Goal: Task Accomplishment & Management: Use online tool/utility

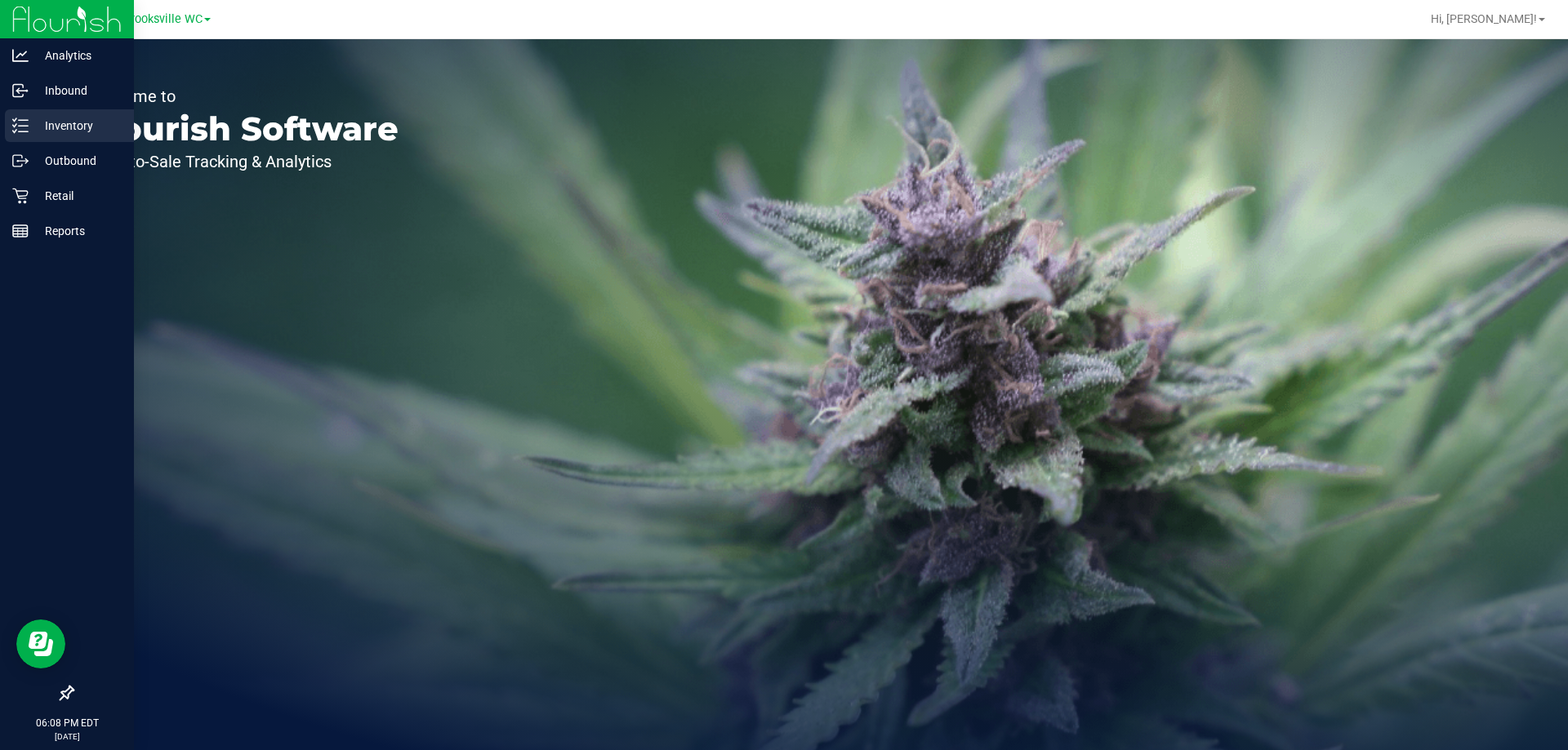
click at [68, 126] on p "Inventory" at bounding box center [77, 125] width 98 height 20
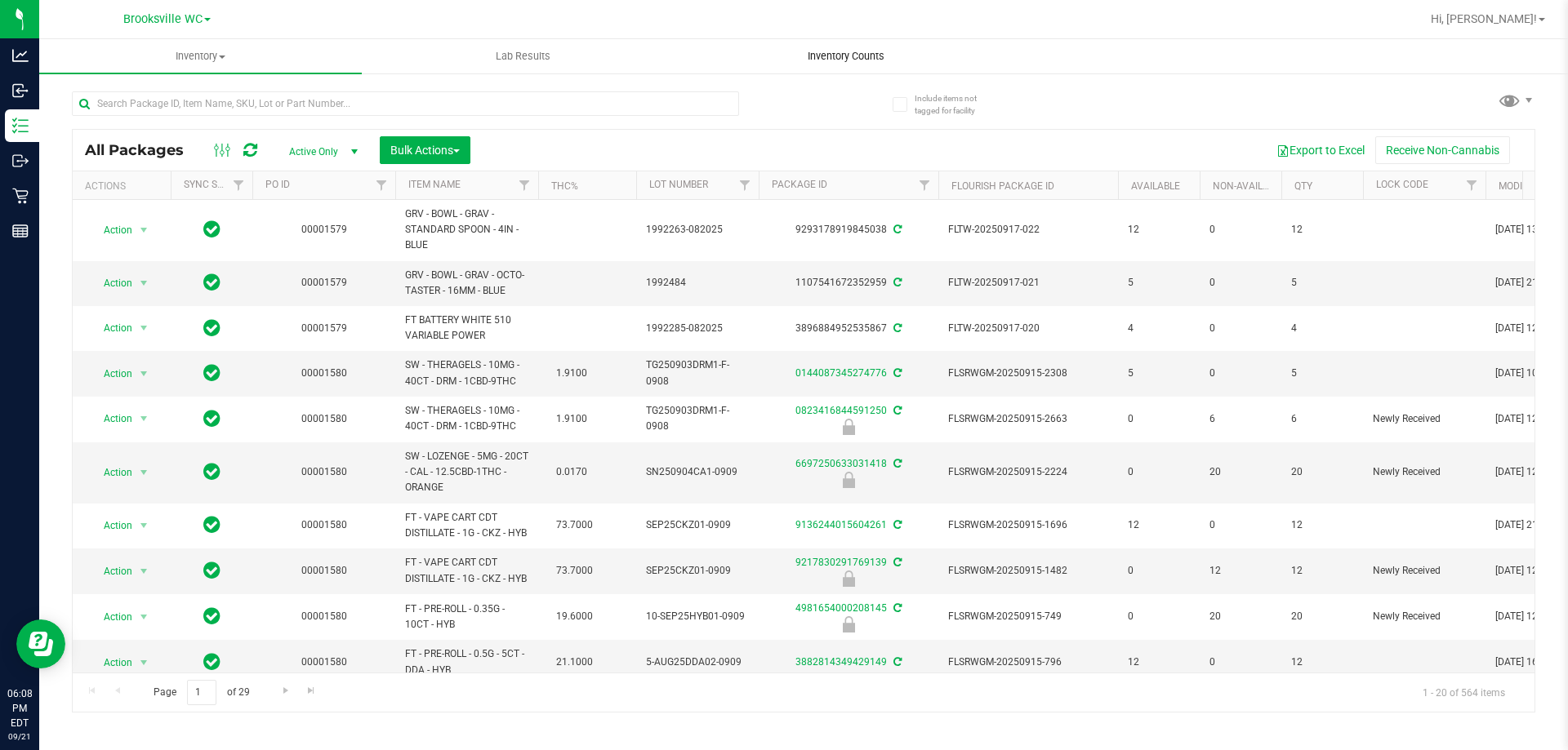
click at [863, 63] on span "Inventory Counts" at bounding box center [846, 57] width 120 height 15
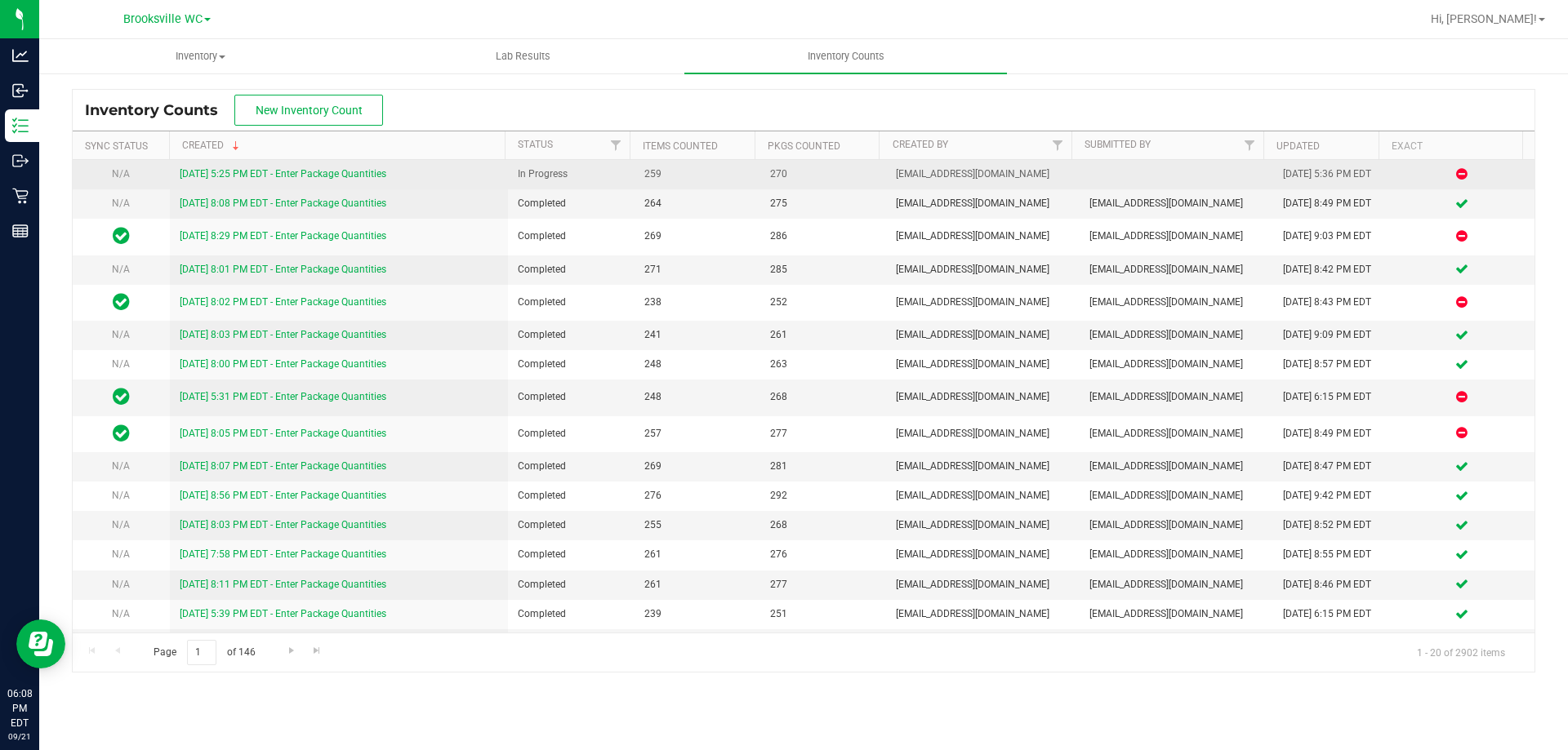
click at [285, 171] on link "[DATE] 5:25 PM EDT - Enter Package Quantities" at bounding box center [283, 174] width 207 height 11
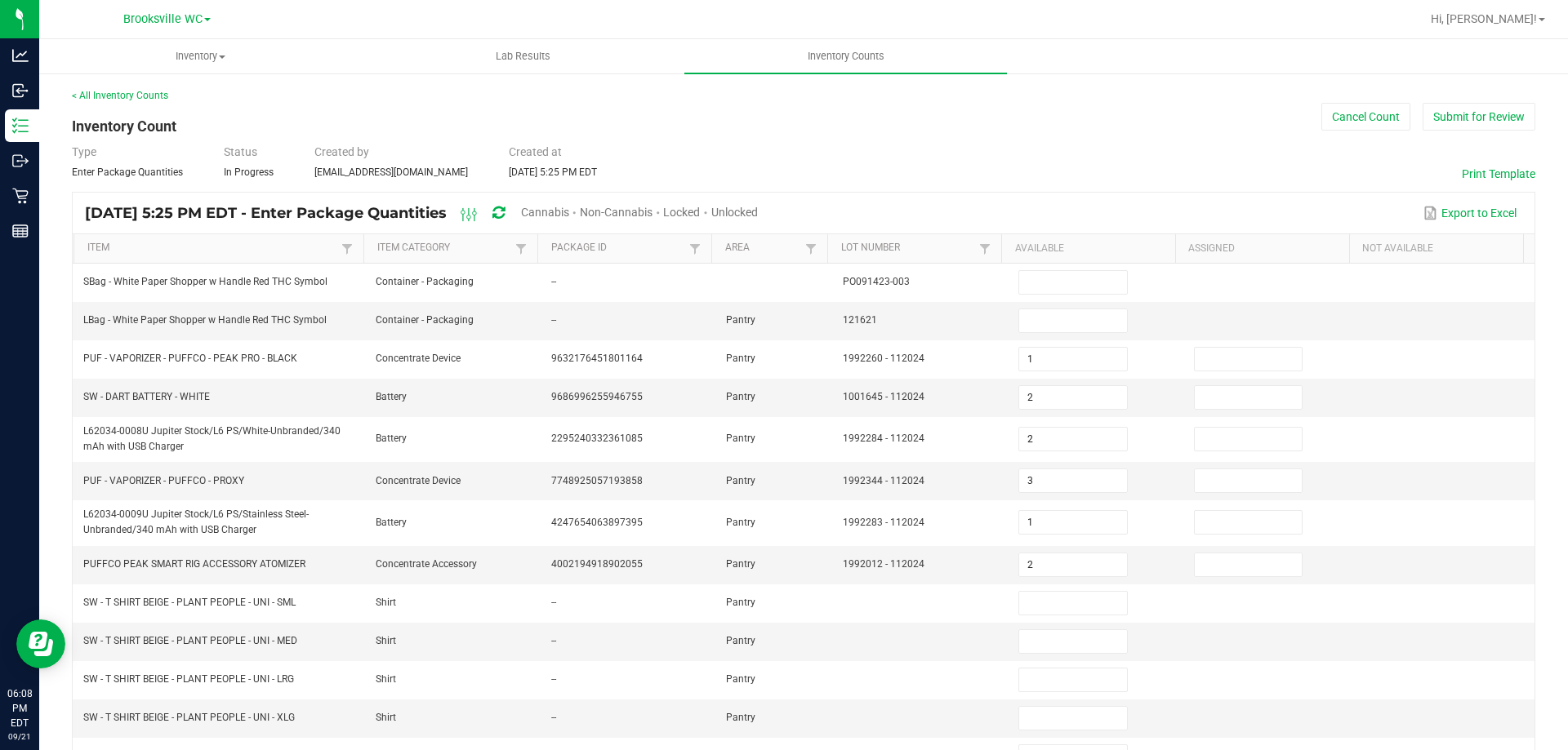
click at [573, 100] on div "< All Inventory Counts" at bounding box center [803, 96] width 1463 height 15
click at [156, 82] on div "< All Inventory Counts Inventory Count Cancel Count Submit for Review Type Ente…" at bounding box center [803, 588] width 1528 height 1032
click at [153, 90] on link "< All Inventory Counts" at bounding box center [120, 96] width 97 height 11
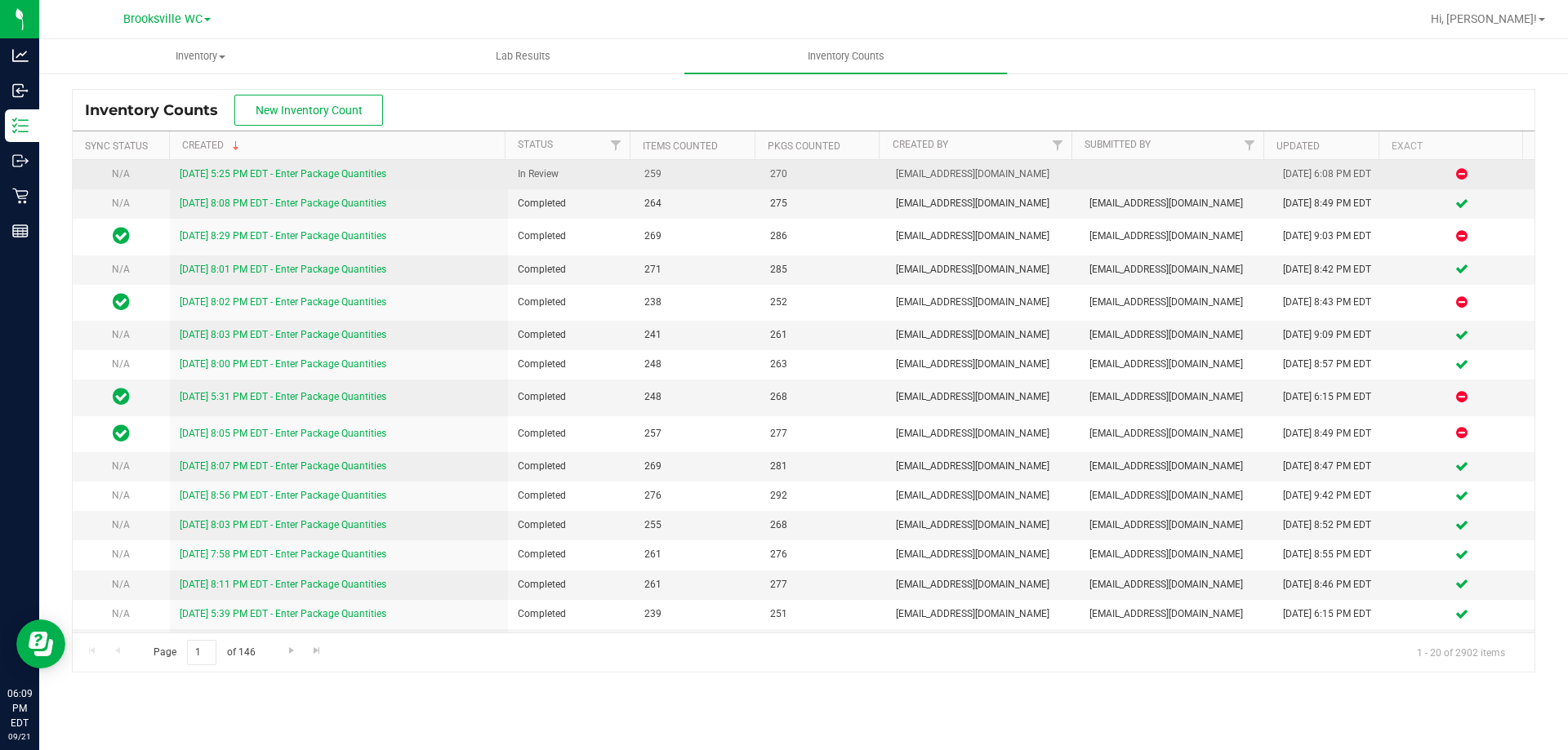
click at [329, 174] on link "[DATE] 5:25 PM EDT - Enter Package Quantities" at bounding box center [283, 174] width 207 height 11
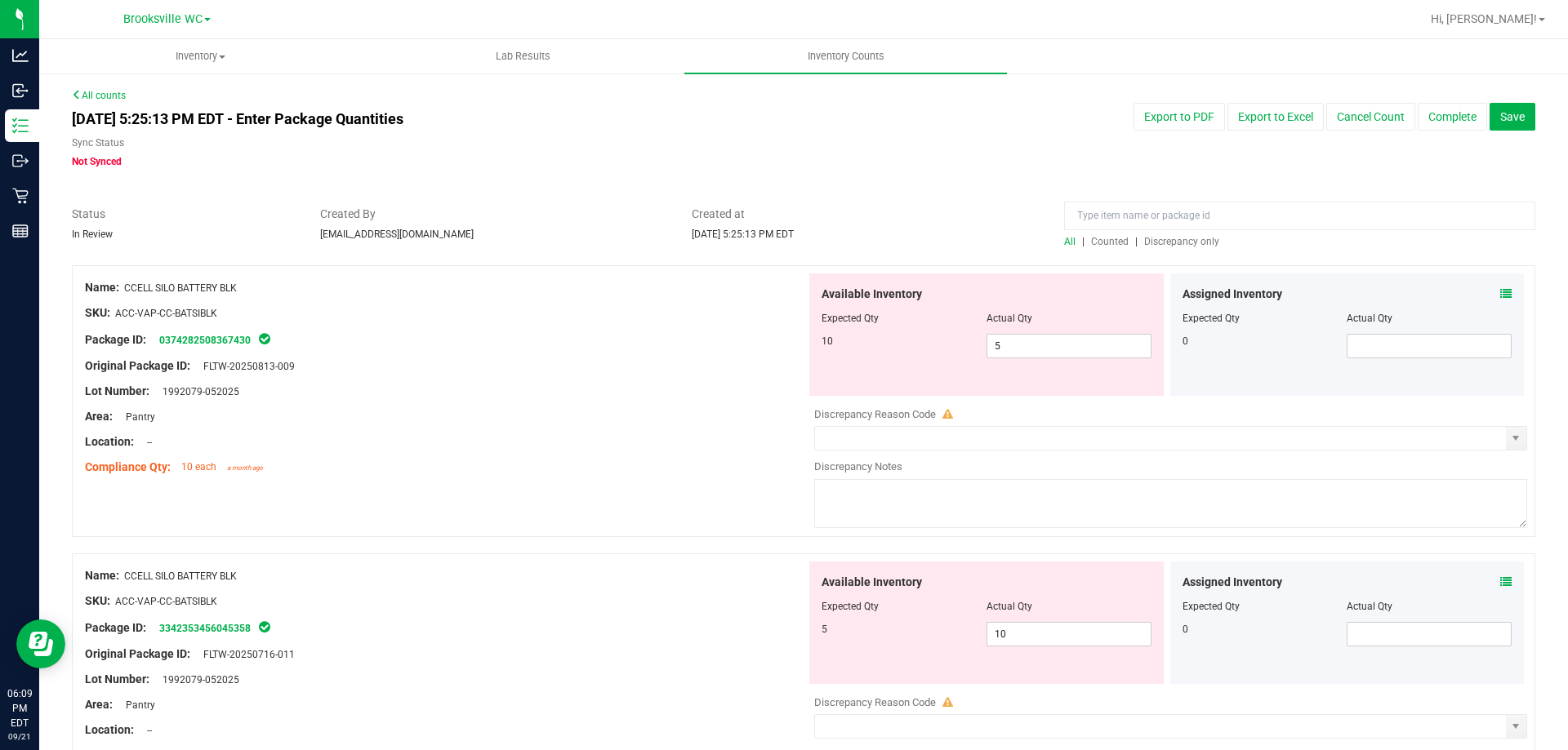
click at [1184, 236] on span "Discrepancy only" at bounding box center [1181, 242] width 75 height 11
click at [1014, 338] on span "5 5" at bounding box center [1068, 346] width 165 height 25
click at [1014, 338] on input "5" at bounding box center [1068, 346] width 163 height 23
type input "10"
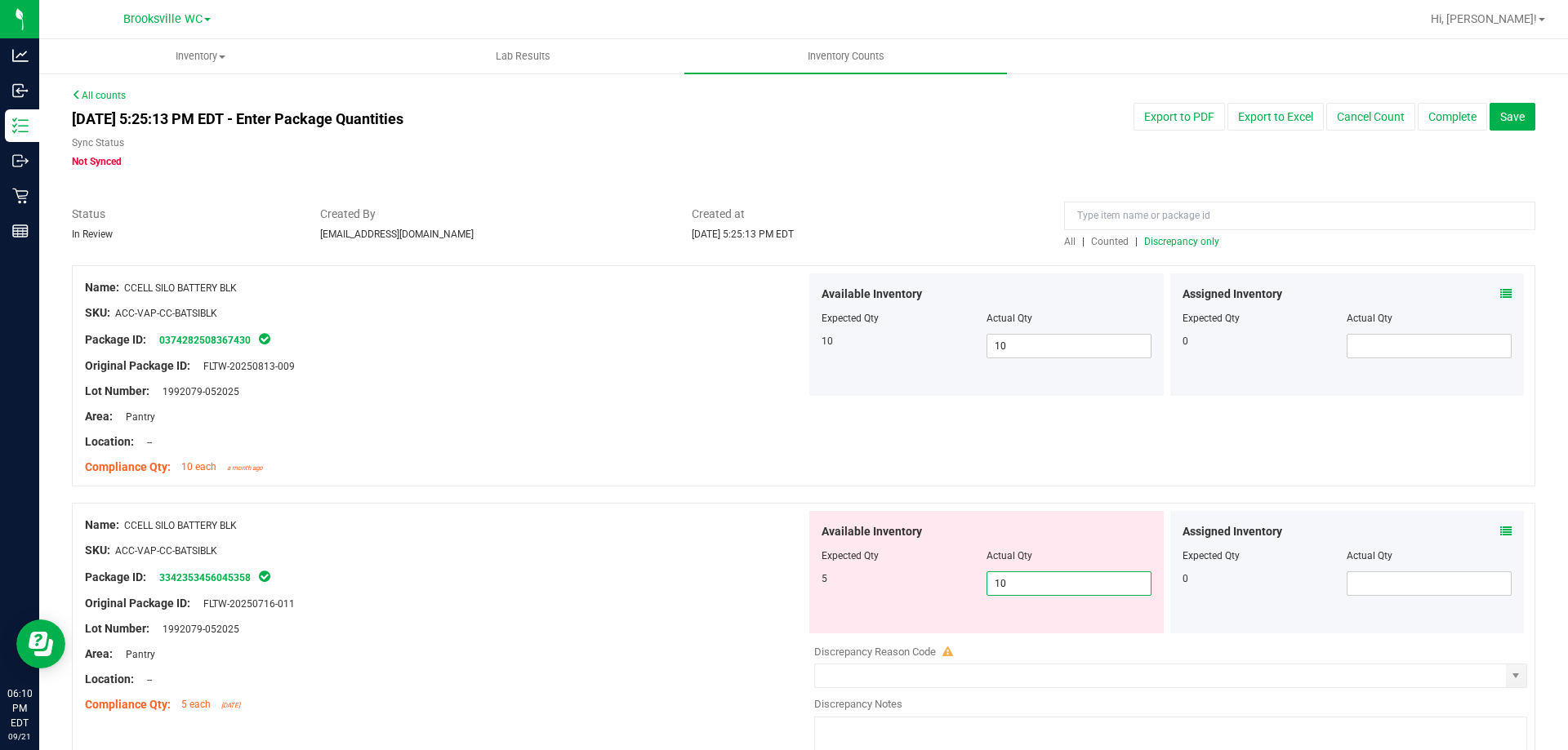
click at [1027, 592] on span "10 10" at bounding box center [1068, 584] width 165 height 25
click at [1027, 589] on input "10" at bounding box center [1068, 584] width 163 height 23
click at [1026, 590] on input "10" at bounding box center [1068, 584] width 163 height 23
type input "5"
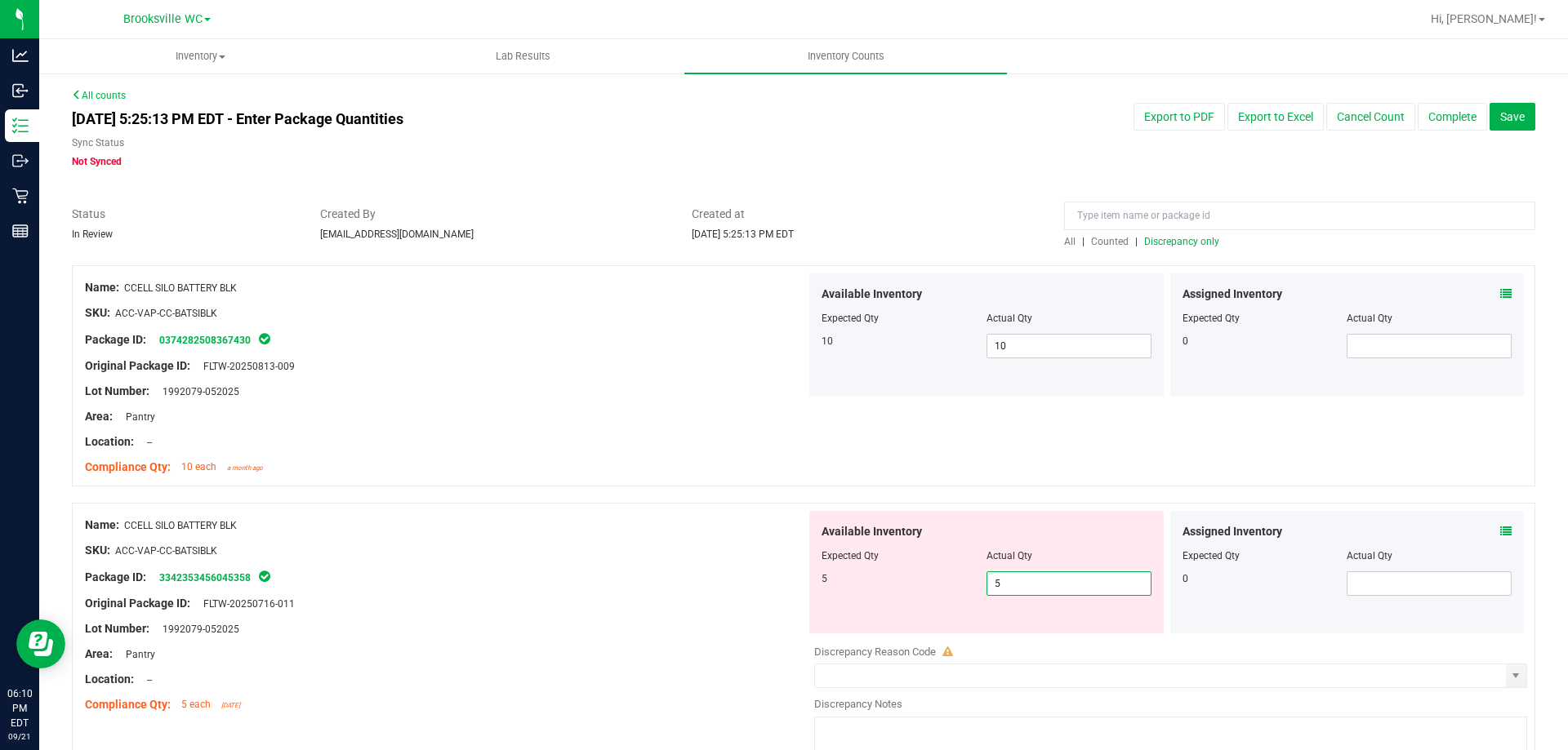
type input "5"
click at [742, 525] on div "Name: CCELL SILO BATTERY BLK" at bounding box center [446, 525] width 720 height 17
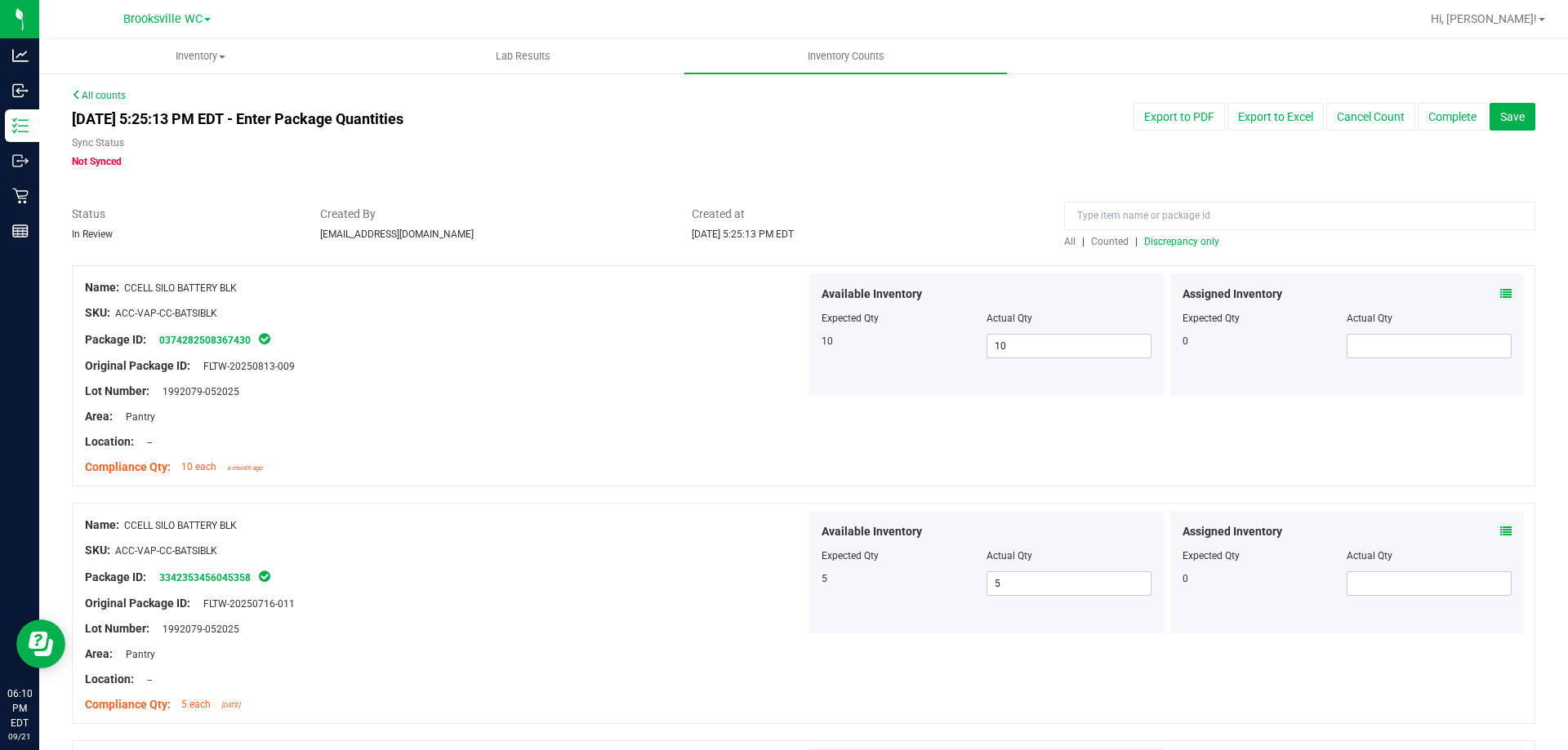
scroll to position [409, 0]
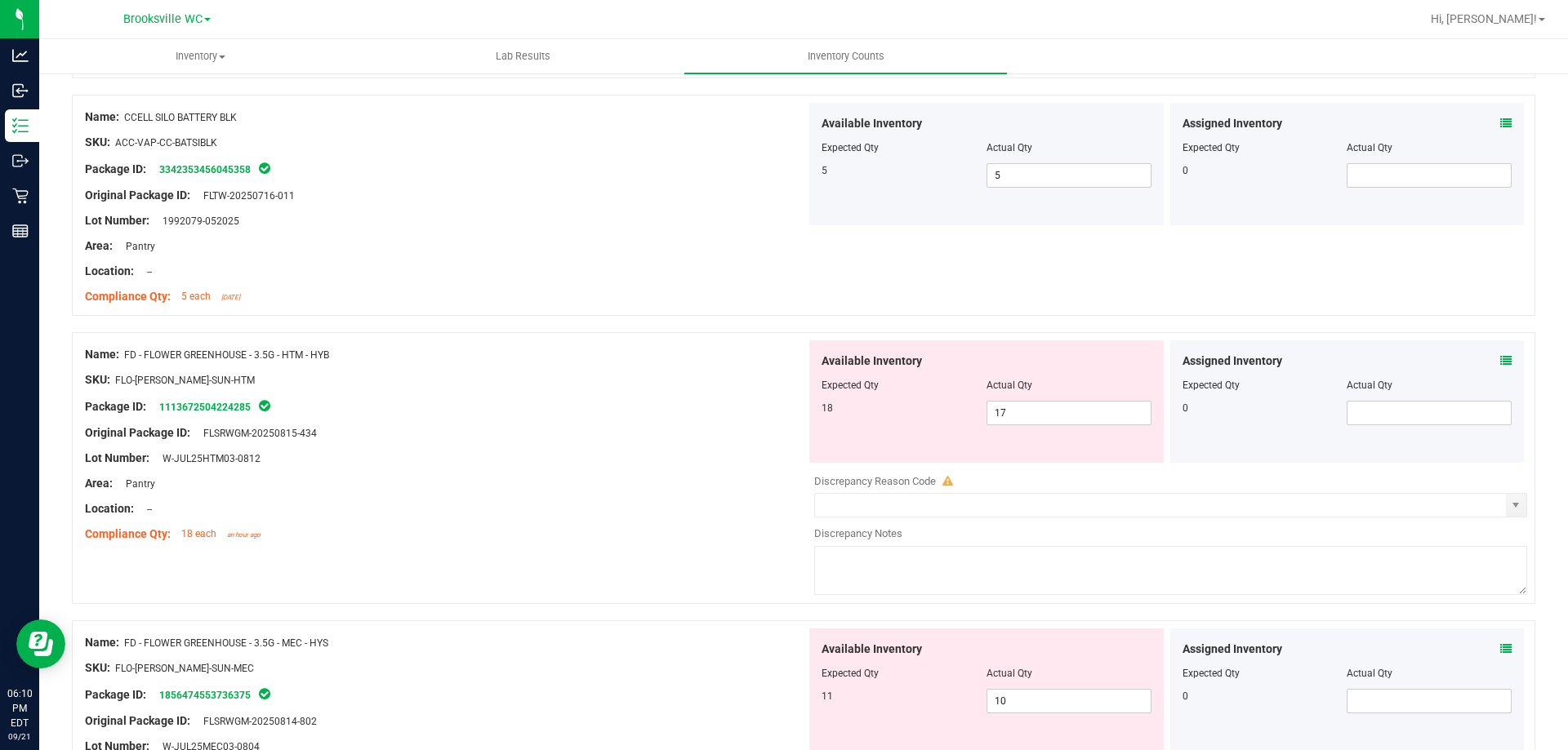
click at [1500, 357] on icon at bounding box center [1505, 361] width 11 height 11
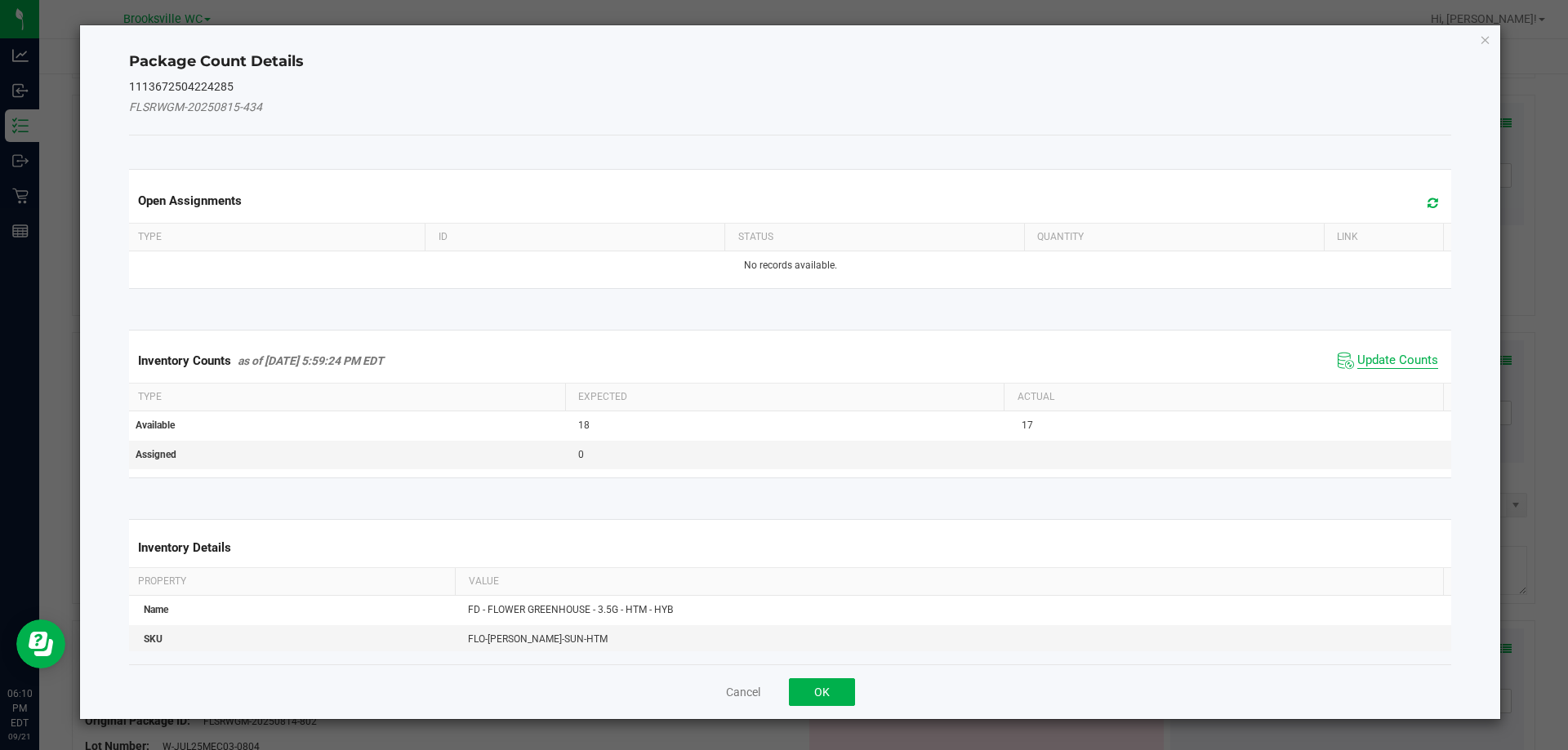
click at [1412, 362] on span "Update Counts" at bounding box center [1396, 360] width 81 height 16
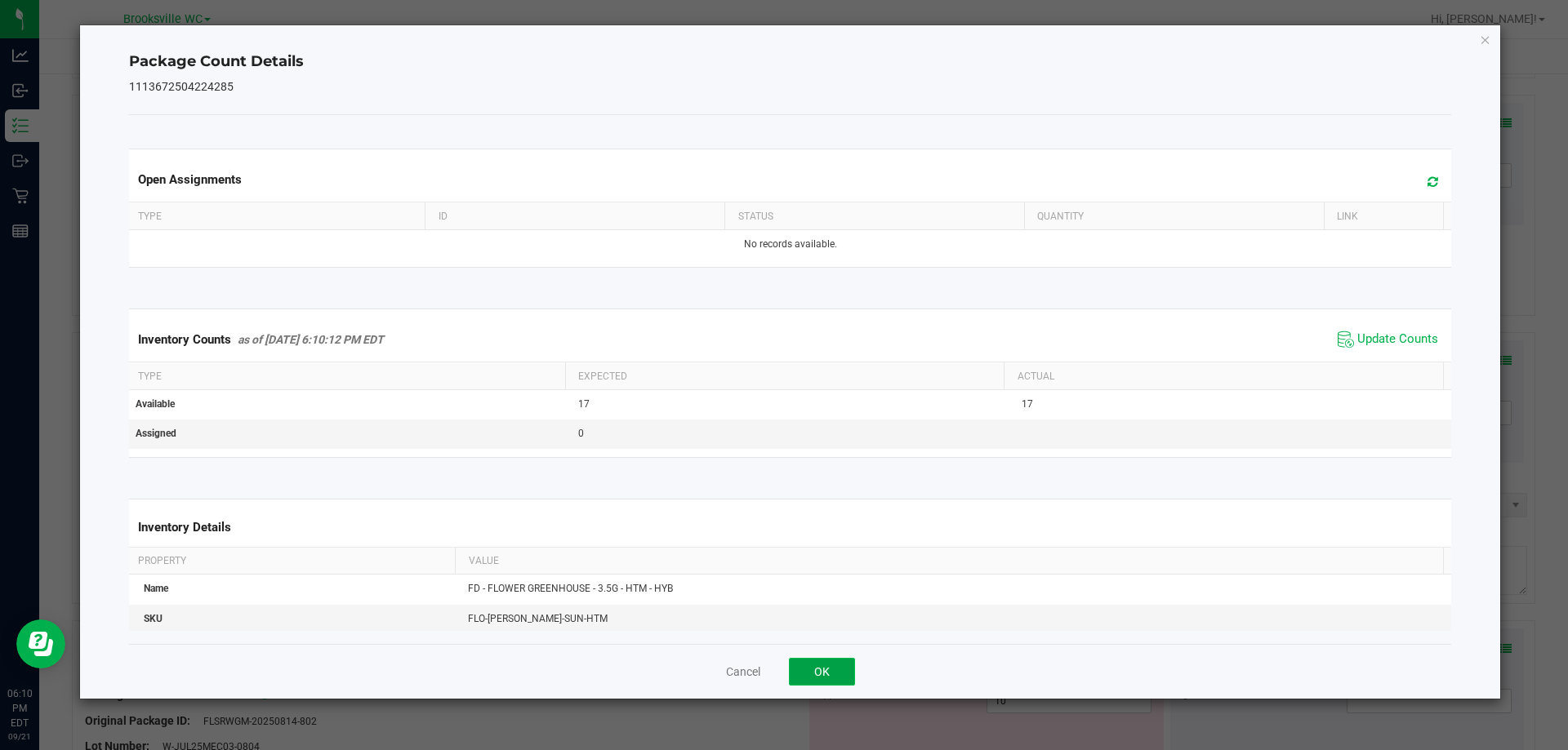
click at [843, 663] on button "OK" at bounding box center [822, 671] width 66 height 27
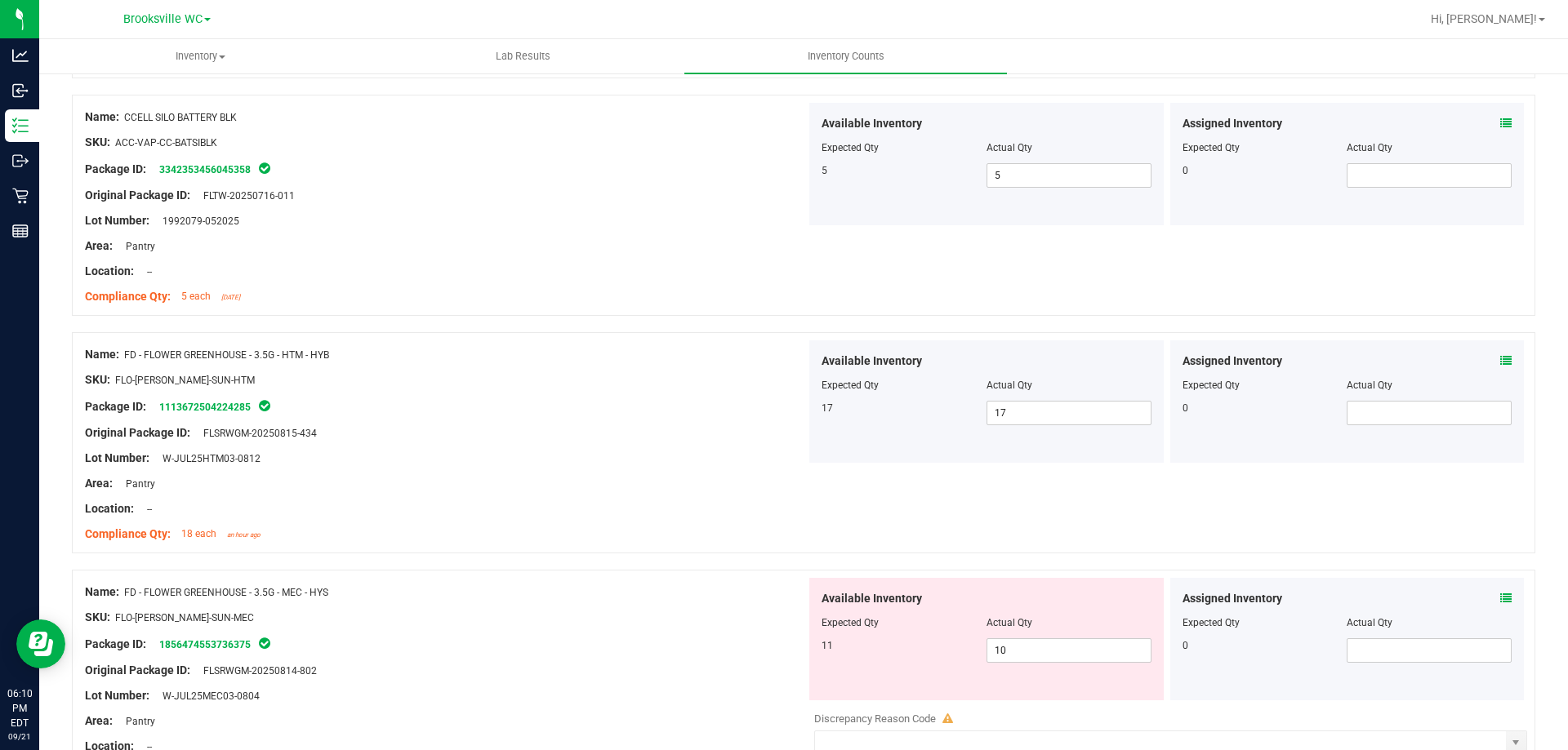
click at [1500, 597] on icon at bounding box center [1505, 598] width 11 height 11
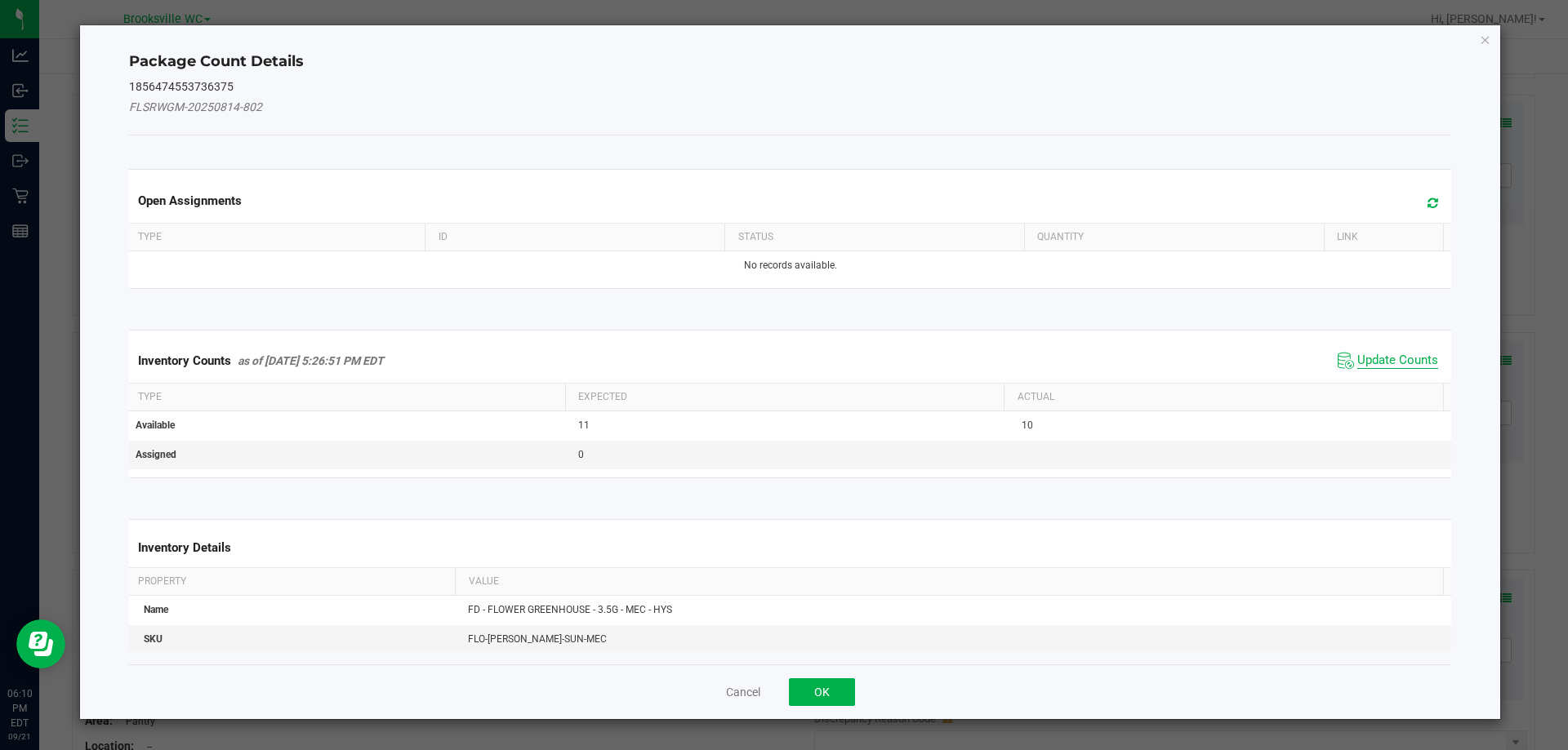
click at [1376, 353] on span "Update Counts" at bounding box center [1396, 360] width 81 height 16
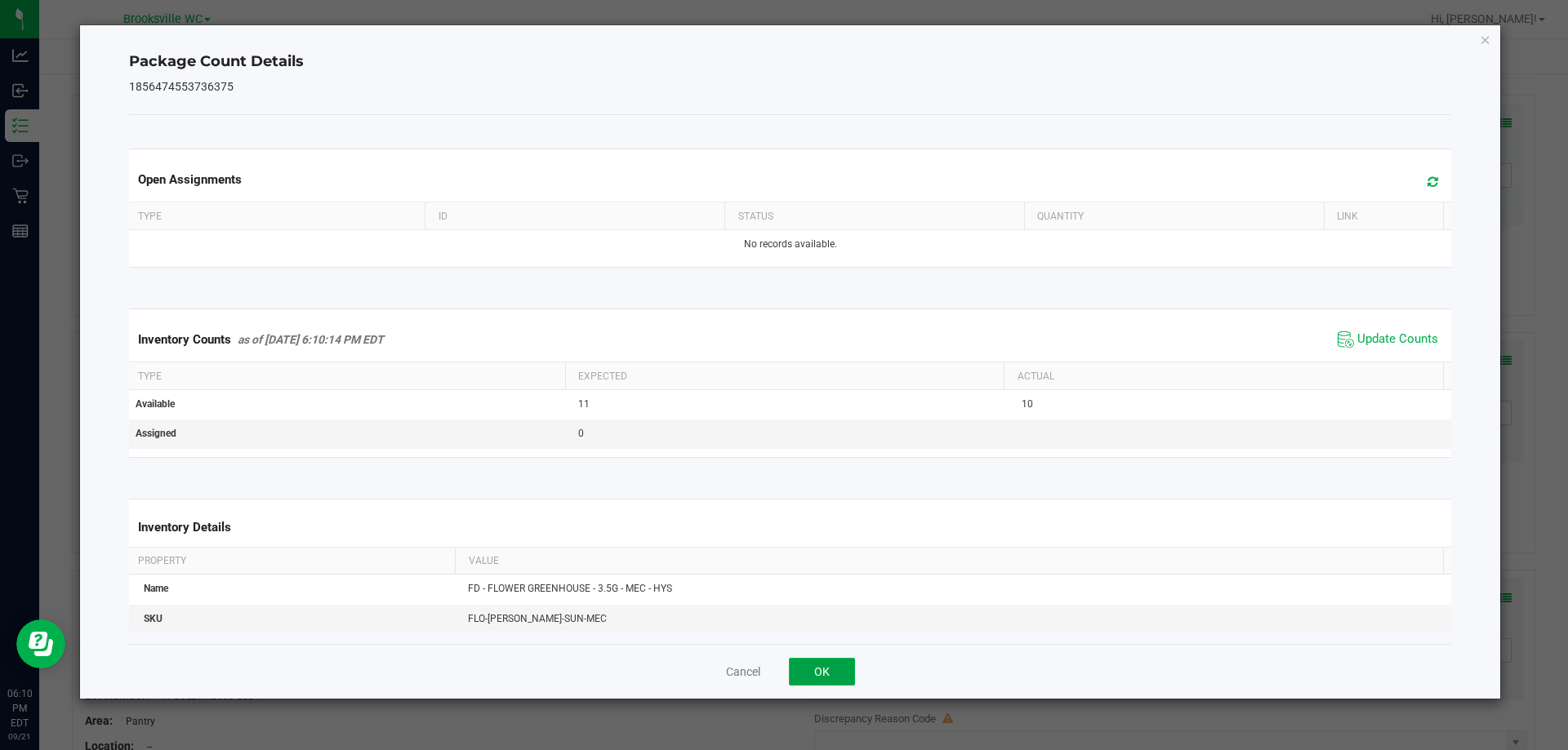
click at [801, 680] on button "OK" at bounding box center [822, 671] width 66 height 27
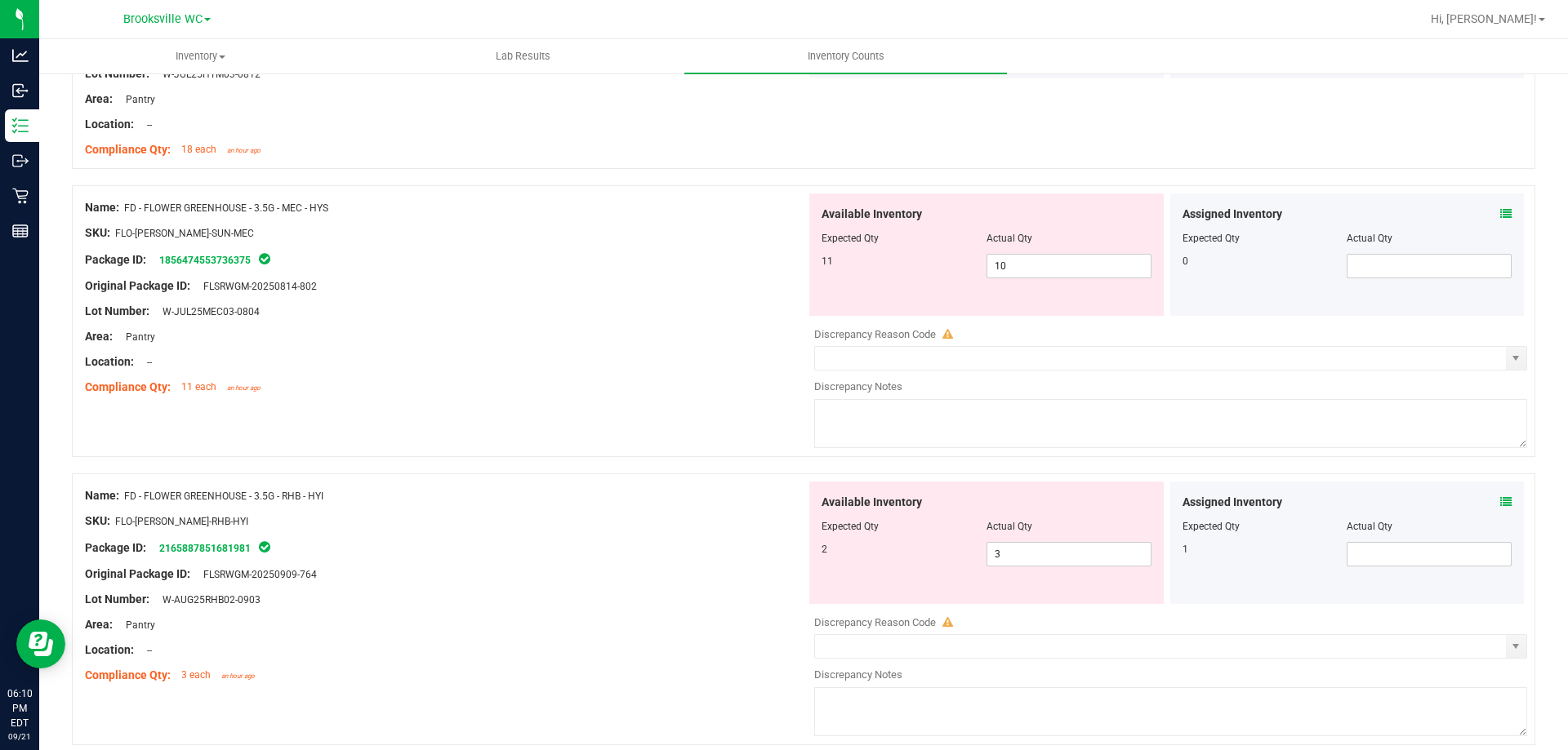
scroll to position [799, 0]
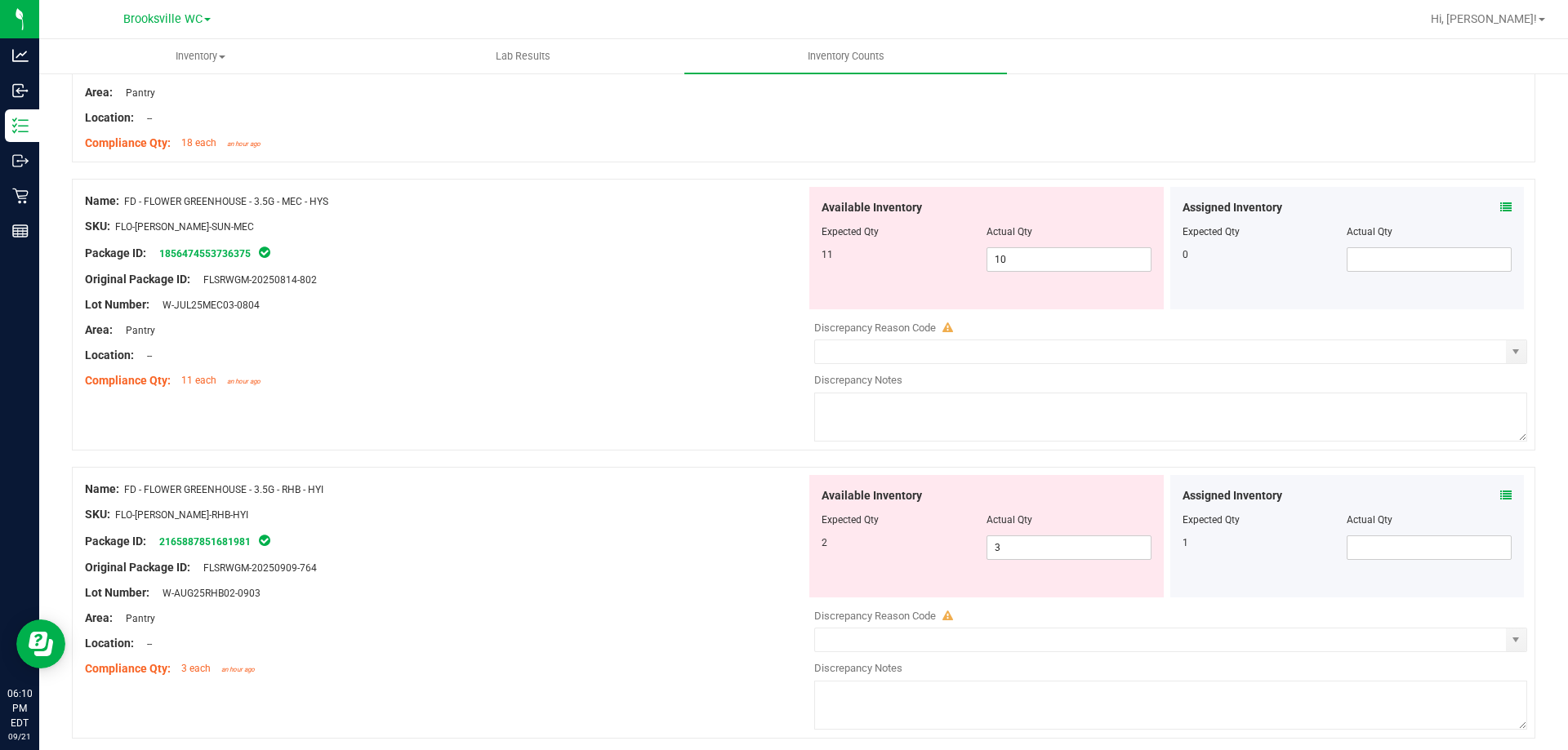
click at [1500, 501] on icon at bounding box center [1505, 496] width 11 height 11
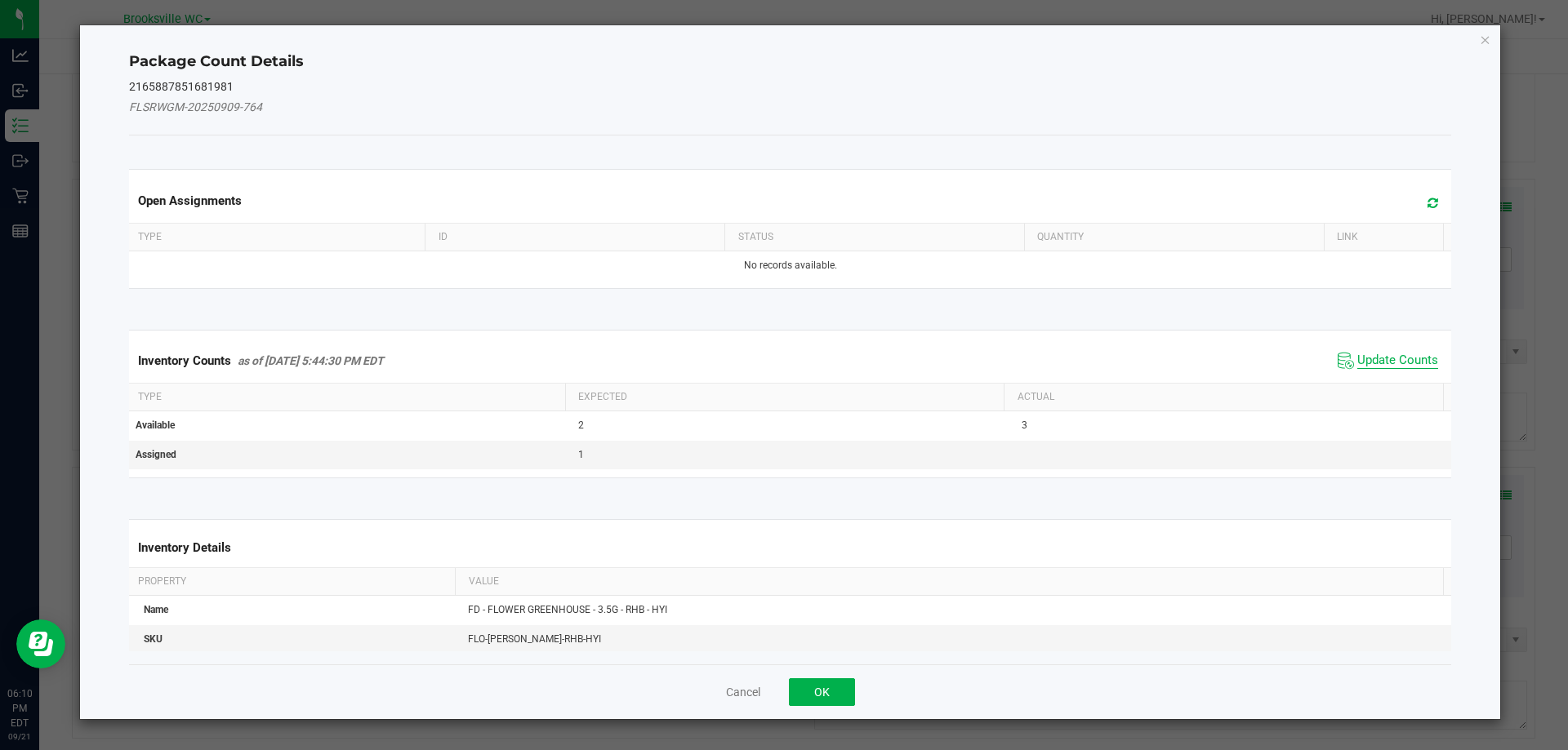
click at [1378, 363] on span "Update Counts" at bounding box center [1396, 360] width 81 height 16
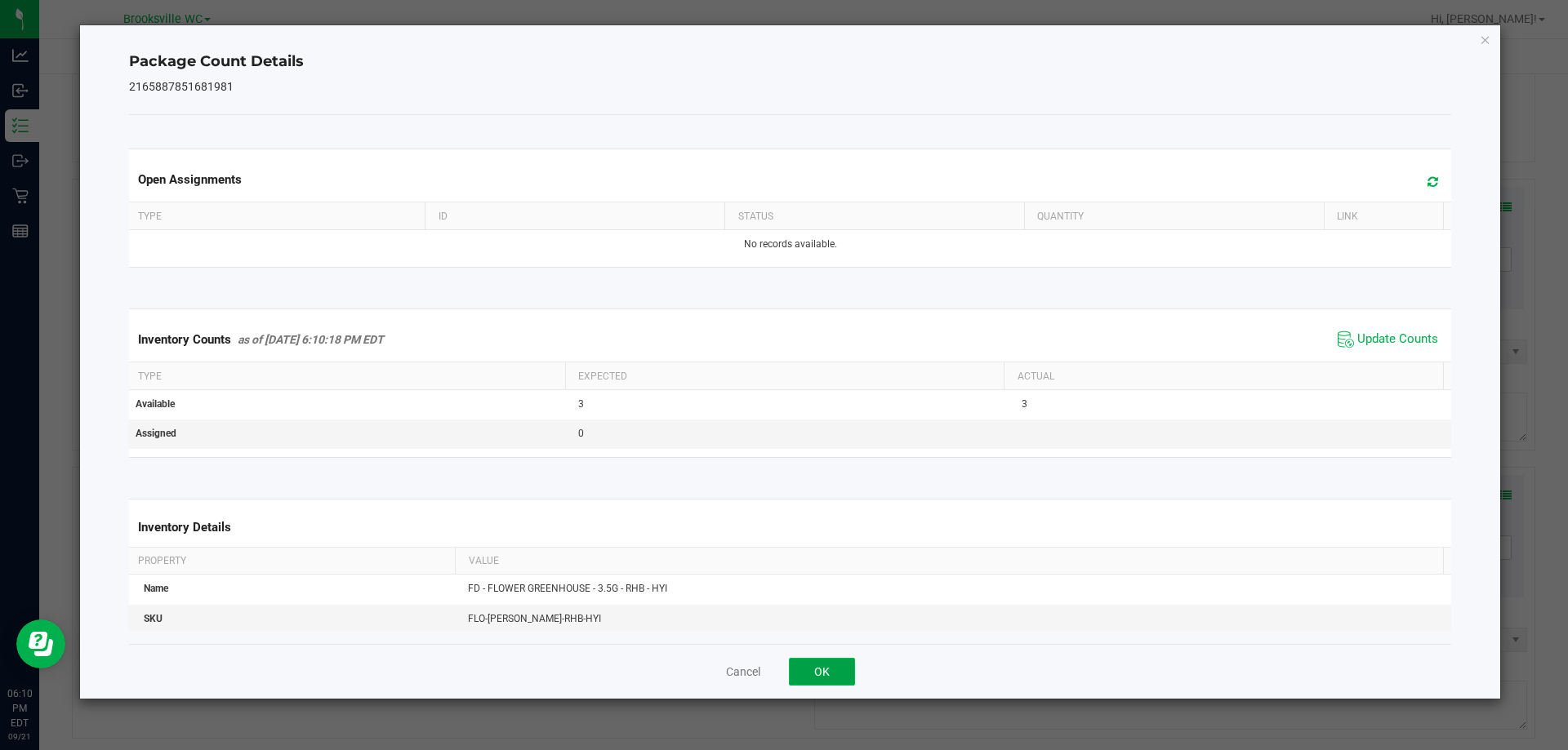
click at [839, 670] on button "OK" at bounding box center [822, 671] width 66 height 27
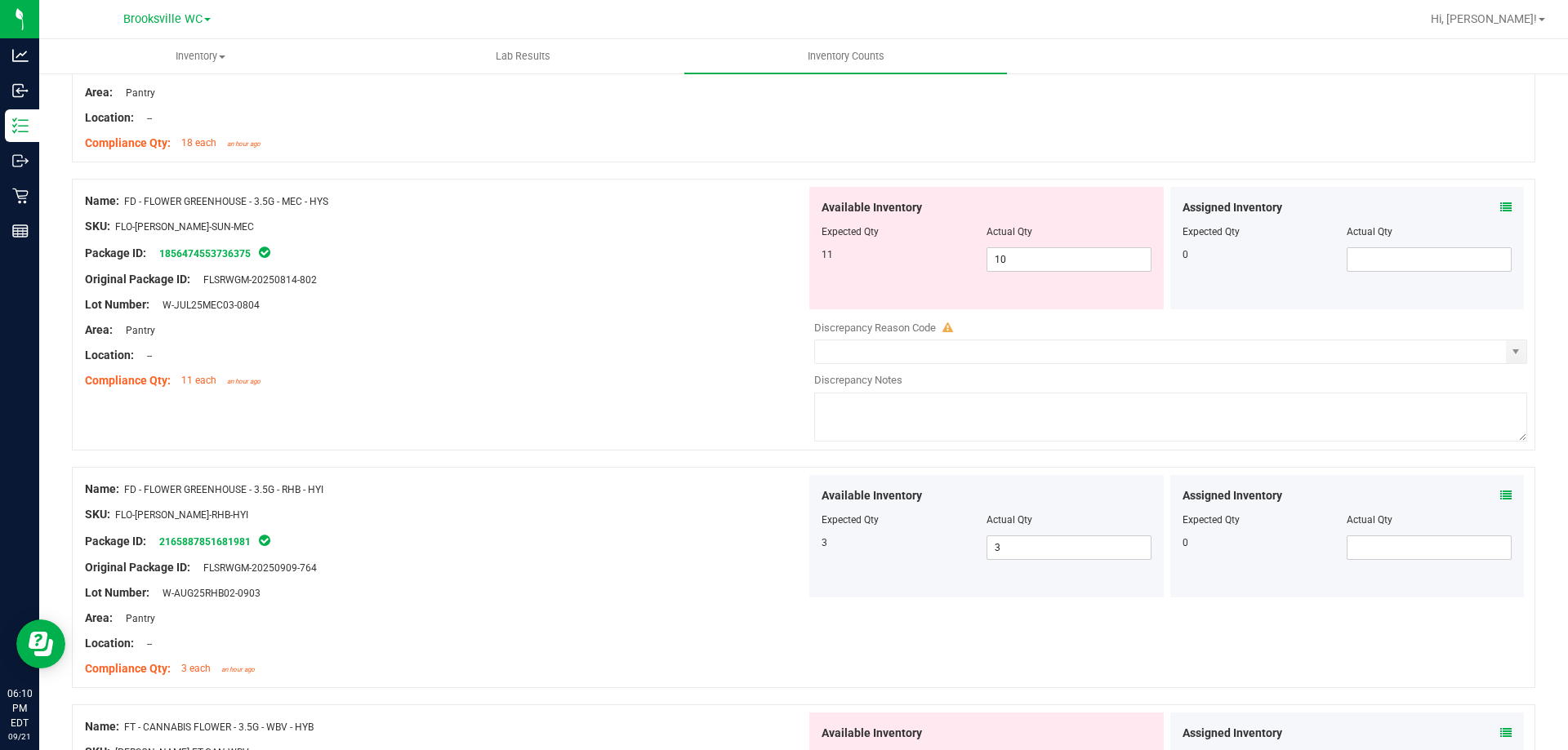
click at [1500, 208] on icon at bounding box center [1505, 208] width 11 height 11
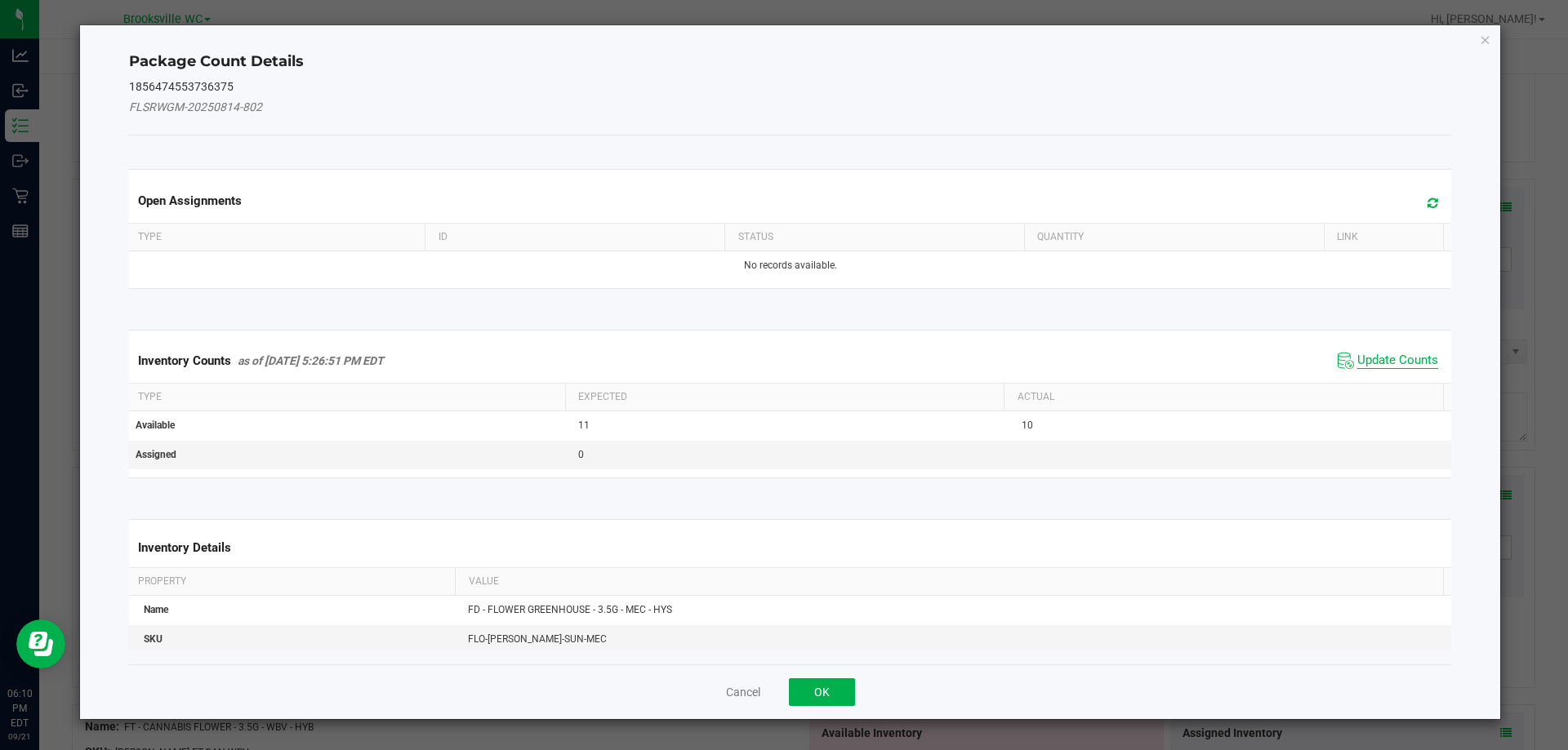
click at [1400, 353] on span "Update Counts" at bounding box center [1396, 360] width 81 height 16
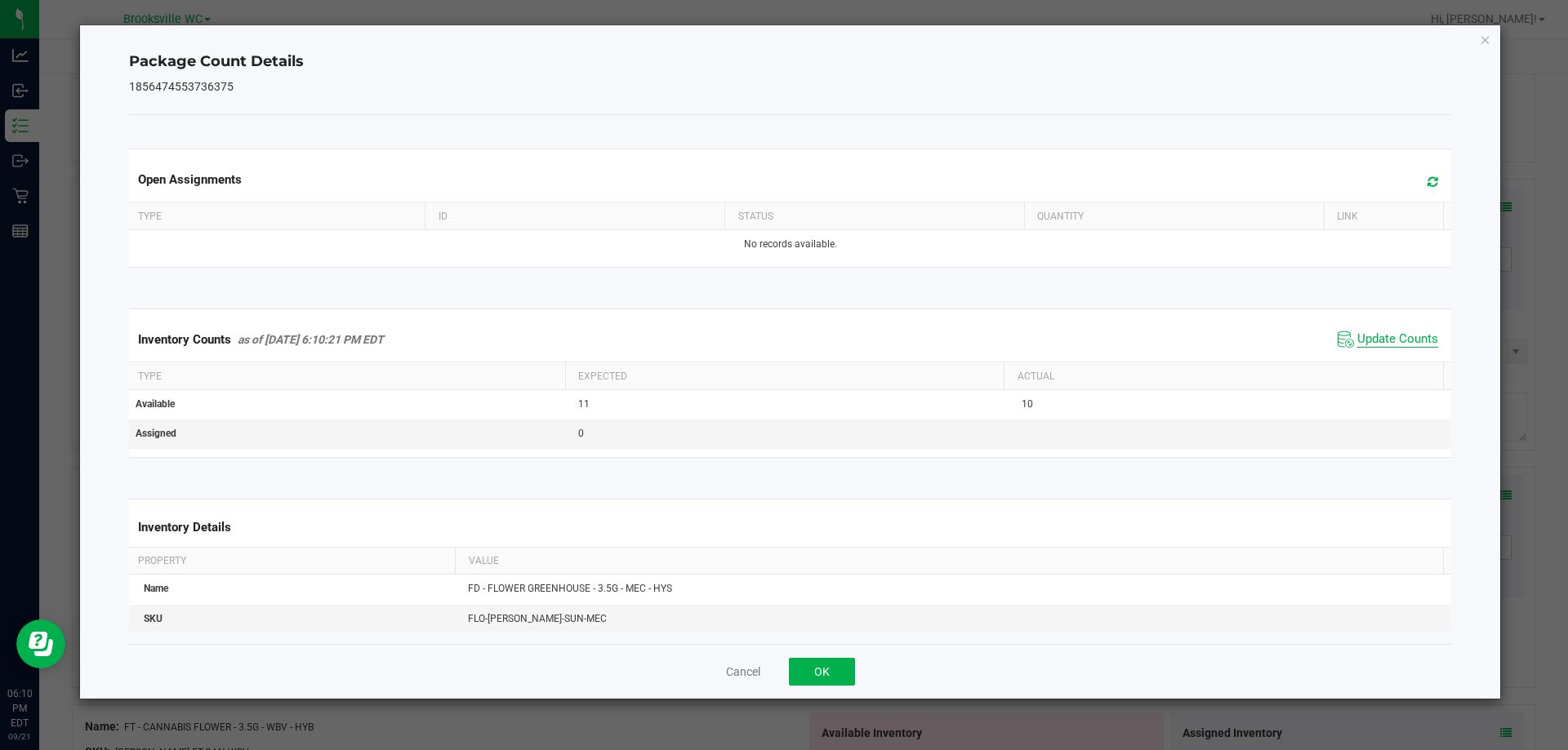
click at [1380, 334] on span "Update Counts" at bounding box center [1396, 339] width 81 height 16
click at [809, 670] on button "OK" at bounding box center [822, 671] width 66 height 27
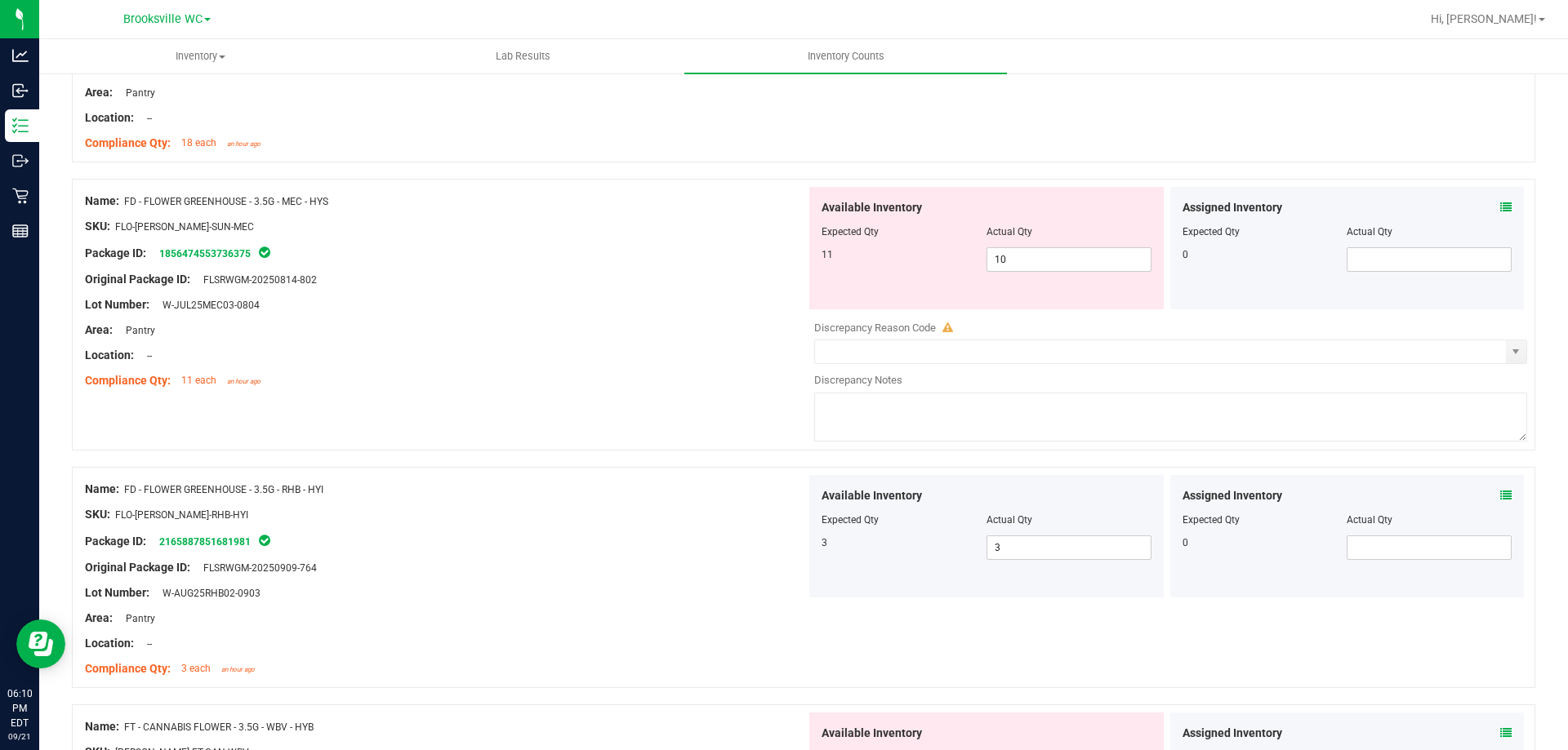
click at [1013, 239] on div at bounding box center [986, 243] width 330 height 9
click at [1027, 264] on span "10 10" at bounding box center [1068, 260] width 165 height 25
type input "11"
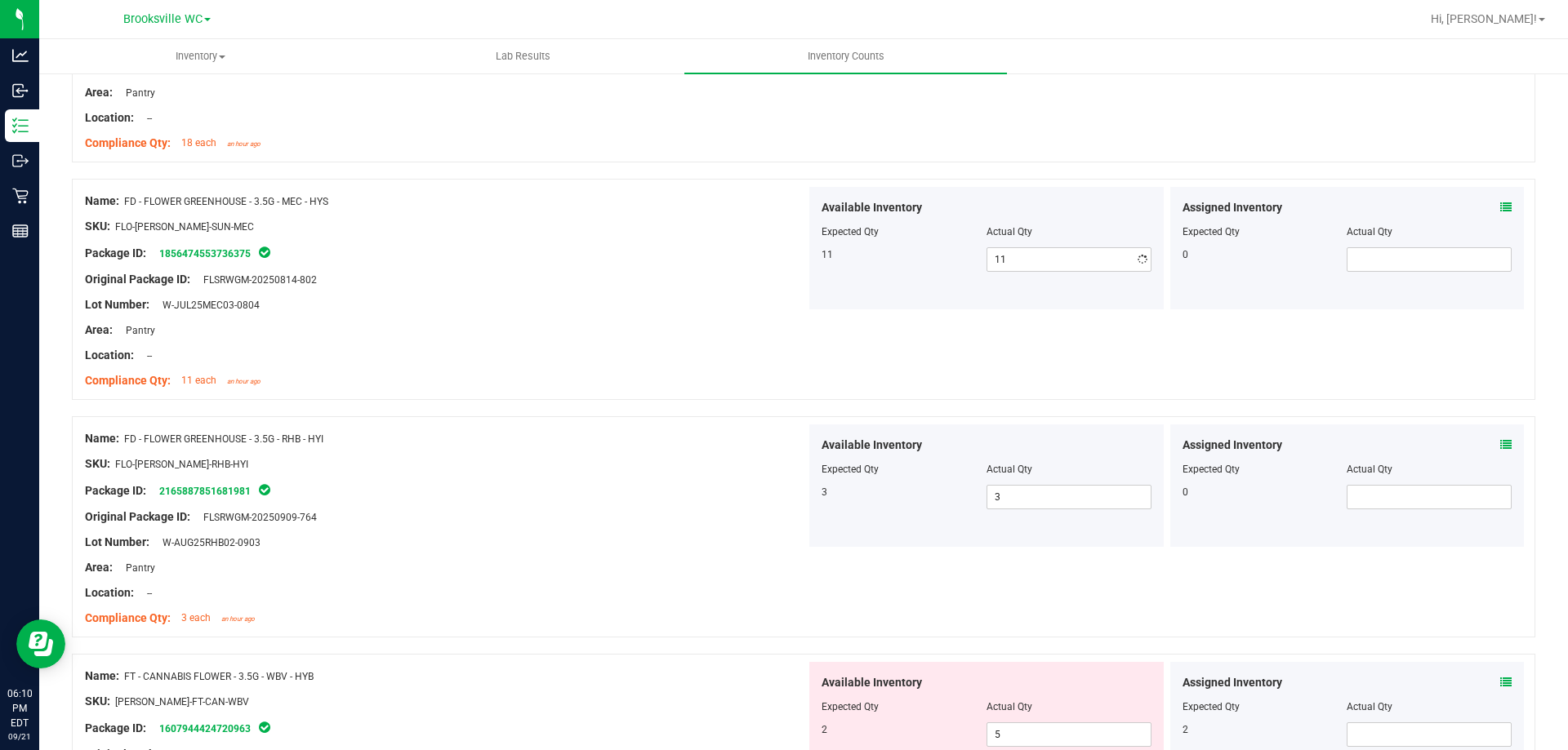
click at [642, 302] on div "Lot Number: W-JUL25MEC03-0804" at bounding box center [446, 305] width 720 height 17
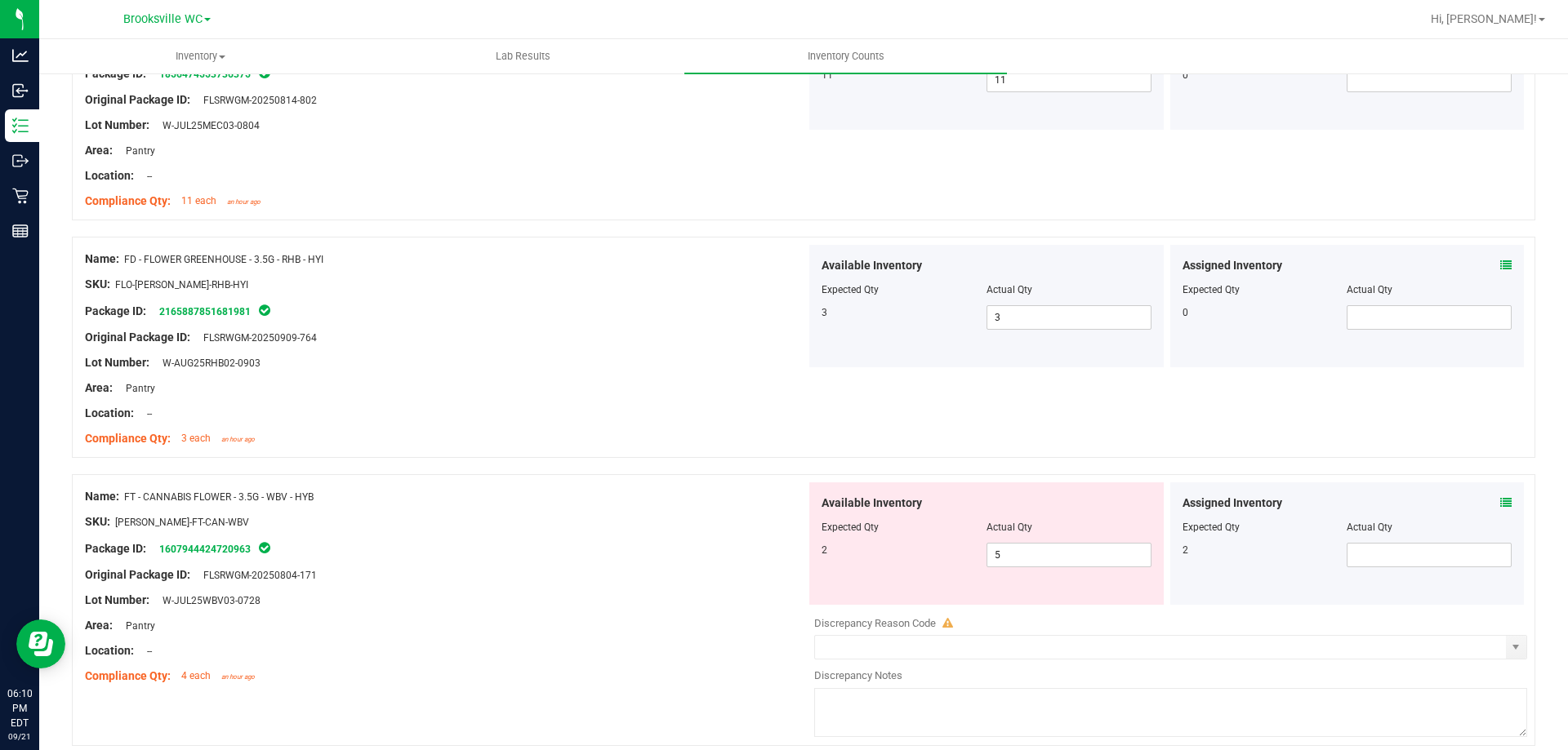
scroll to position [1045, 0]
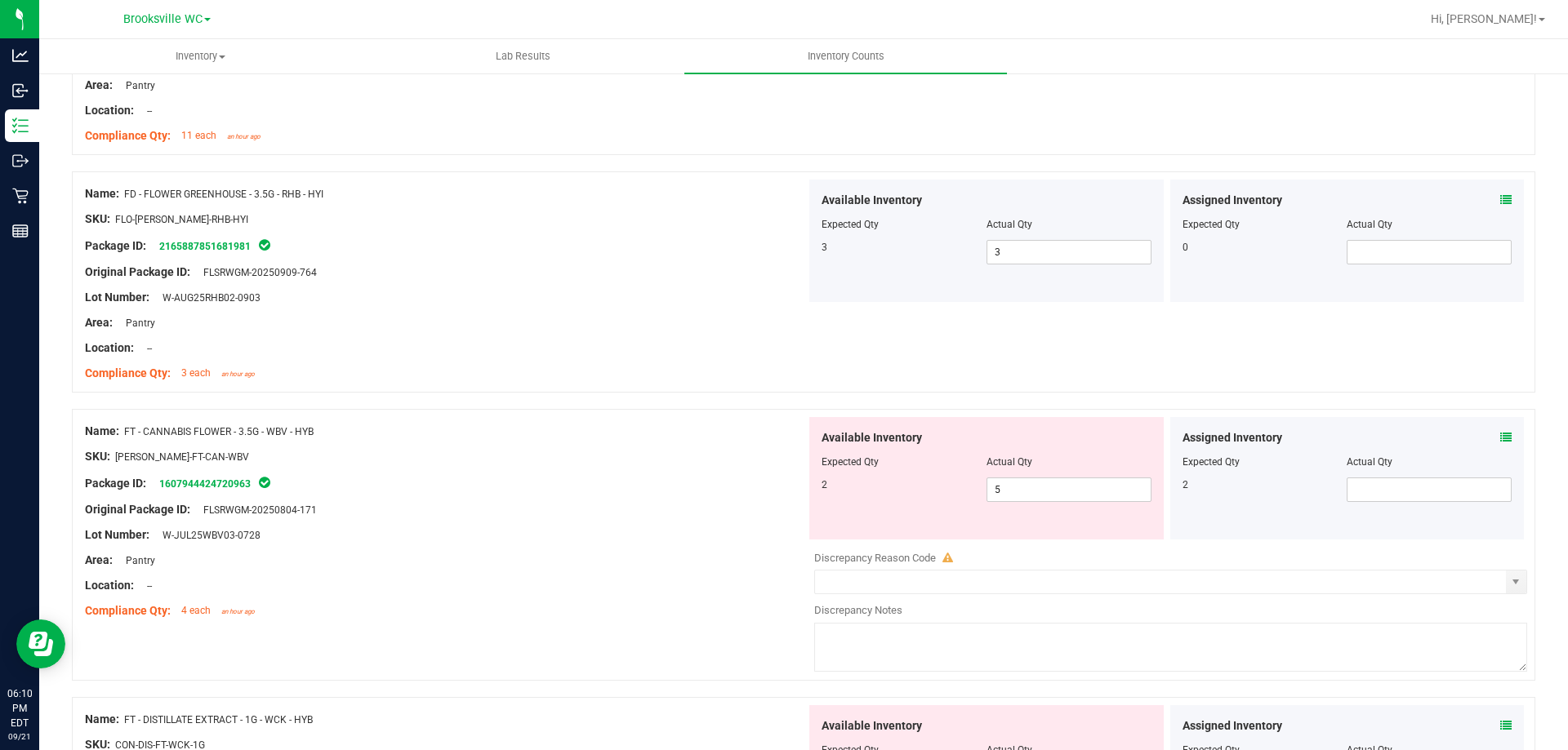
click at [1500, 443] on icon at bounding box center [1505, 438] width 11 height 11
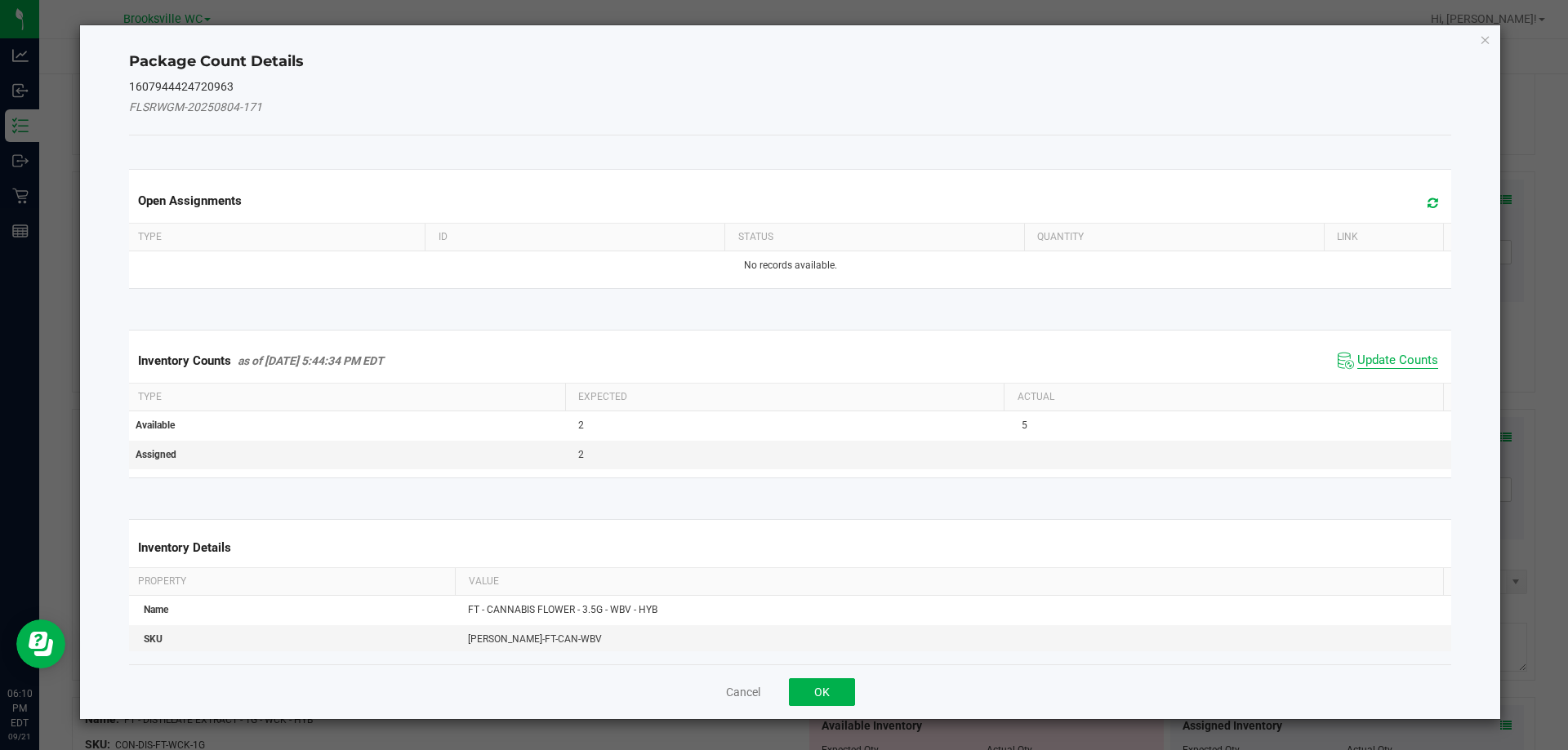
click at [1403, 354] on span "Update Counts" at bounding box center [1396, 360] width 81 height 16
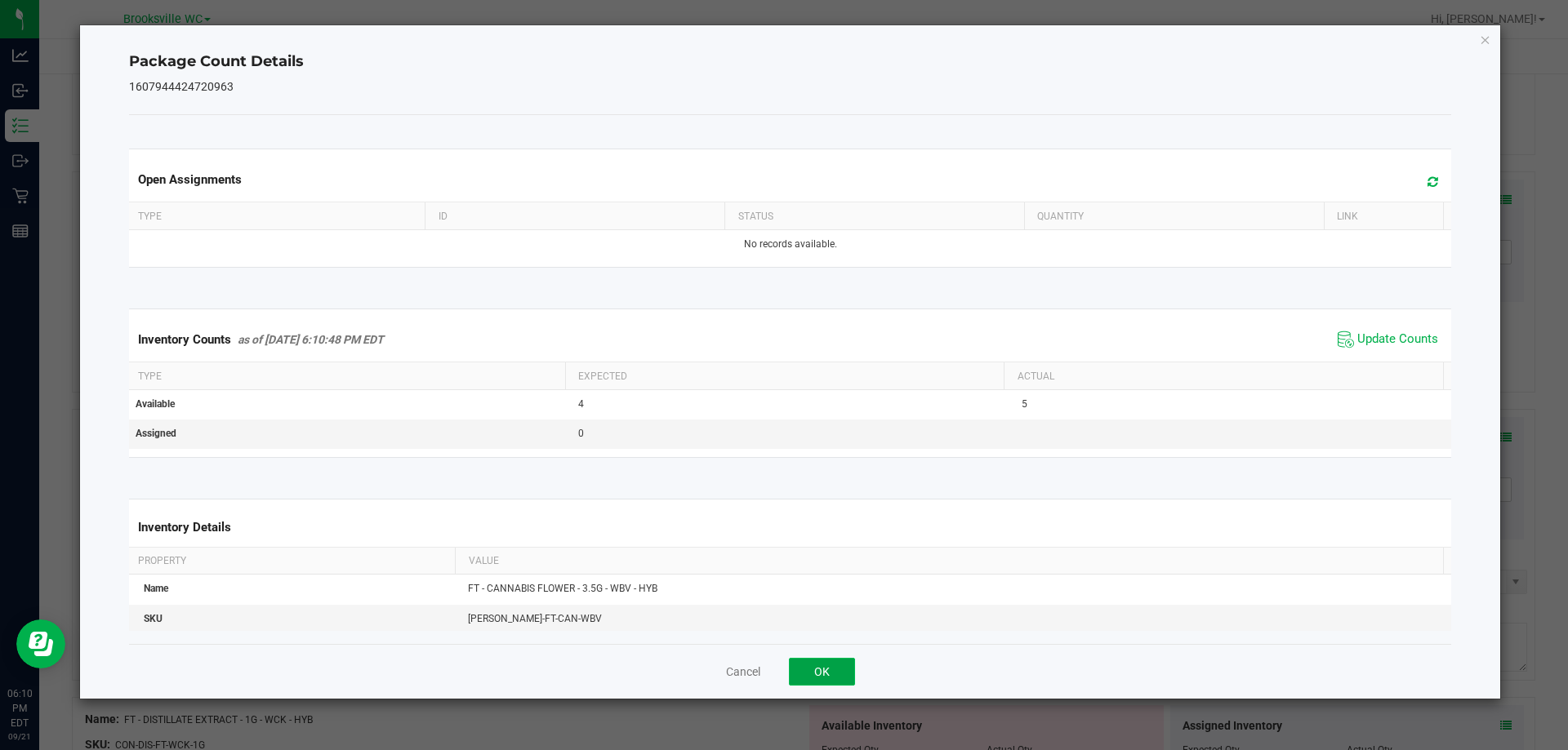
click at [827, 662] on button "OK" at bounding box center [822, 671] width 66 height 27
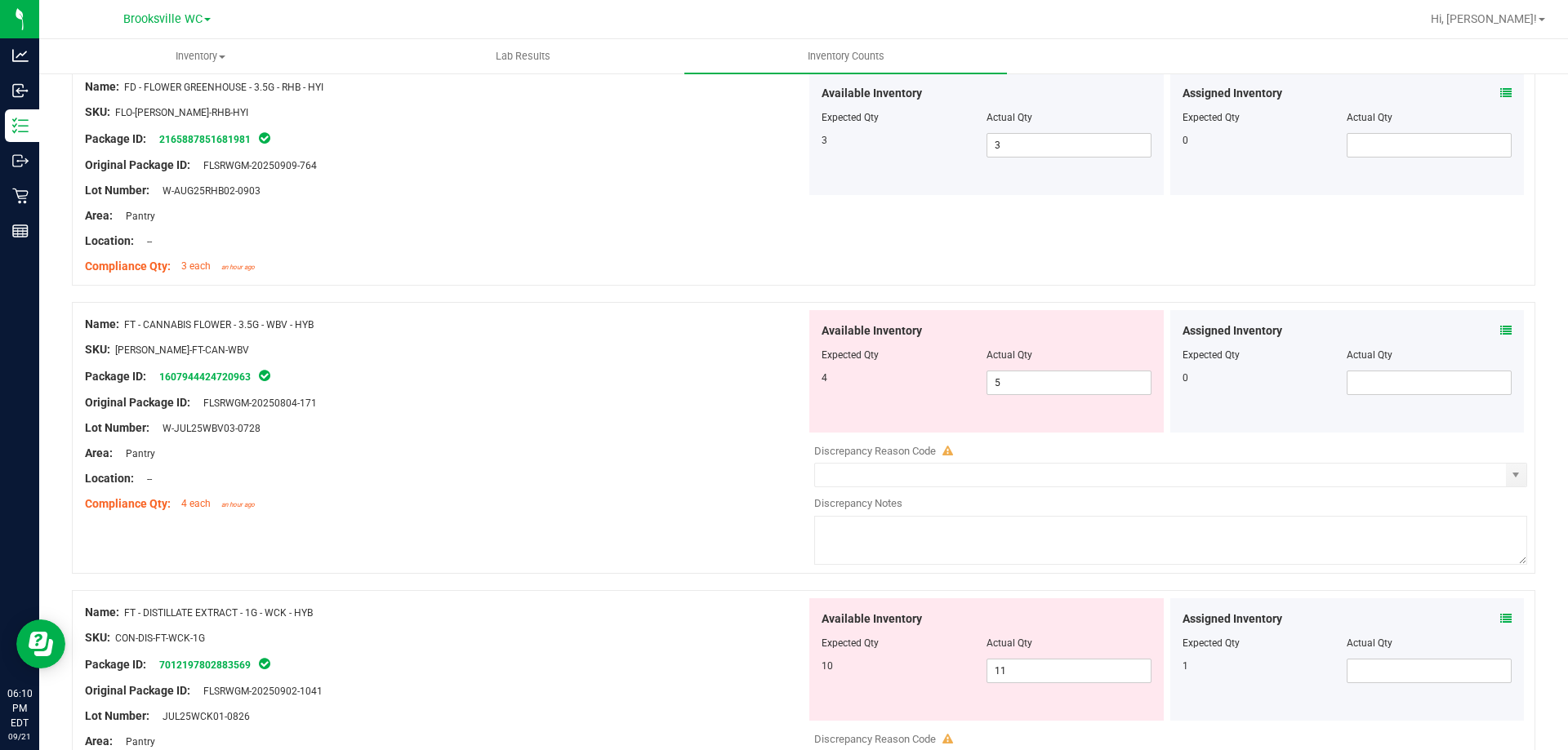
scroll to position [1152, 0]
click at [1500, 332] on icon at bounding box center [1505, 330] width 11 height 11
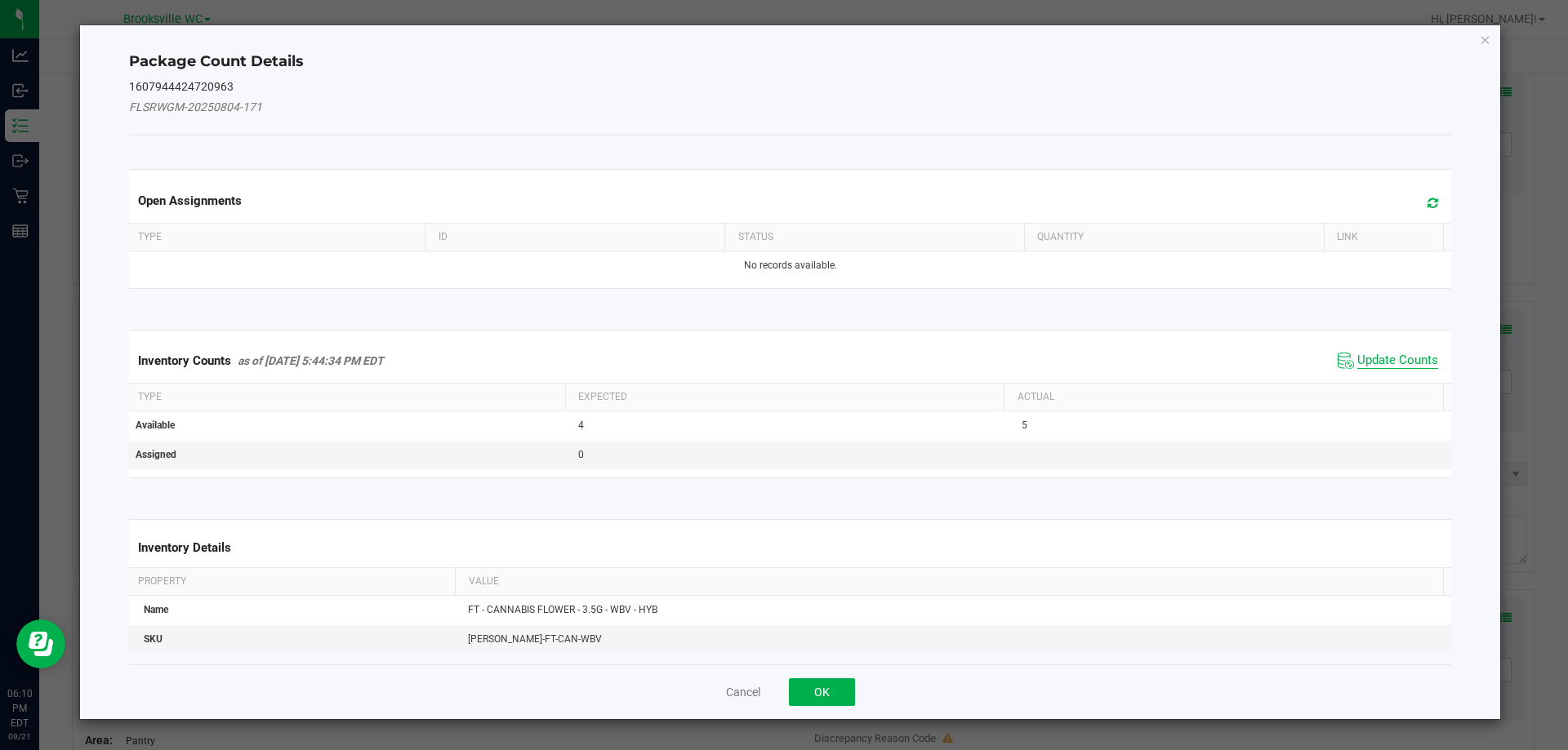
click at [1380, 362] on span "Update Counts" at bounding box center [1396, 360] width 81 height 16
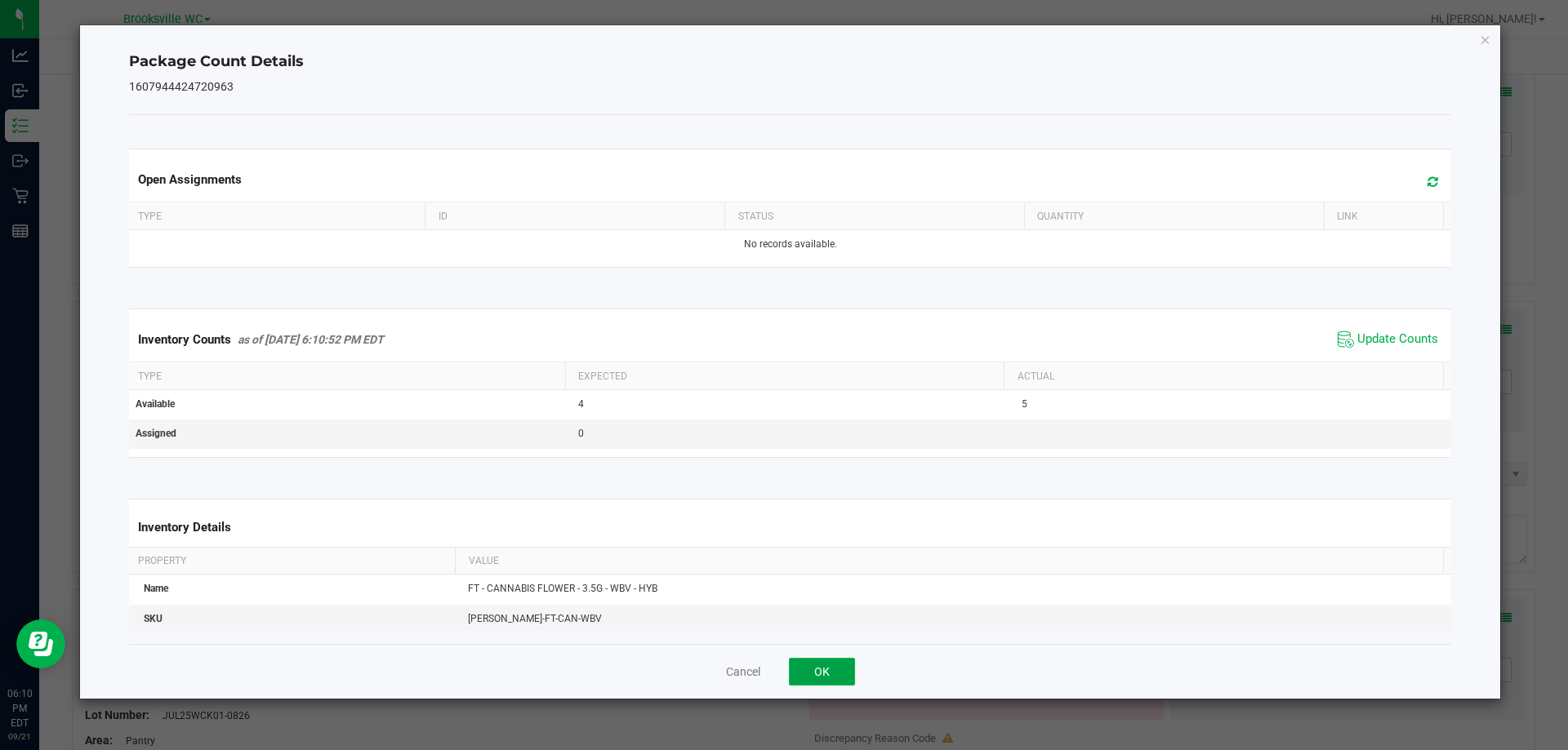
click at [832, 669] on button "OK" at bounding box center [822, 671] width 66 height 27
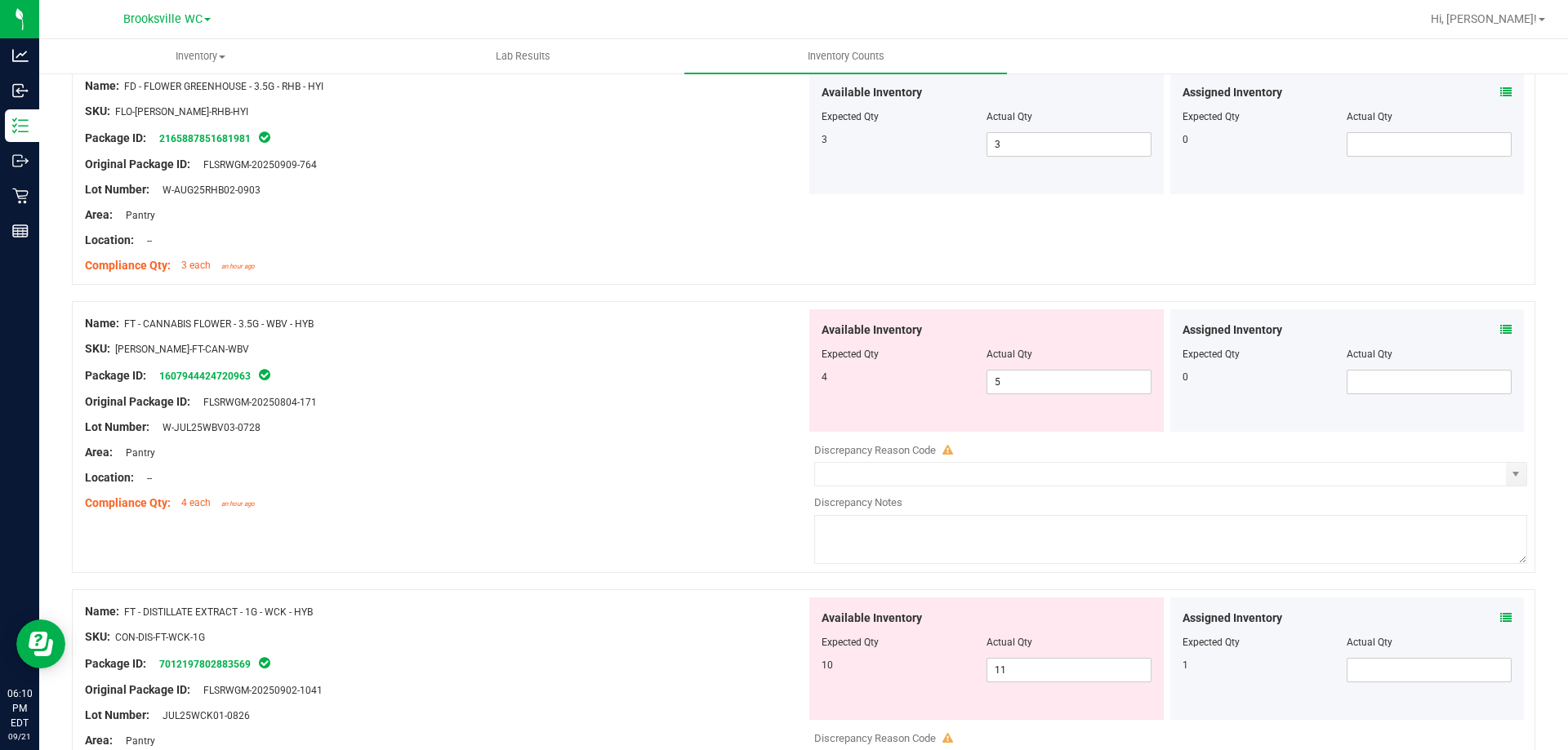
click at [1500, 614] on icon at bounding box center [1505, 618] width 11 height 11
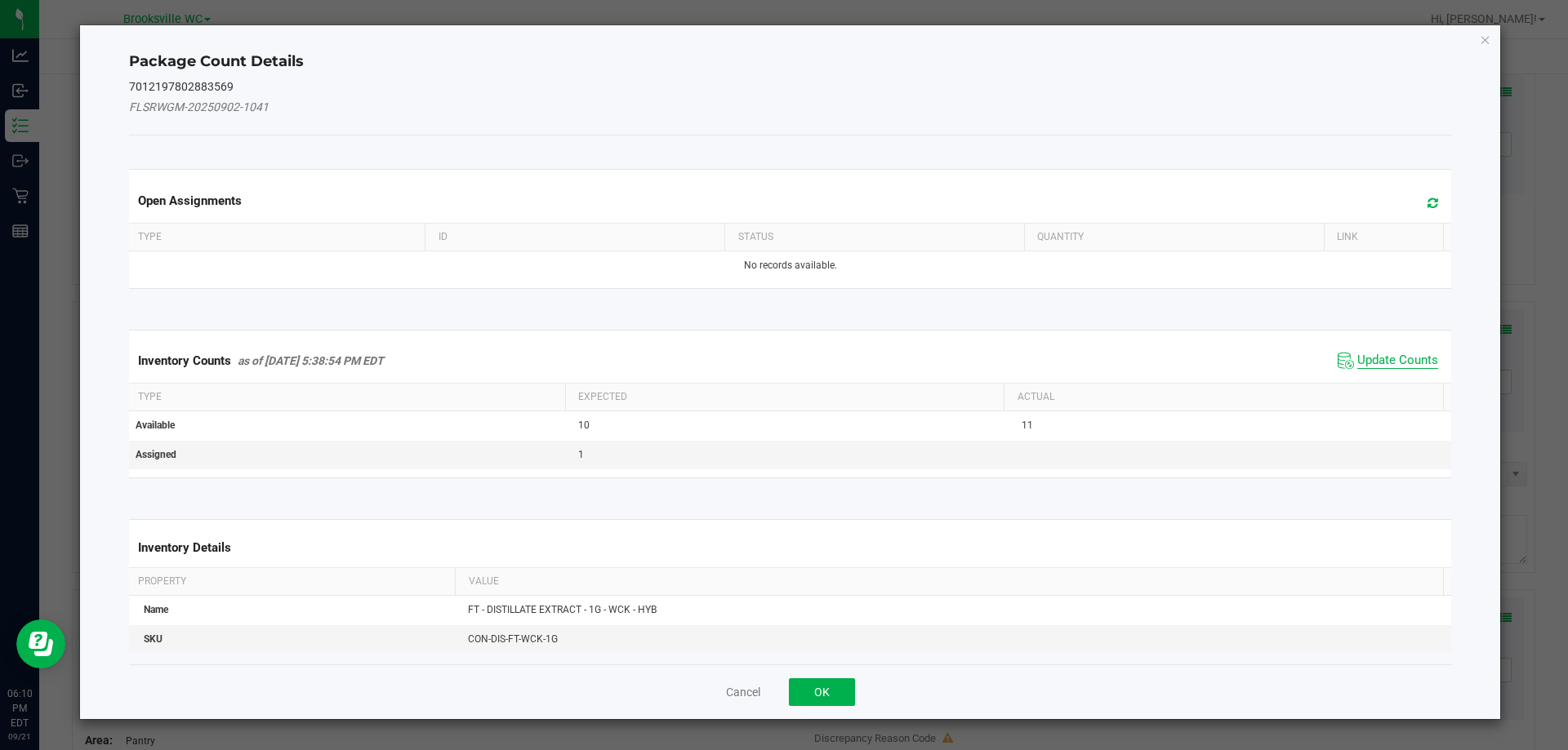
click at [1396, 362] on span "Update Counts" at bounding box center [1396, 360] width 81 height 16
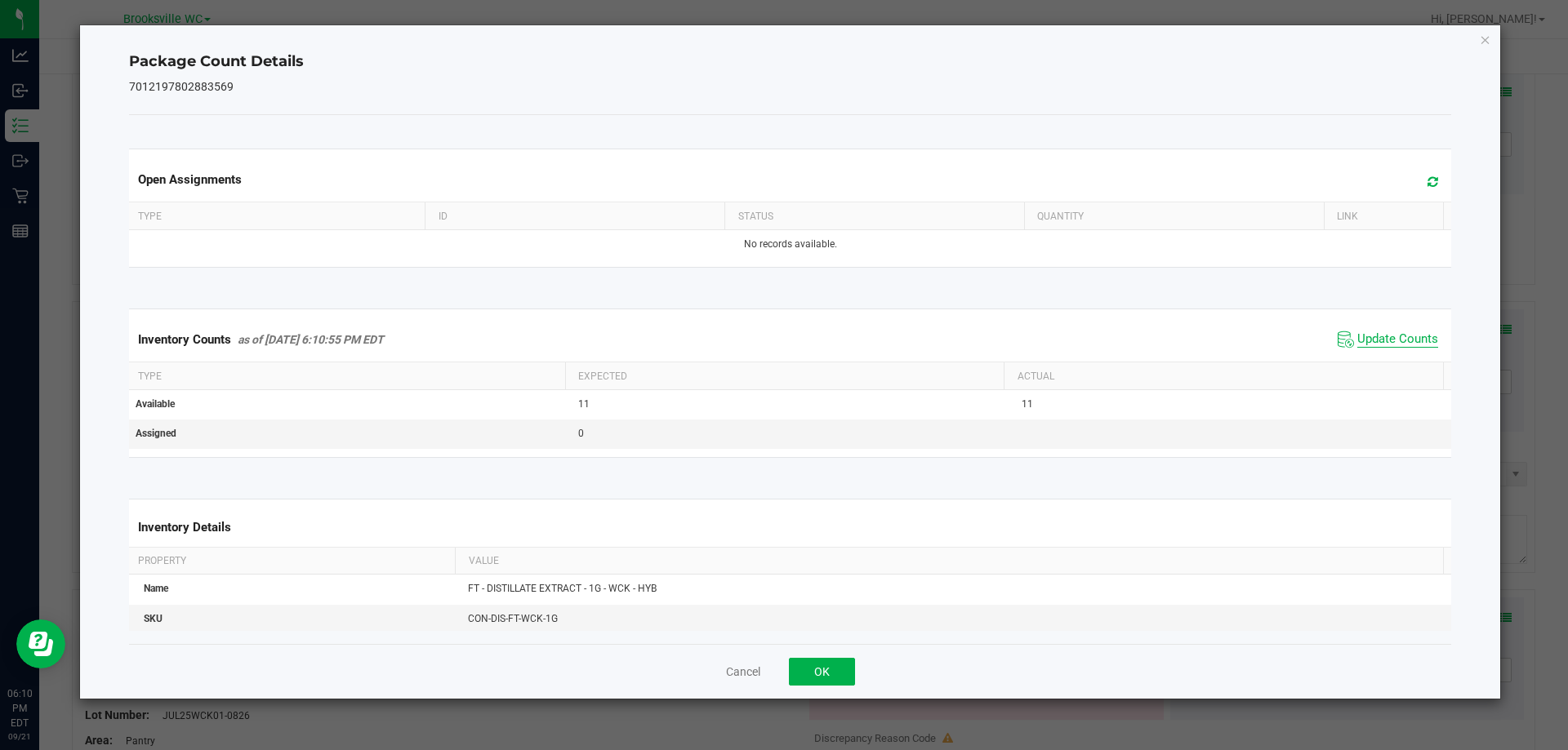
click at [1402, 348] on span "Update Counts" at bounding box center [1396, 339] width 81 height 16
click at [839, 675] on button "OK" at bounding box center [822, 671] width 66 height 27
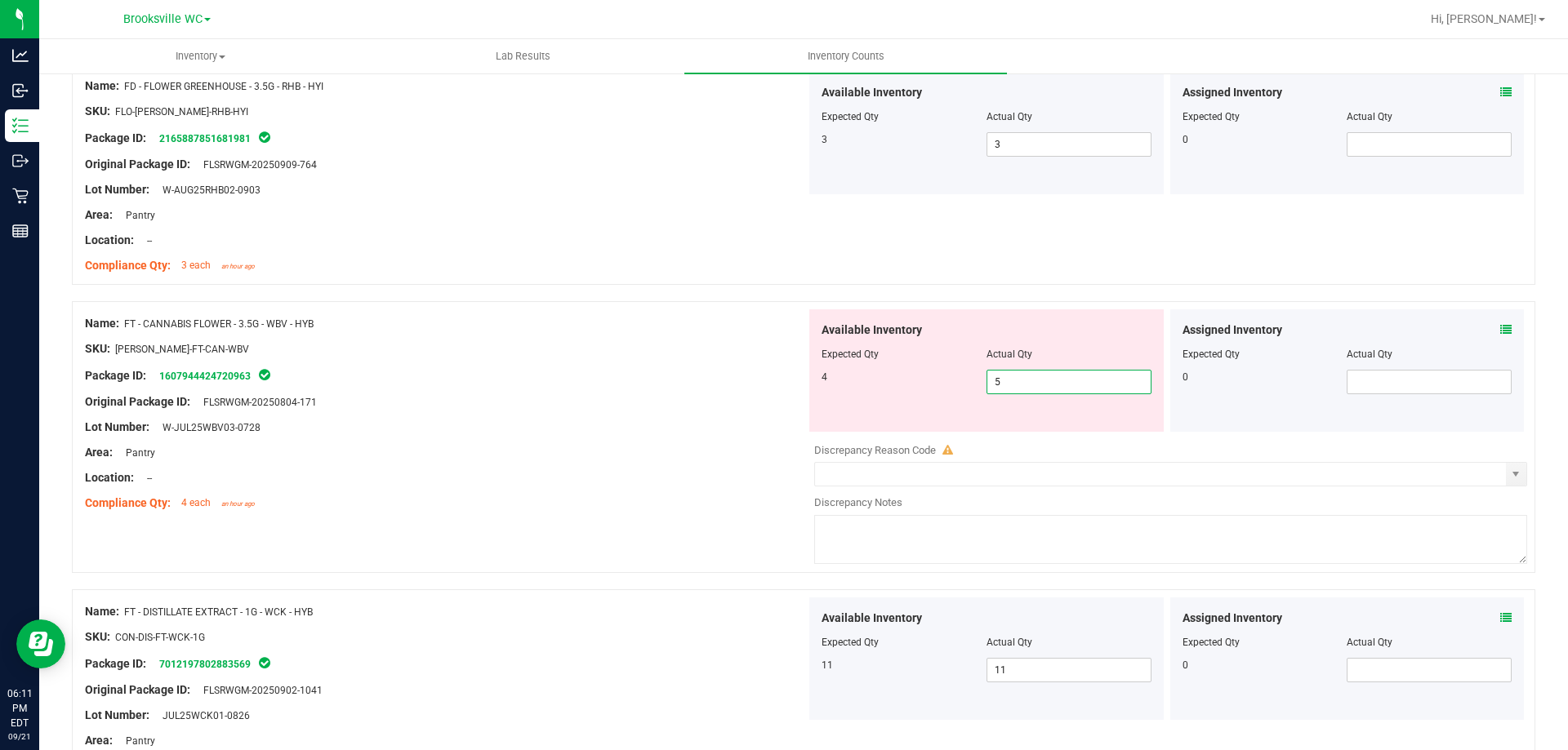
click at [1138, 379] on span "5 5" at bounding box center [1068, 382] width 165 height 25
type input "4"
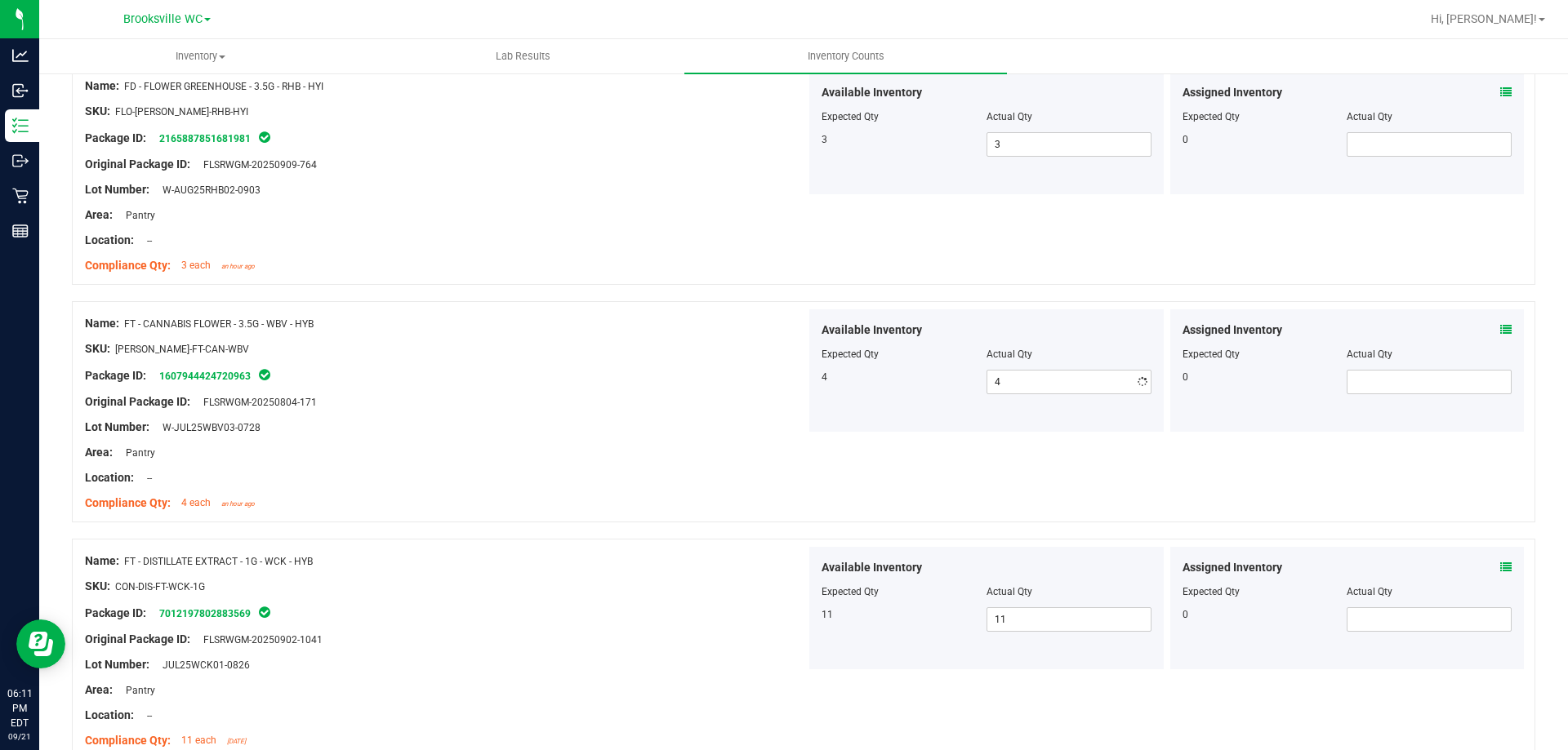
drag, startPoint x: 625, startPoint y: 504, endPoint x: 625, endPoint y: 483, distance: 21.0
click at [625, 491] on ng-container "Compliance Qty: 4 each an hour ago" at bounding box center [446, 499] width 720 height 26
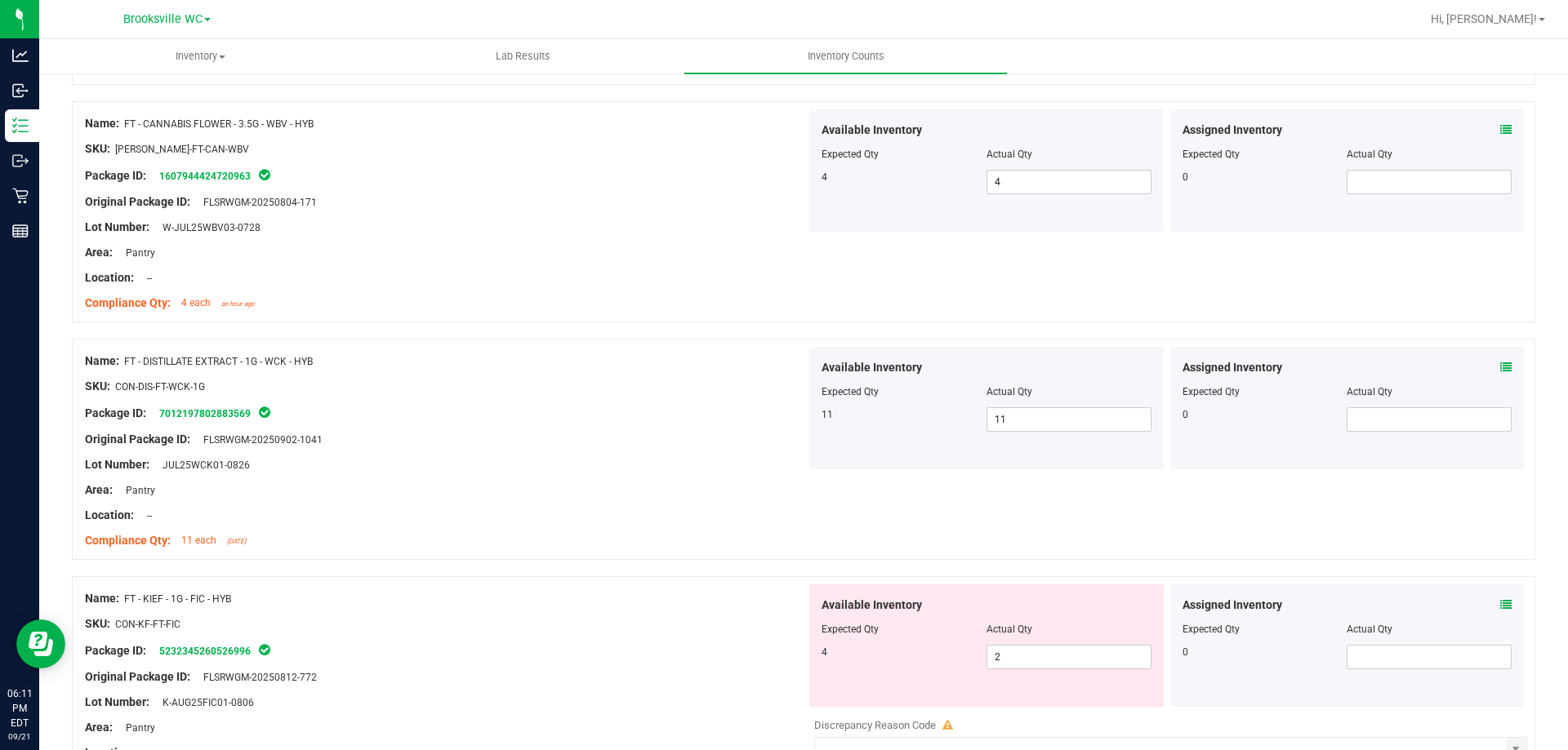
scroll to position [1561, 0]
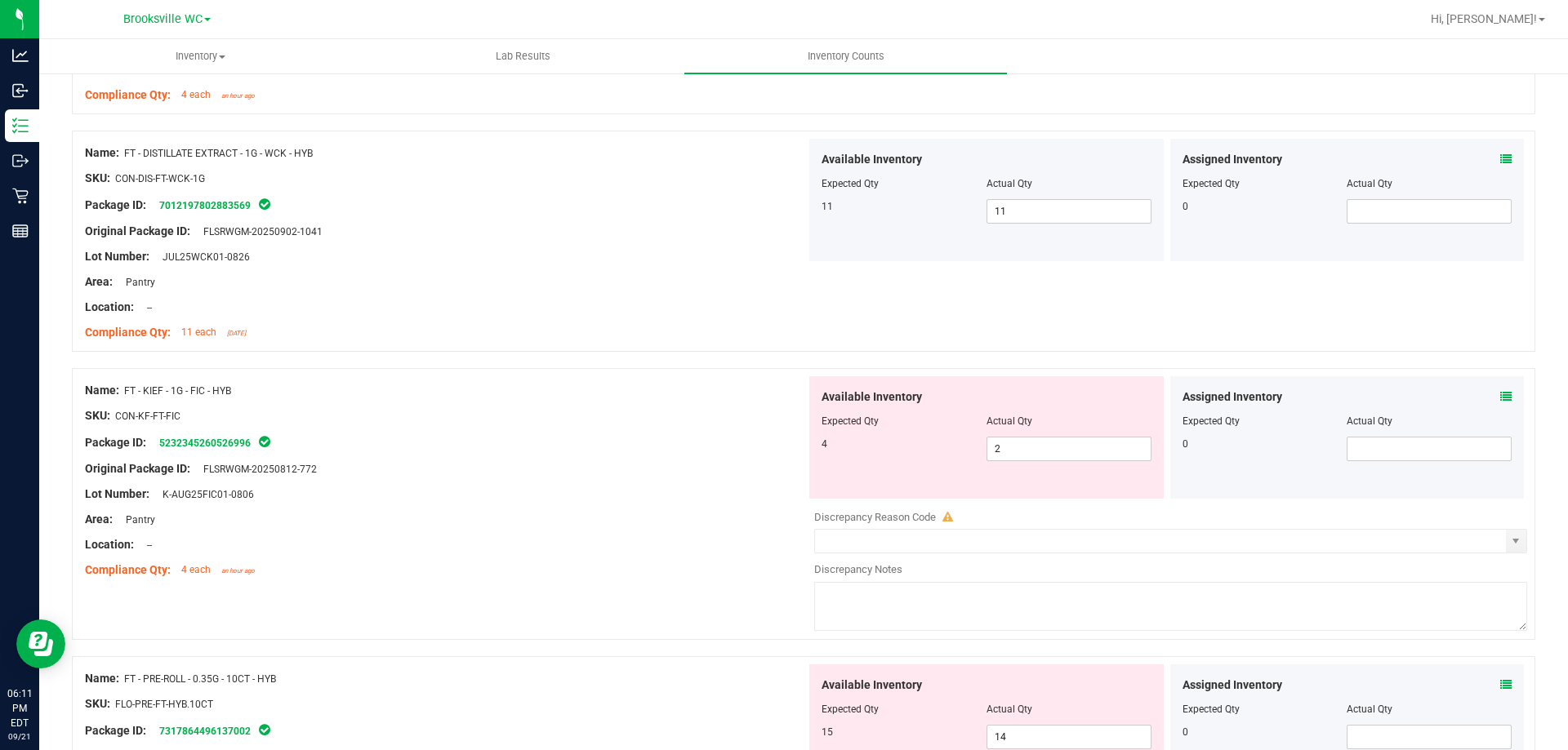
click at [1500, 392] on icon at bounding box center [1505, 397] width 11 height 11
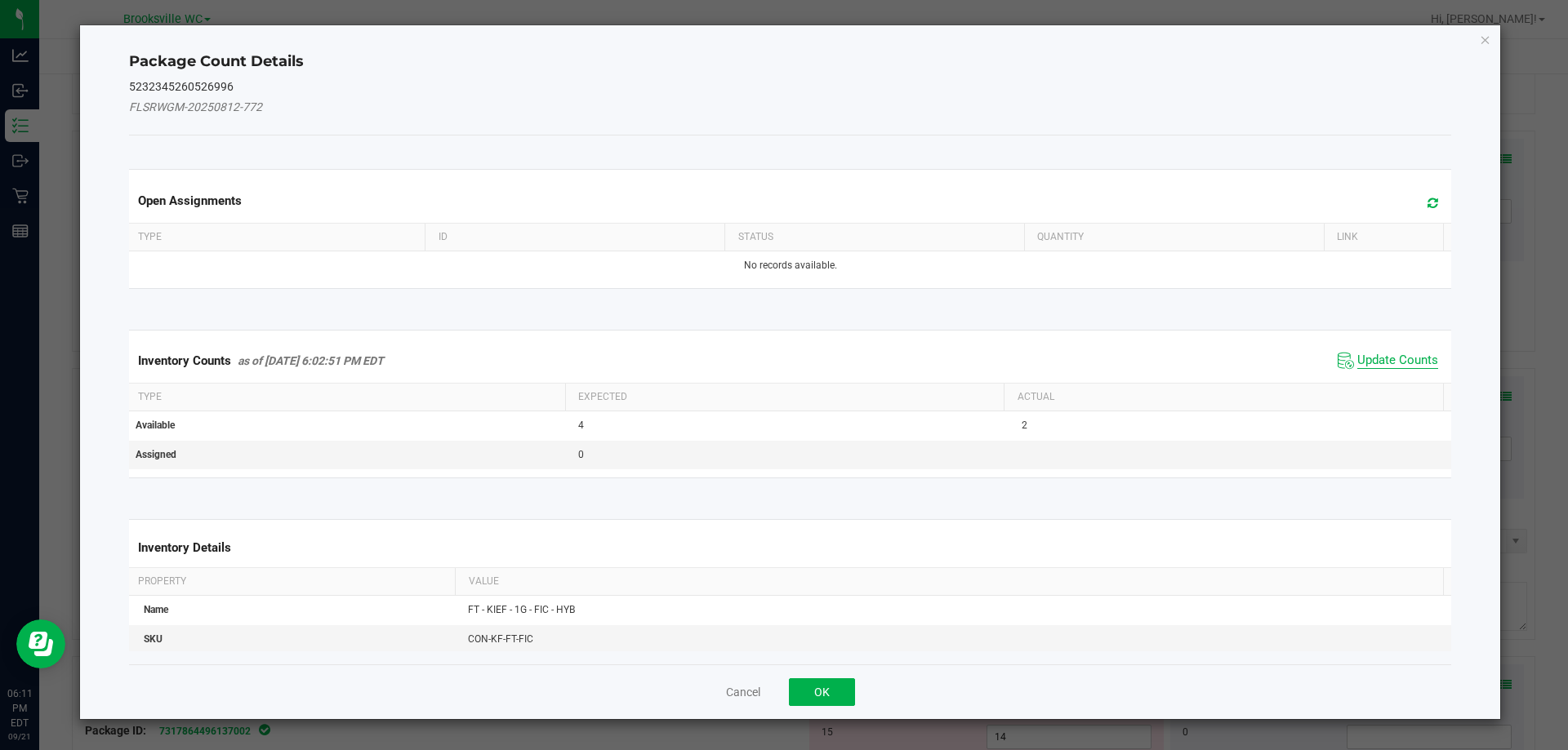
click at [1396, 353] on span "Update Counts" at bounding box center [1396, 360] width 81 height 16
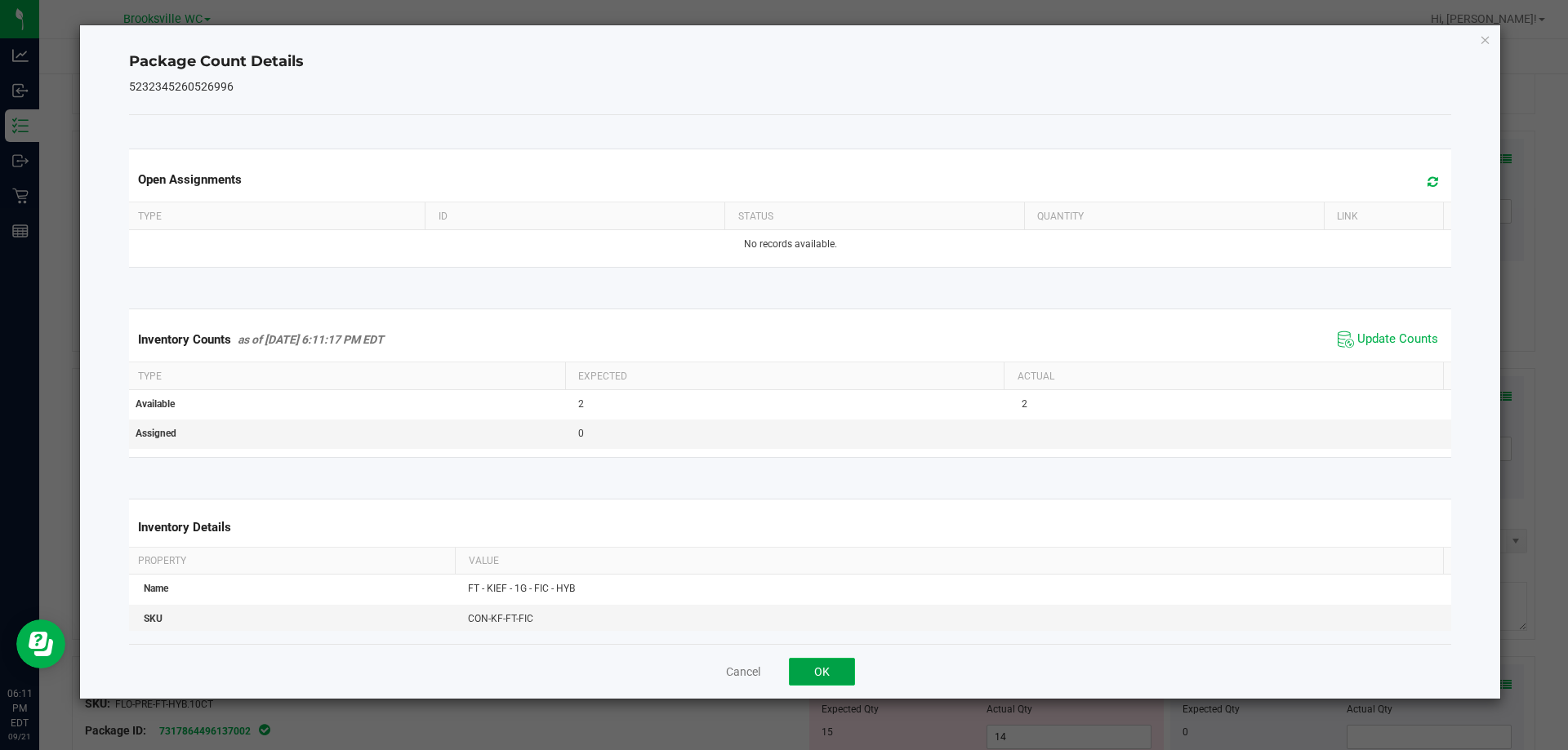
click at [811, 668] on button "OK" at bounding box center [822, 671] width 66 height 27
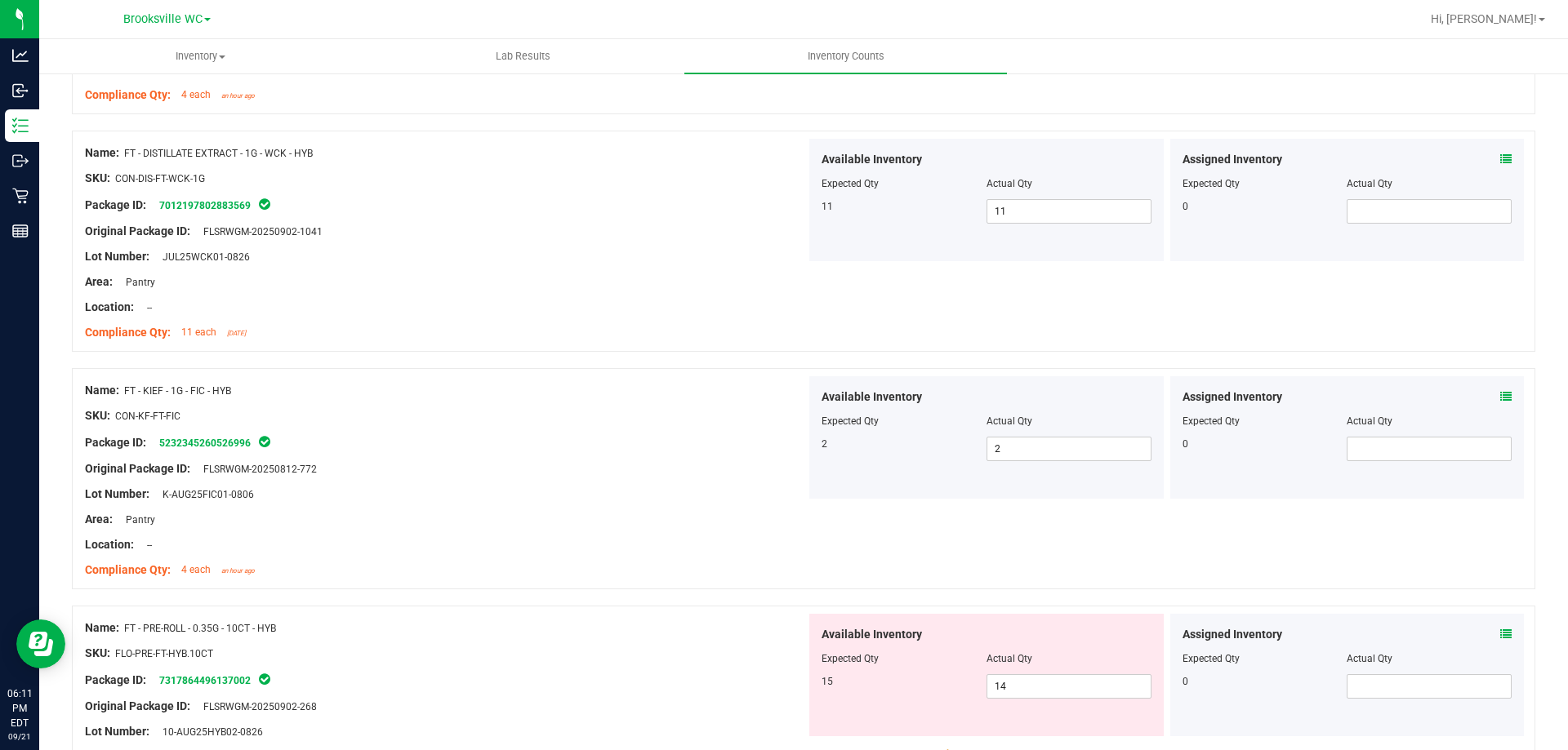
click at [1500, 632] on icon at bounding box center [1505, 634] width 11 height 11
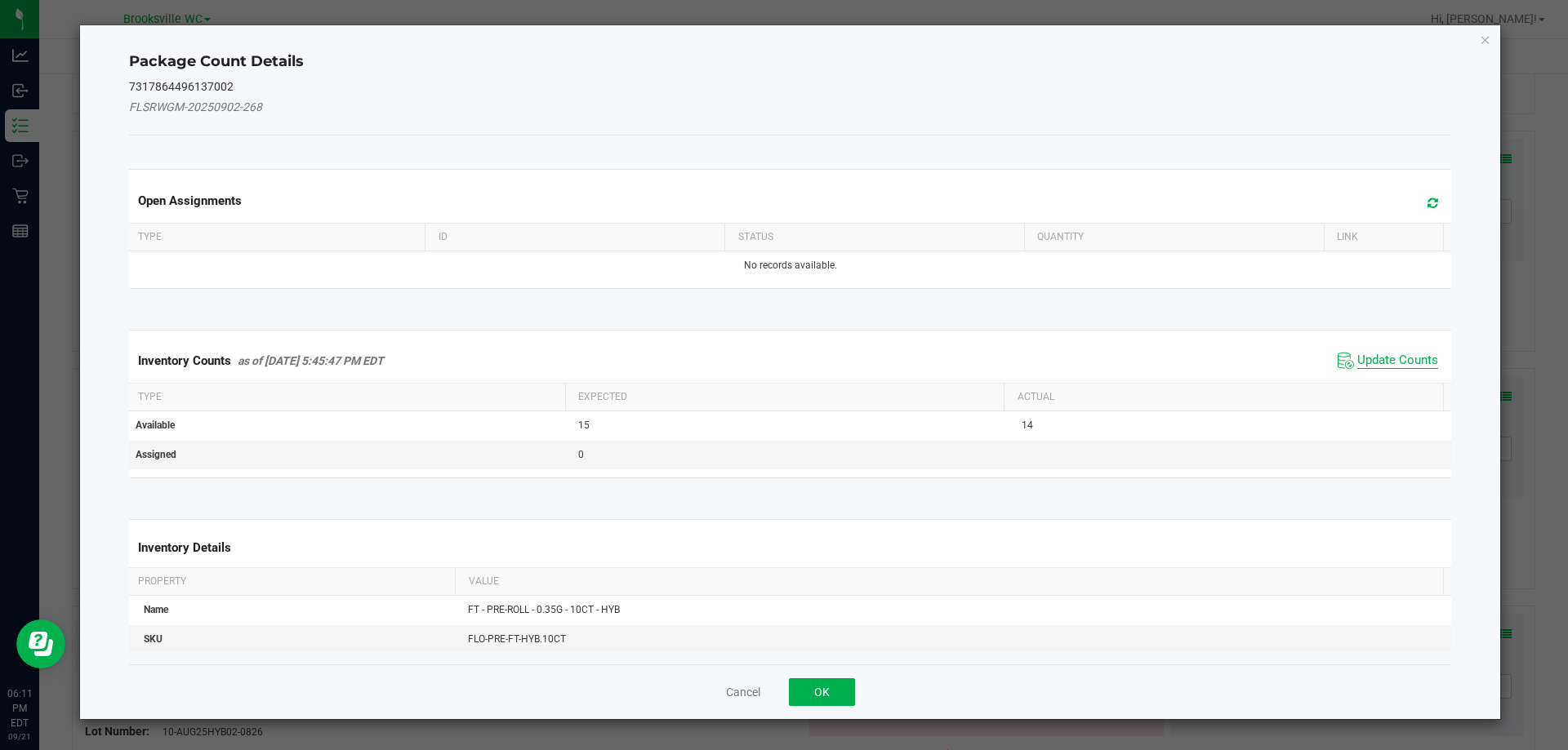
click at [1374, 361] on span "Update Counts" at bounding box center [1396, 360] width 81 height 16
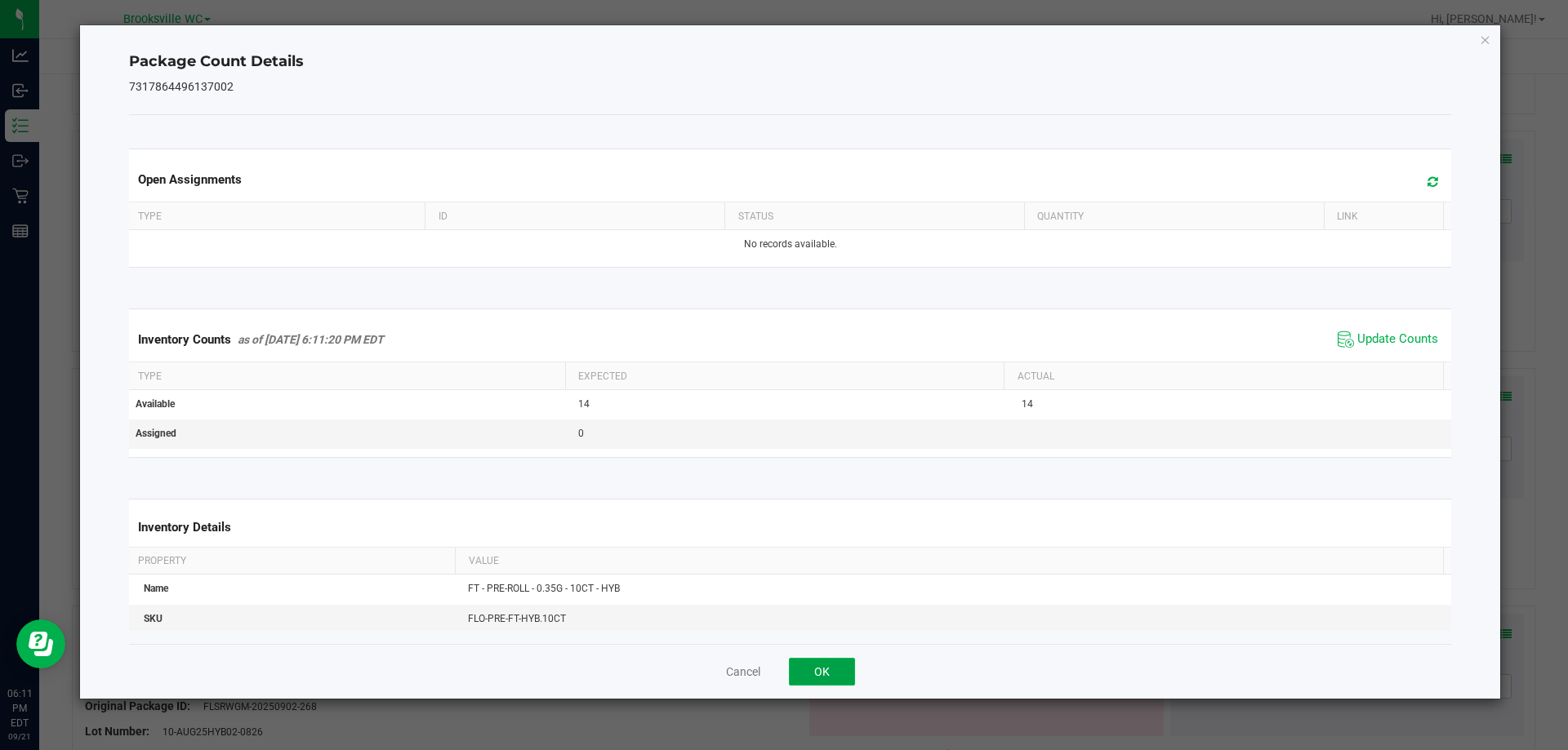
click at [821, 673] on button "OK" at bounding box center [822, 671] width 66 height 27
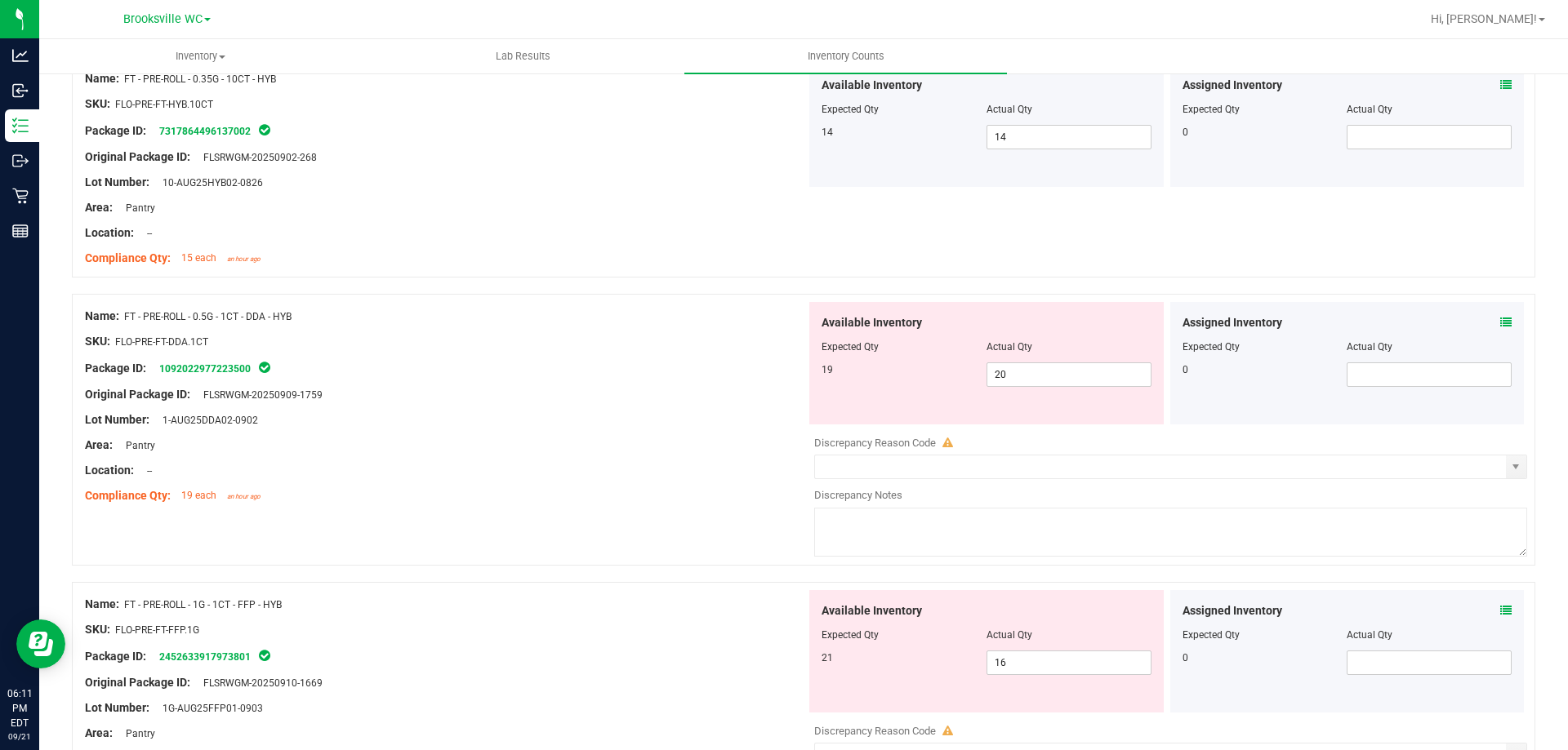
scroll to position [2111, 0]
click at [1500, 324] on icon at bounding box center [1505, 321] width 11 height 11
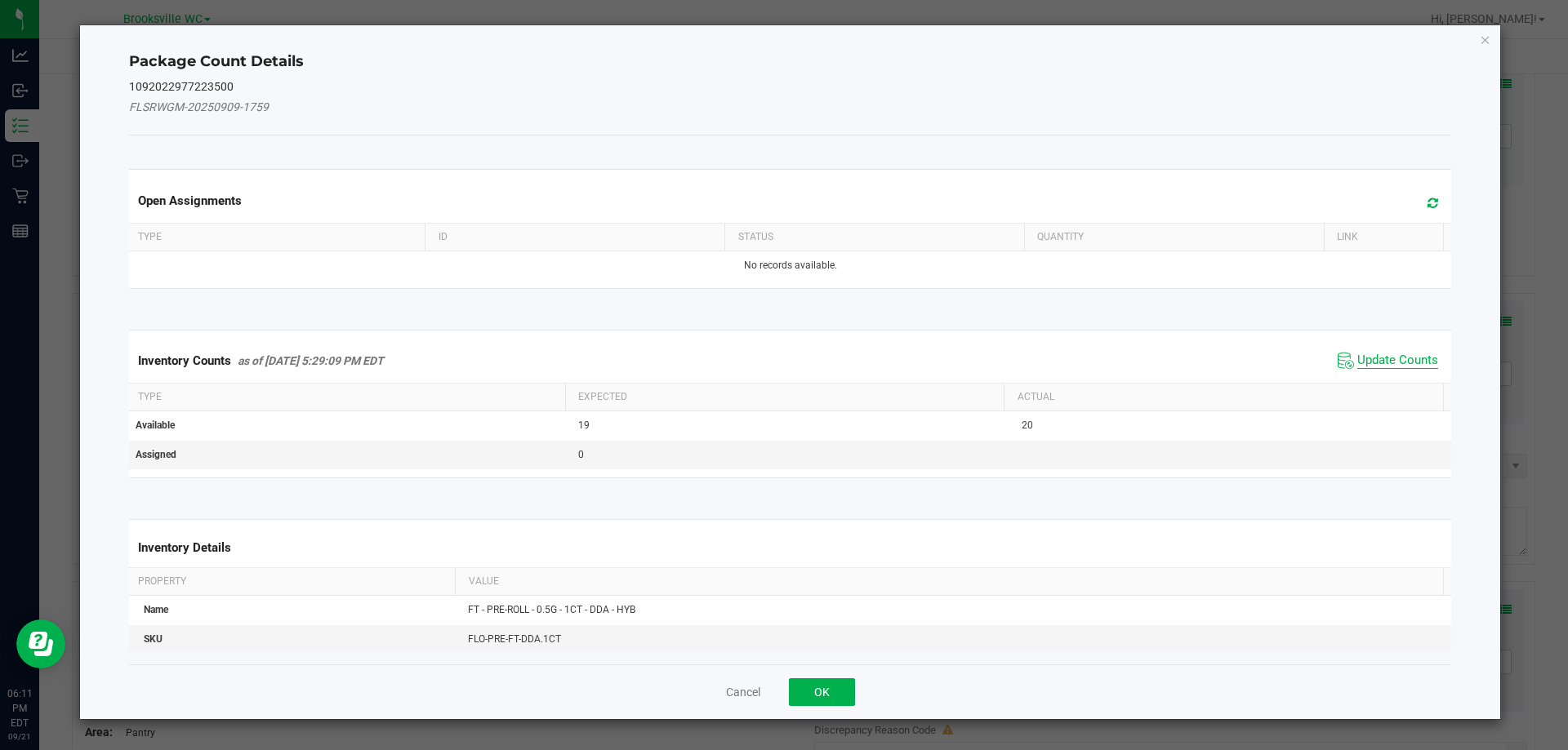
click at [1392, 357] on span "Update Counts" at bounding box center [1396, 360] width 81 height 16
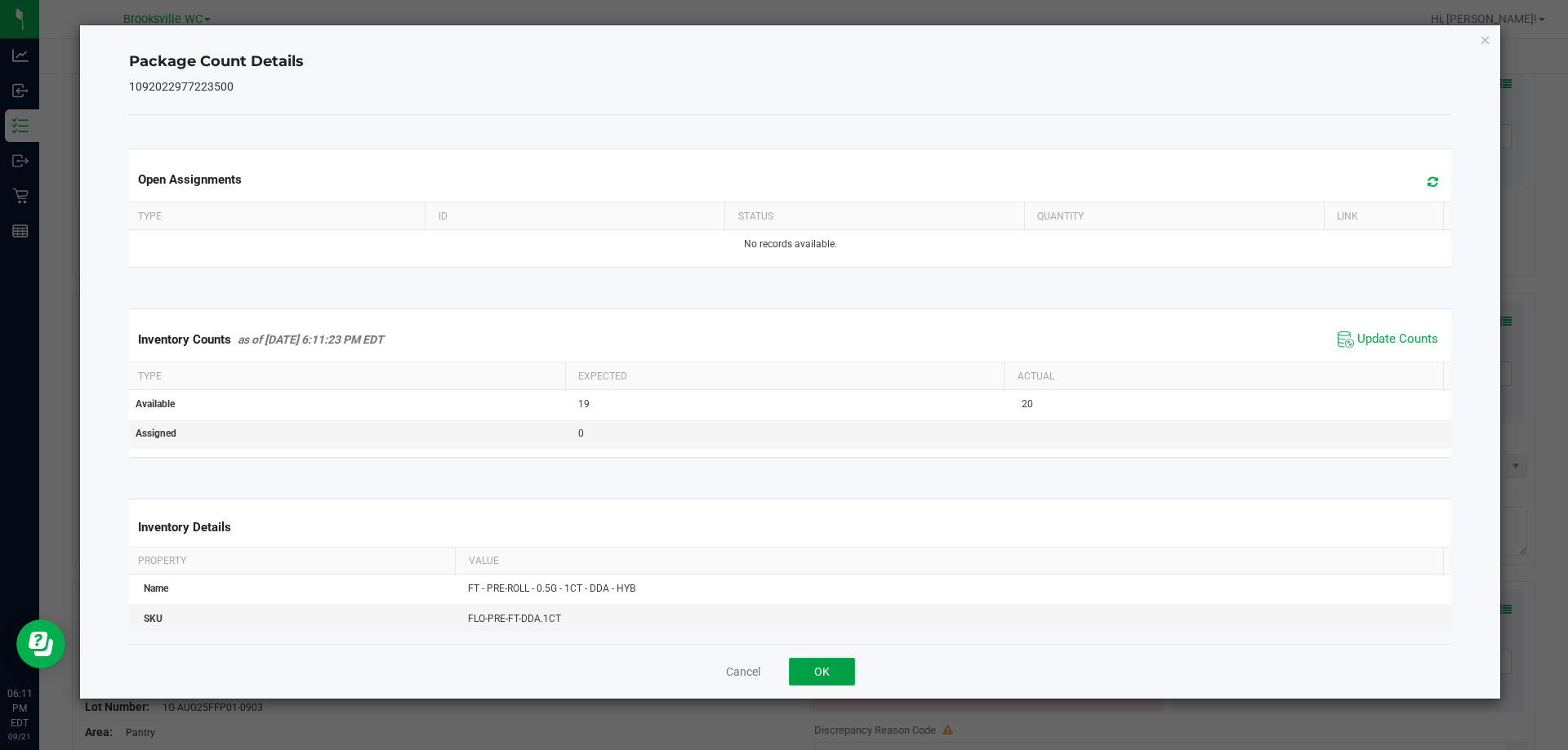
click at [810, 683] on button "OK" at bounding box center [822, 671] width 66 height 27
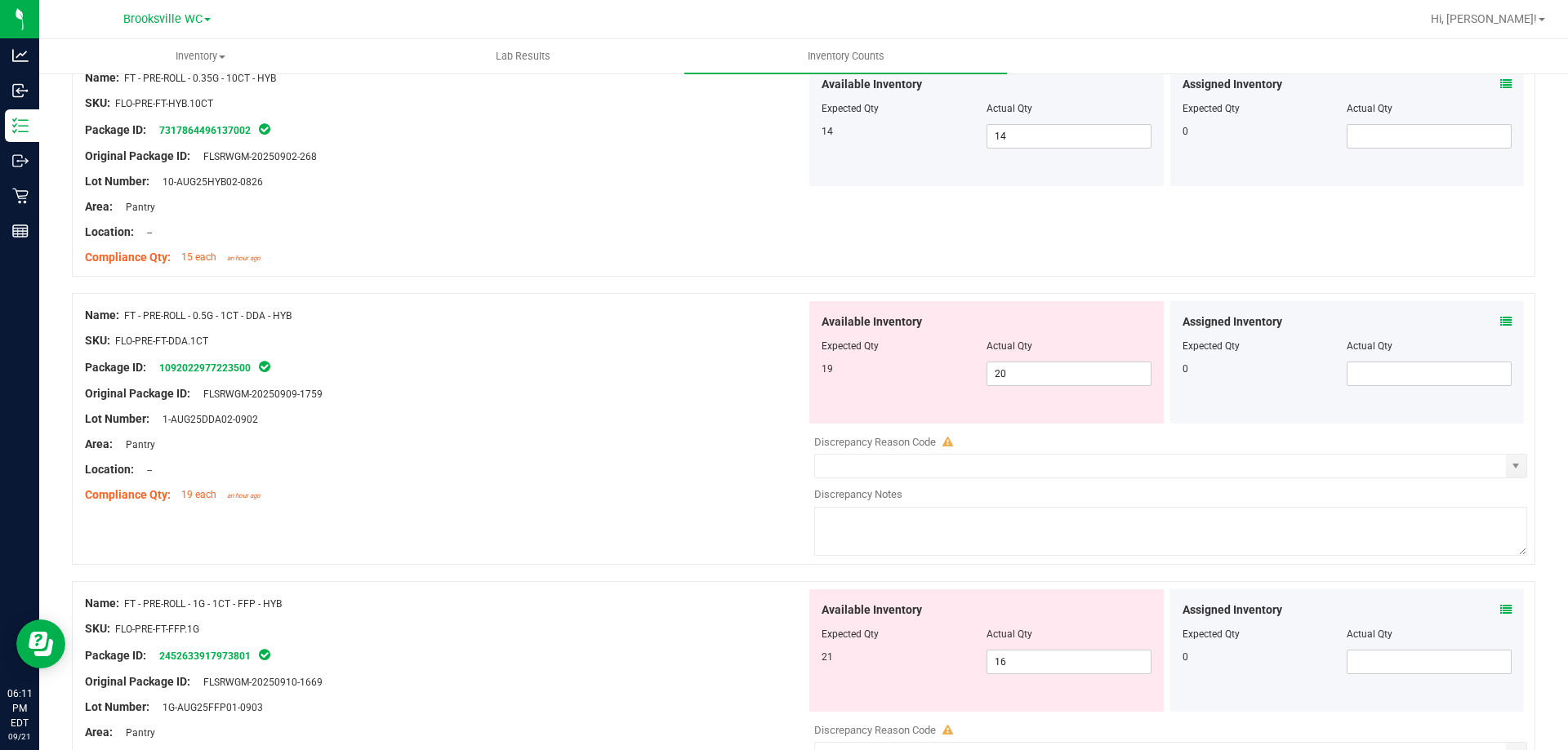
click at [1500, 321] on icon at bounding box center [1505, 321] width 11 height 11
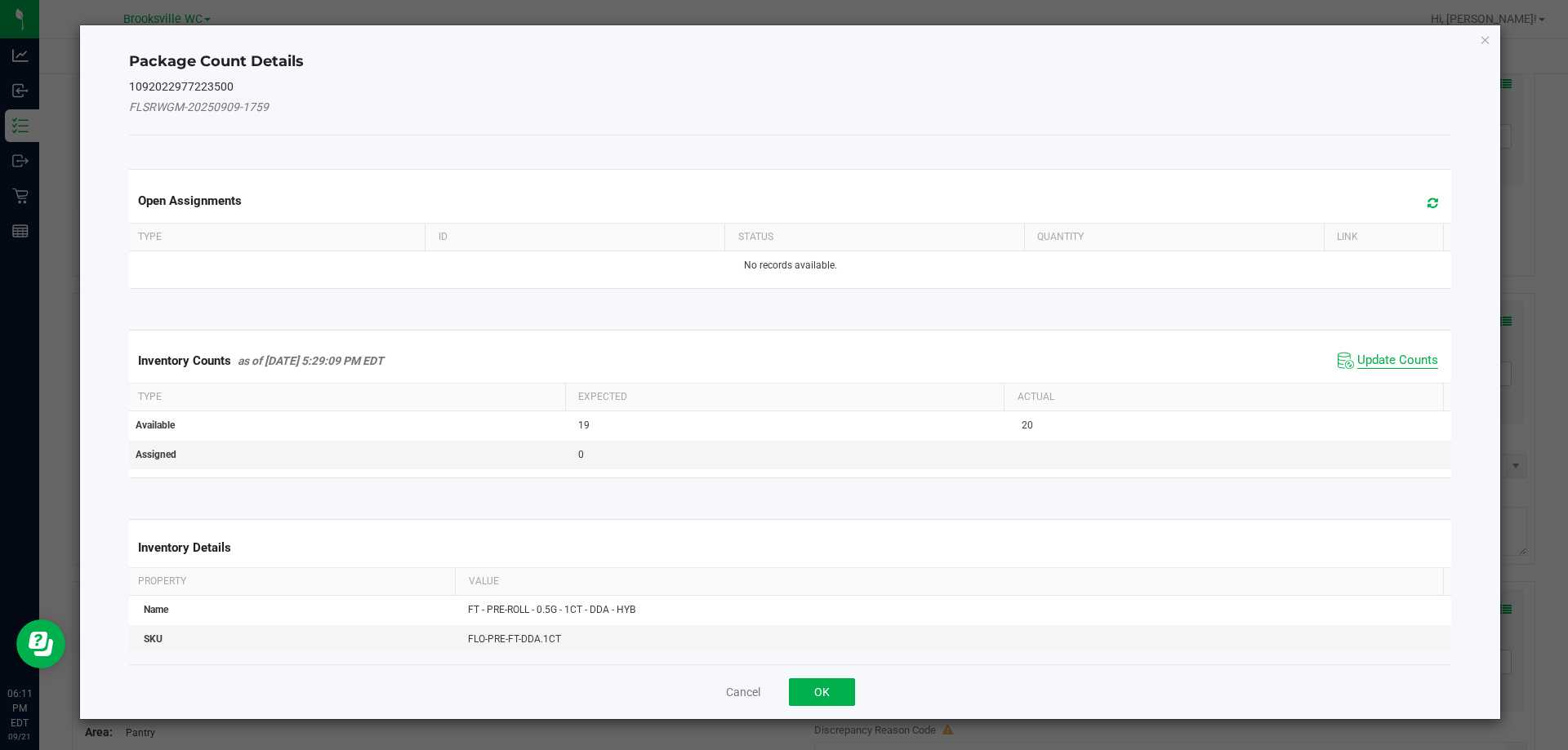
click at [1372, 362] on span "Update Counts" at bounding box center [1396, 360] width 81 height 16
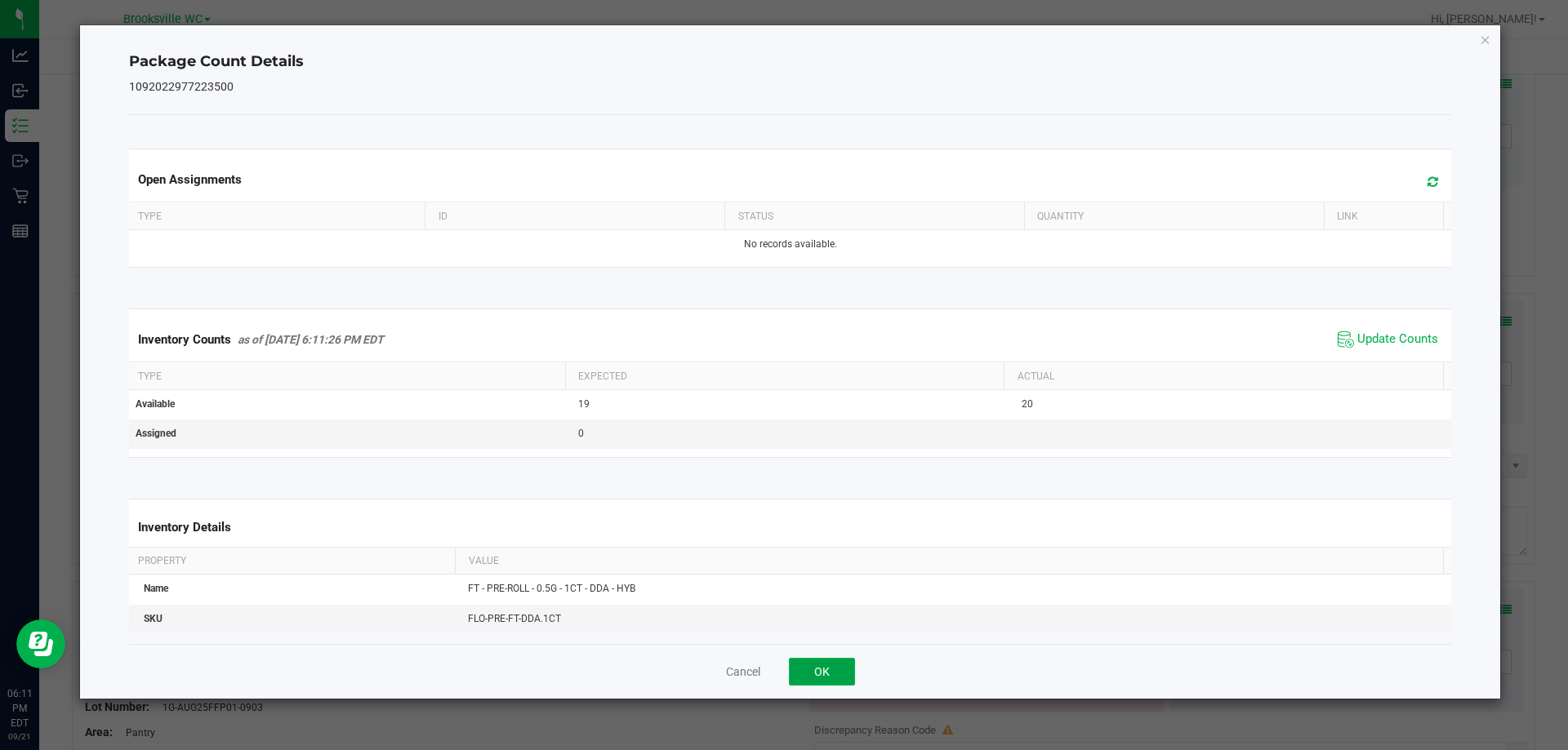
click at [823, 683] on button "OK" at bounding box center [822, 671] width 66 height 27
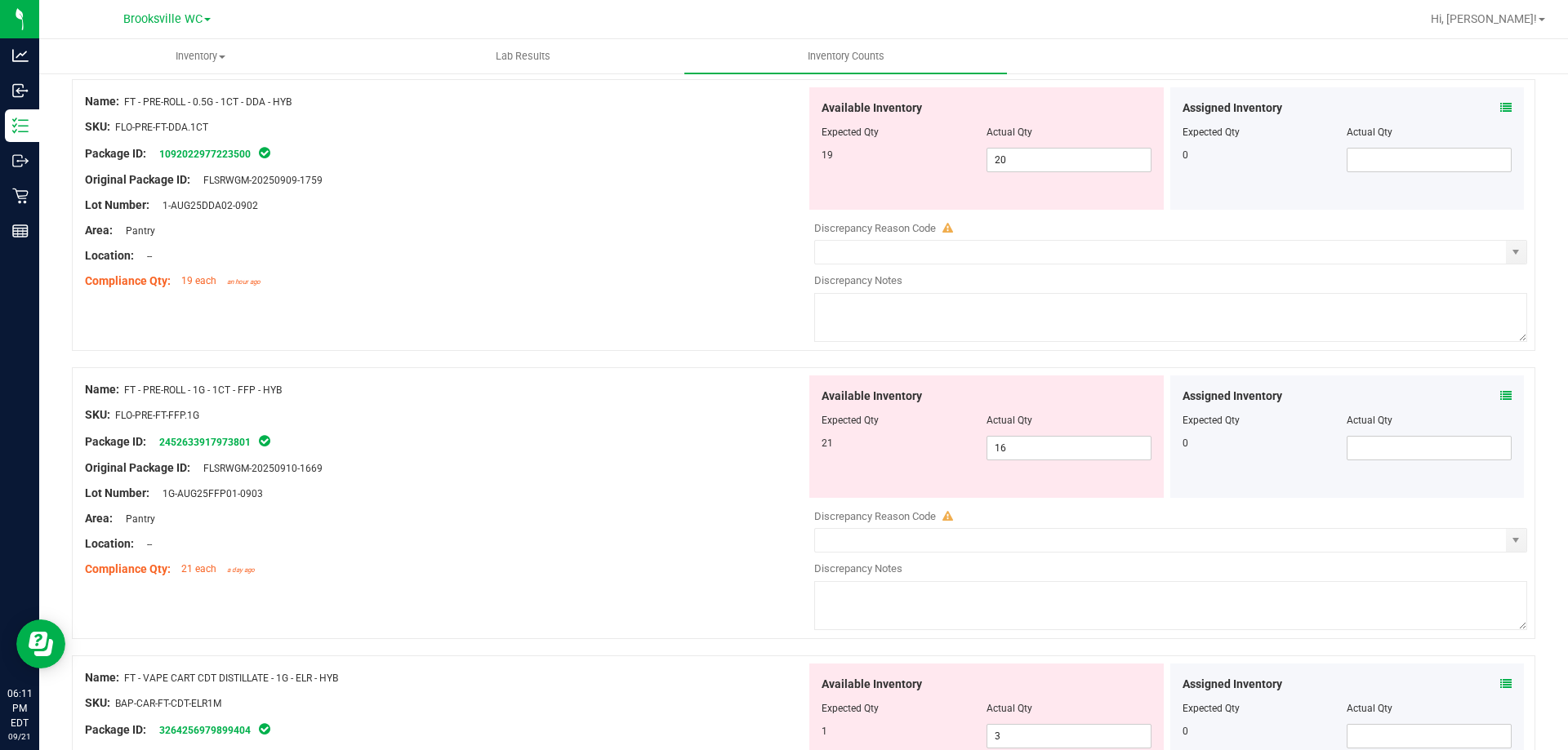
scroll to position [2342, 0]
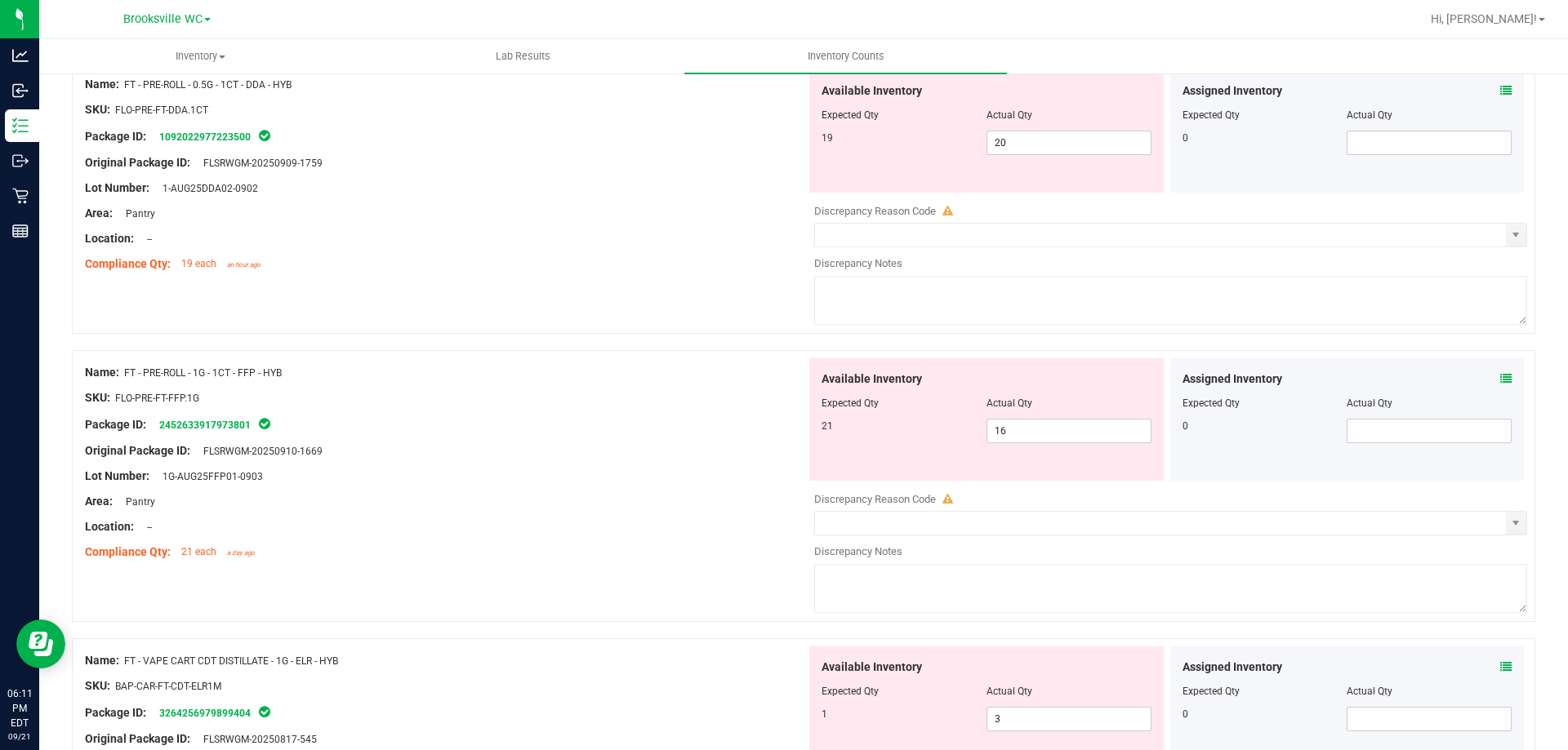
click at [1500, 378] on icon at bounding box center [1505, 379] width 11 height 11
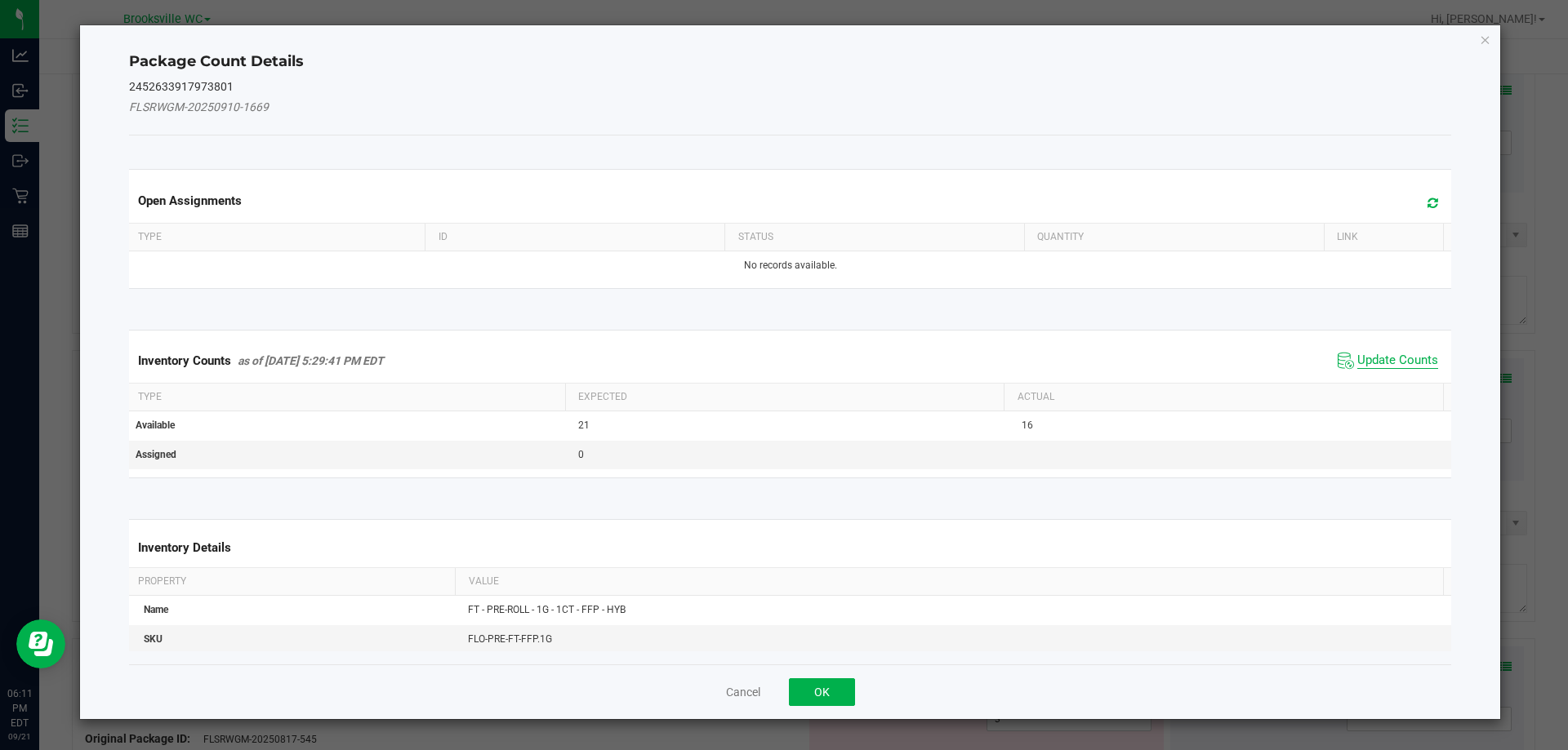
click at [1404, 353] on span "Update Counts" at bounding box center [1396, 360] width 81 height 16
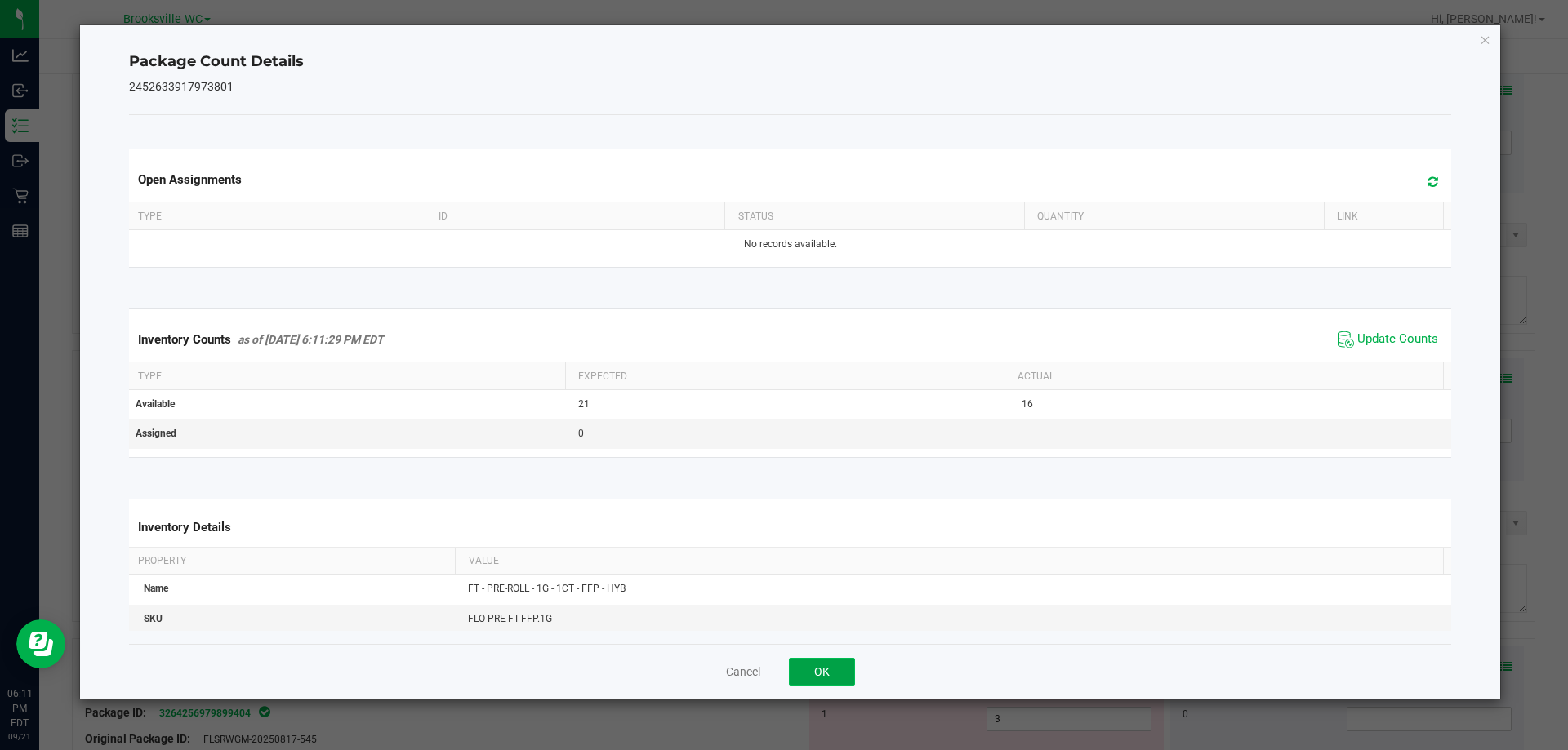
click at [821, 659] on button "OK" at bounding box center [822, 671] width 66 height 27
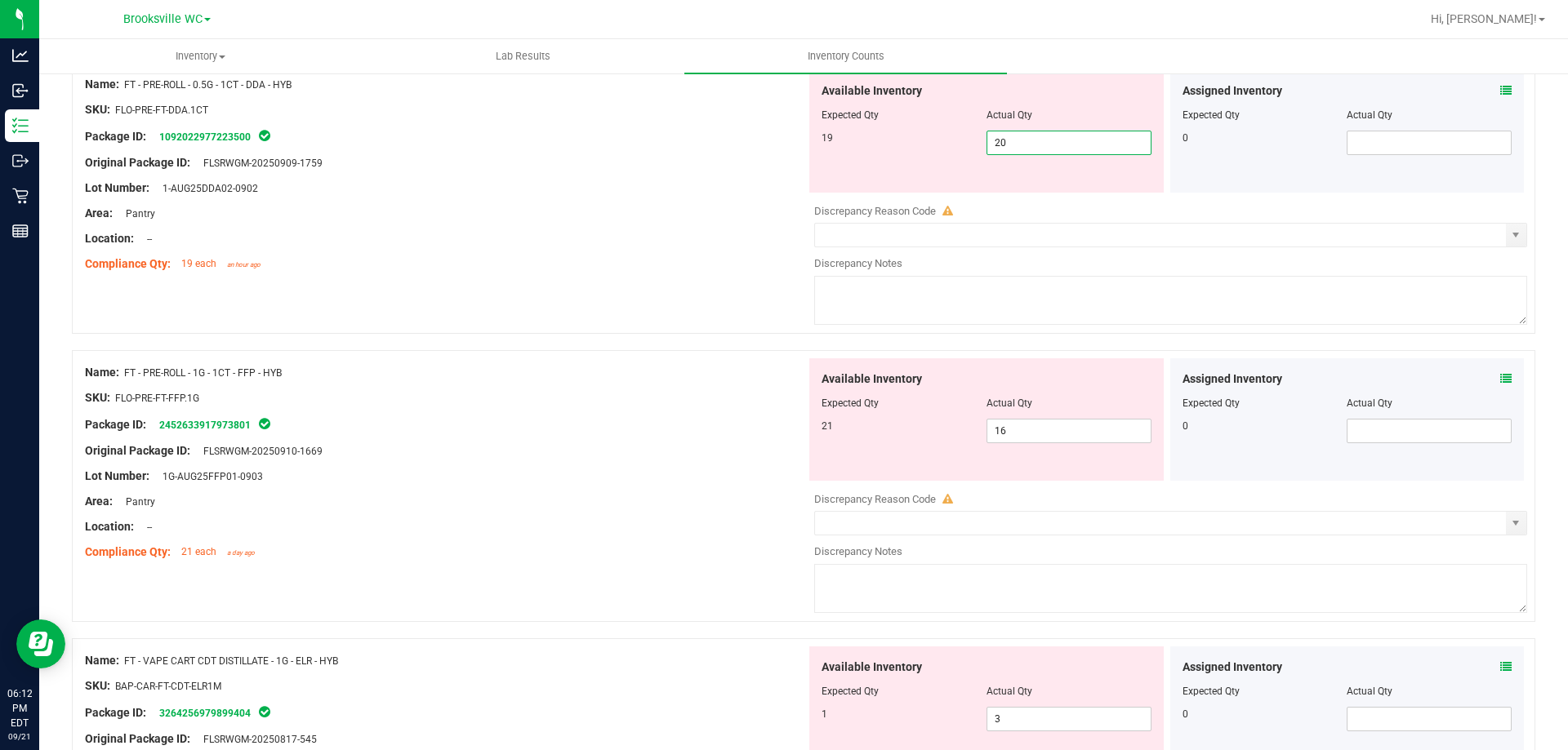
click at [1062, 136] on span "20 20" at bounding box center [1068, 143] width 165 height 25
click at [1062, 136] on input "20" at bounding box center [1068, 143] width 163 height 23
type input "19"
click at [1048, 433] on div "Available Inventory Expected Qty Actual Qty 21 16 16" at bounding box center [1166, 487] width 720 height 259
type input "19"
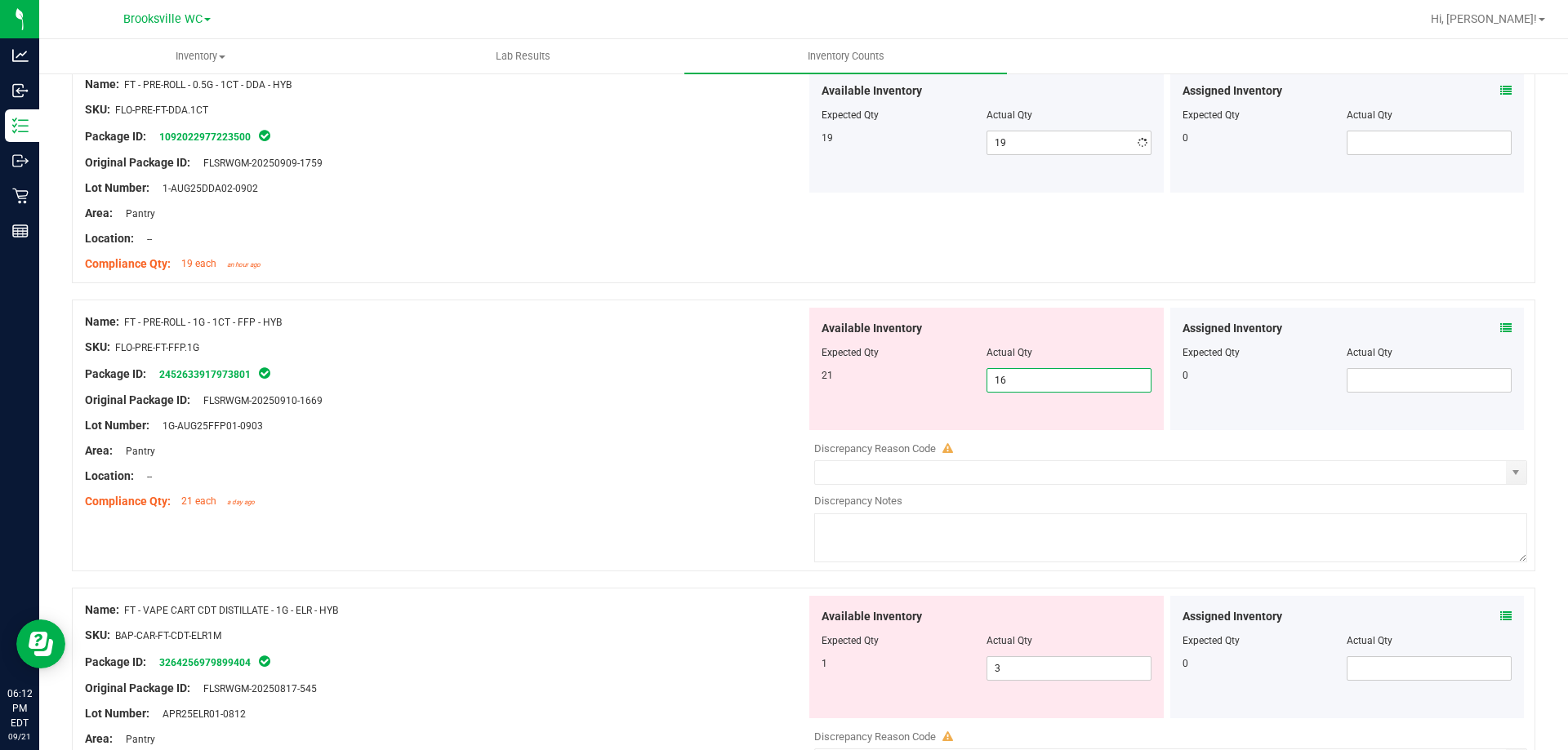
click at [1048, 433] on div at bounding box center [1171, 436] width 713 height 9
click at [1069, 377] on span "16 16" at bounding box center [1068, 380] width 165 height 25
click at [0, 0] on input "16" at bounding box center [0, 0] width 0 height 0
type input "21"
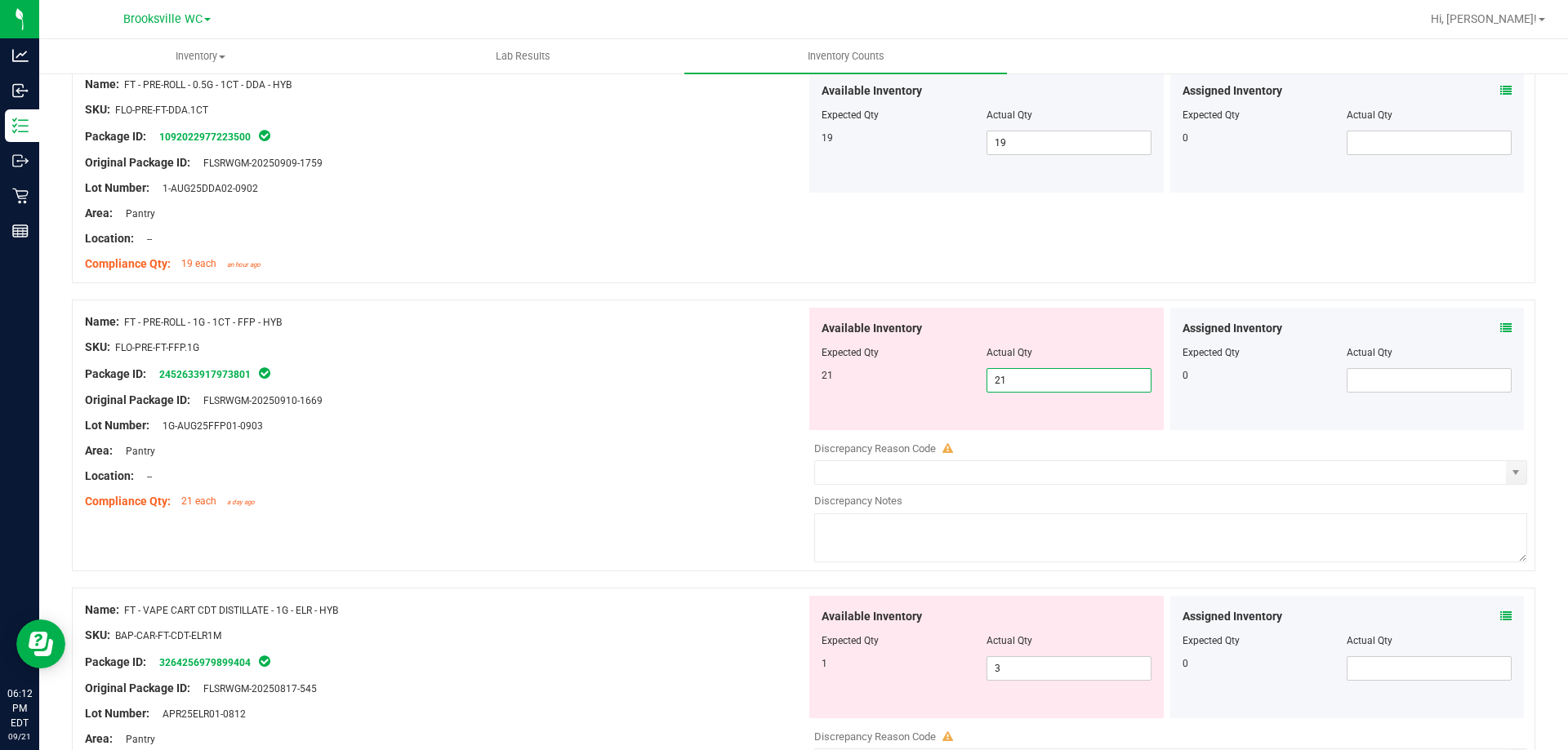
click at [570, 415] on div at bounding box center [446, 412] width 720 height 9
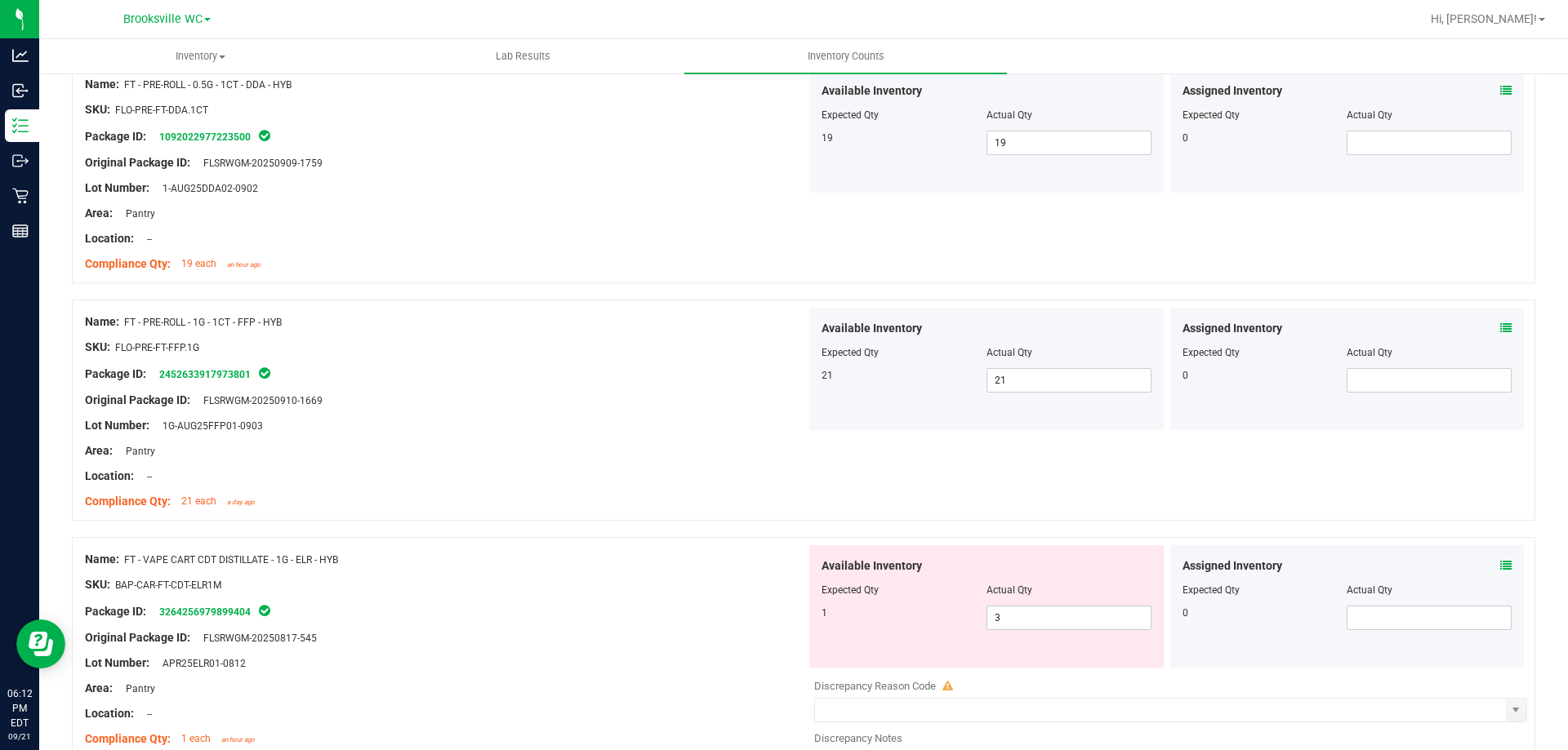
click at [1500, 569] on icon at bounding box center [1505, 566] width 11 height 11
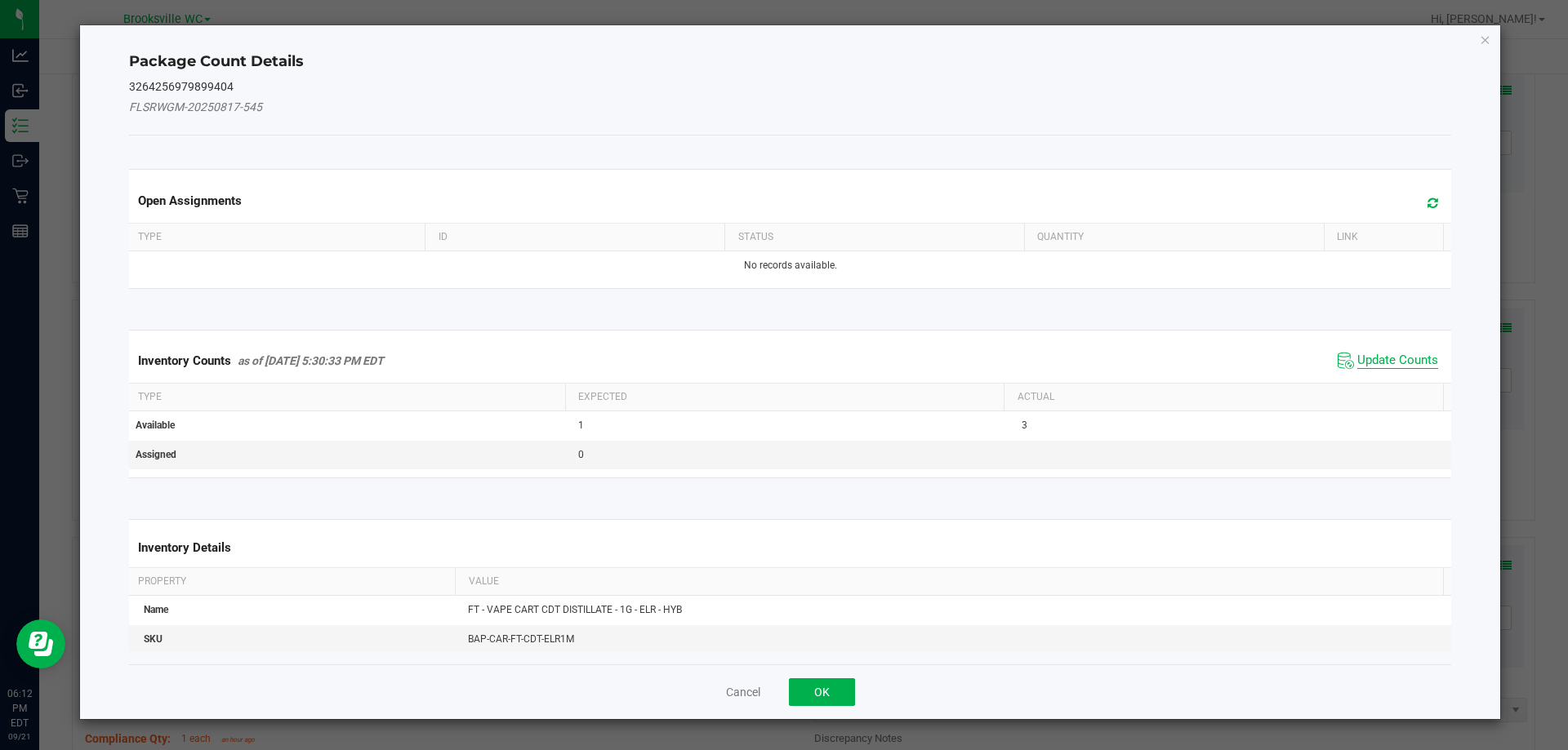
click at [1390, 357] on span "Update Counts" at bounding box center [1396, 360] width 81 height 16
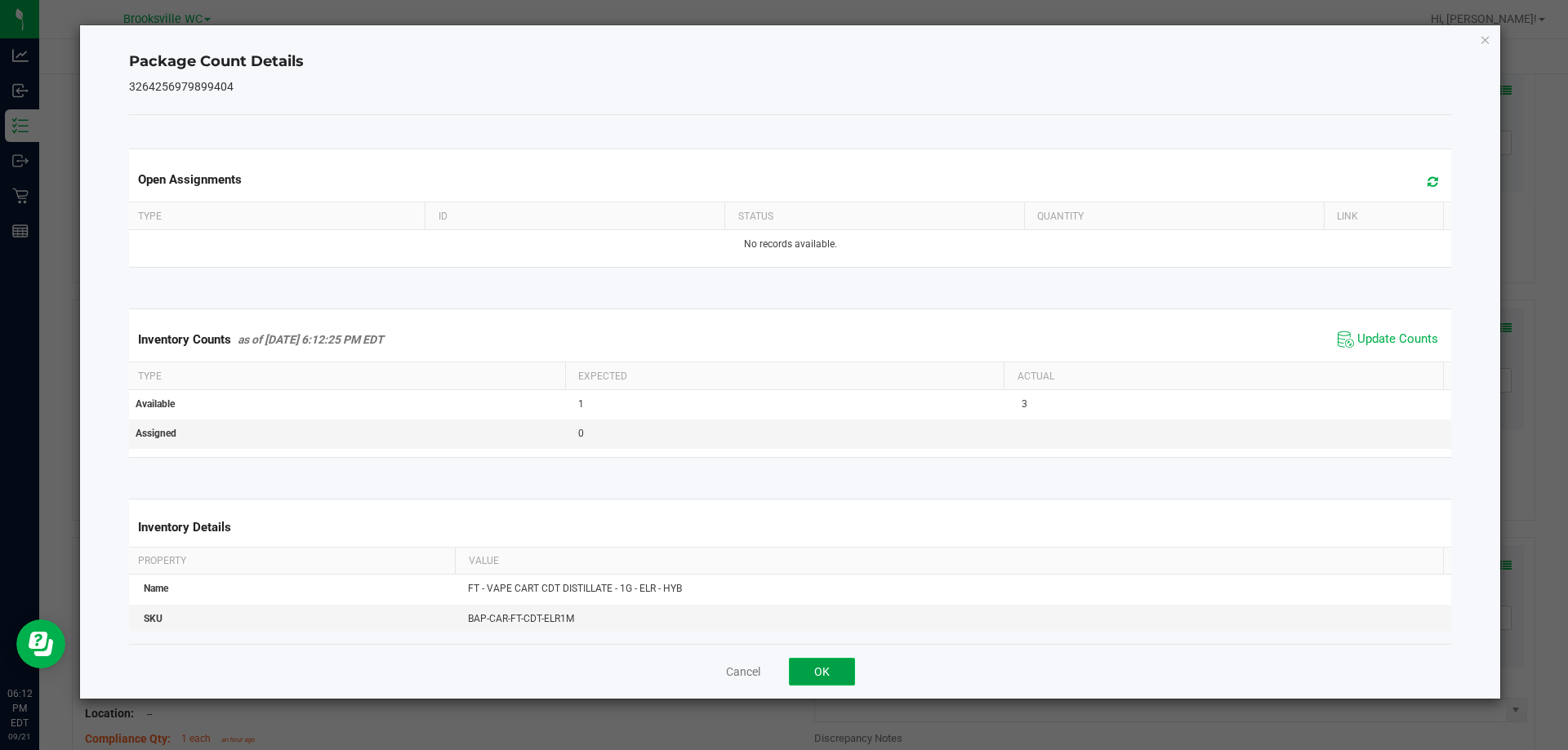
click at [821, 669] on button "OK" at bounding box center [822, 671] width 66 height 27
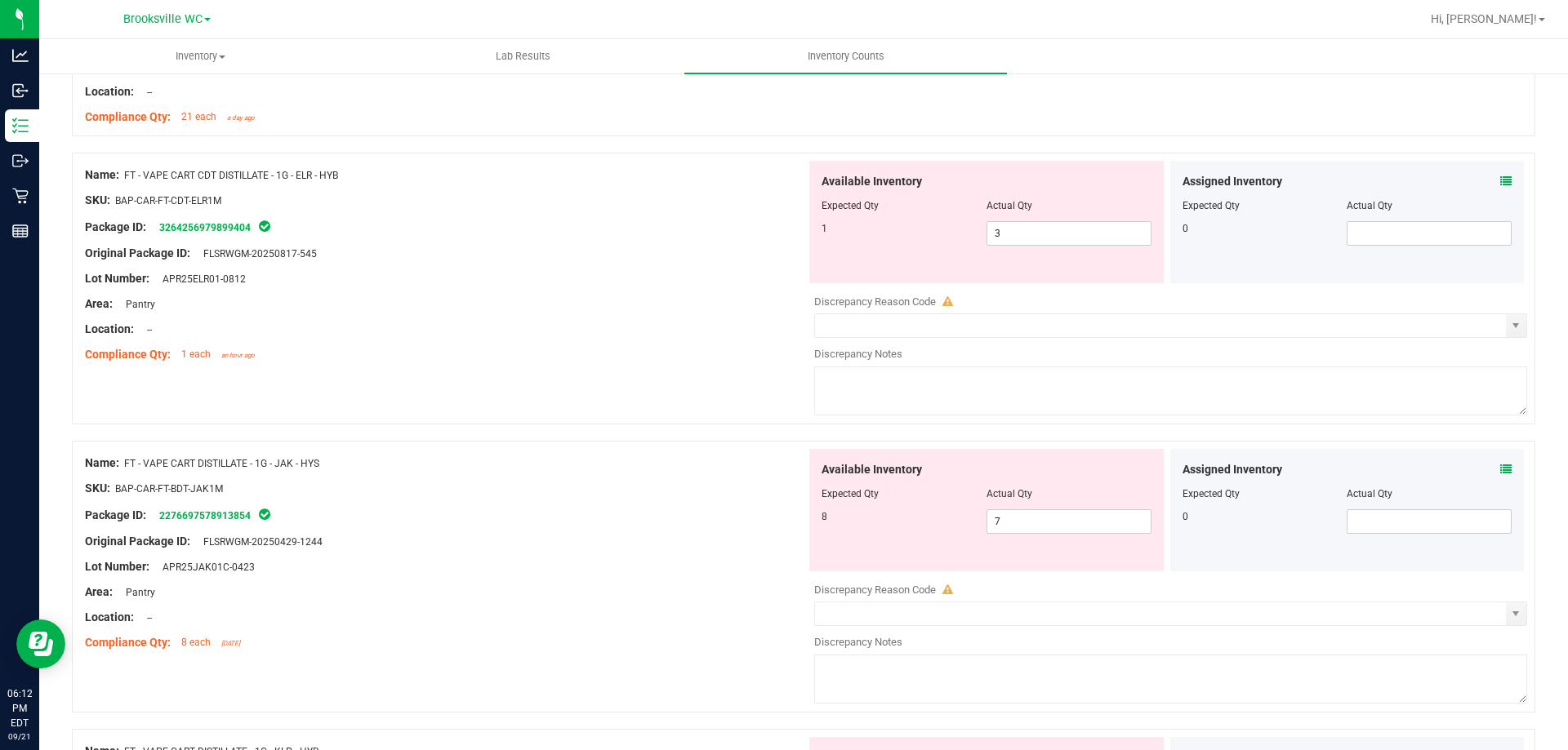
scroll to position [2751, 0]
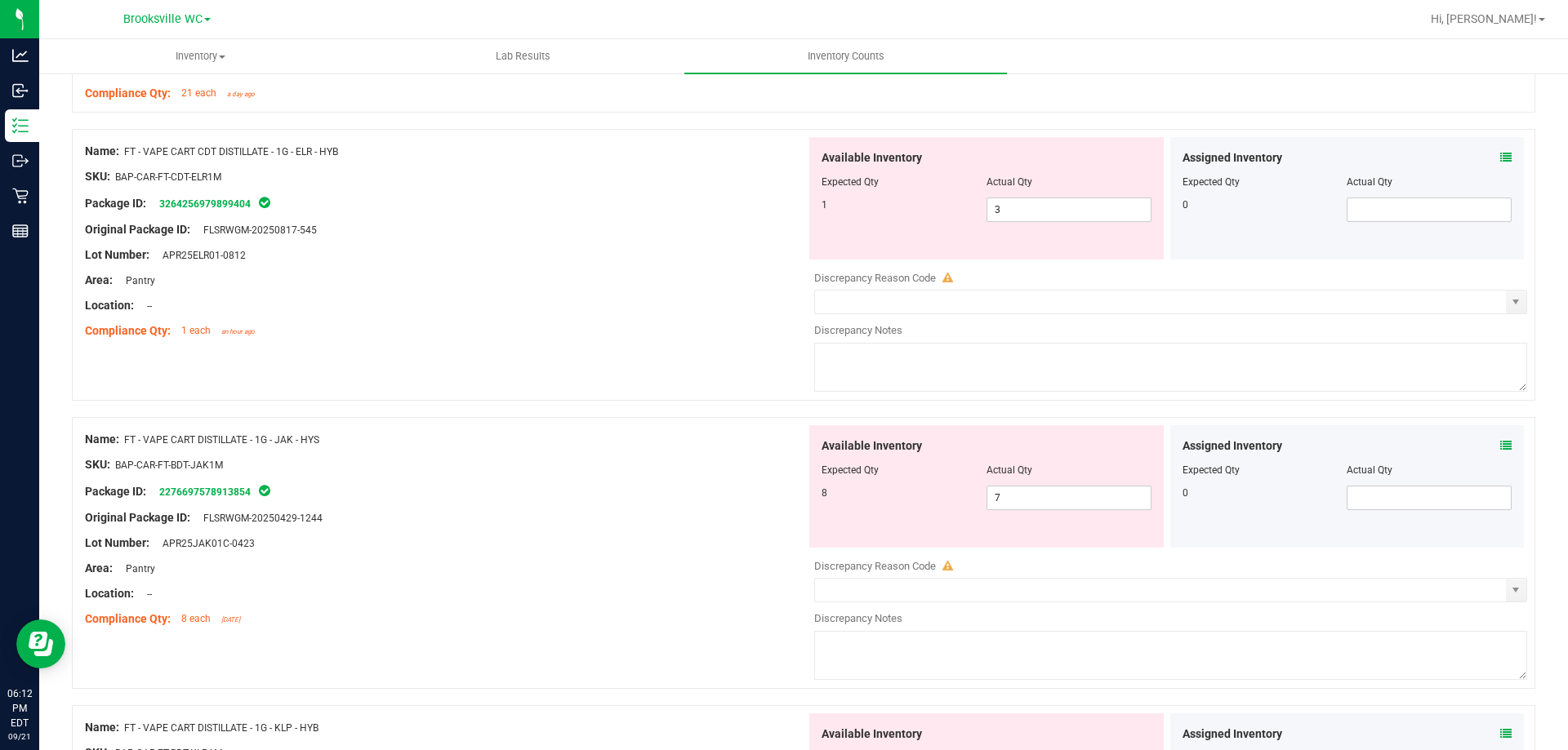
click at [1500, 445] on icon at bounding box center [1505, 446] width 11 height 11
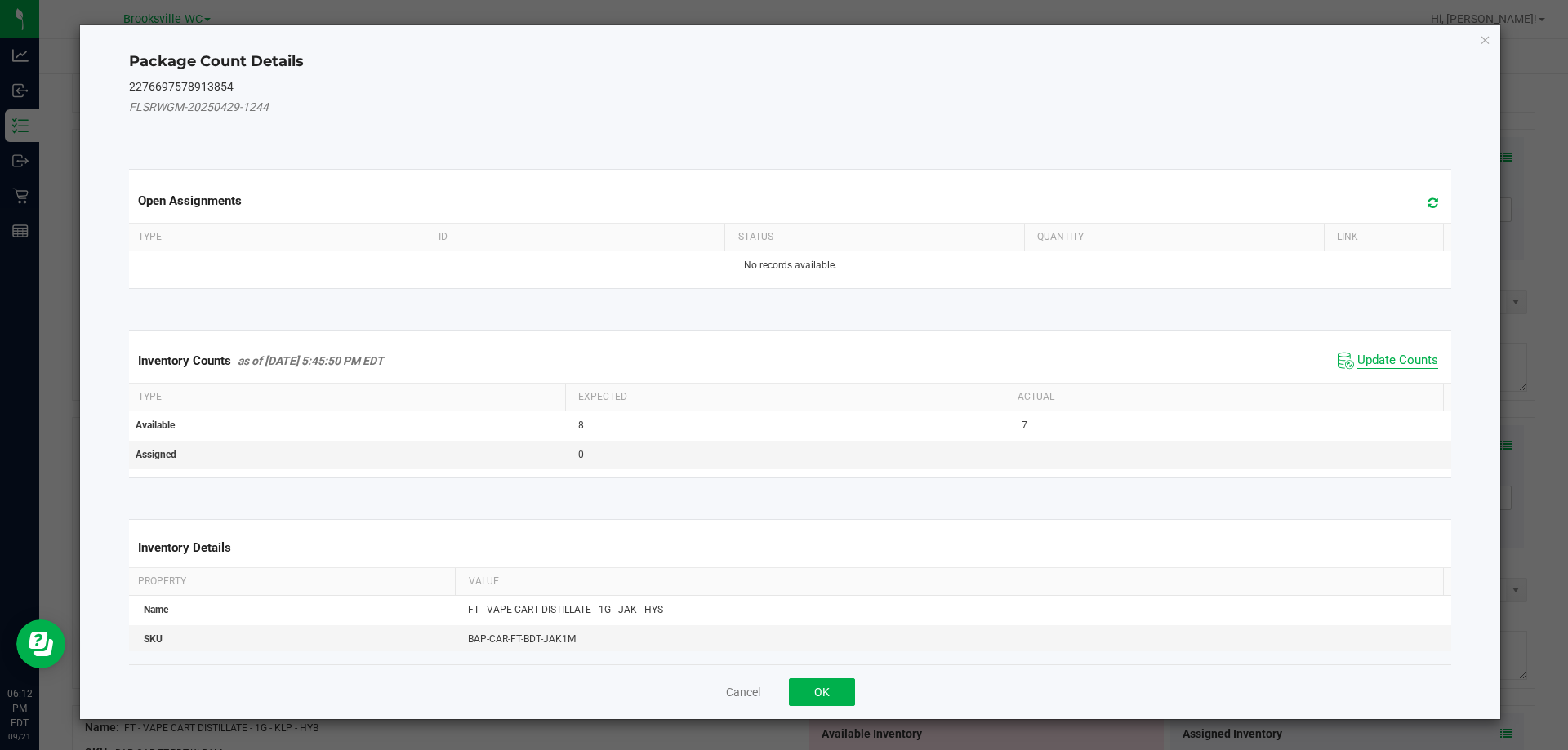
click at [1391, 357] on span "Update Counts" at bounding box center [1396, 360] width 81 height 16
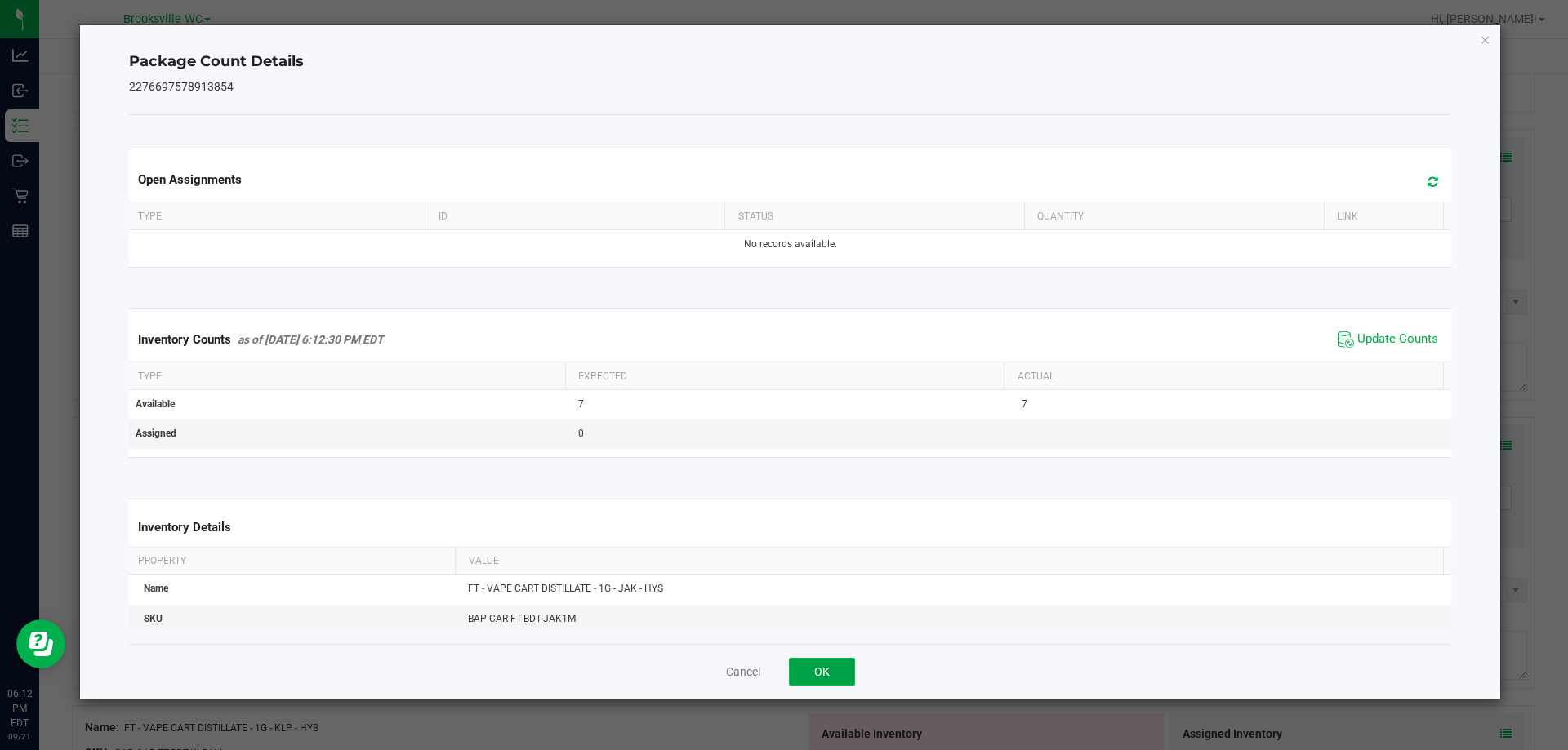
click at [824, 665] on button "OK" at bounding box center [822, 671] width 66 height 27
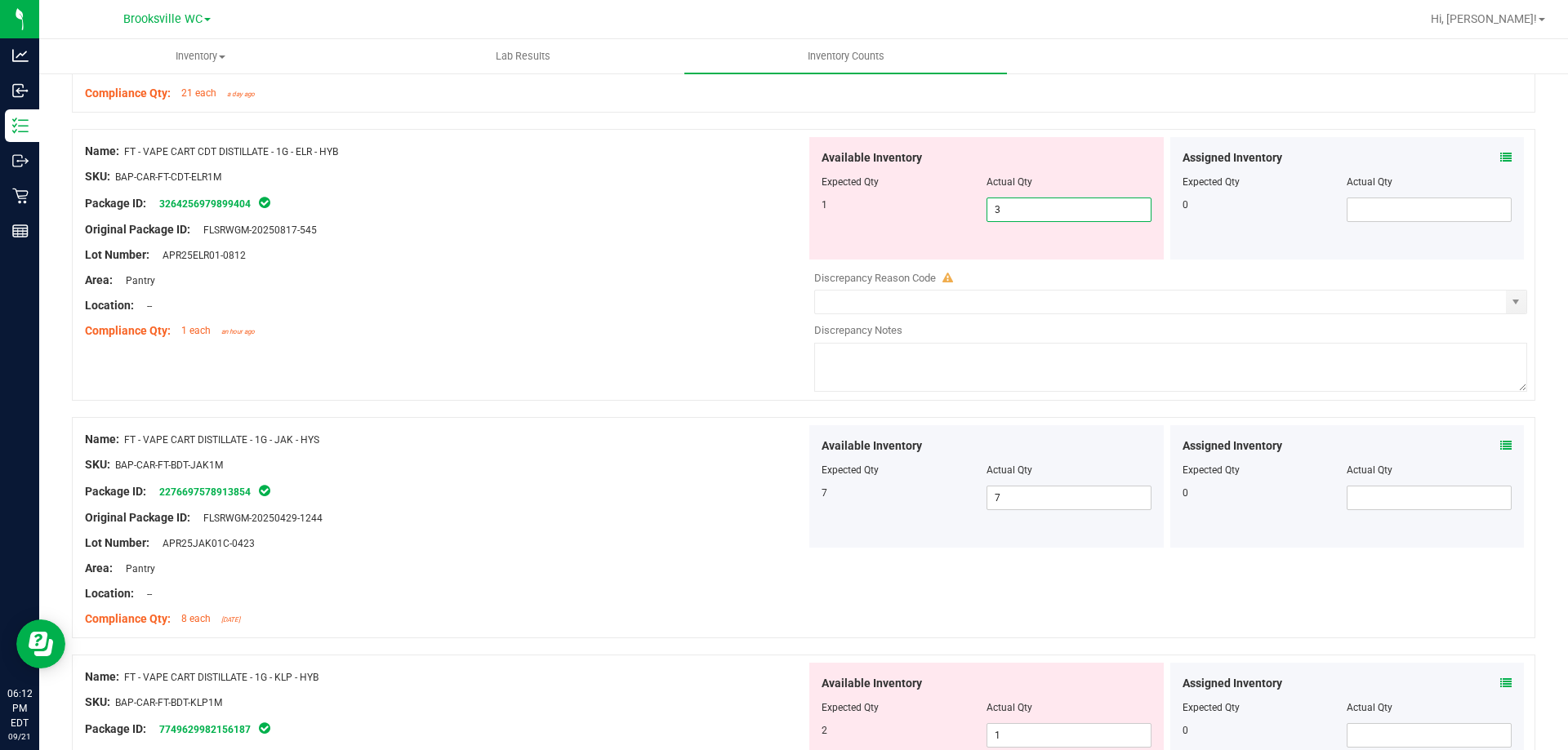
click at [1060, 199] on span "3 3" at bounding box center [1068, 210] width 165 height 25
click at [1060, 199] on input "3" at bounding box center [1068, 210] width 163 height 23
type input "1"
click at [669, 410] on div "Name: CCELL SILO BATTERY BLK SKU: ACC-VAP-CC-BATSIBLK Package ID: 0374282508367…" at bounding box center [803, 102] width 1463 height 5176
type input "1"
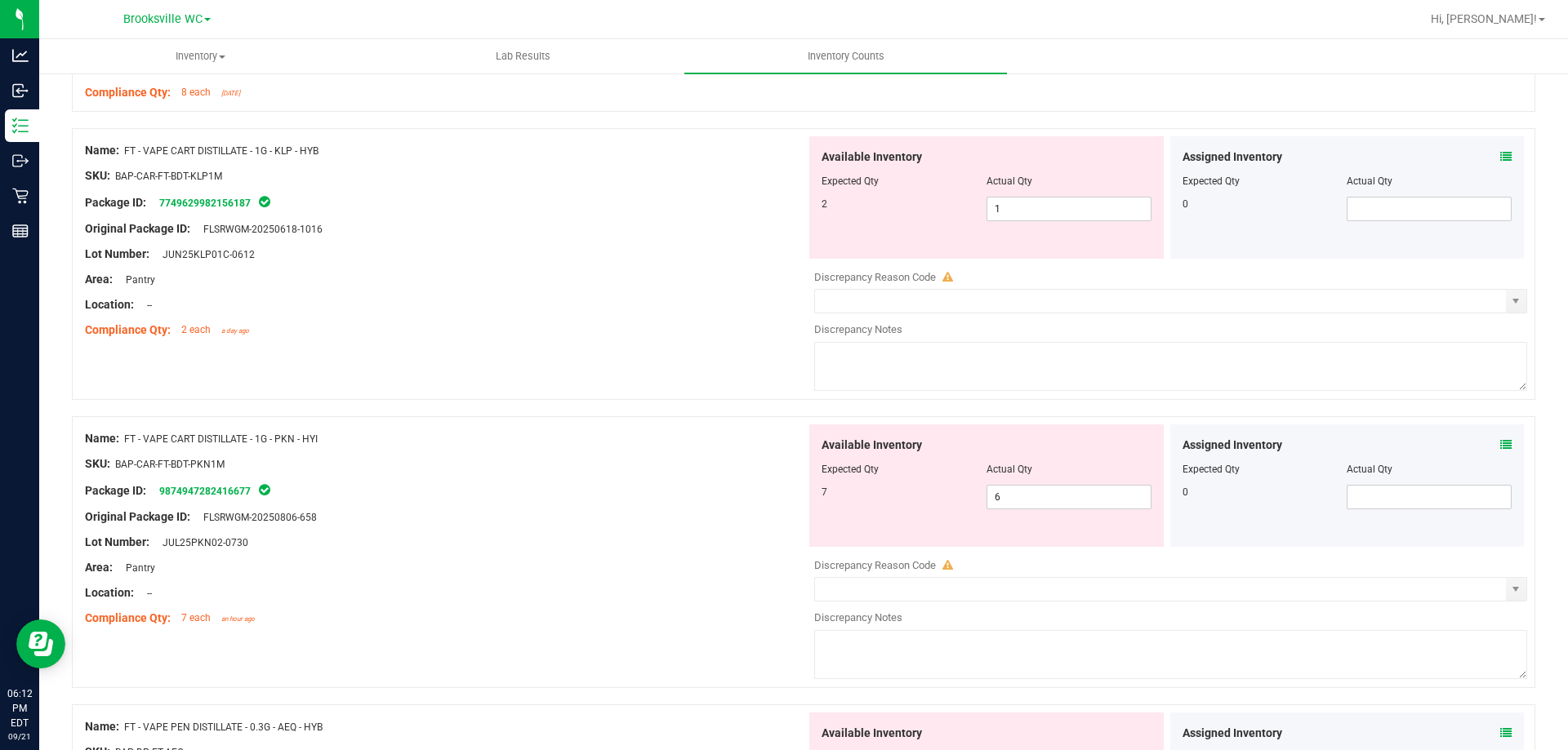
scroll to position [3240, 0]
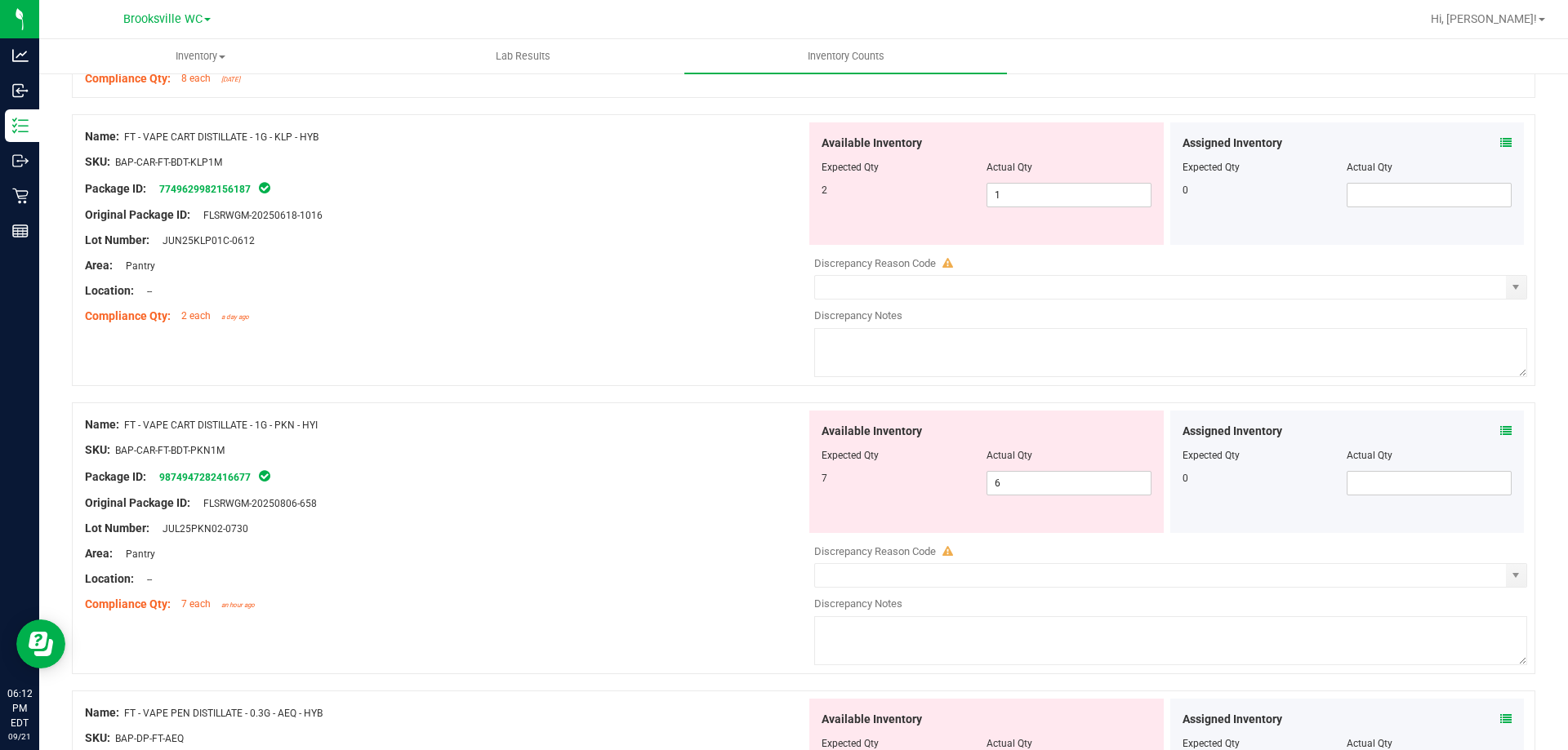
click at [1500, 143] on icon at bounding box center [1505, 143] width 11 height 11
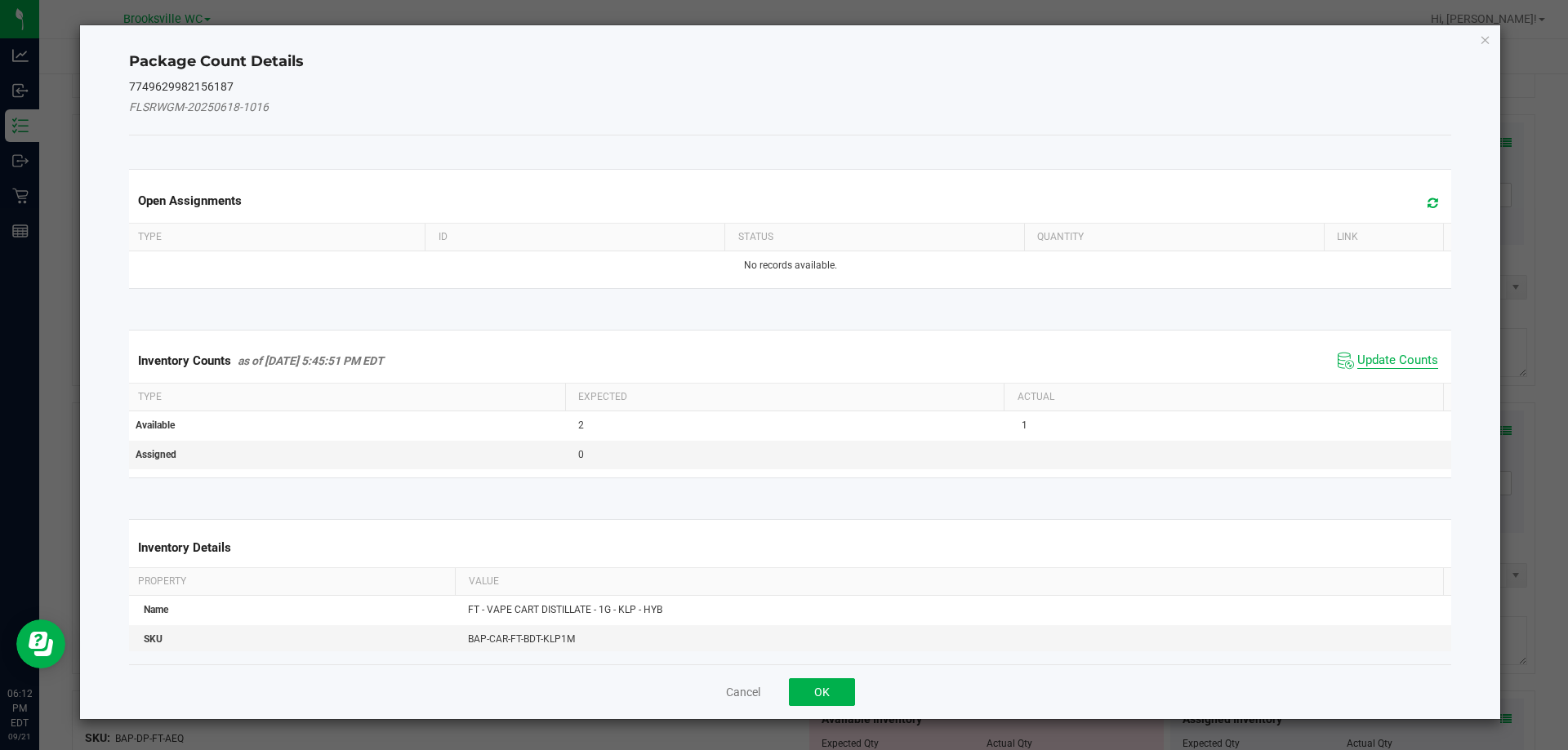
click at [1386, 353] on span "Update Counts" at bounding box center [1396, 360] width 81 height 16
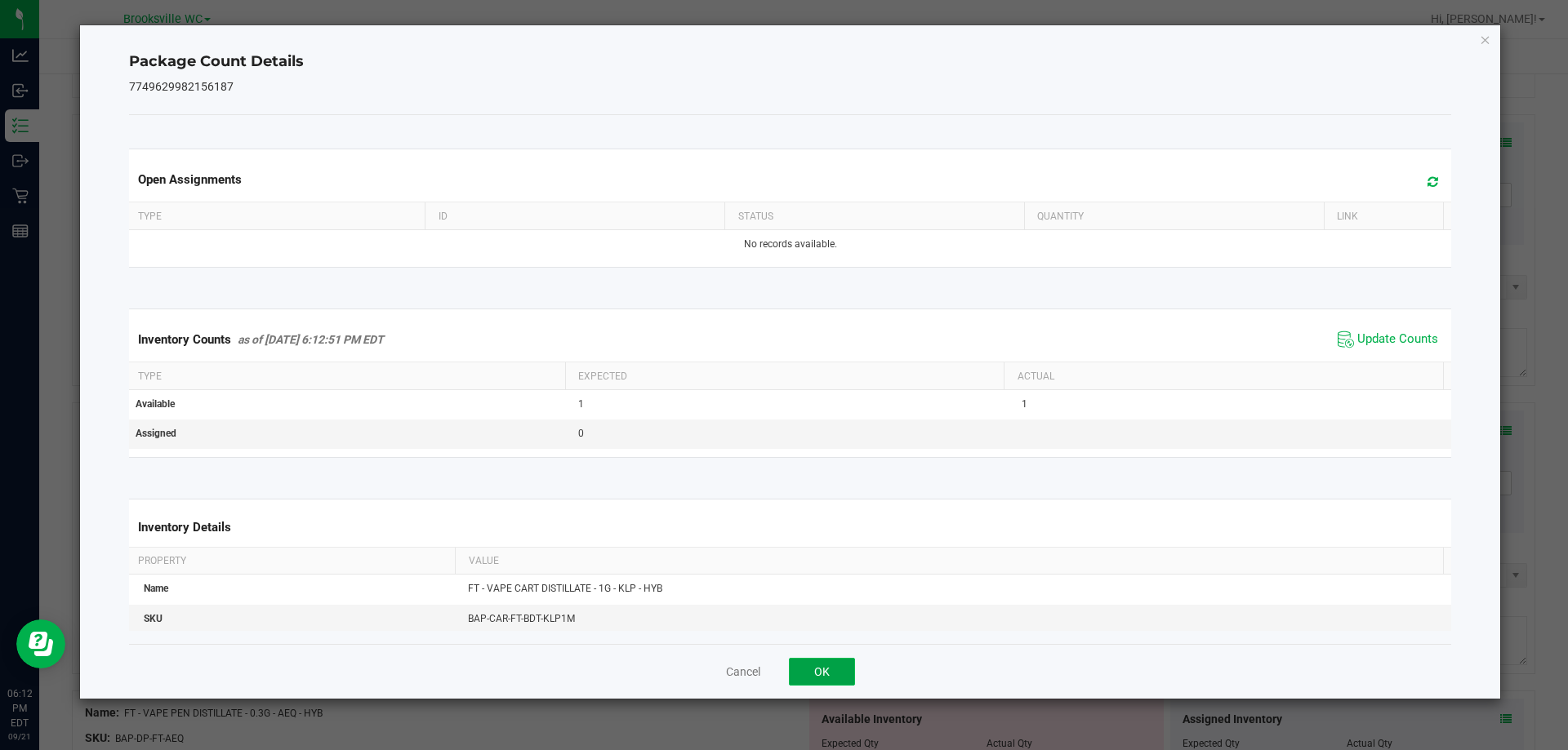
click at [831, 669] on button "OK" at bounding box center [822, 671] width 66 height 27
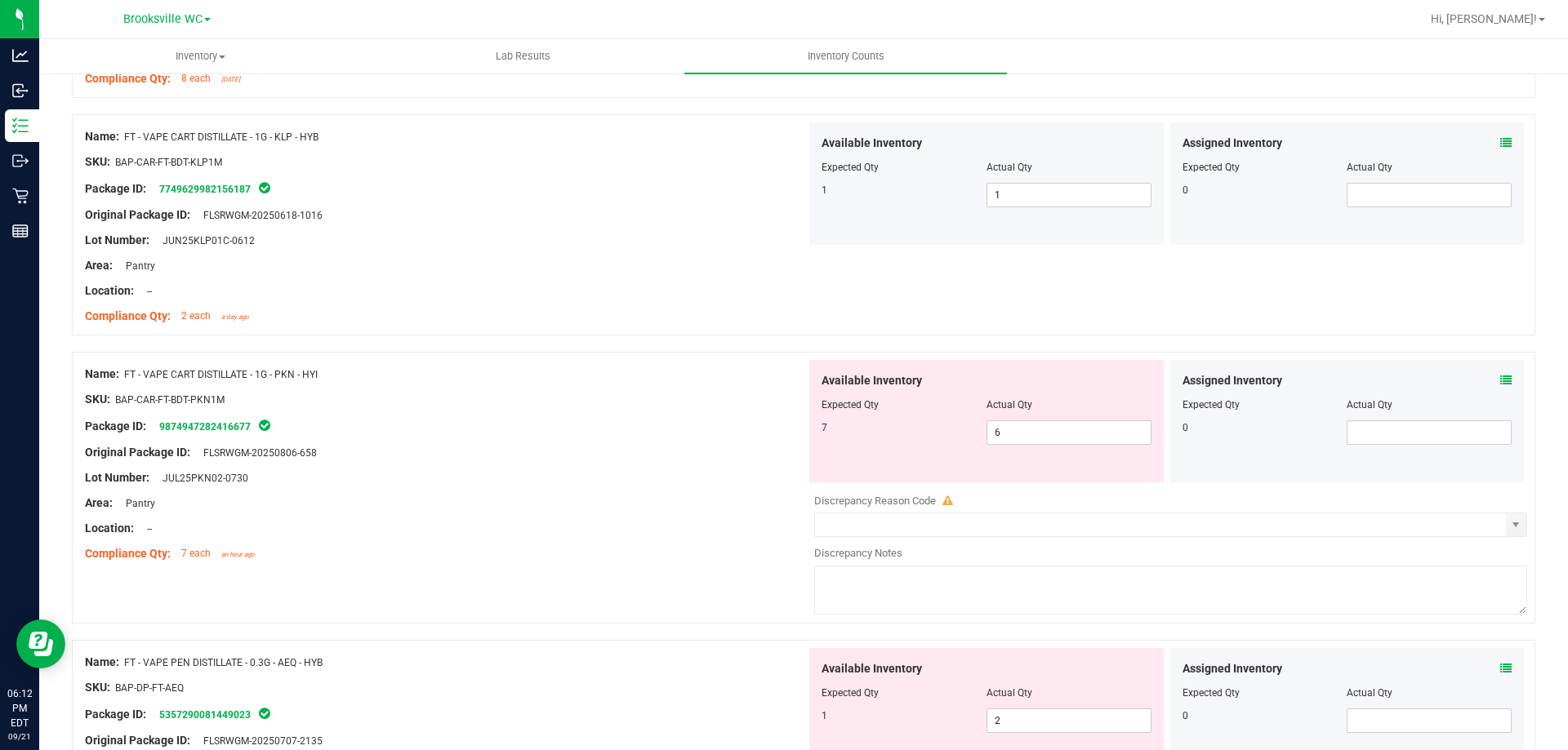
click at [1500, 381] on icon at bounding box center [1505, 380] width 11 height 11
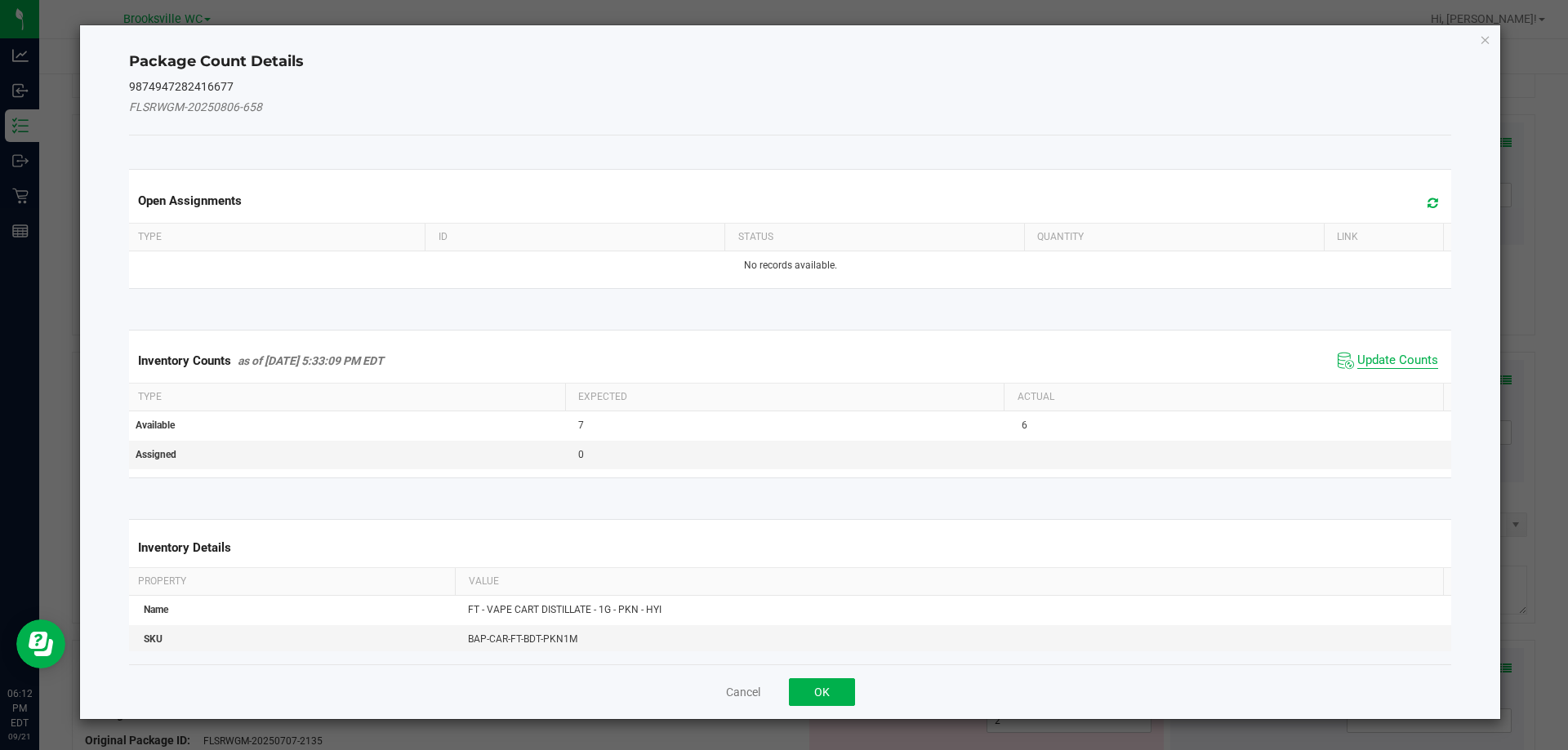
click at [1372, 353] on span "Update Counts" at bounding box center [1396, 360] width 81 height 16
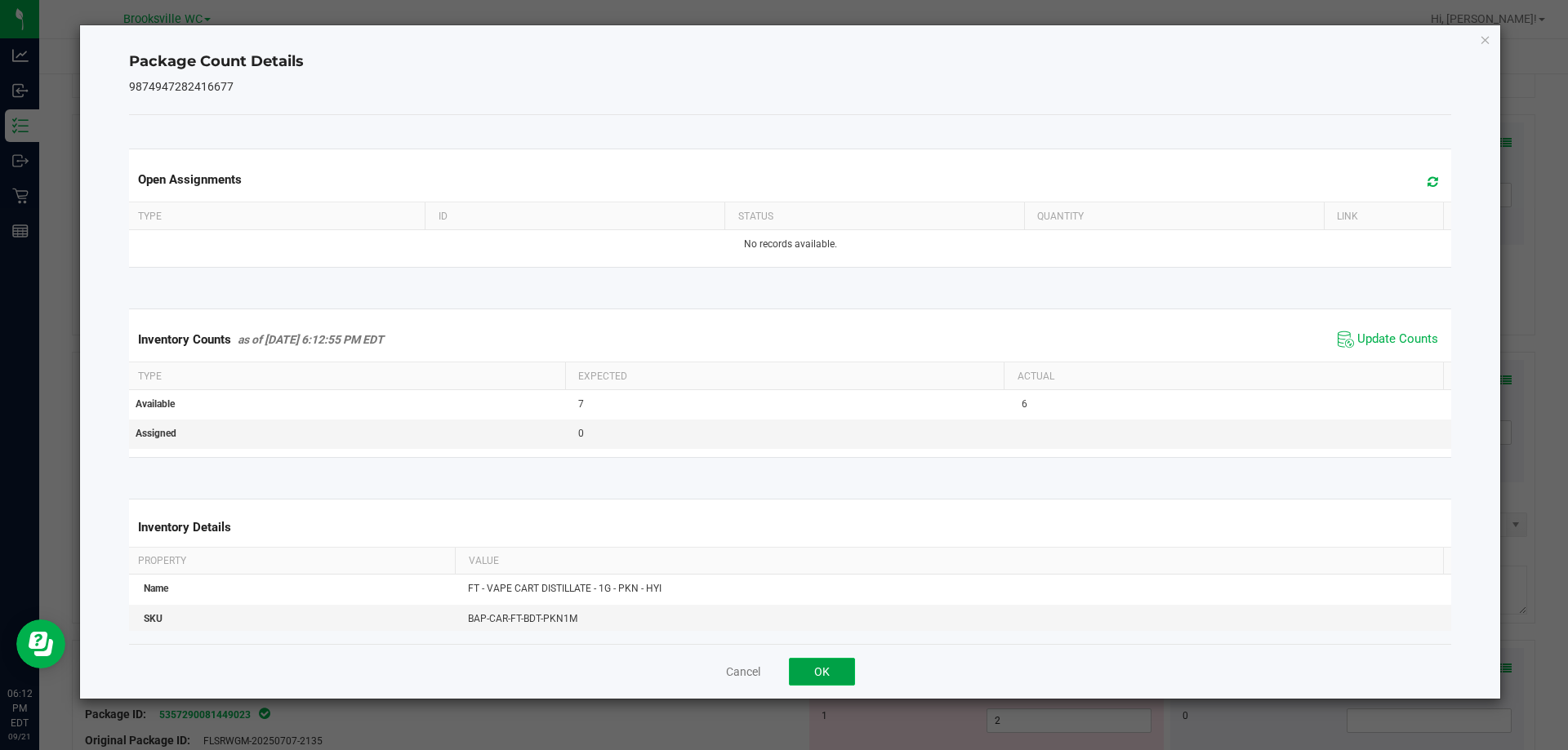
click at [815, 677] on button "OK" at bounding box center [822, 671] width 66 height 27
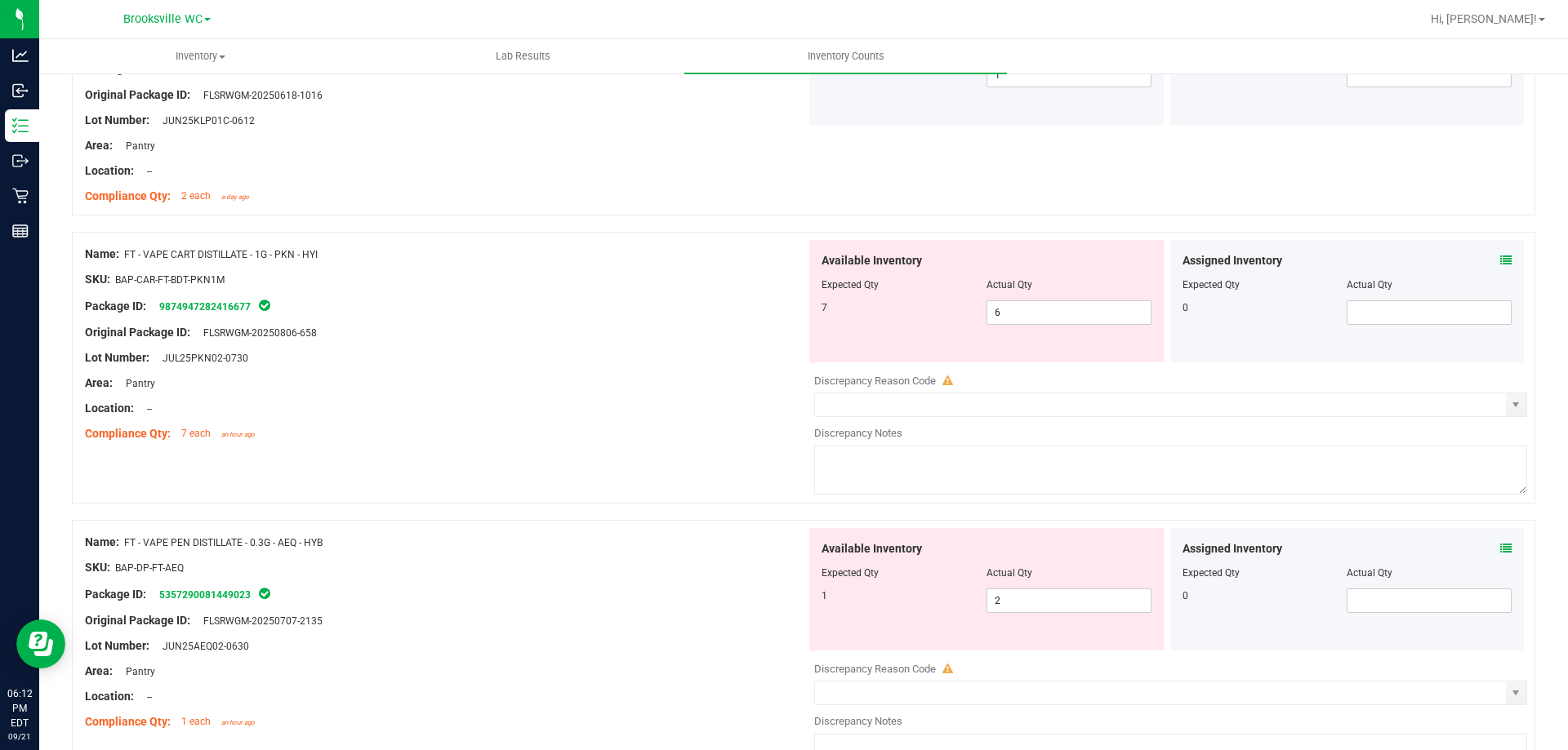
scroll to position [3404, 0]
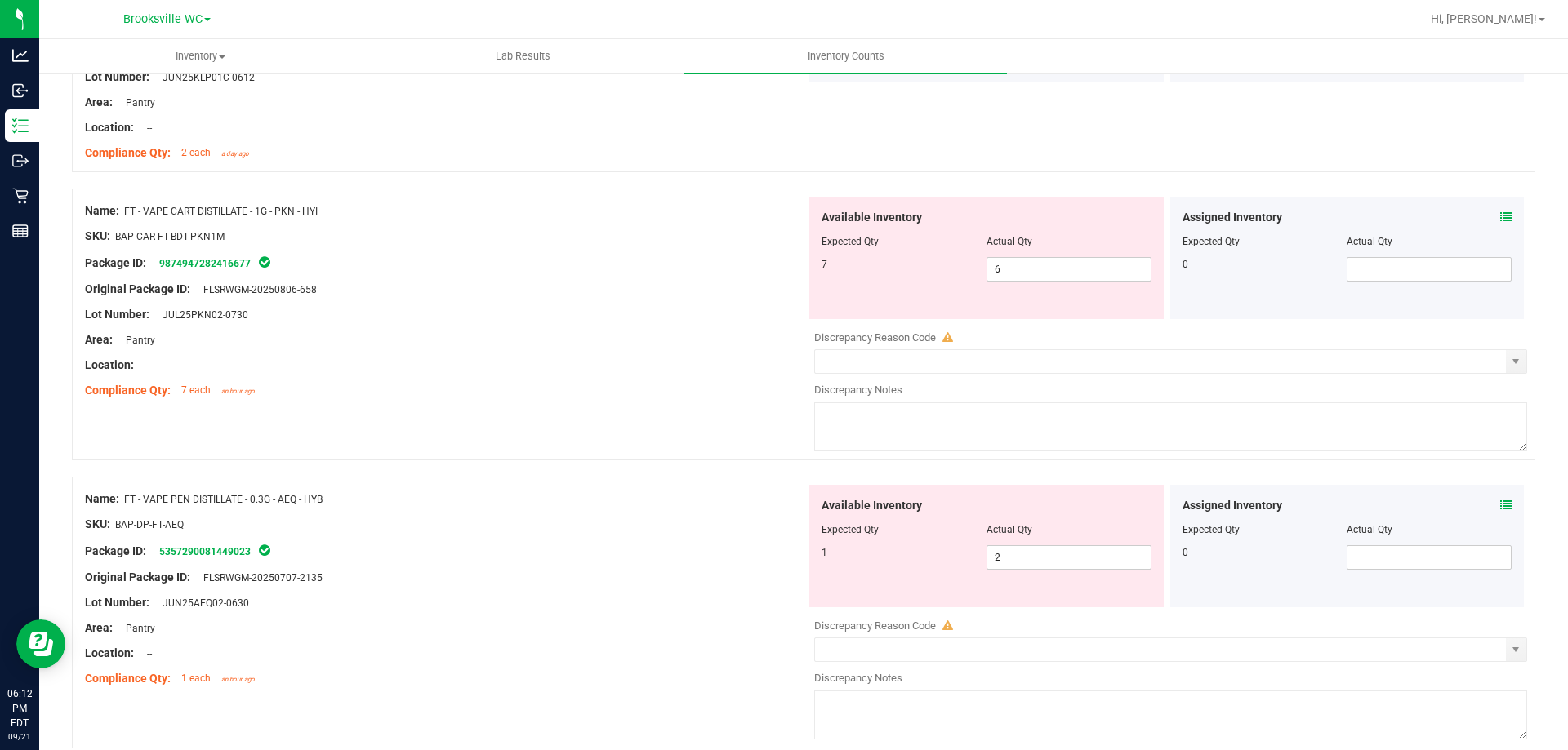
click at [1500, 504] on icon at bounding box center [1505, 505] width 11 height 11
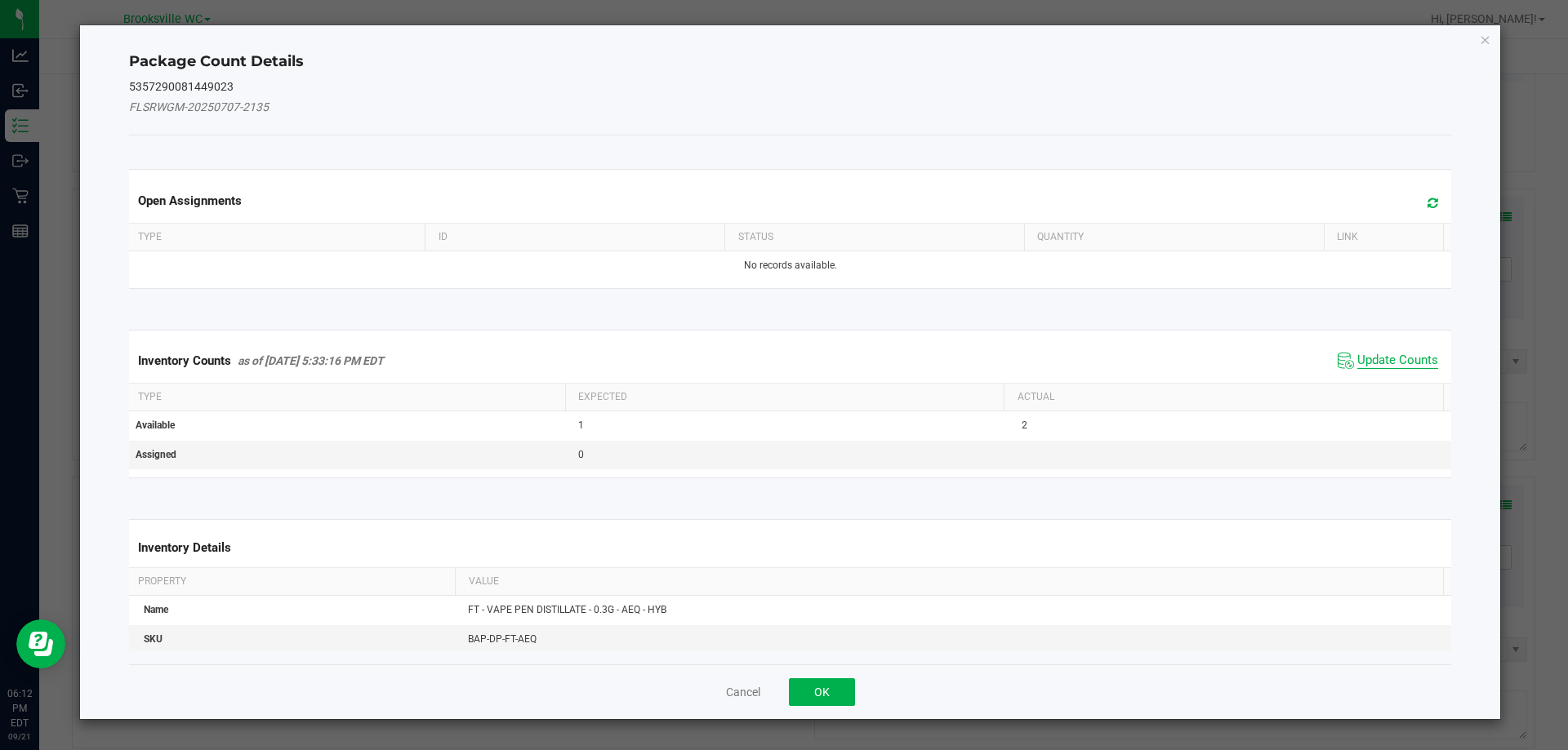
click at [1390, 361] on span "Update Counts" at bounding box center [1396, 360] width 81 height 16
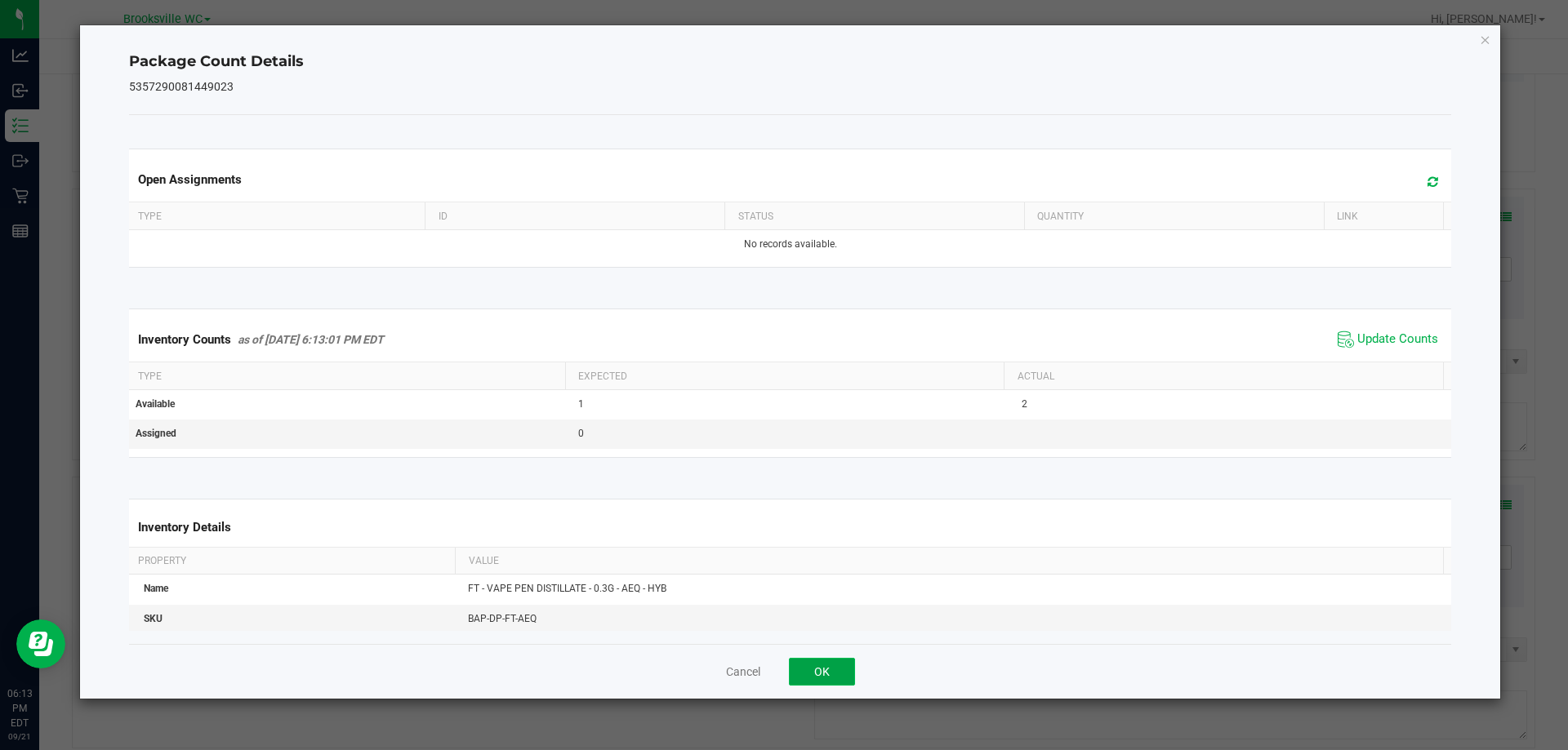
click at [811, 675] on button "OK" at bounding box center [822, 671] width 66 height 27
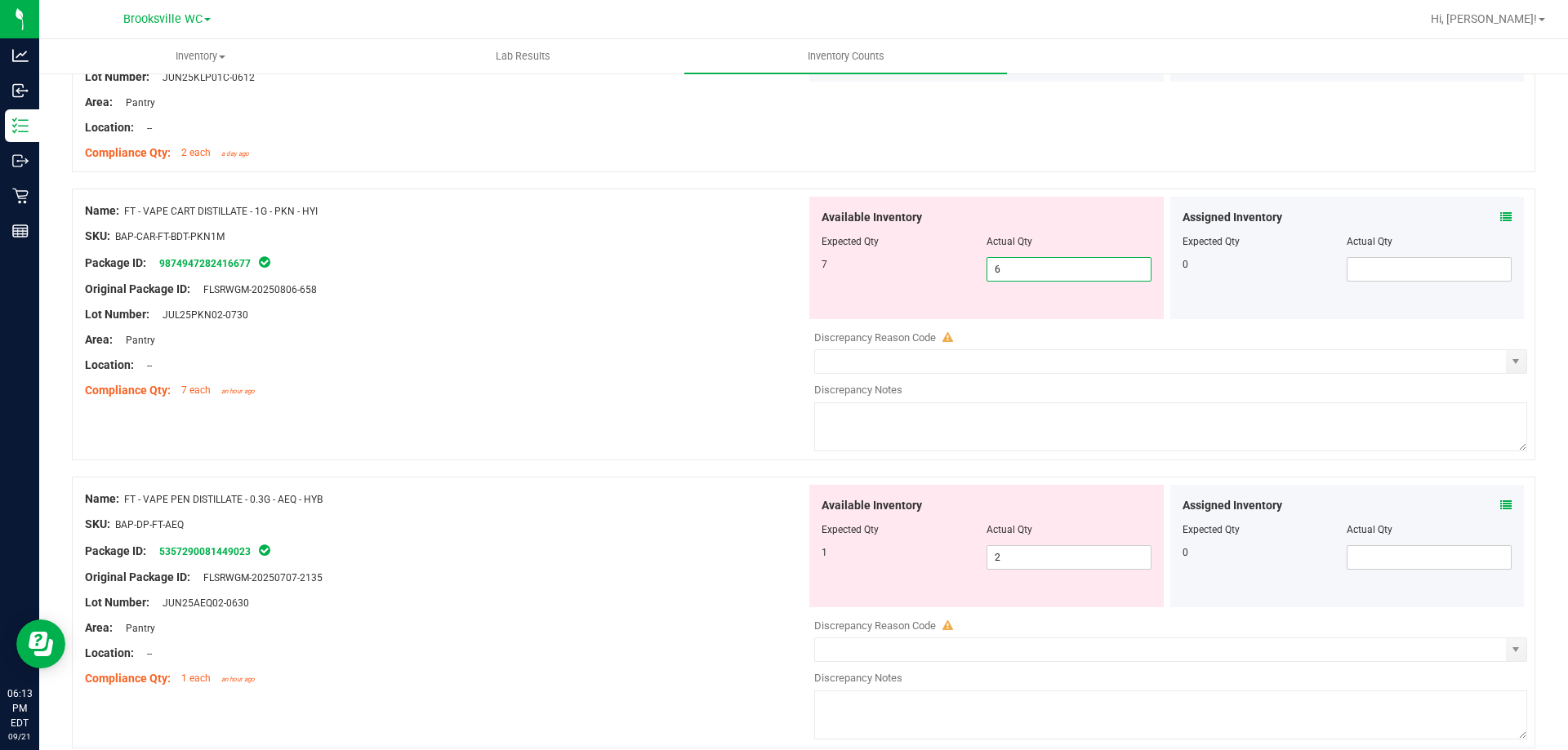
click at [1015, 267] on span "6 6" at bounding box center [1068, 269] width 165 height 25
click at [1015, 267] on input "6" at bounding box center [1068, 269] width 163 height 23
type input "7"
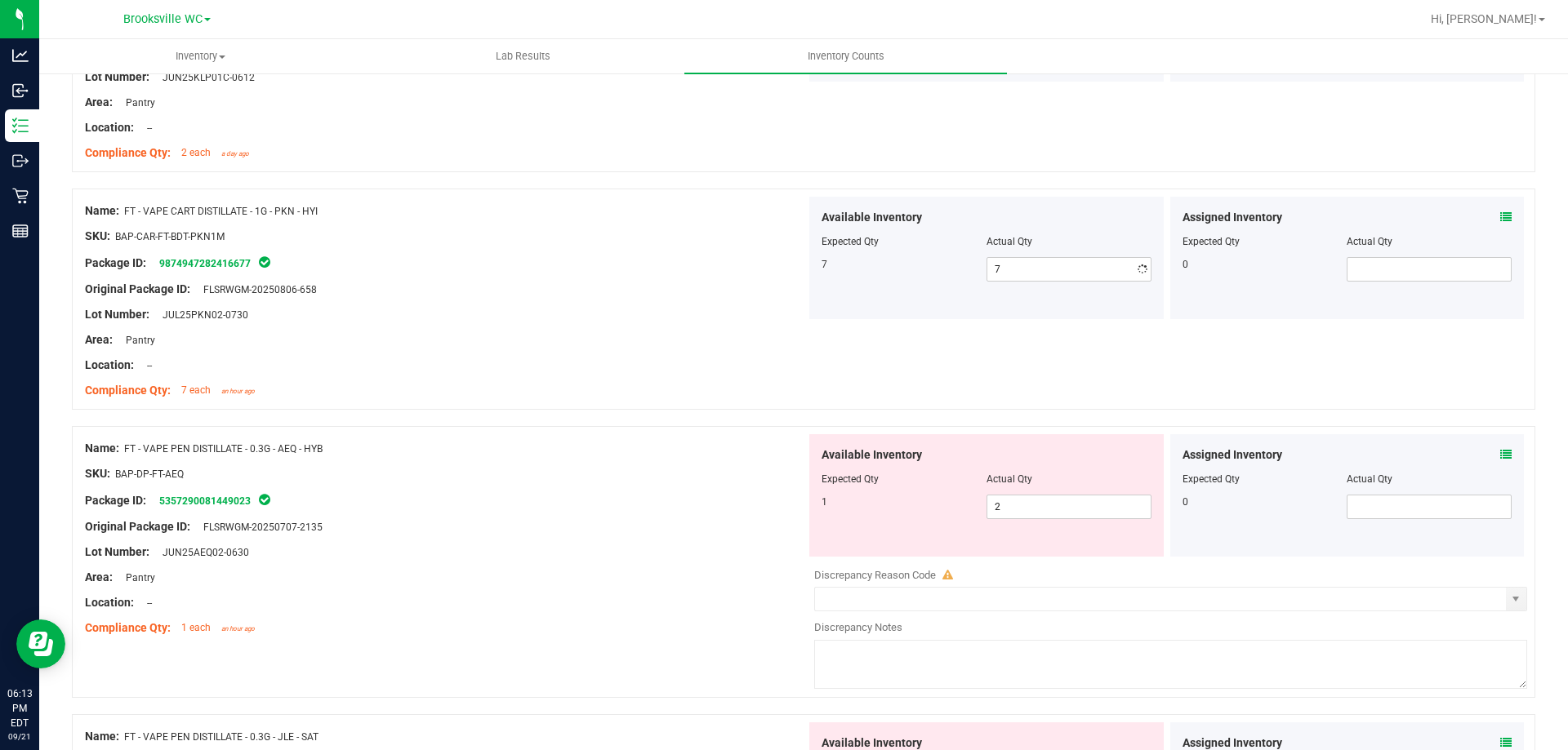
click at [679, 337] on div "Area: Pantry" at bounding box center [446, 340] width 720 height 17
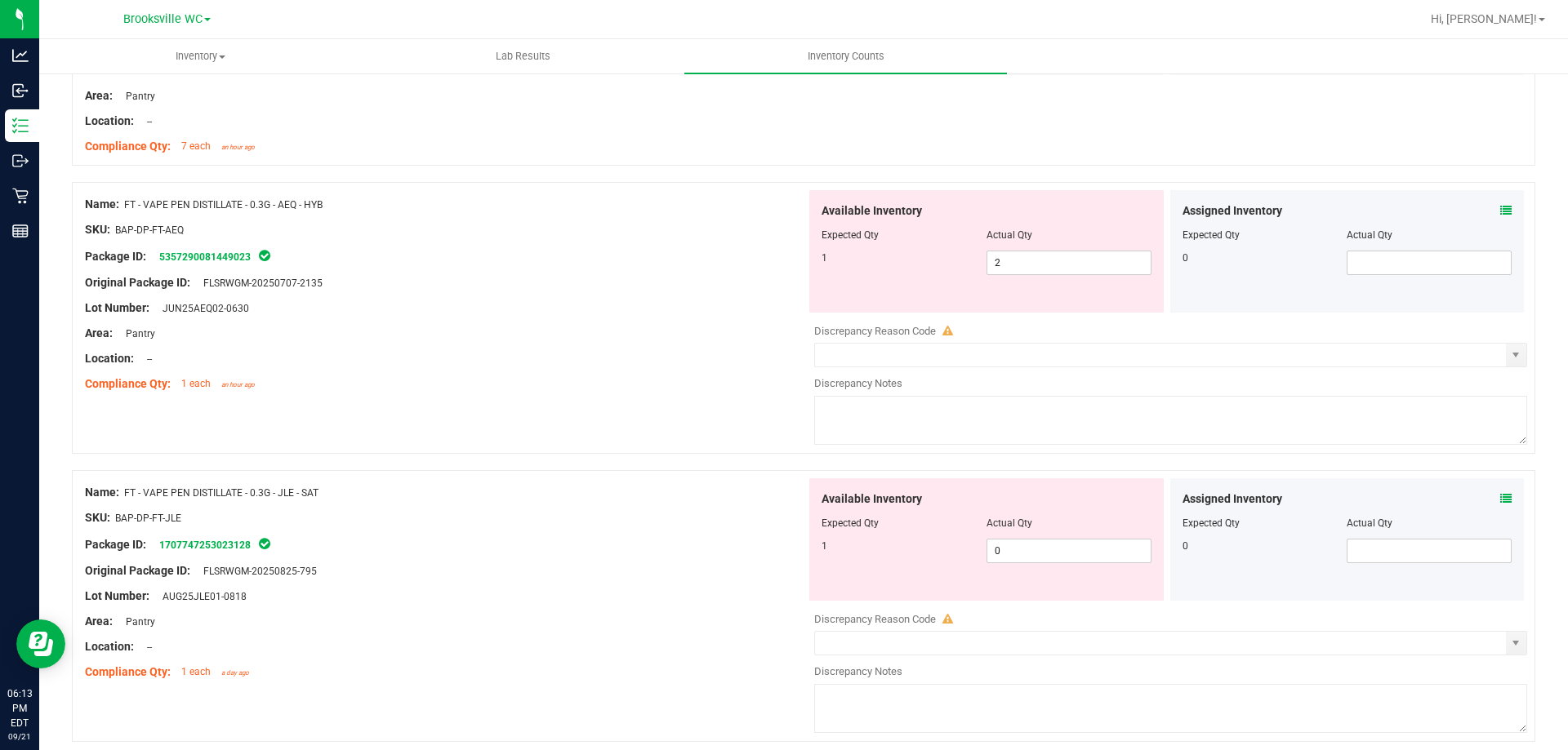
scroll to position [3649, 0]
click at [1500, 210] on icon at bounding box center [1505, 210] width 11 height 11
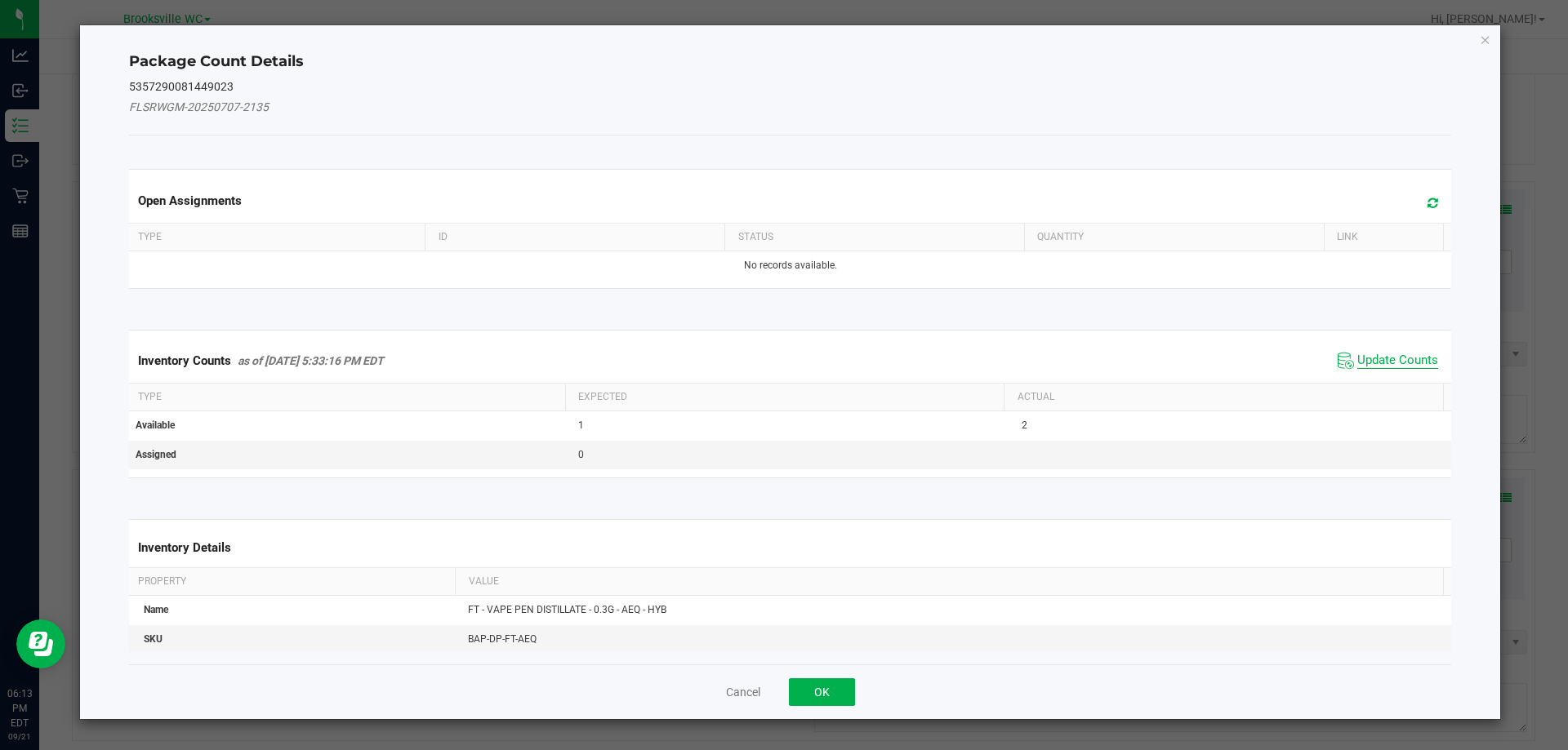
click at [1412, 357] on span "Update Counts" at bounding box center [1396, 360] width 81 height 16
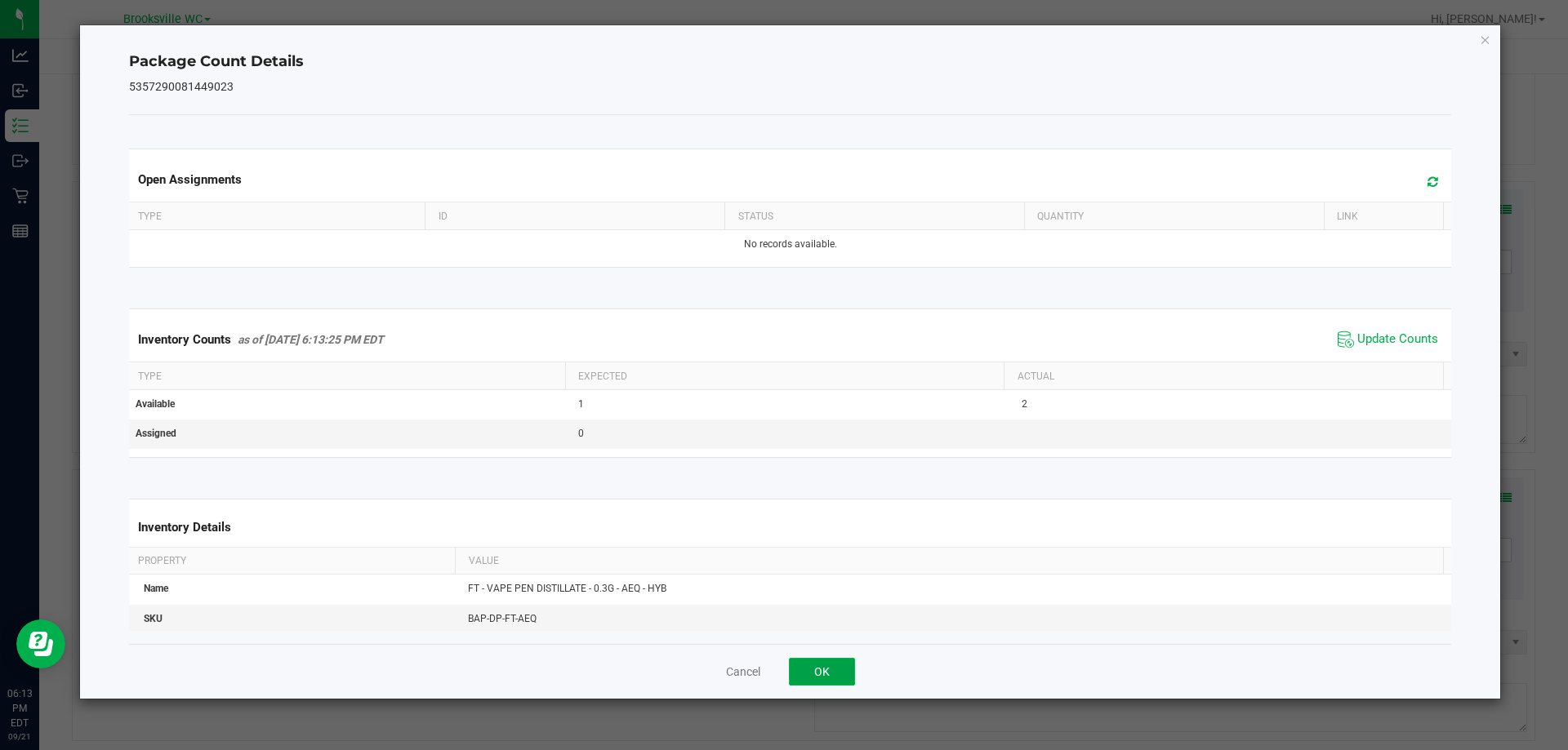
click at [822, 667] on button "OK" at bounding box center [822, 671] width 66 height 27
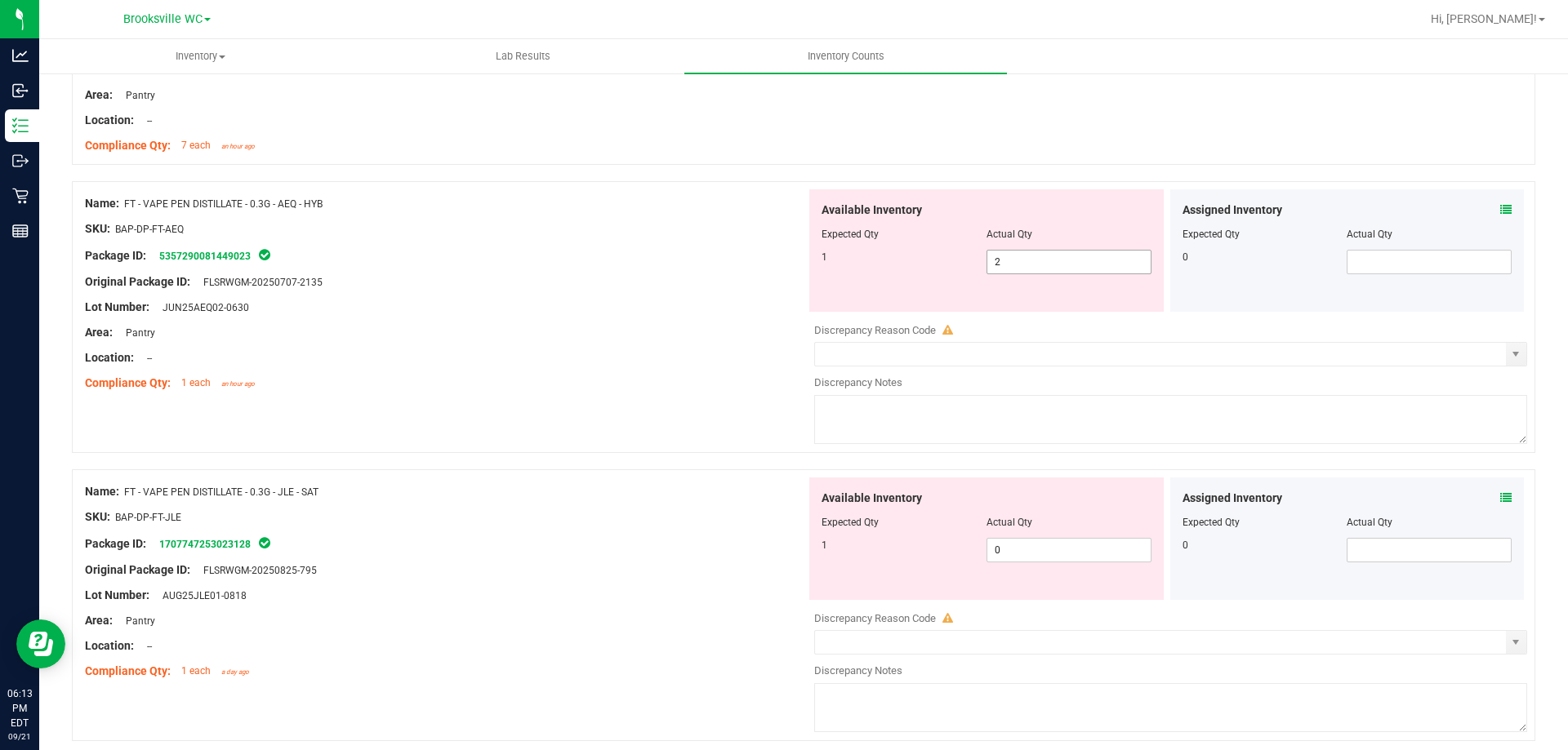
click at [1019, 270] on span "2 2" at bounding box center [1068, 263] width 165 height 25
click at [1019, 270] on input "2" at bounding box center [1068, 262] width 163 height 23
type input "1"
click at [611, 546] on div "Name: FT - VAPE PEN DISTILLATE - 0.3G - JLE - SAT SKU: BAP-DP-FT-JLE Package ID…" at bounding box center [446, 582] width 720 height 209
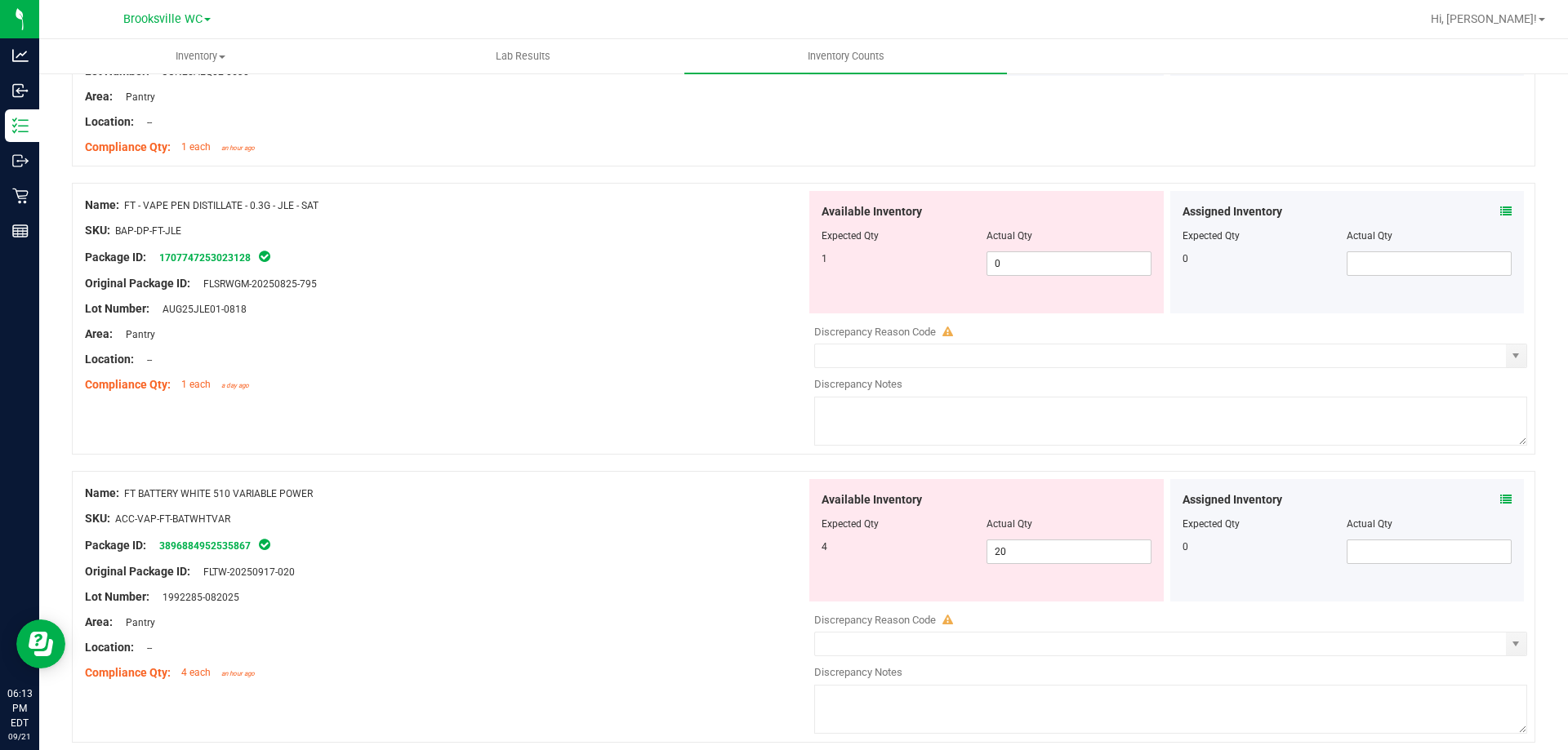
scroll to position [3893, 0]
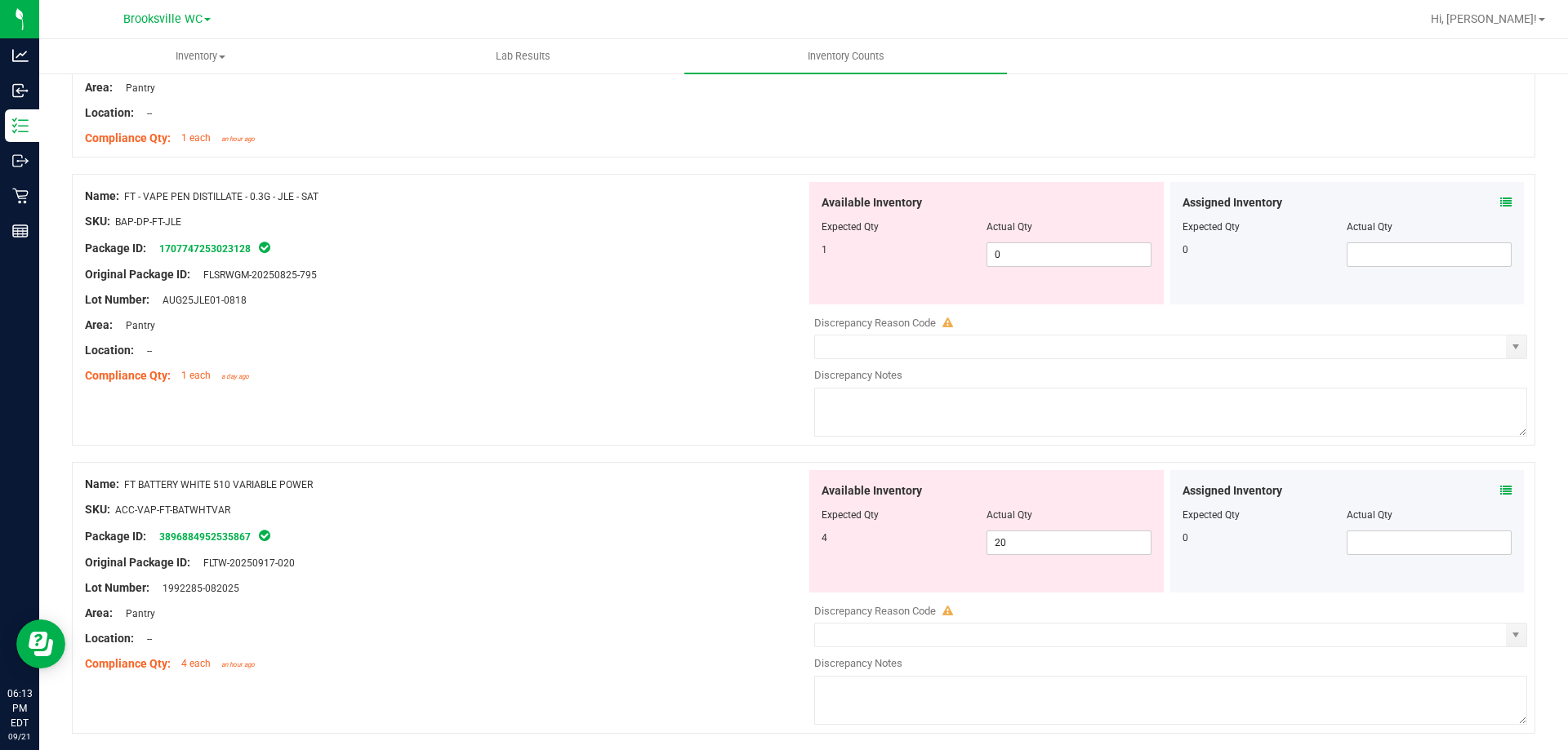
click at [1500, 206] on icon at bounding box center [1505, 203] width 11 height 11
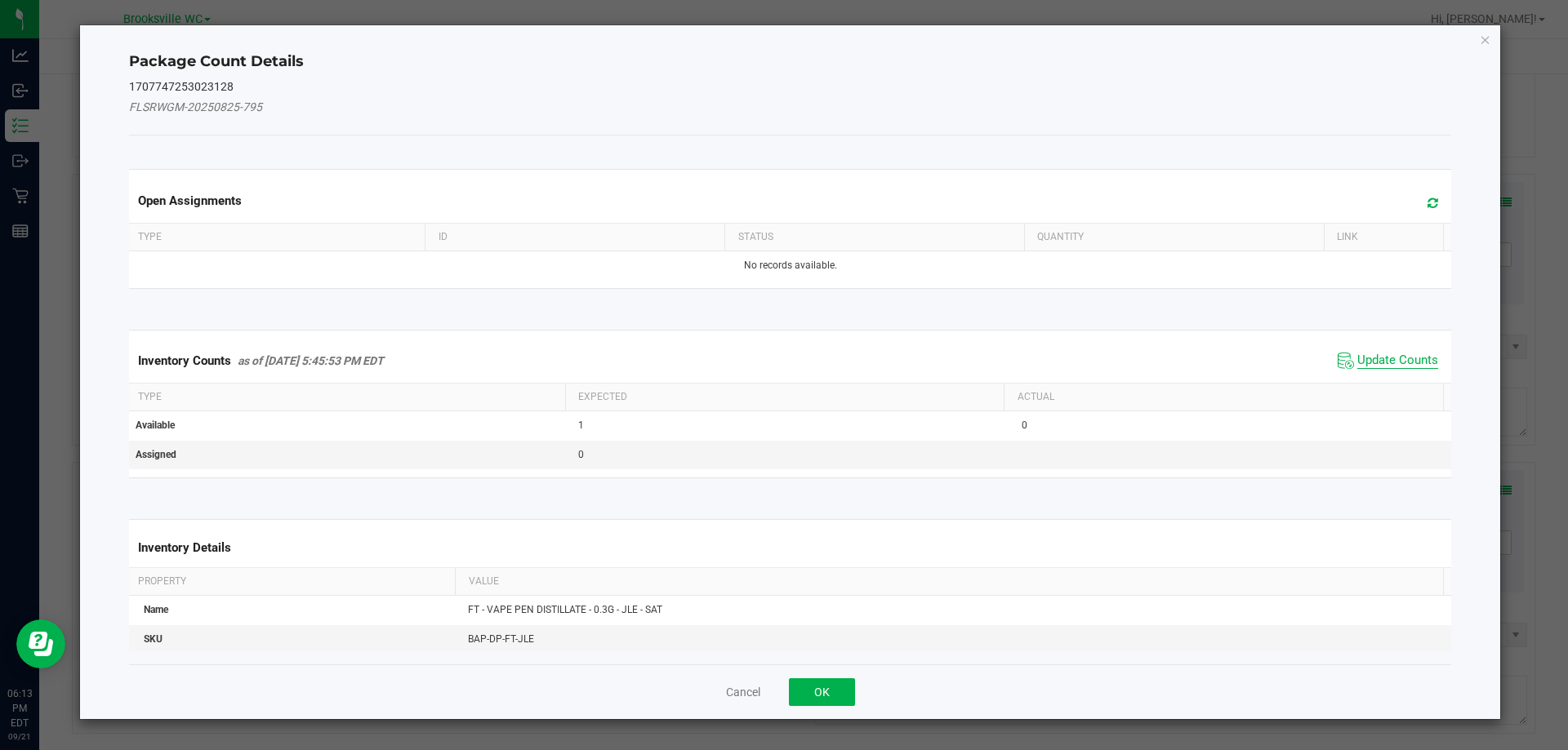
drag, startPoint x: 1399, startPoint y: 355, endPoint x: 1175, endPoint y: 425, distance: 234.7
click at [1399, 354] on span "Update Counts" at bounding box center [1396, 360] width 81 height 16
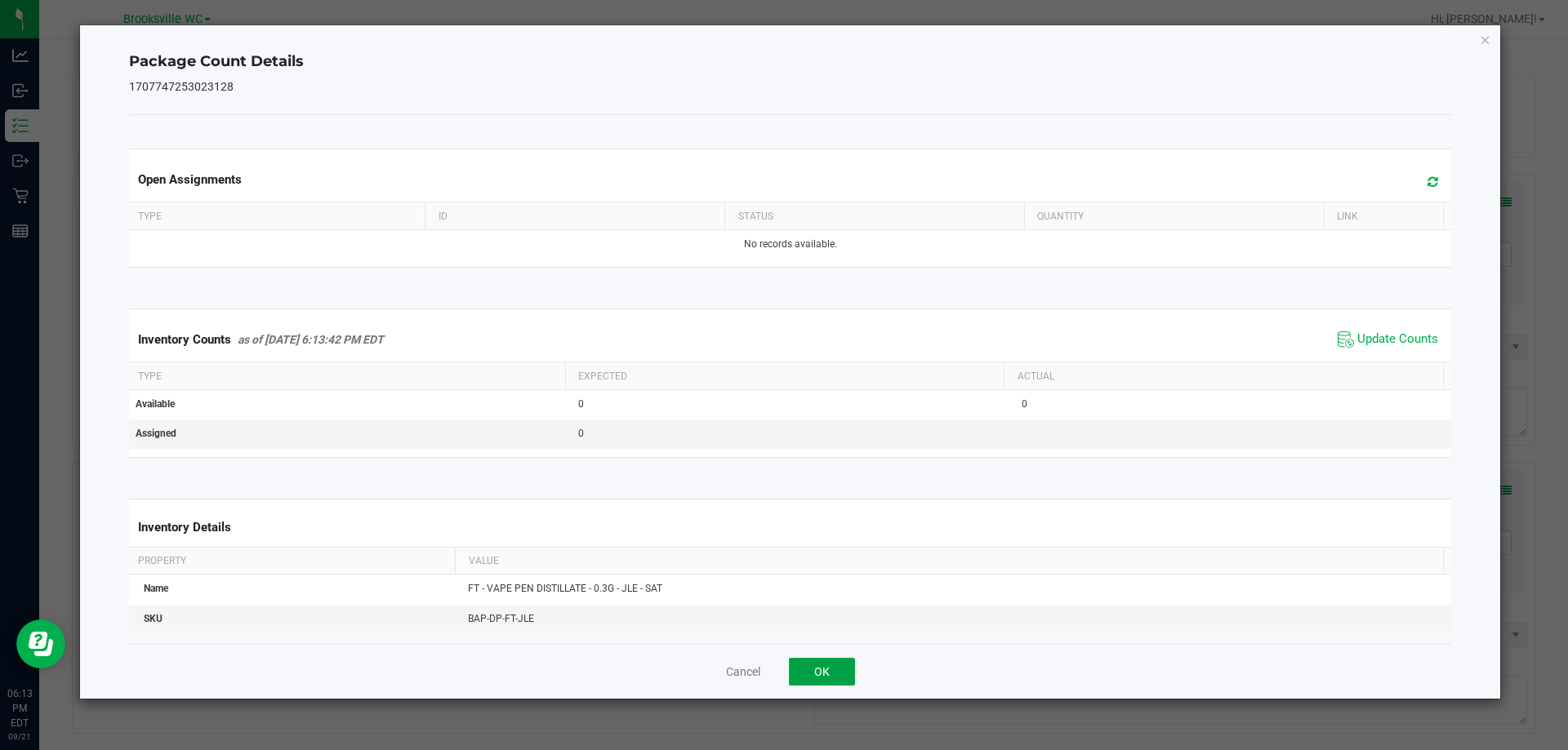
click at [815, 669] on button "OK" at bounding box center [822, 671] width 66 height 27
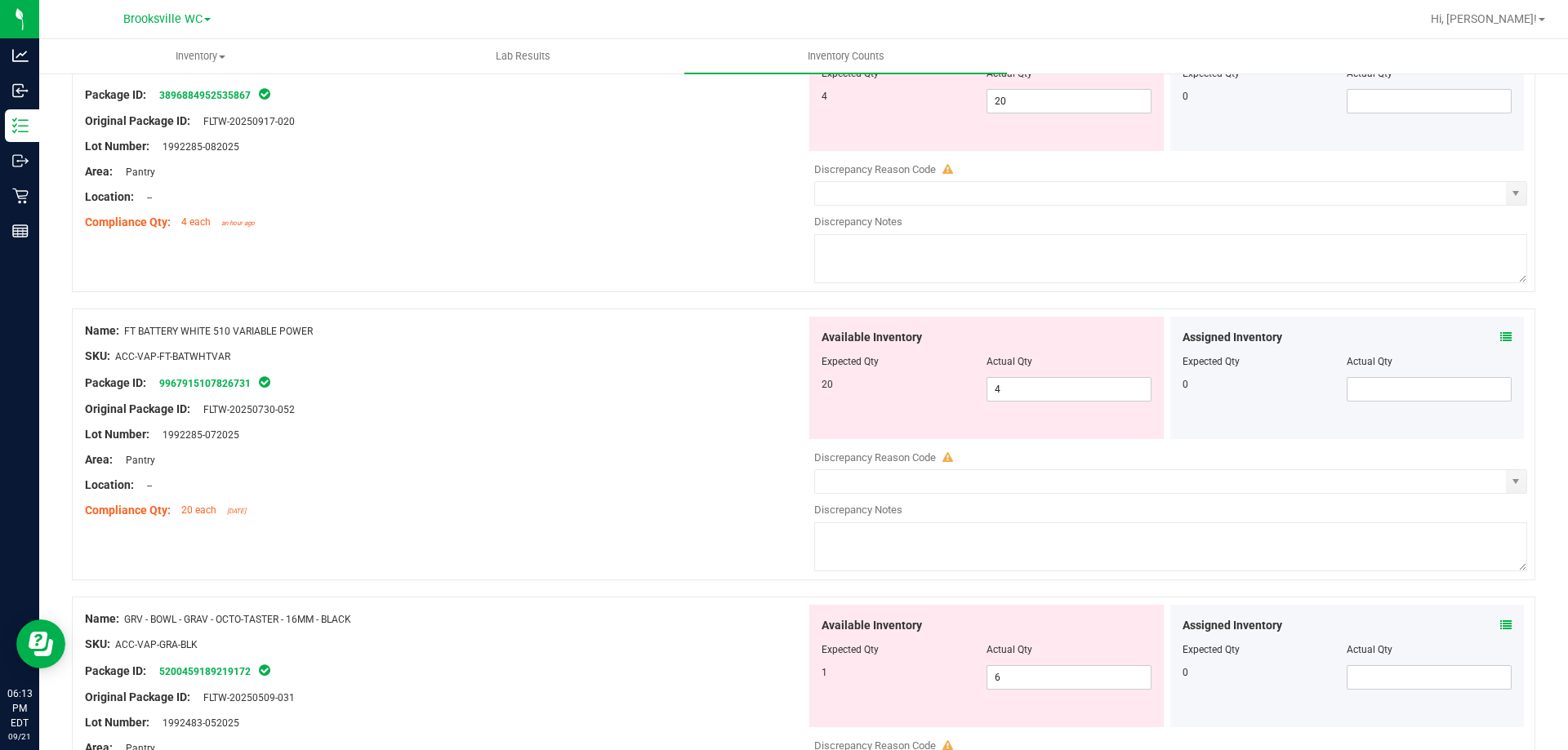
scroll to position [4302, 0]
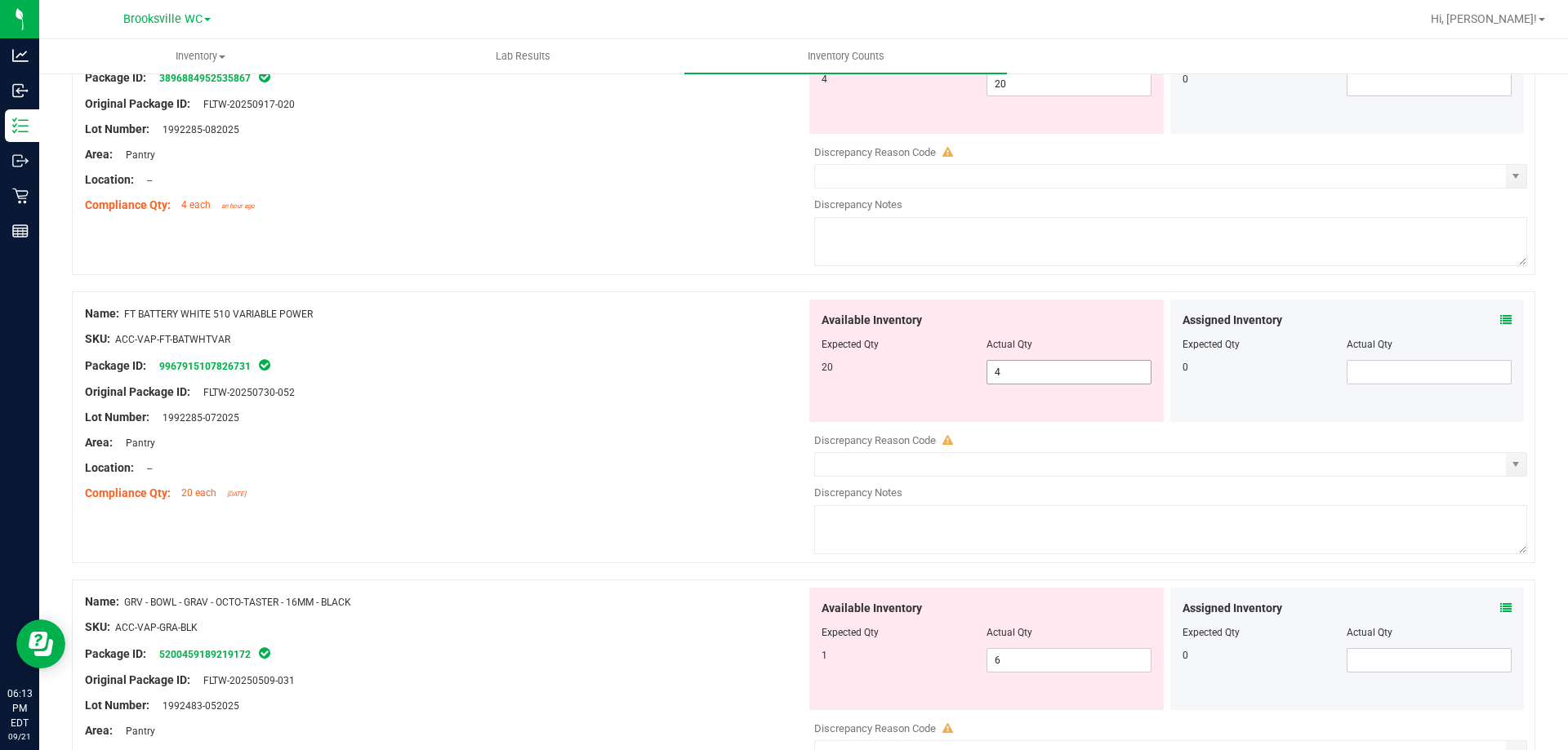
click at [1003, 367] on span "4 4" at bounding box center [1068, 373] width 165 height 25
click at [1003, 367] on input "4" at bounding box center [1068, 373] width 163 height 23
type input "20"
click at [754, 374] on div "Package ID: 9967915107826731" at bounding box center [446, 366] width 720 height 20
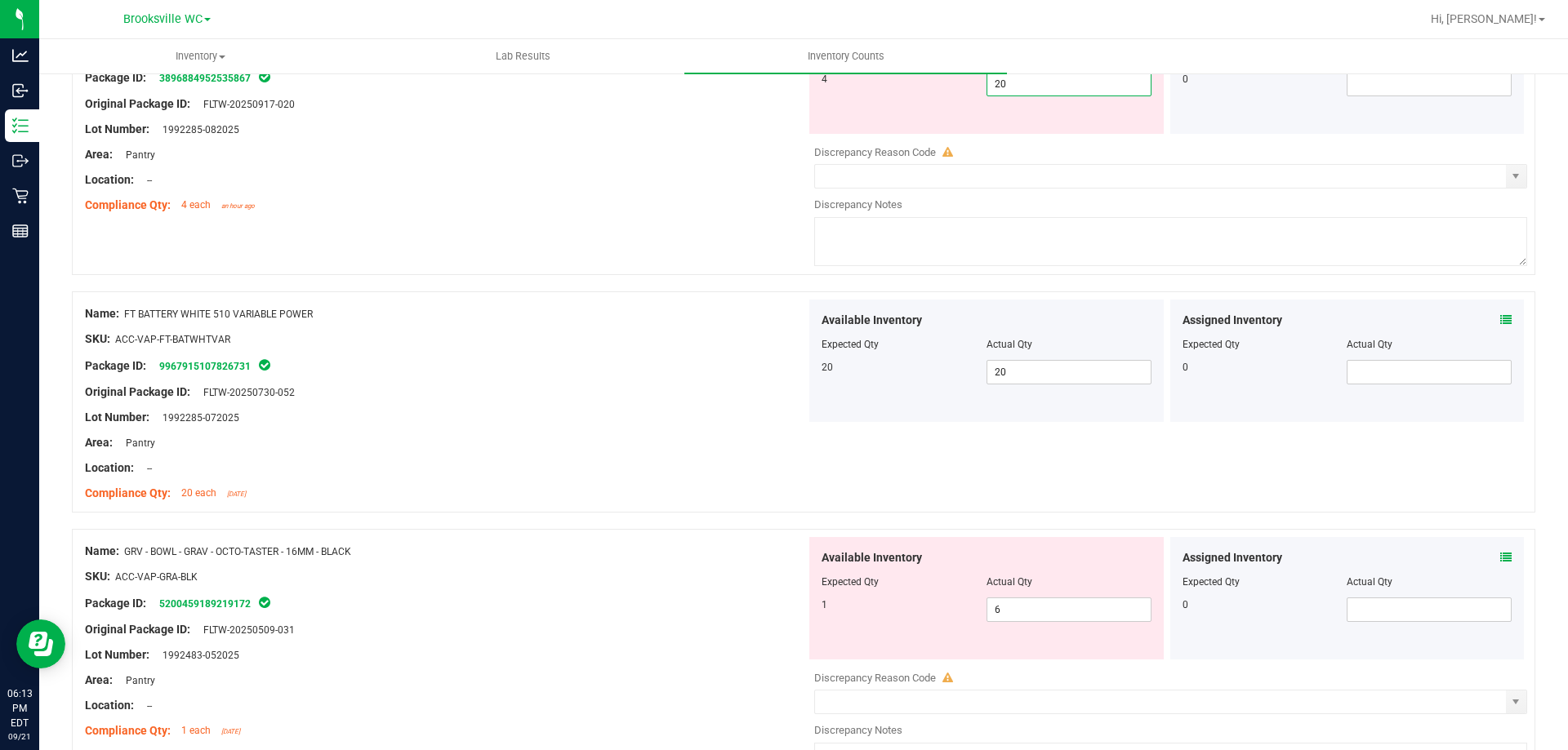
click at [1016, 84] on span "20 20" at bounding box center [1068, 84] width 165 height 25
click at [1015, 85] on input "20" at bounding box center [1068, 84] width 163 height 23
type input "4"
click at [550, 442] on div "Name: FT BATTERY WHITE 510 VARIABLE POWER SKU: ACC-VAP-FT-BATWHTVAR Package ID:…" at bounding box center [446, 404] width 720 height 209
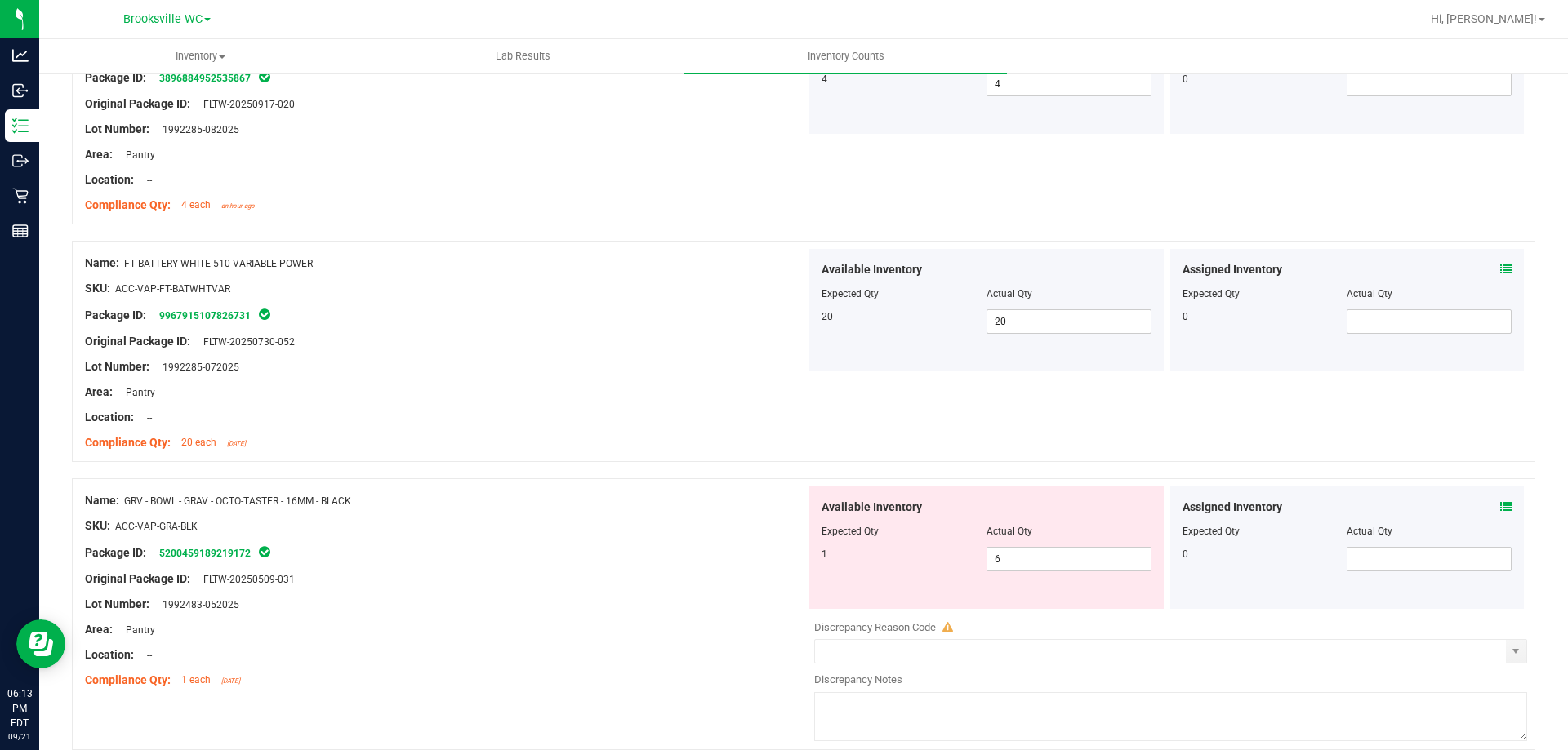
scroll to position [4374, 0]
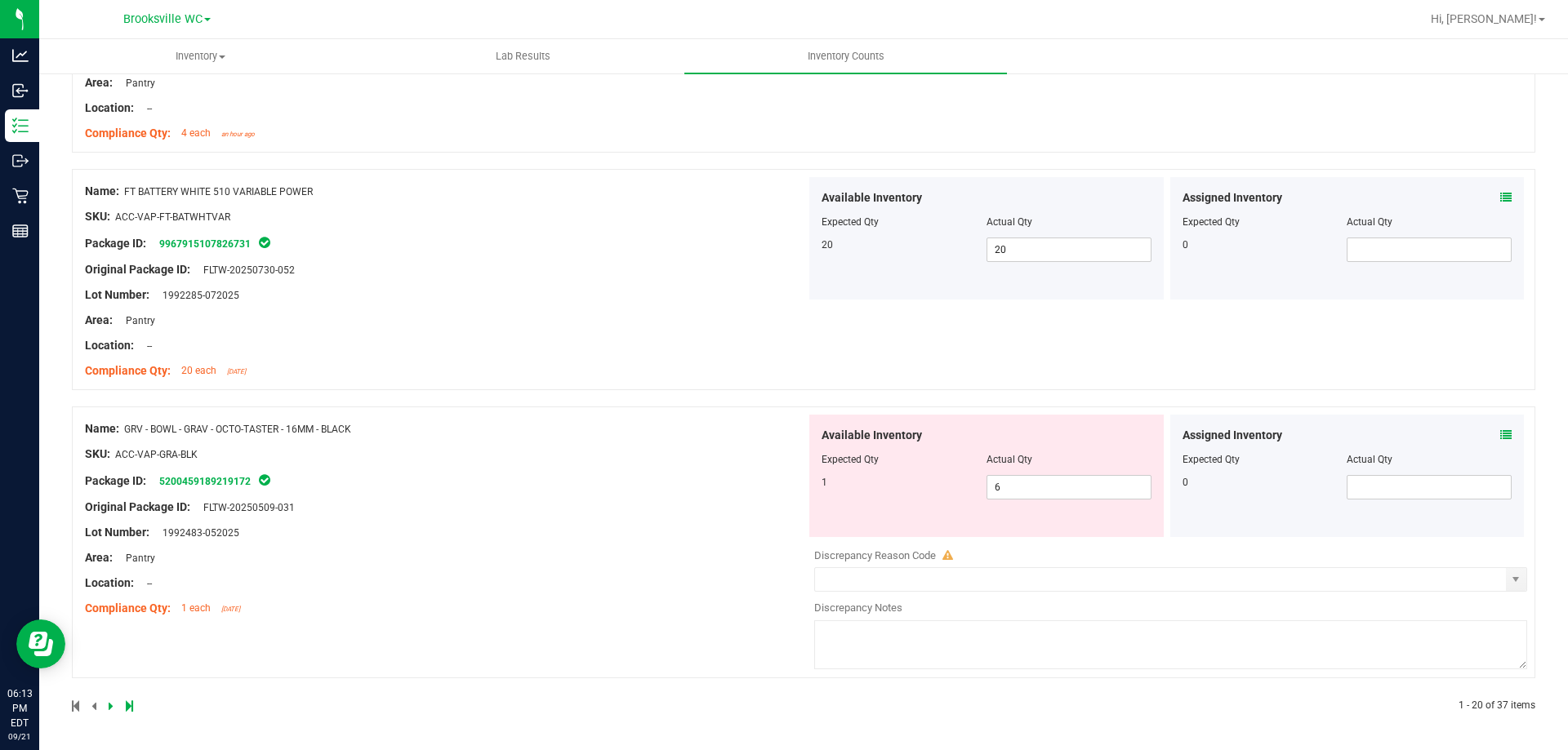
click at [1500, 431] on icon at bounding box center [1505, 435] width 11 height 11
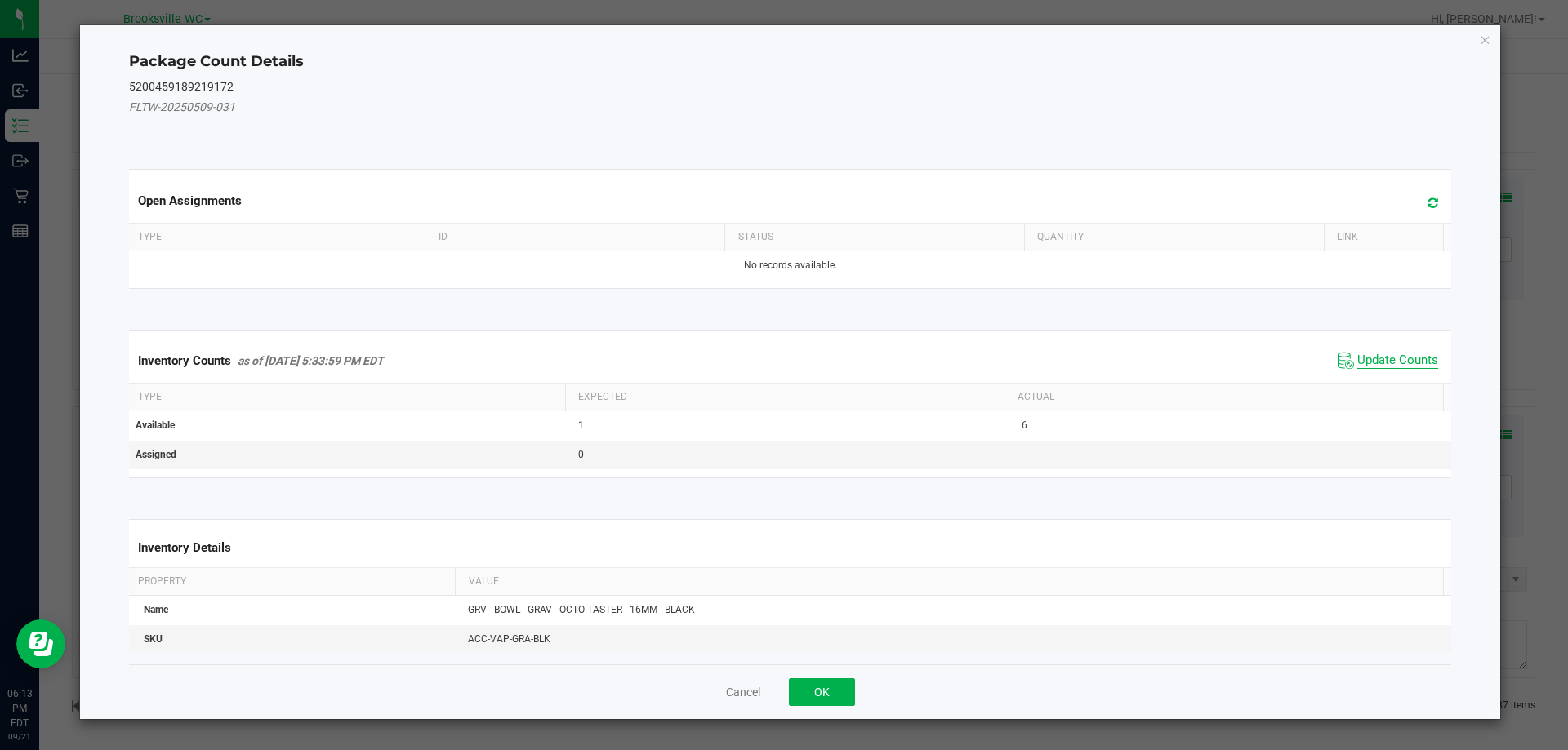
click at [1395, 367] on span "Update Counts" at bounding box center [1396, 360] width 81 height 16
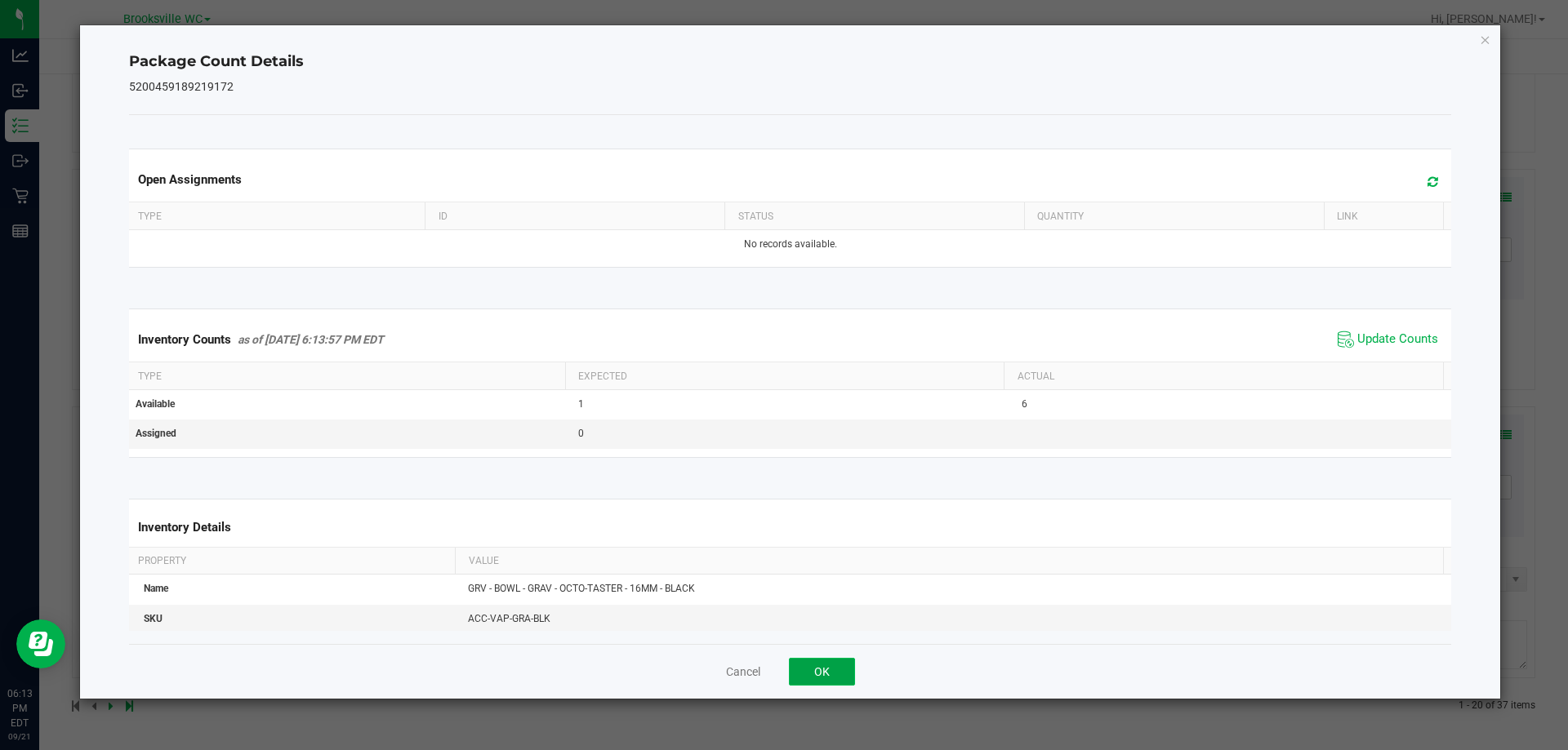
click at [835, 672] on button "OK" at bounding box center [822, 671] width 66 height 27
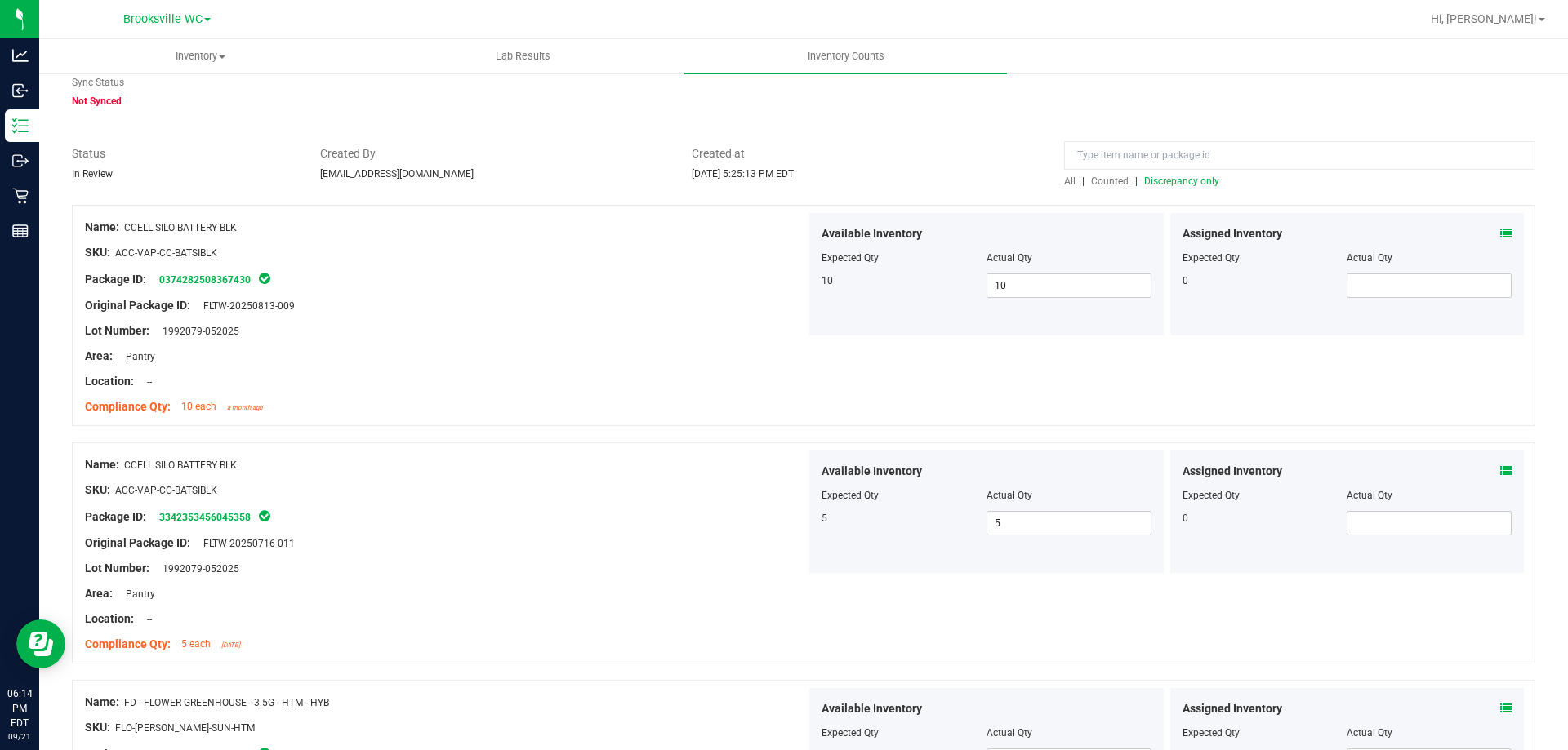
scroll to position [0, 0]
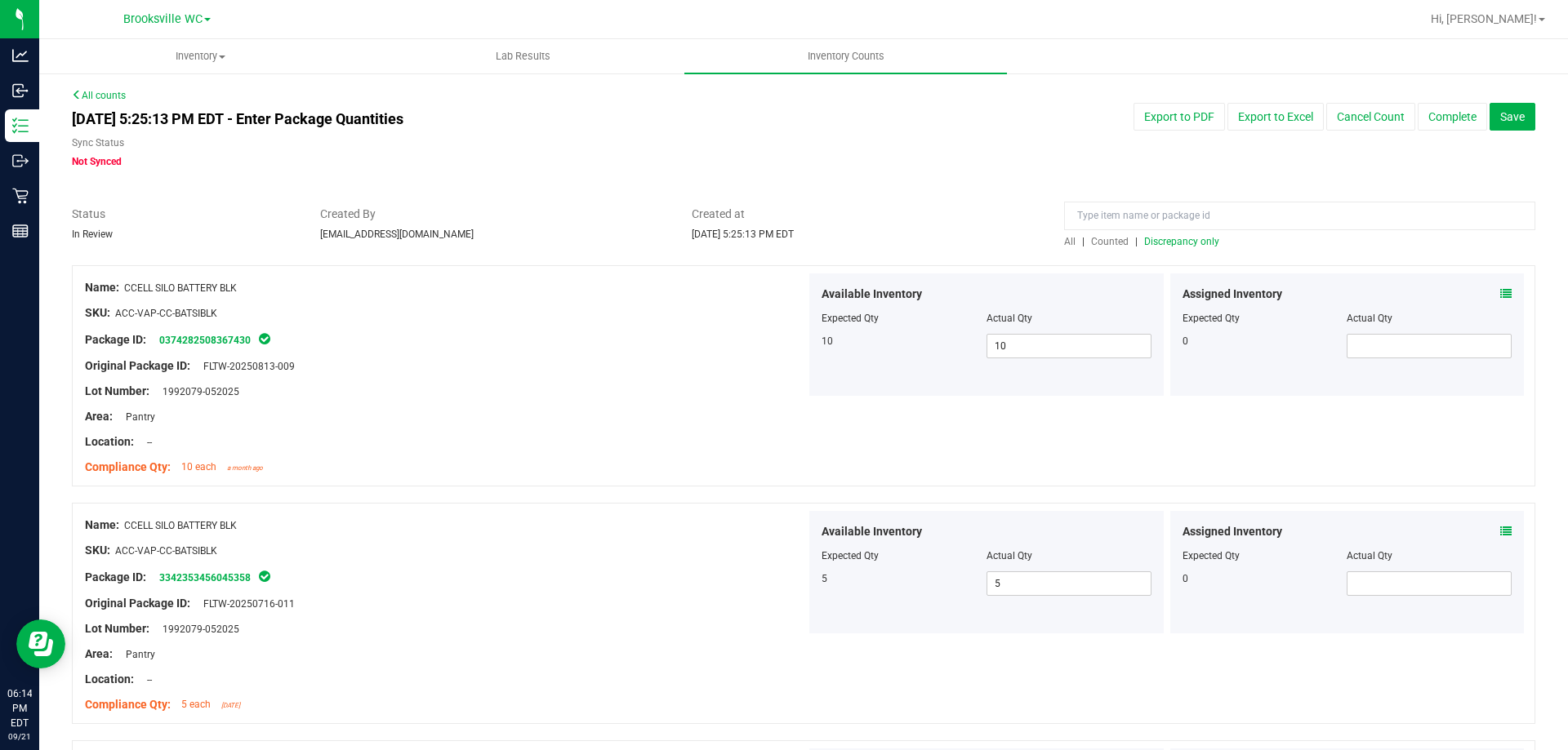
click at [1181, 238] on span "Discrepancy only" at bounding box center [1181, 242] width 75 height 11
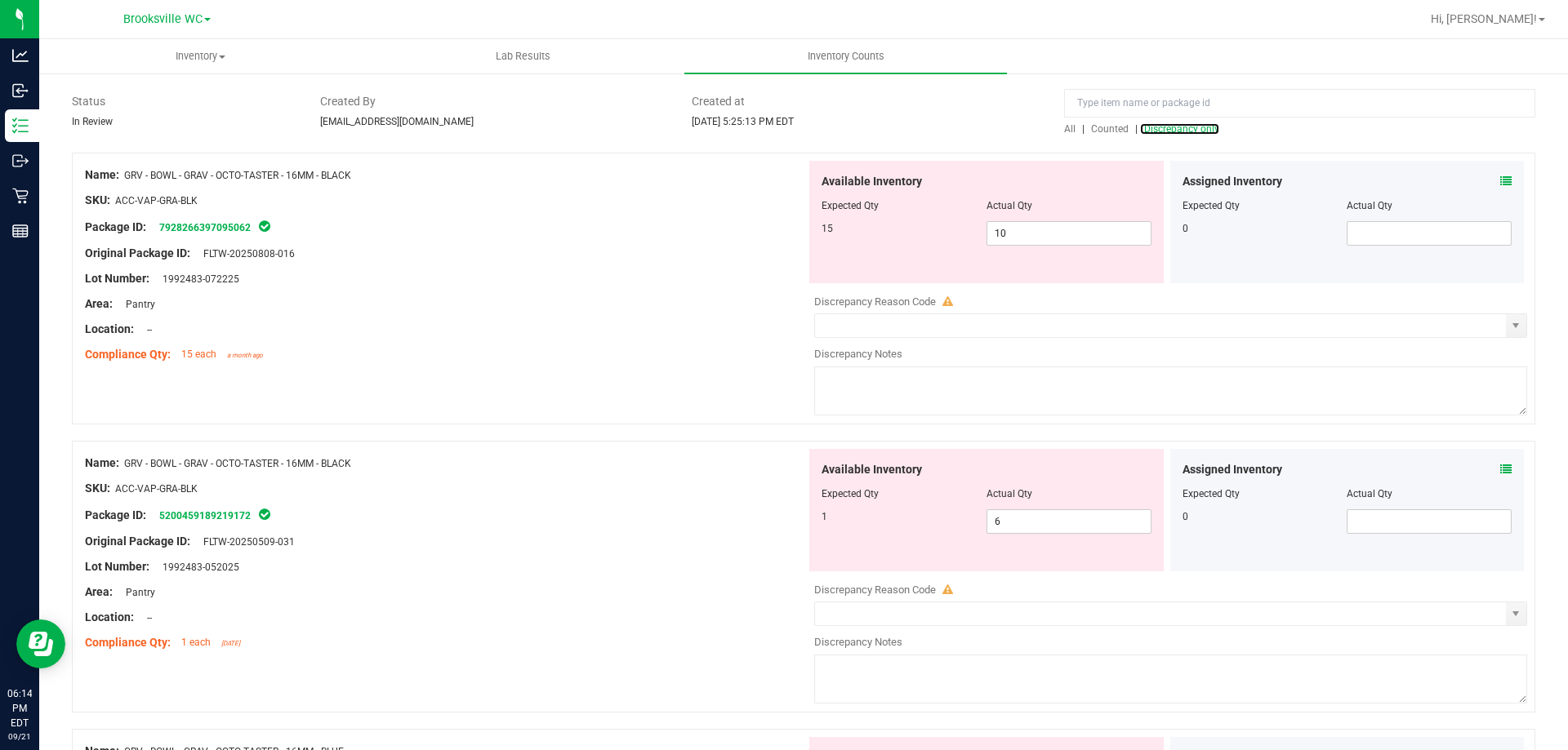
scroll to position [163, 0]
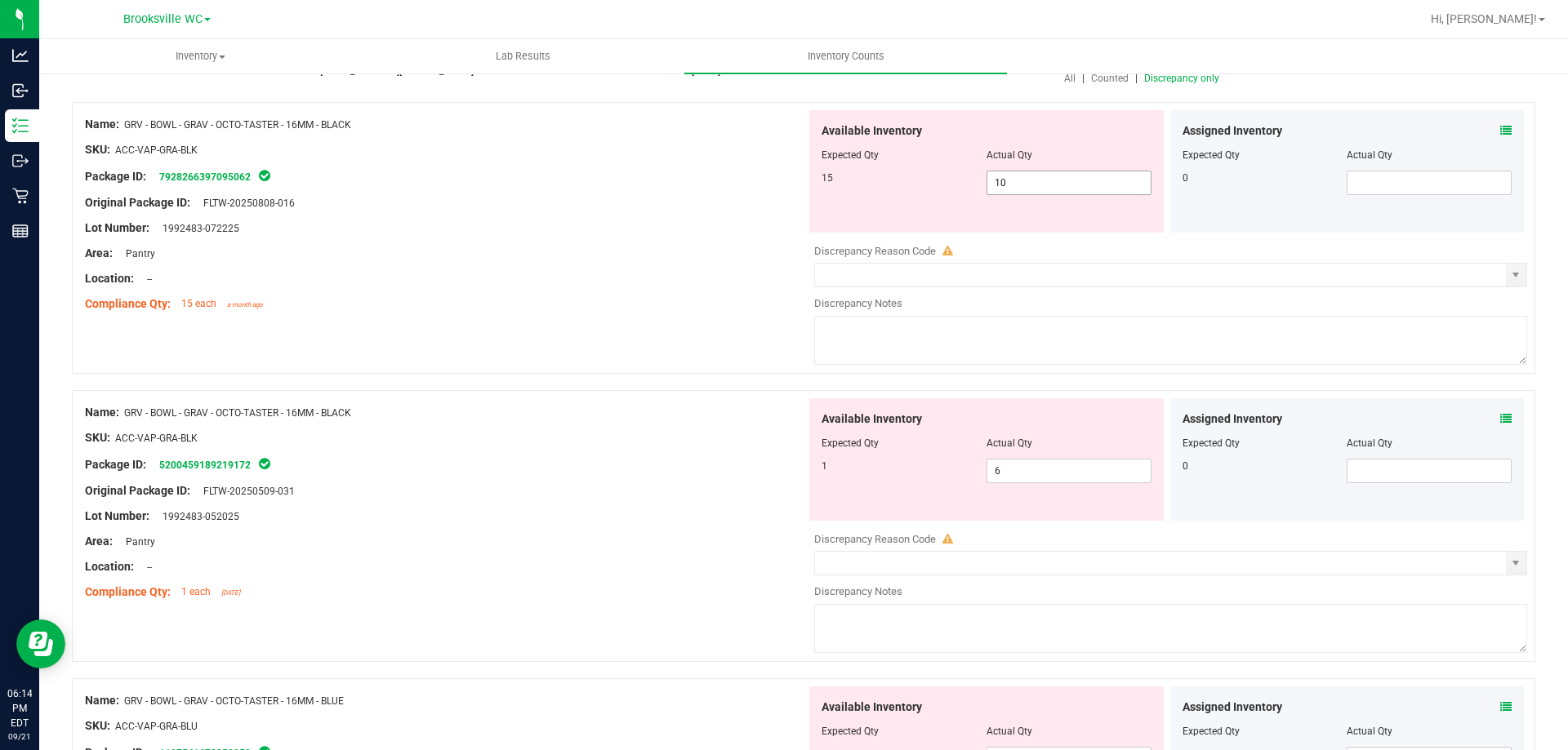
click at [1024, 180] on span "10 10" at bounding box center [1068, 183] width 165 height 25
click at [0, 0] on input "10" at bounding box center [0, 0] width 0 height 0
type input "15"
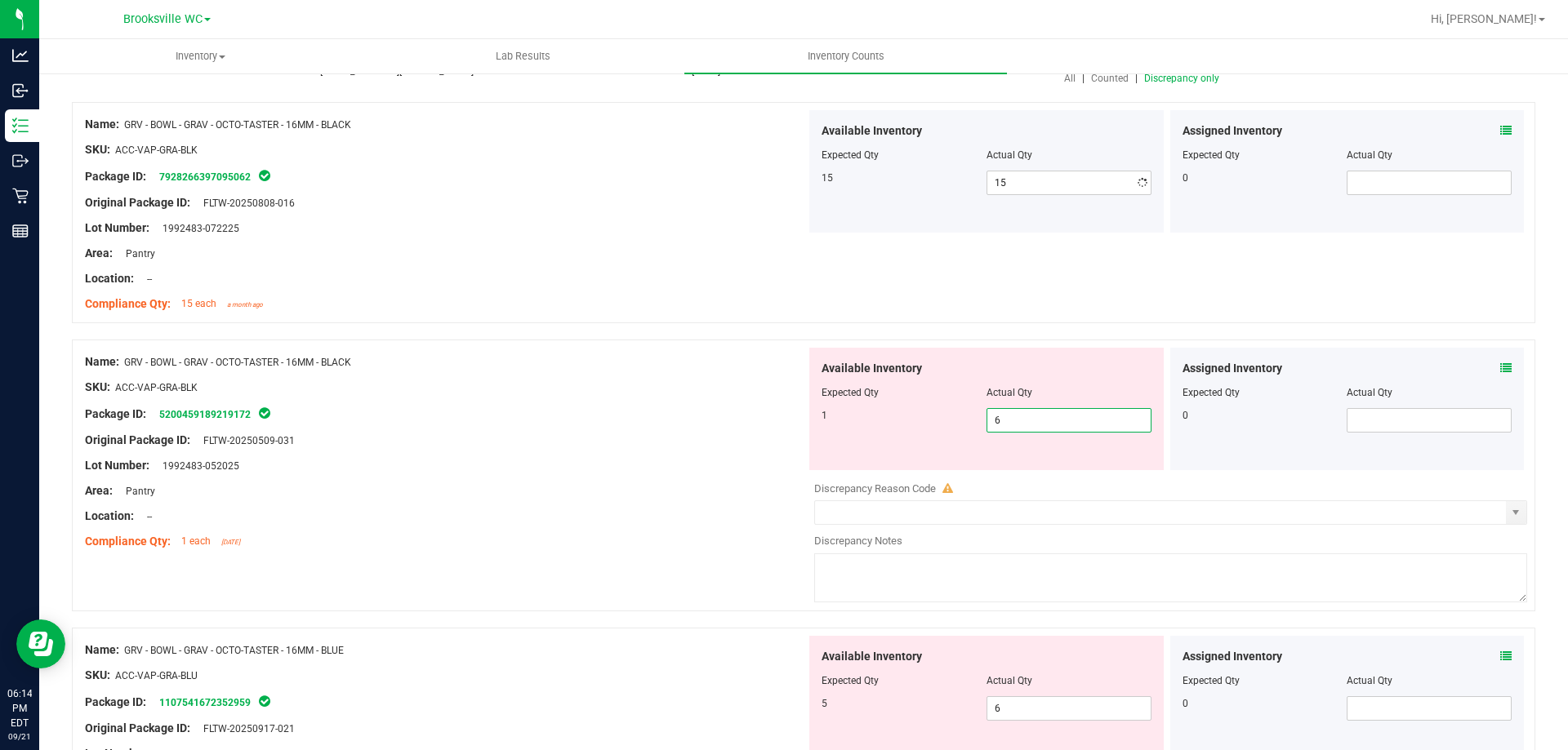
click at [1053, 462] on div "Available Inventory Expected Qty Actual Qty 1 6 6" at bounding box center [987, 409] width 355 height 122
click at [1053, 423] on span "6 6" at bounding box center [1068, 421] width 165 height 25
click at [1053, 423] on input "6" at bounding box center [1068, 420] width 163 height 23
type input "1"
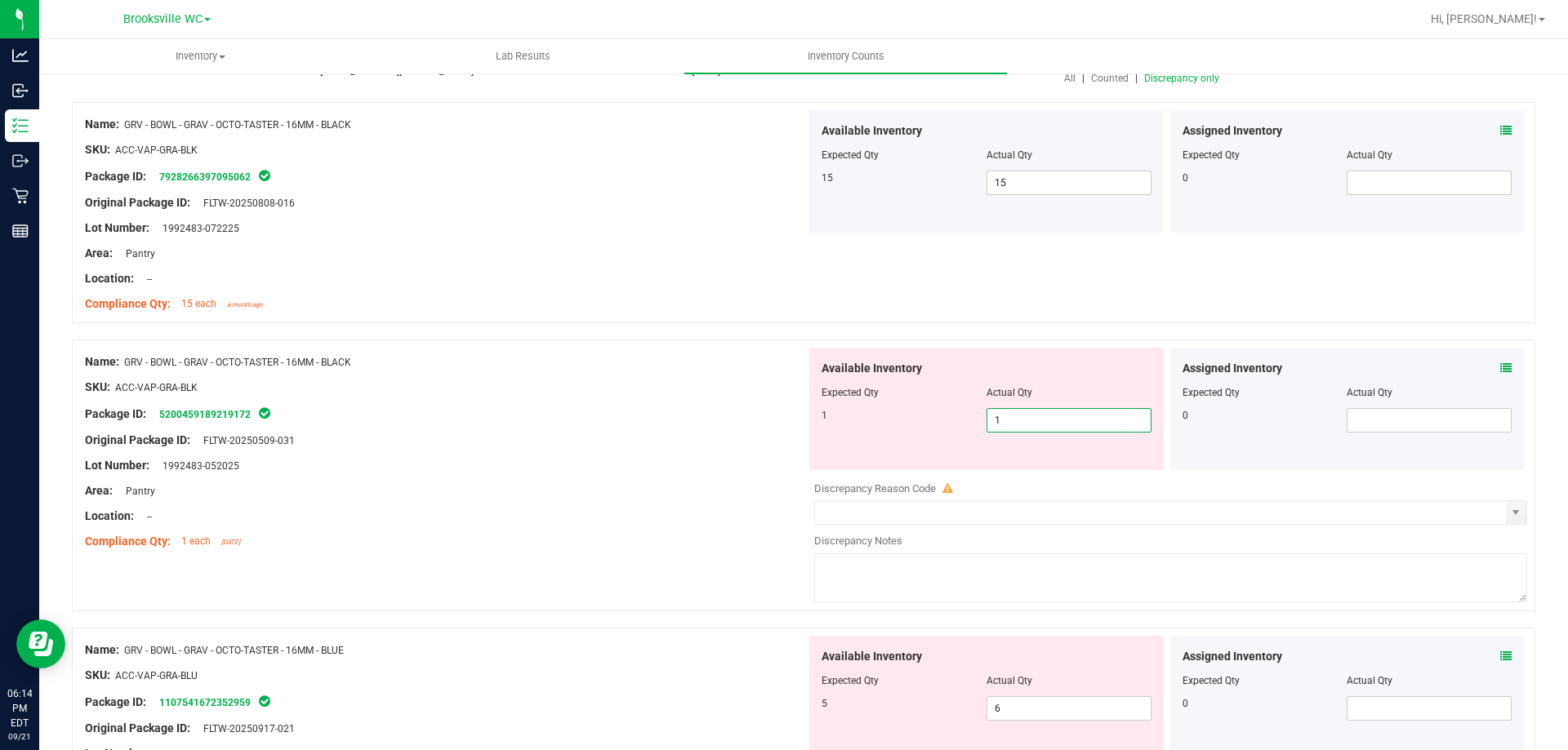
type input "1"
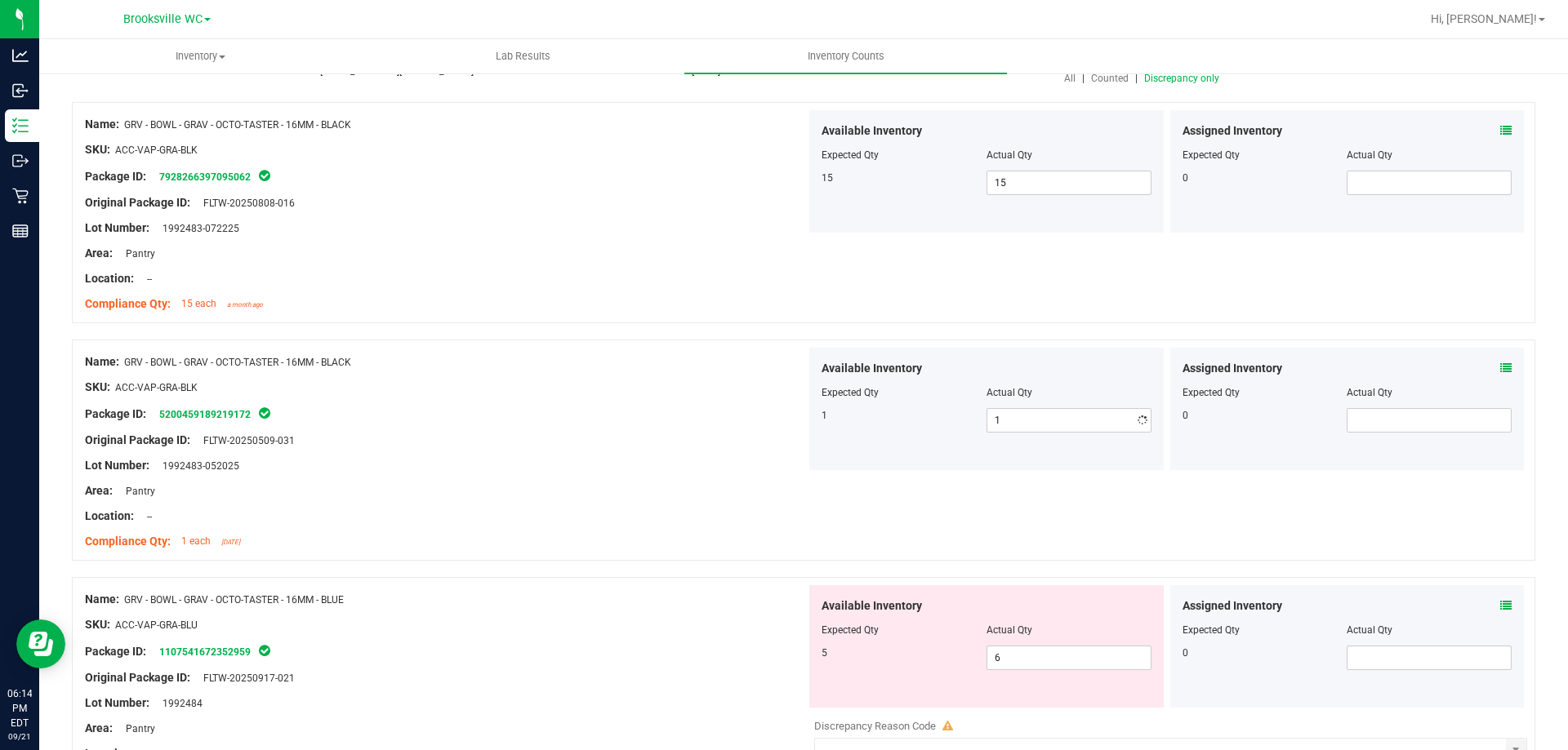
click at [610, 371] on div at bounding box center [446, 375] width 720 height 9
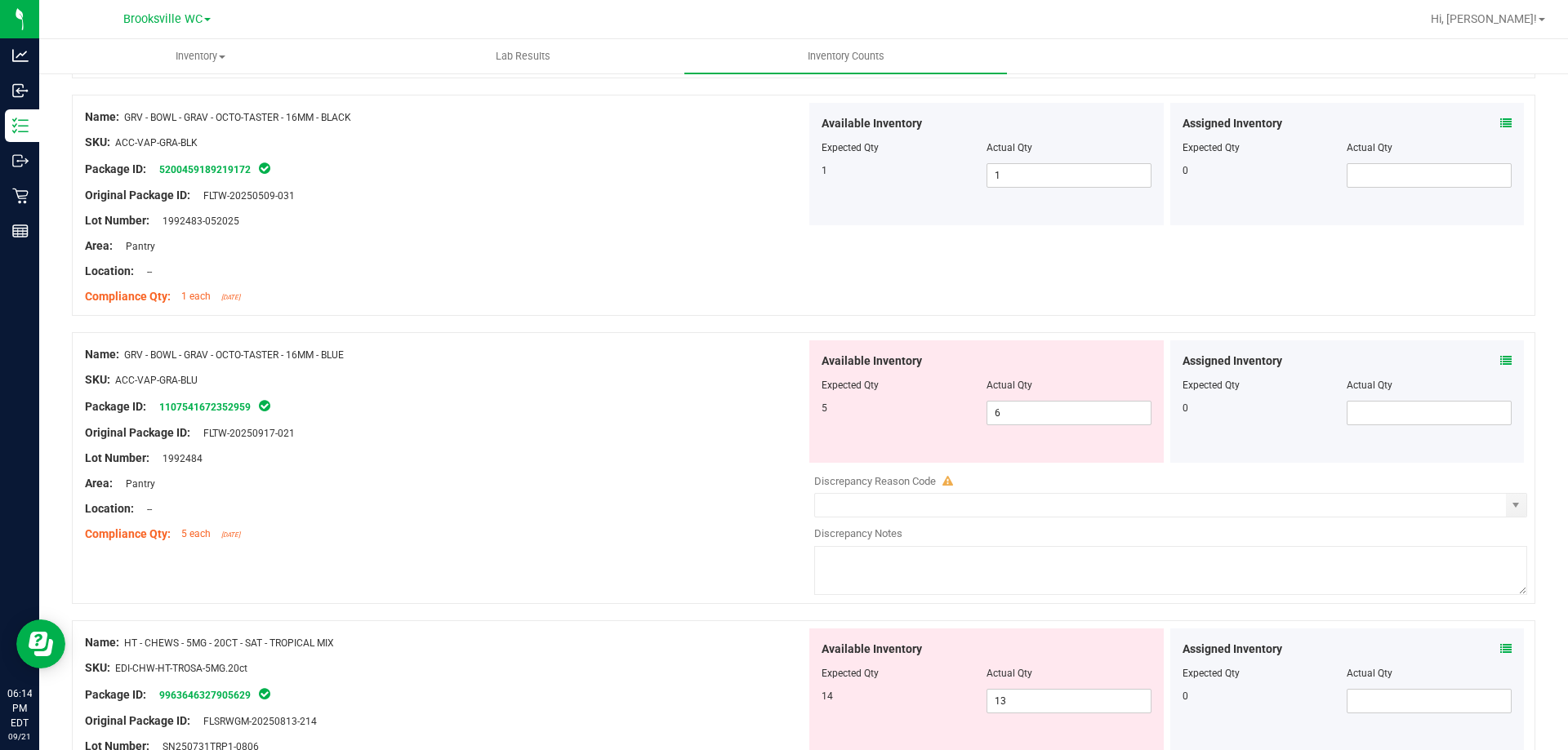
scroll to position [490, 0]
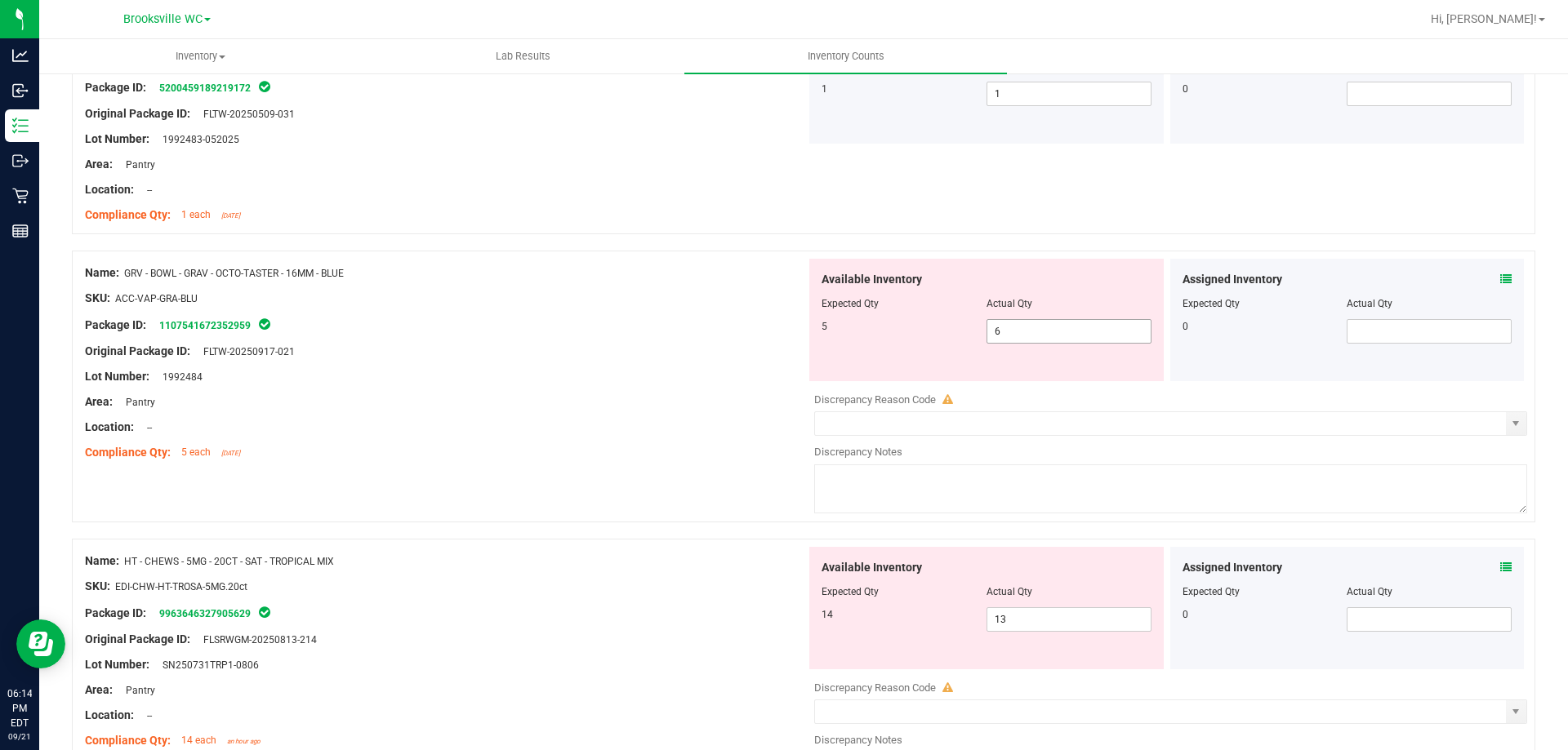
click at [1032, 336] on span "6 6" at bounding box center [1068, 332] width 165 height 25
click at [1500, 274] on icon at bounding box center [1505, 280] width 11 height 11
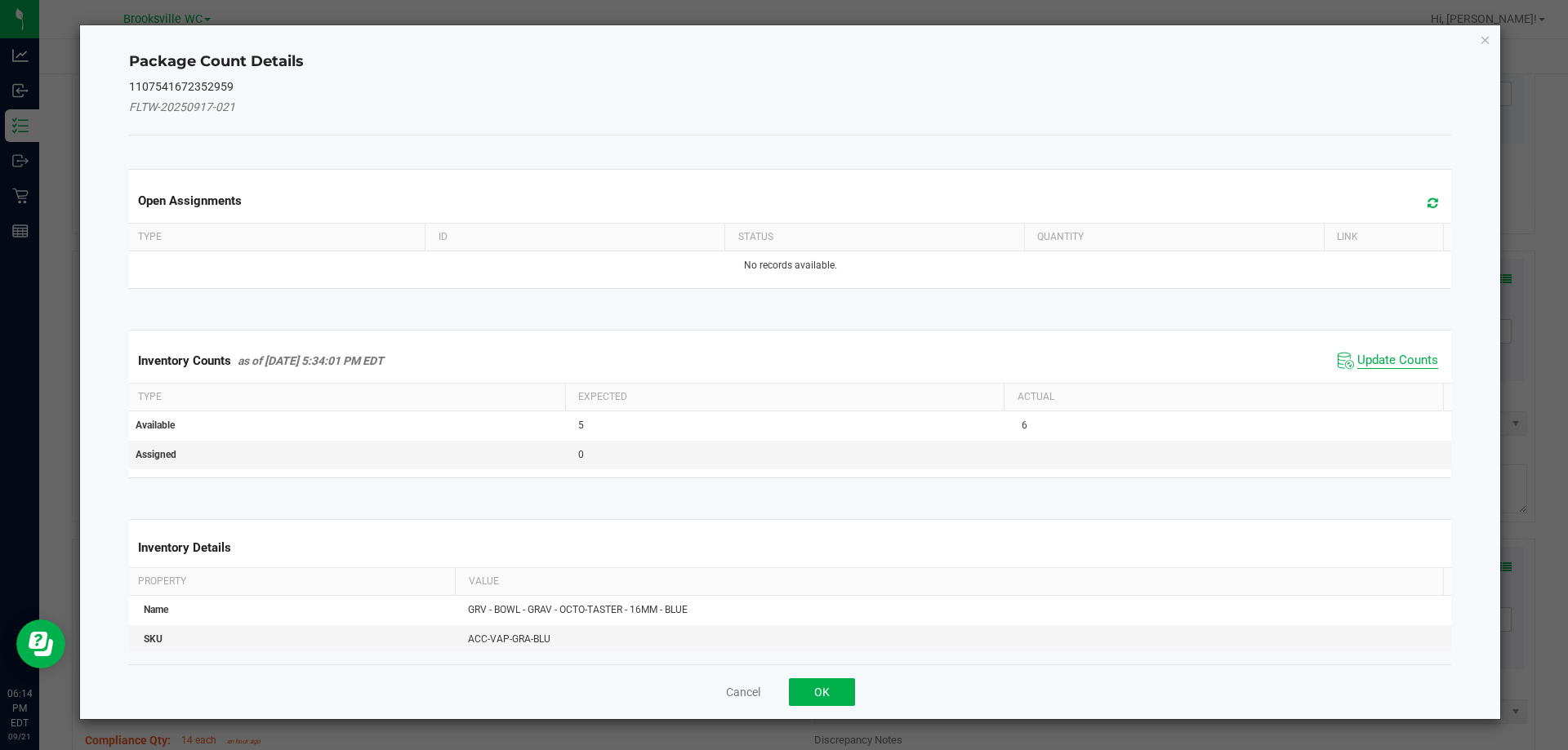
click at [1383, 362] on span "Update Counts" at bounding box center [1396, 360] width 81 height 16
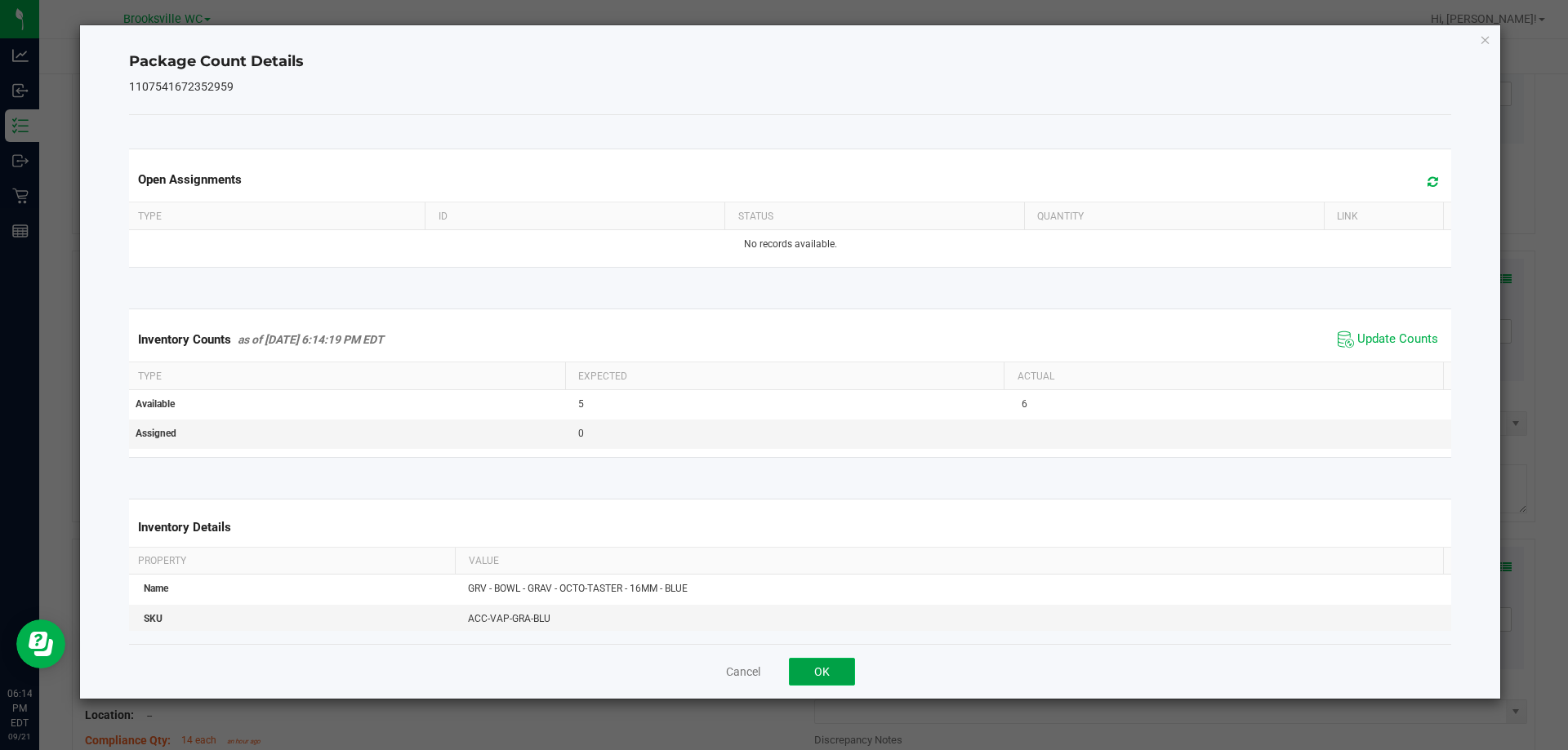
click at [821, 669] on button "OK" at bounding box center [822, 671] width 66 height 27
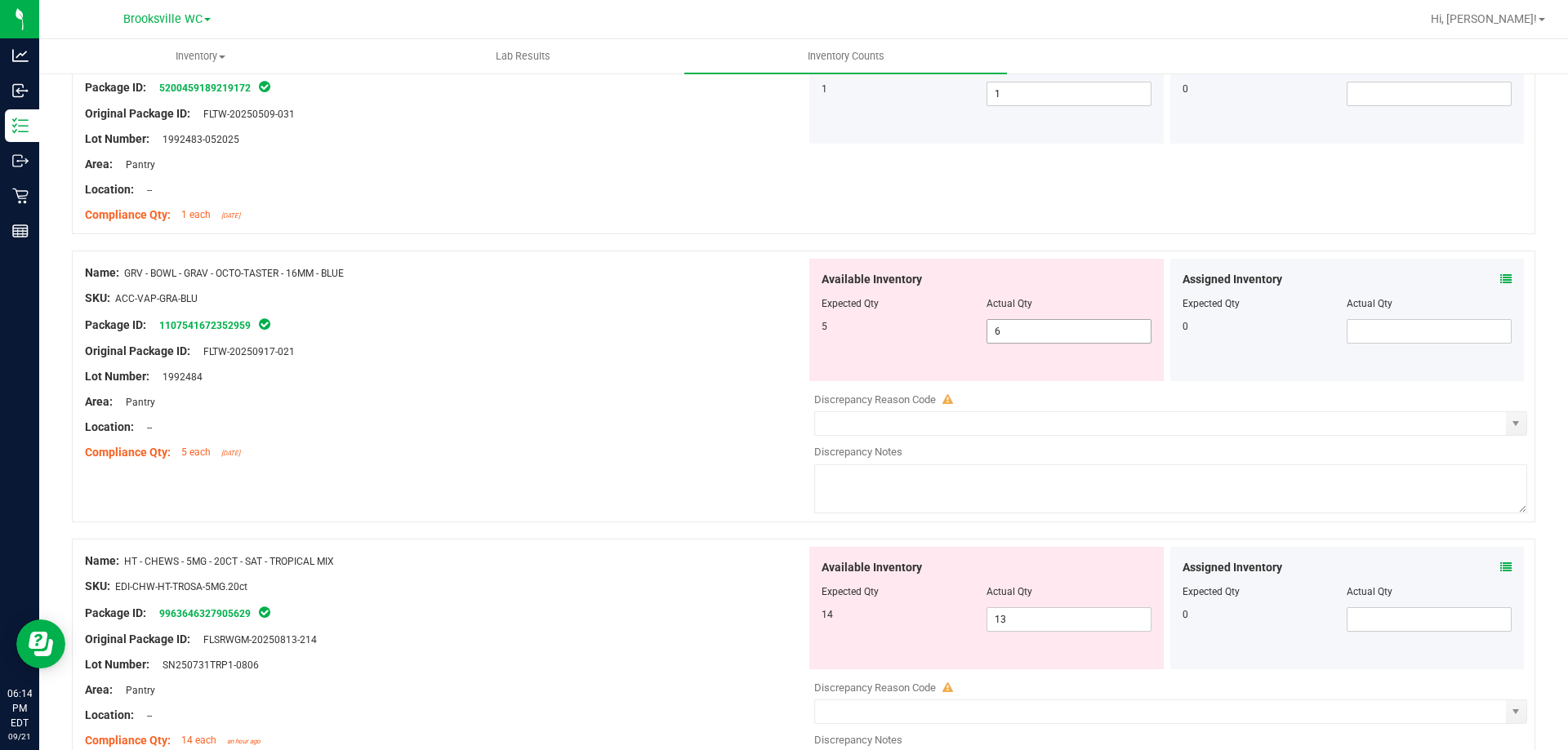
click at [1036, 328] on span "6 6" at bounding box center [1068, 332] width 165 height 25
click at [1035, 328] on input "6" at bounding box center [1068, 332] width 163 height 23
type input "5"
click at [530, 457] on div "Compliance Qty: 5 each [DATE]" at bounding box center [446, 453] width 720 height 17
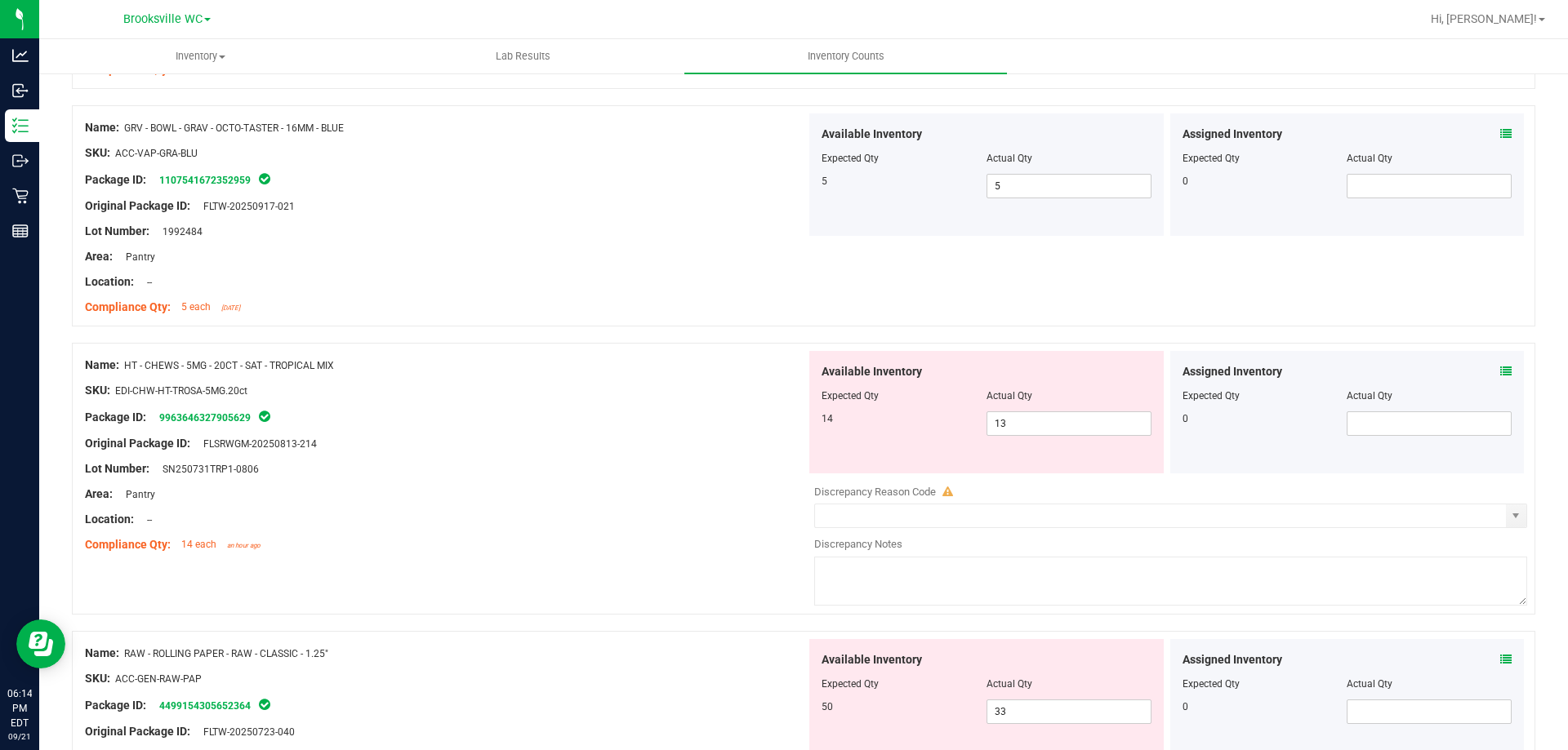
scroll to position [653, 0]
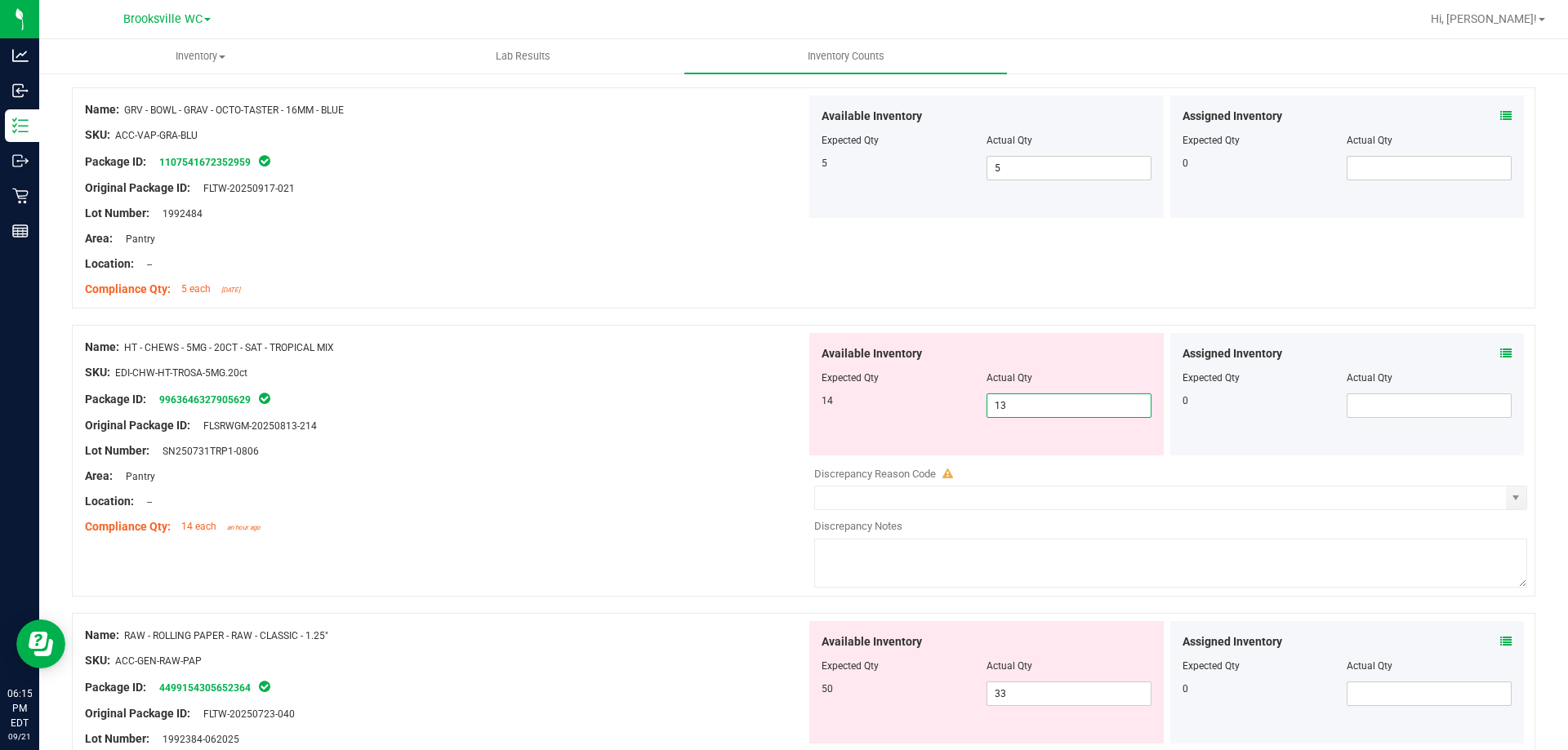
click at [1059, 408] on span "13 13" at bounding box center [1068, 406] width 165 height 25
click at [1500, 351] on icon at bounding box center [1505, 354] width 11 height 11
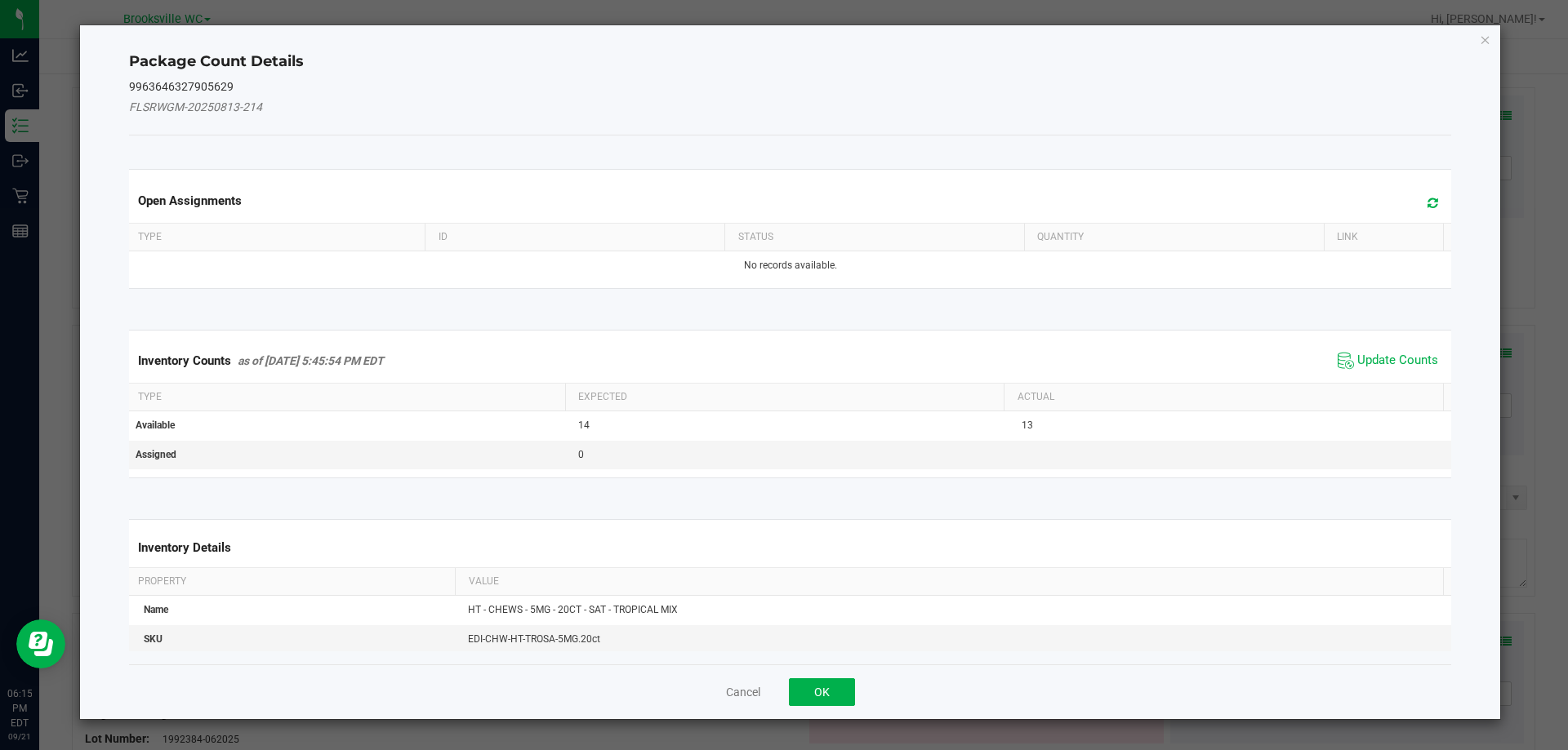
click at [1363, 351] on span "Update Counts" at bounding box center [1387, 361] width 109 height 25
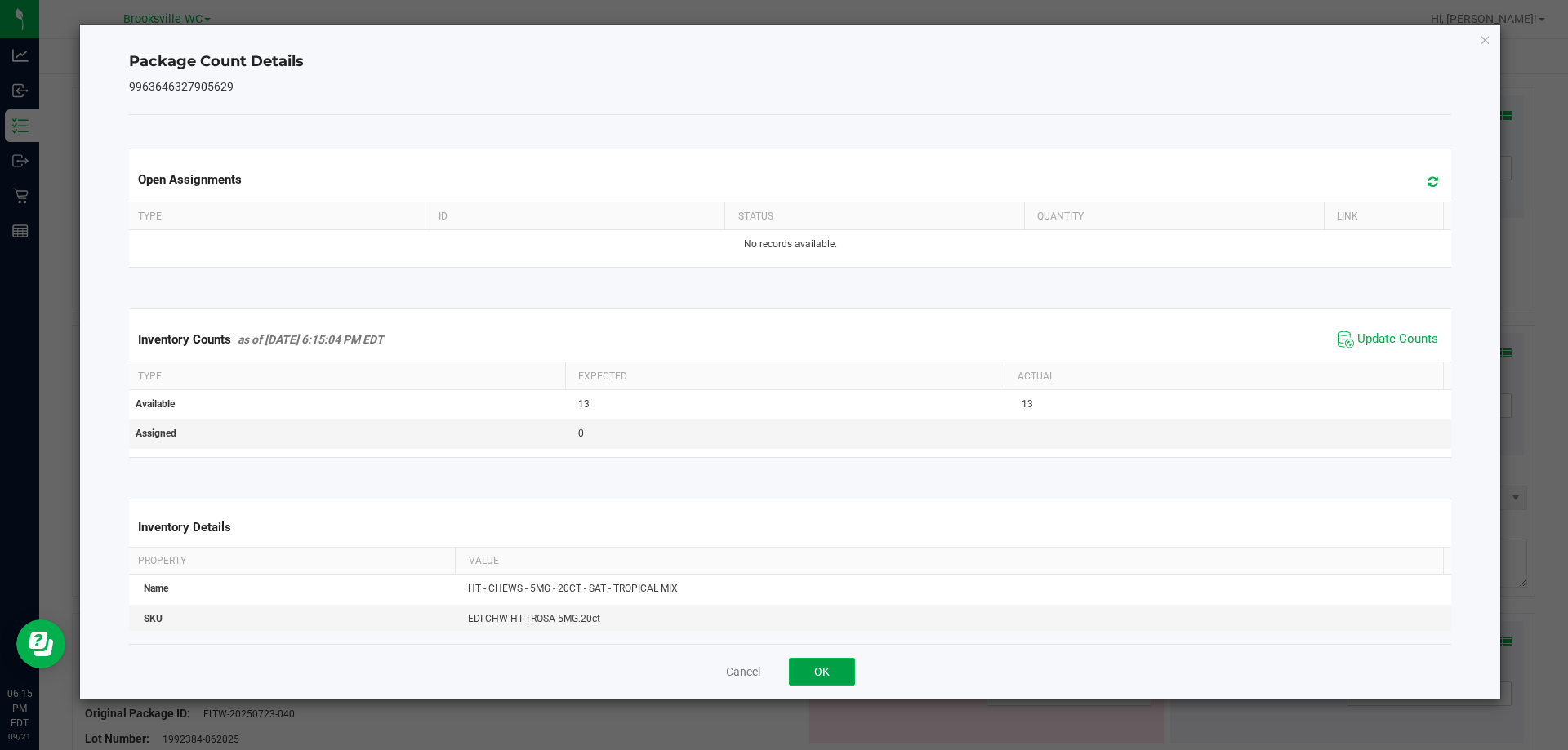
click at [844, 662] on button "OK" at bounding box center [822, 671] width 66 height 27
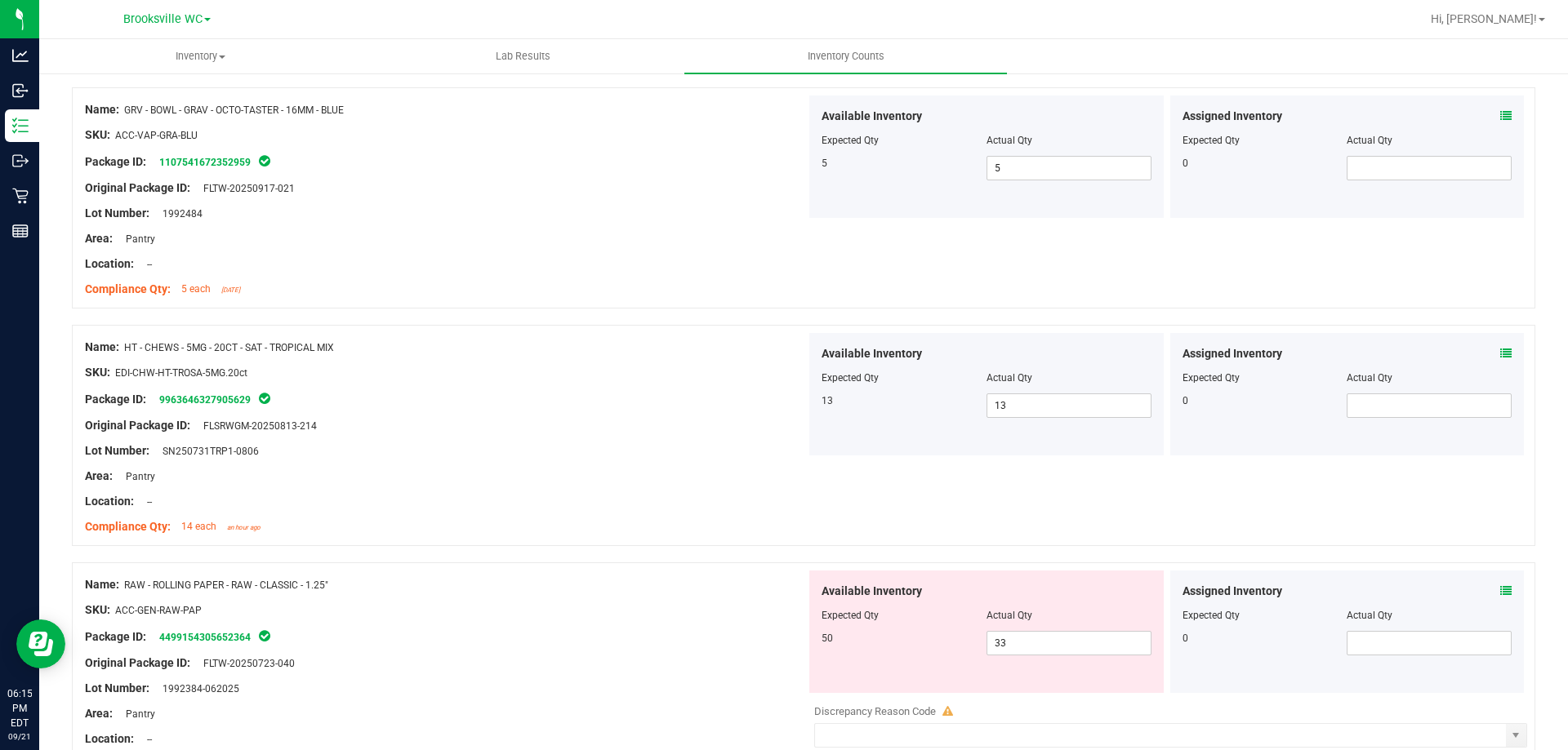
click at [711, 421] on div "Original Package ID: FLSRWGM-20250813-214" at bounding box center [446, 426] width 720 height 17
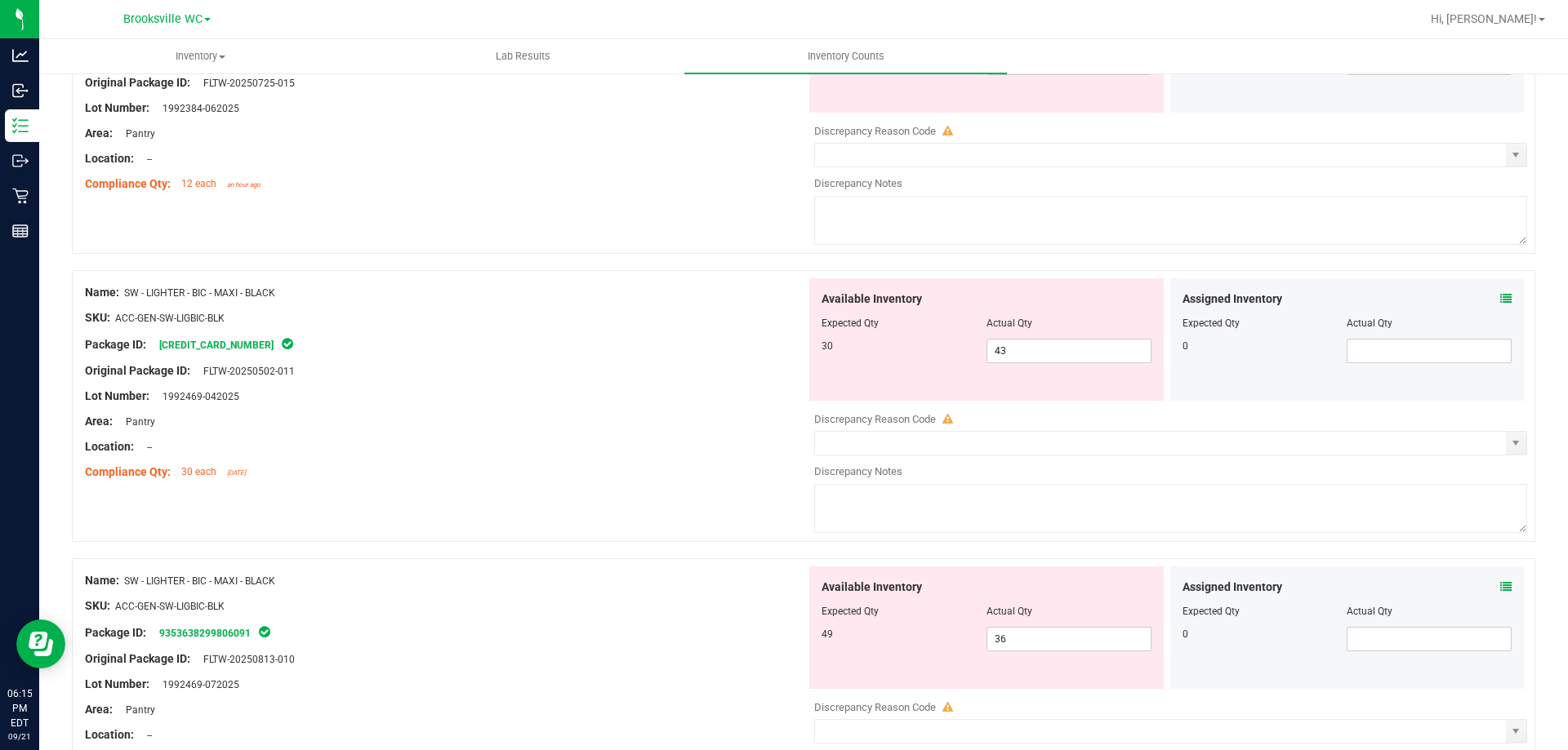
scroll to position [1551, 0]
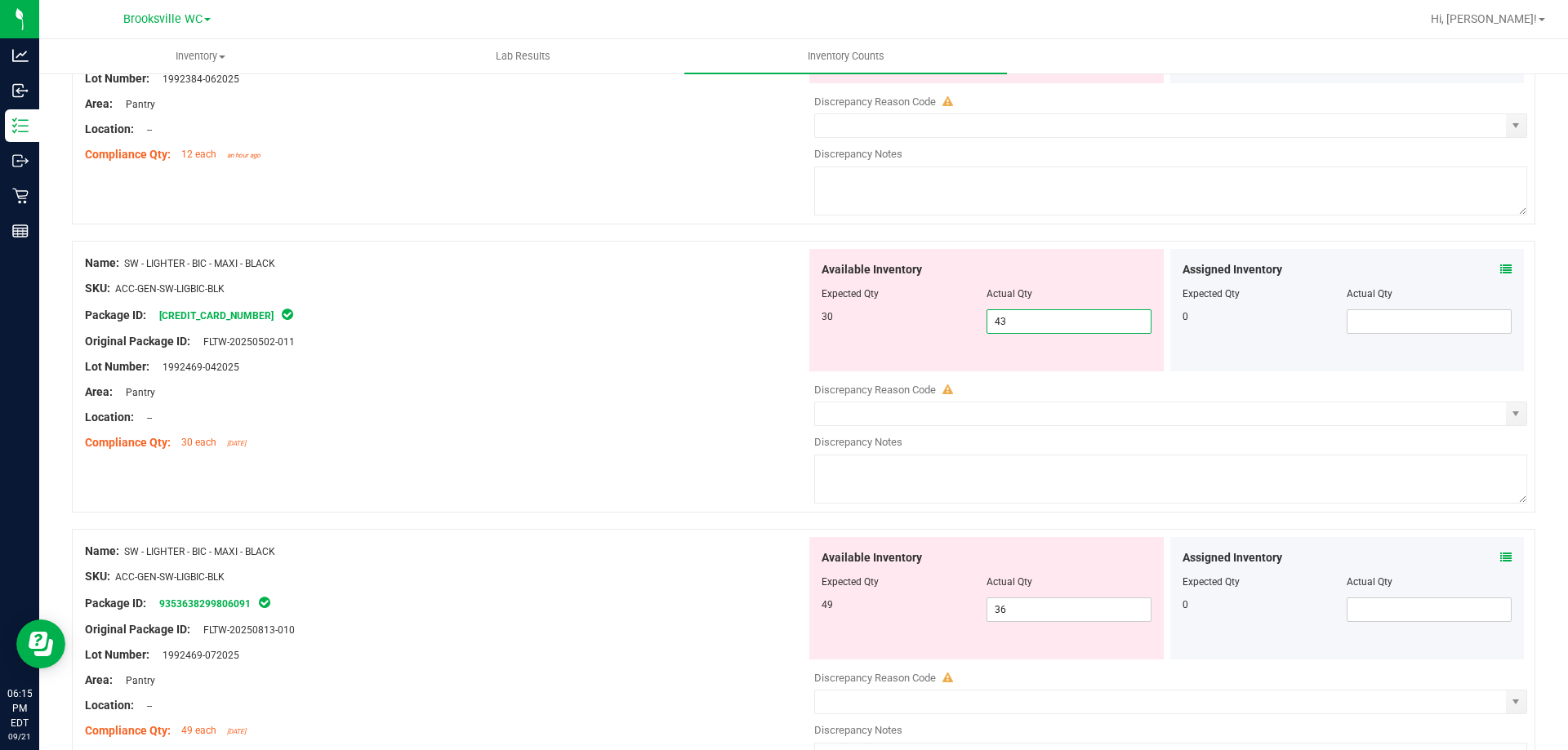
click at [1012, 311] on span "43 43" at bounding box center [1068, 321] width 165 height 25
click at [1012, 311] on input "43" at bounding box center [1068, 321] width 163 height 23
type input "30"
click at [1014, 613] on div "Available Inventory Expected Qty Actual Qty 49 36 36" at bounding box center [1166, 667] width 720 height 259
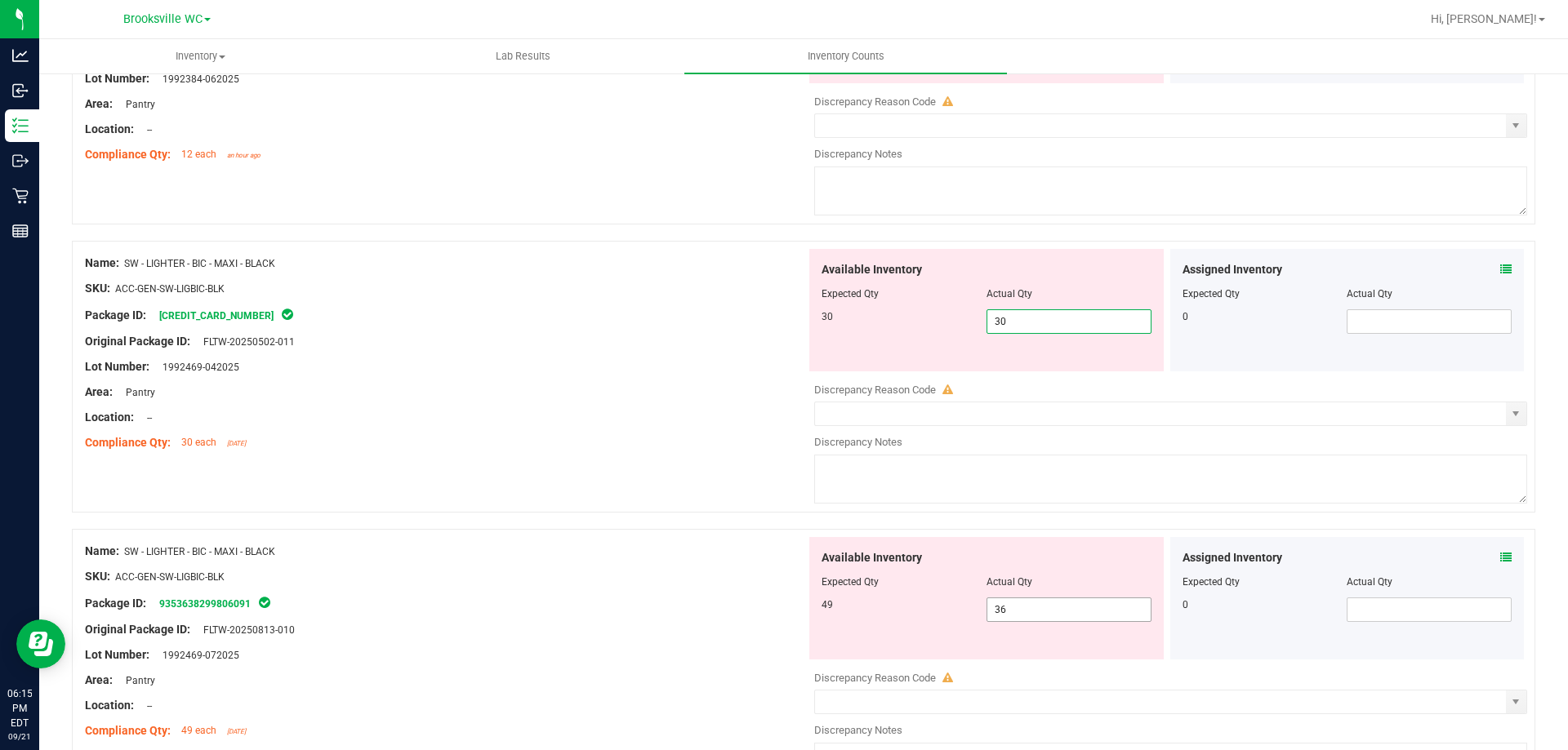
click at [1014, 662] on div at bounding box center [1171, 666] width 713 height 9
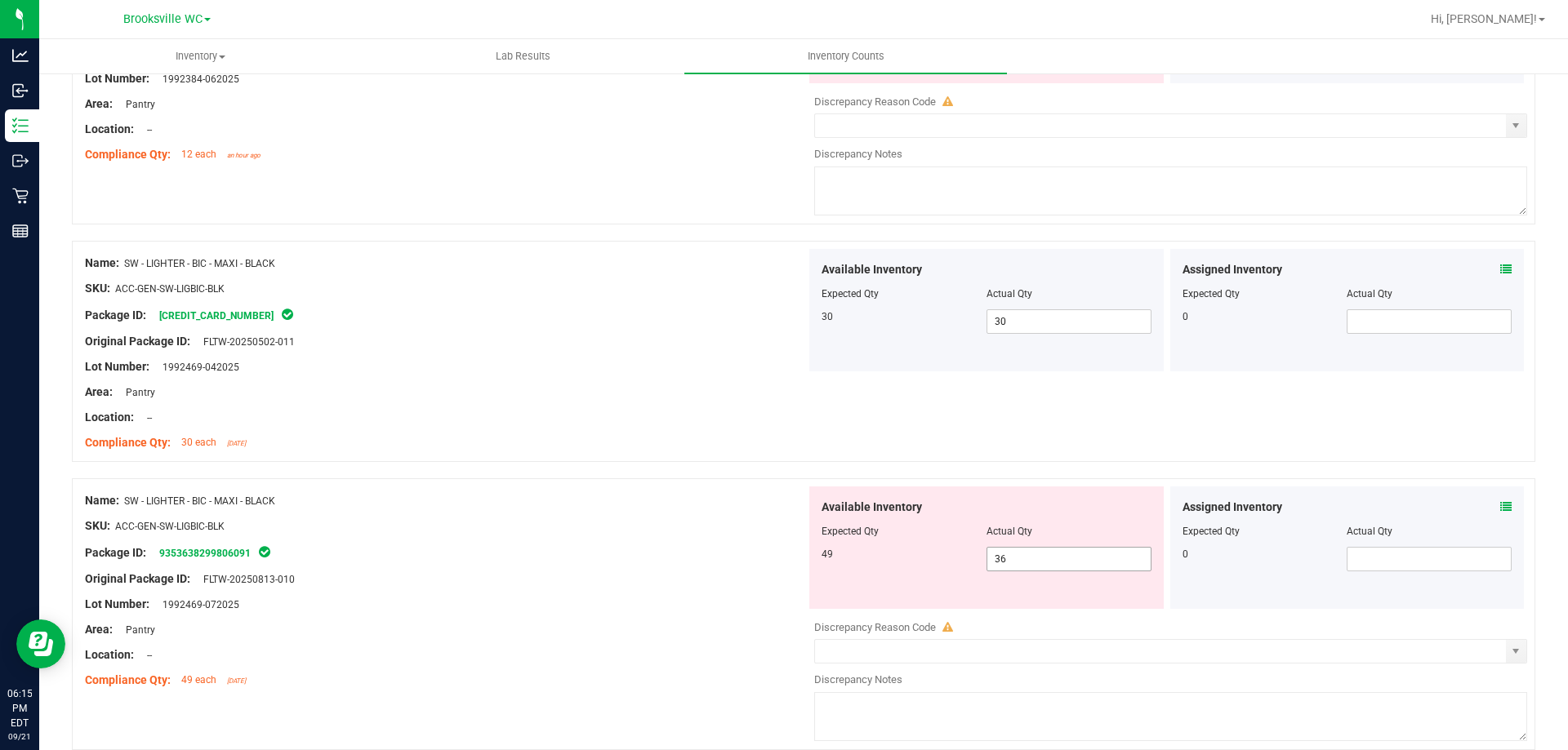
click at [1027, 563] on span "36 36" at bounding box center [1068, 559] width 165 height 25
click at [0, 0] on input "36" at bounding box center [0, 0] width 0 height 0
type input "49"
click at [701, 582] on div "Original Package ID: FLTW-20250813-010" at bounding box center [446, 579] width 720 height 17
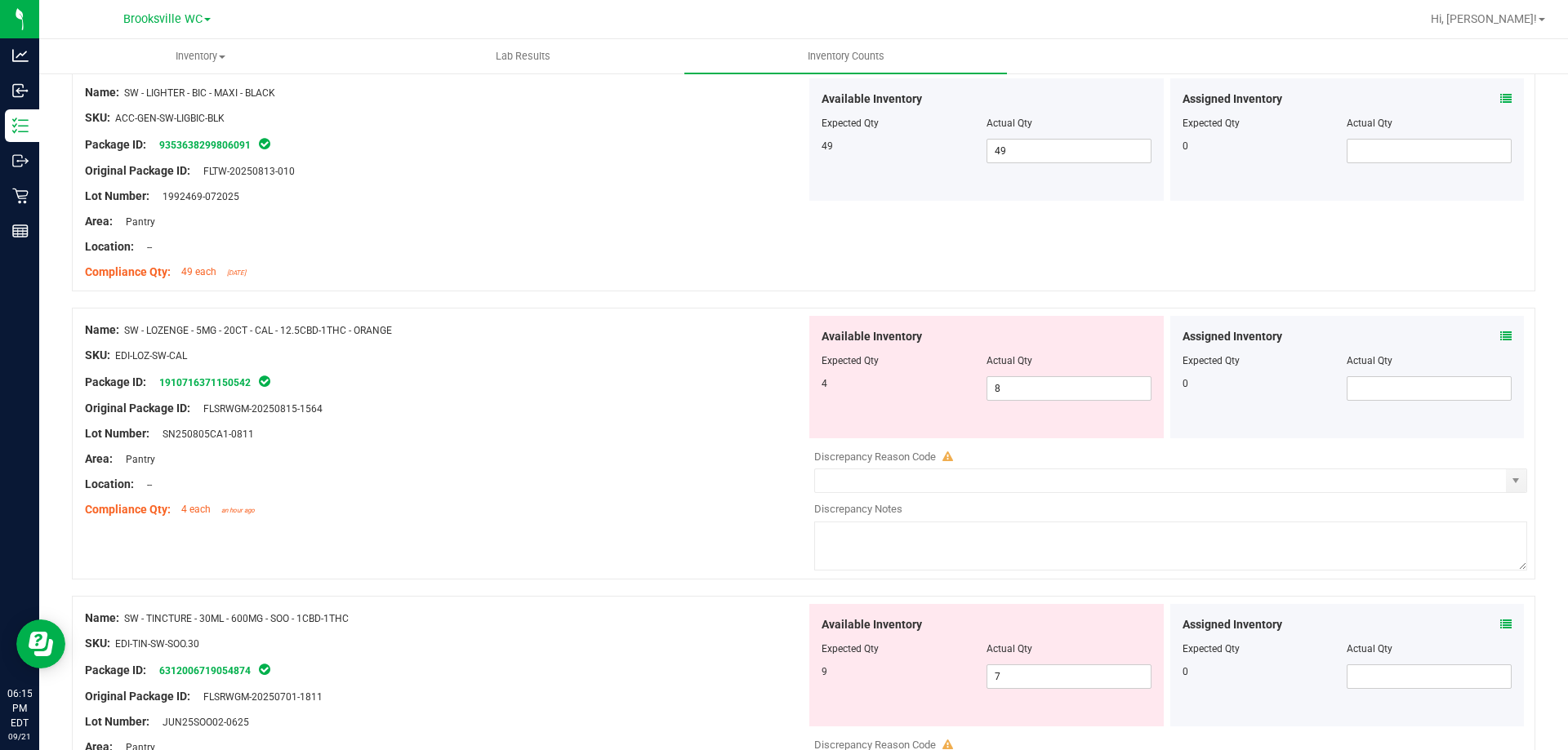
scroll to position [2041, 0]
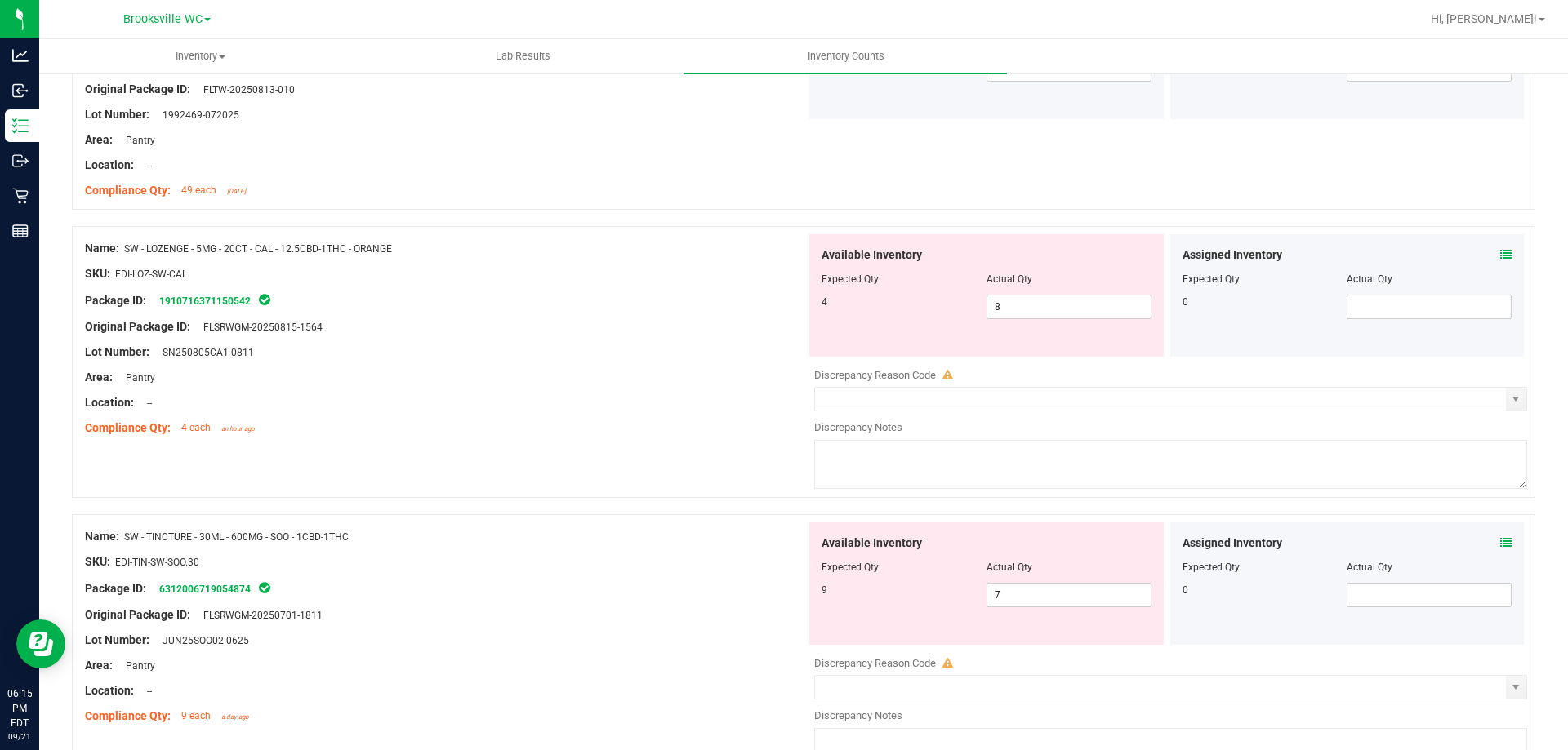
click at [1500, 254] on icon at bounding box center [1505, 255] width 11 height 11
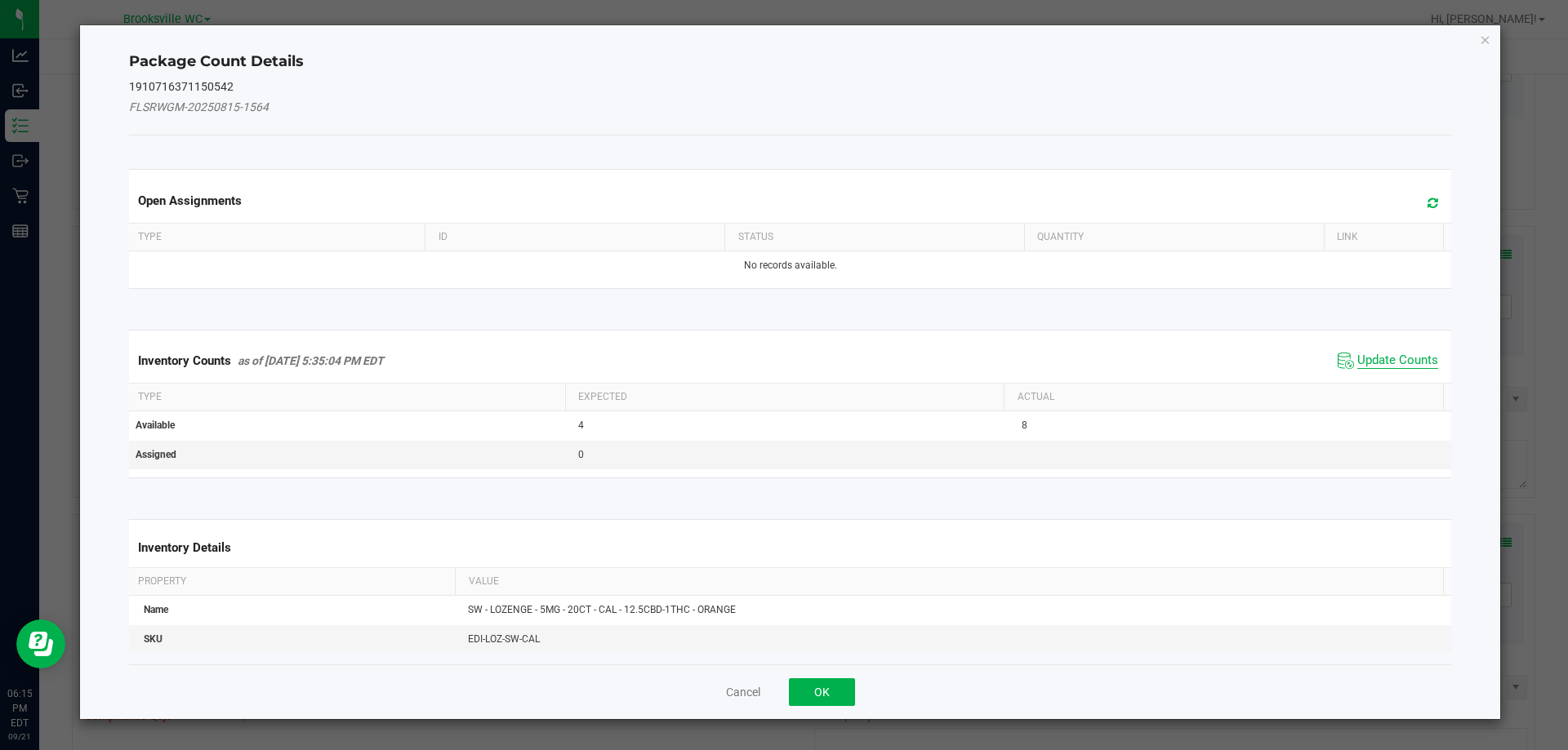
click at [1375, 355] on span "Update Counts" at bounding box center [1396, 360] width 81 height 16
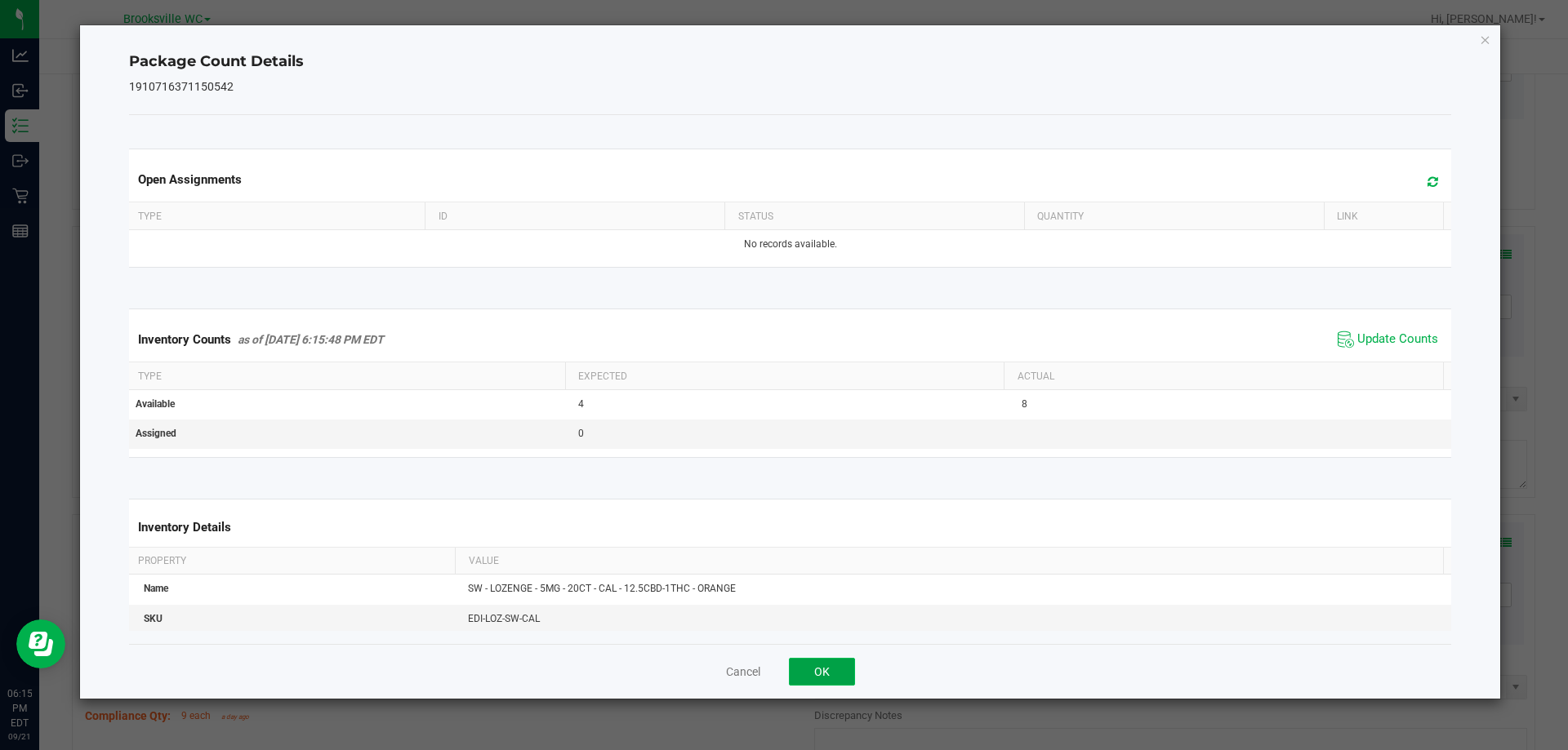
click at [818, 669] on button "OK" at bounding box center [822, 671] width 66 height 27
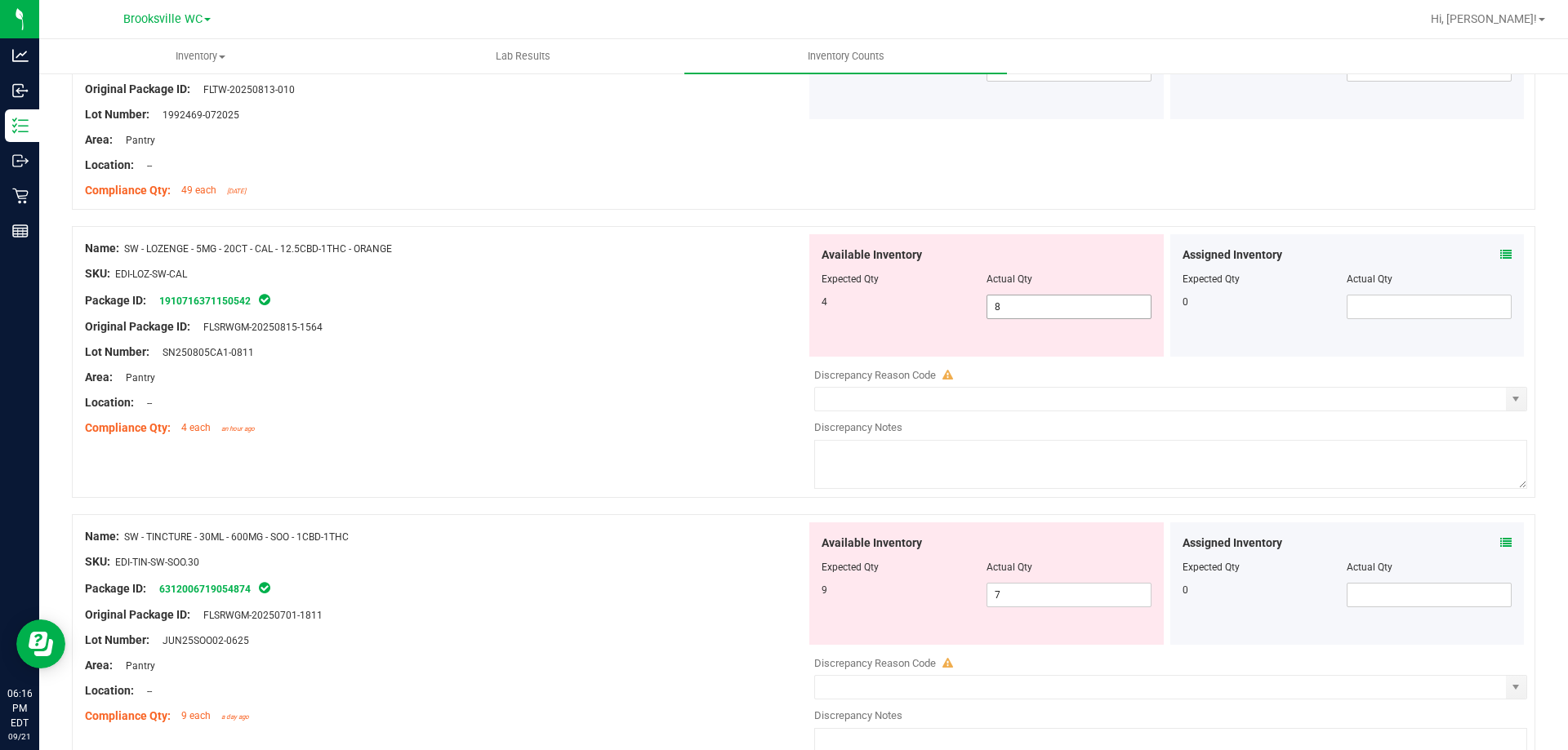
click at [1097, 309] on span "8 8" at bounding box center [1068, 307] width 165 height 25
click at [1097, 309] on input "8" at bounding box center [1068, 307] width 163 height 23
type input "4"
click at [613, 334] on div "Original Package ID: FLSRWGM-20250815-1564" at bounding box center [446, 327] width 720 height 17
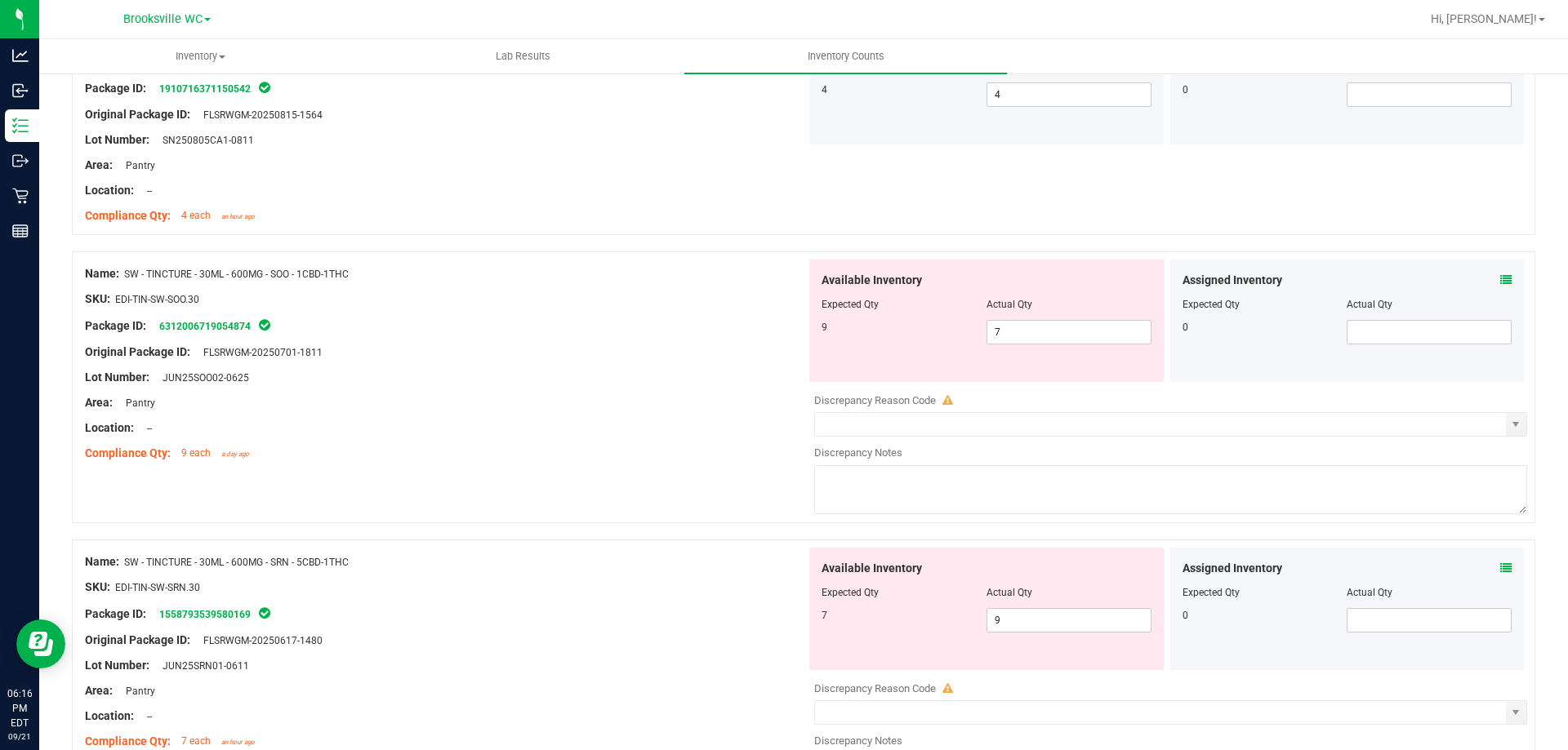
scroll to position [2287, 0]
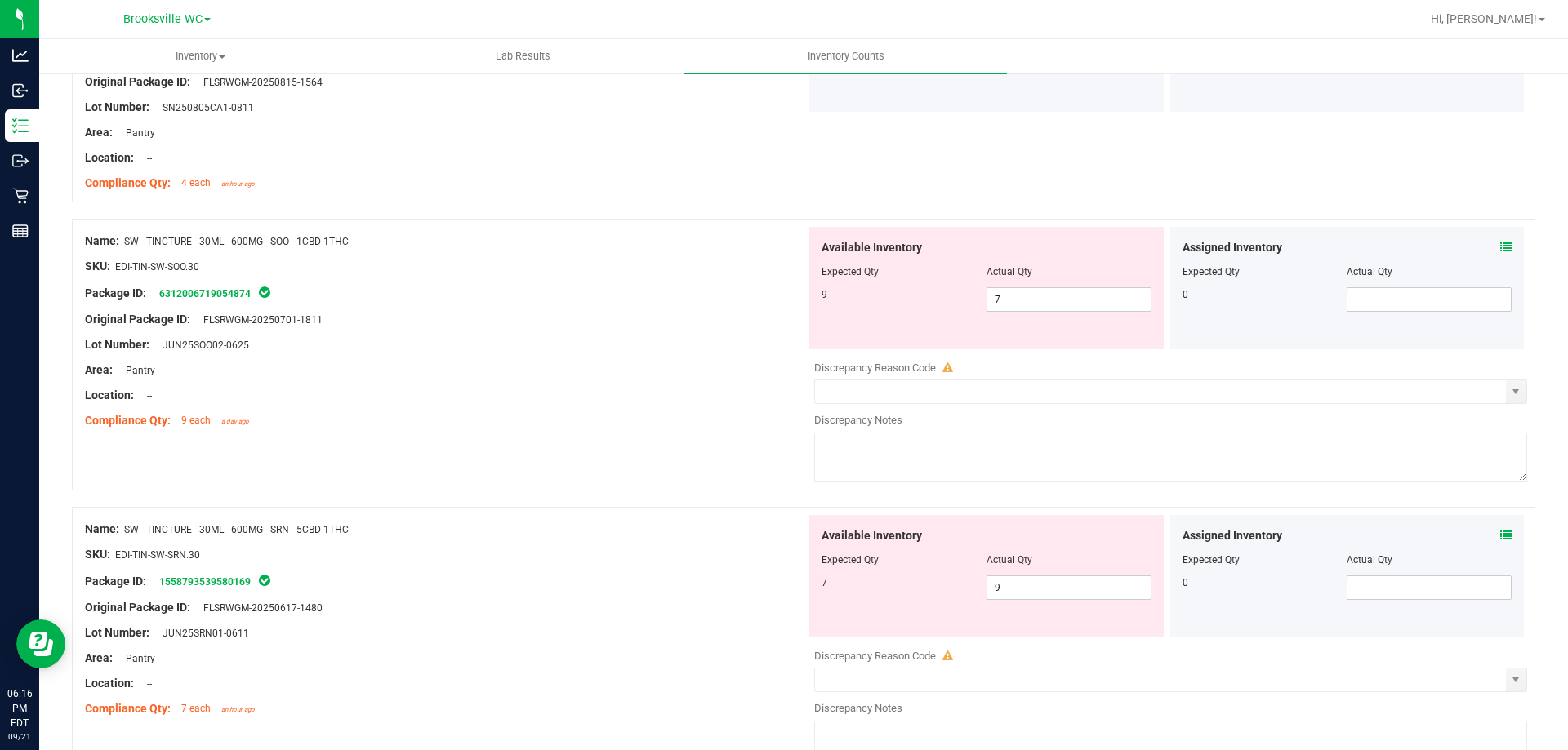
click at [1500, 247] on icon at bounding box center [1505, 247] width 11 height 11
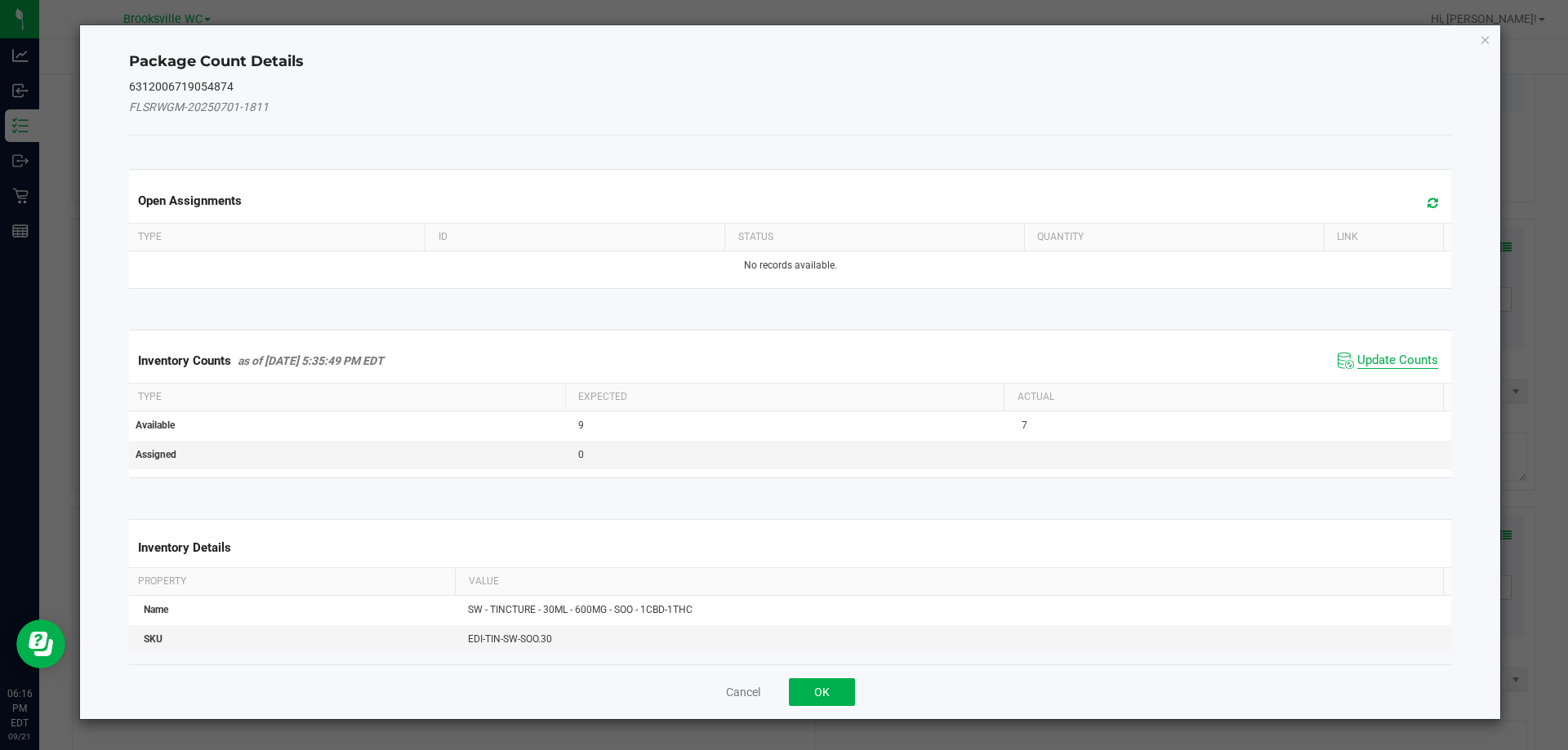
click at [1403, 359] on span "Update Counts" at bounding box center [1396, 360] width 81 height 16
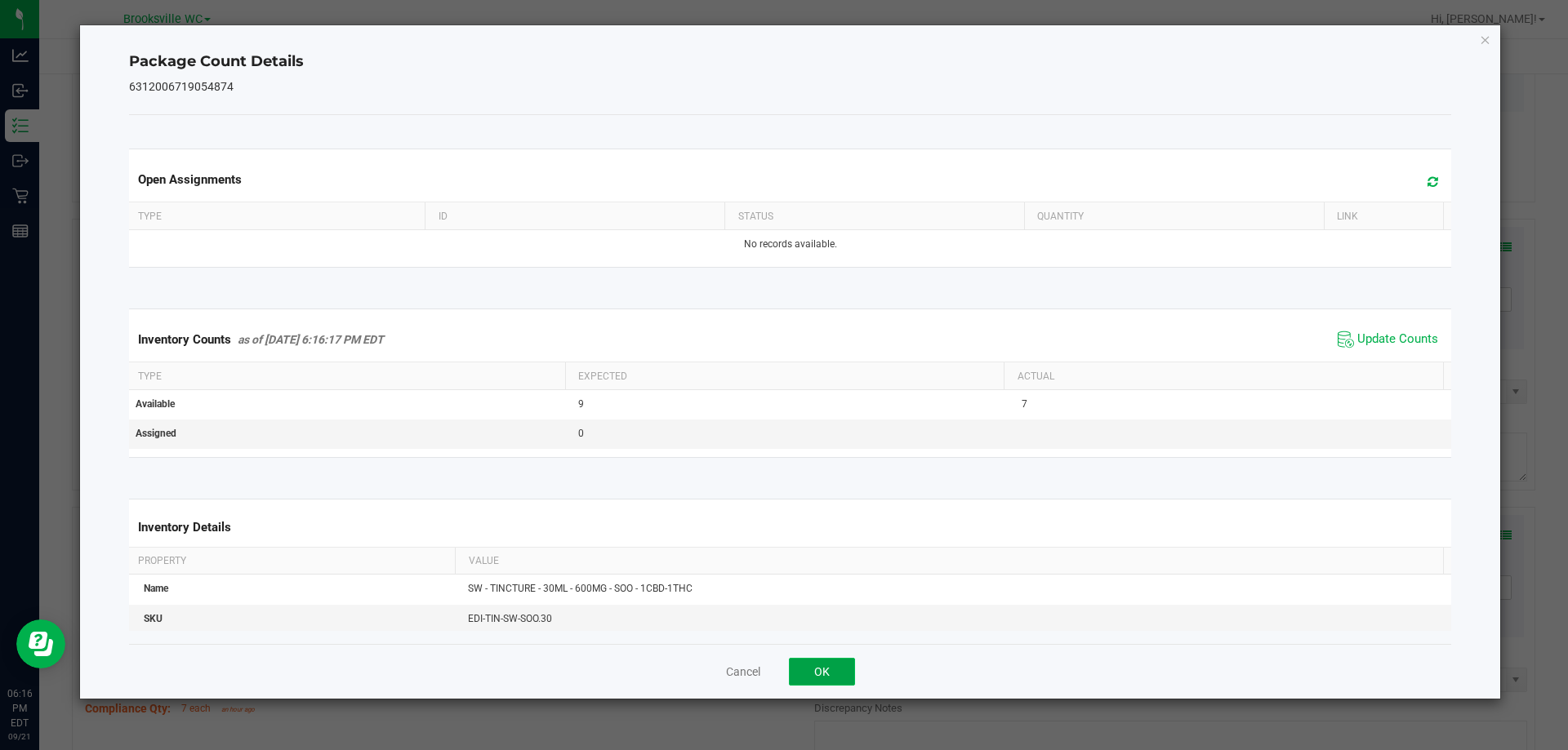
click at [821, 668] on button "OK" at bounding box center [822, 671] width 66 height 27
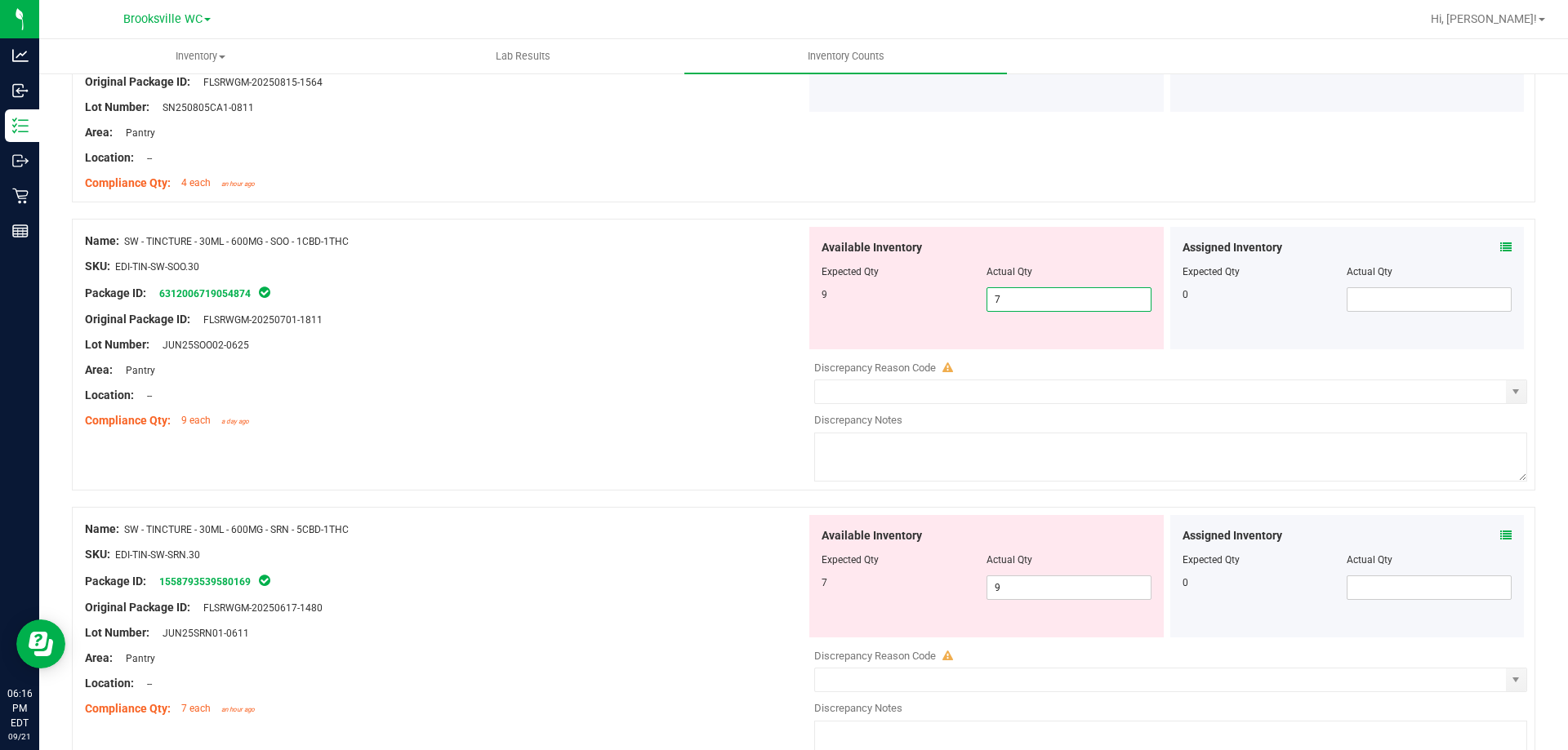
click at [1015, 296] on span "7 7" at bounding box center [1068, 300] width 165 height 25
click at [1015, 296] on input "7" at bounding box center [1068, 300] width 163 height 23
type input "9"
click at [685, 337] on div "Lot Number: JUN25SOO02-0625" at bounding box center [446, 345] width 720 height 17
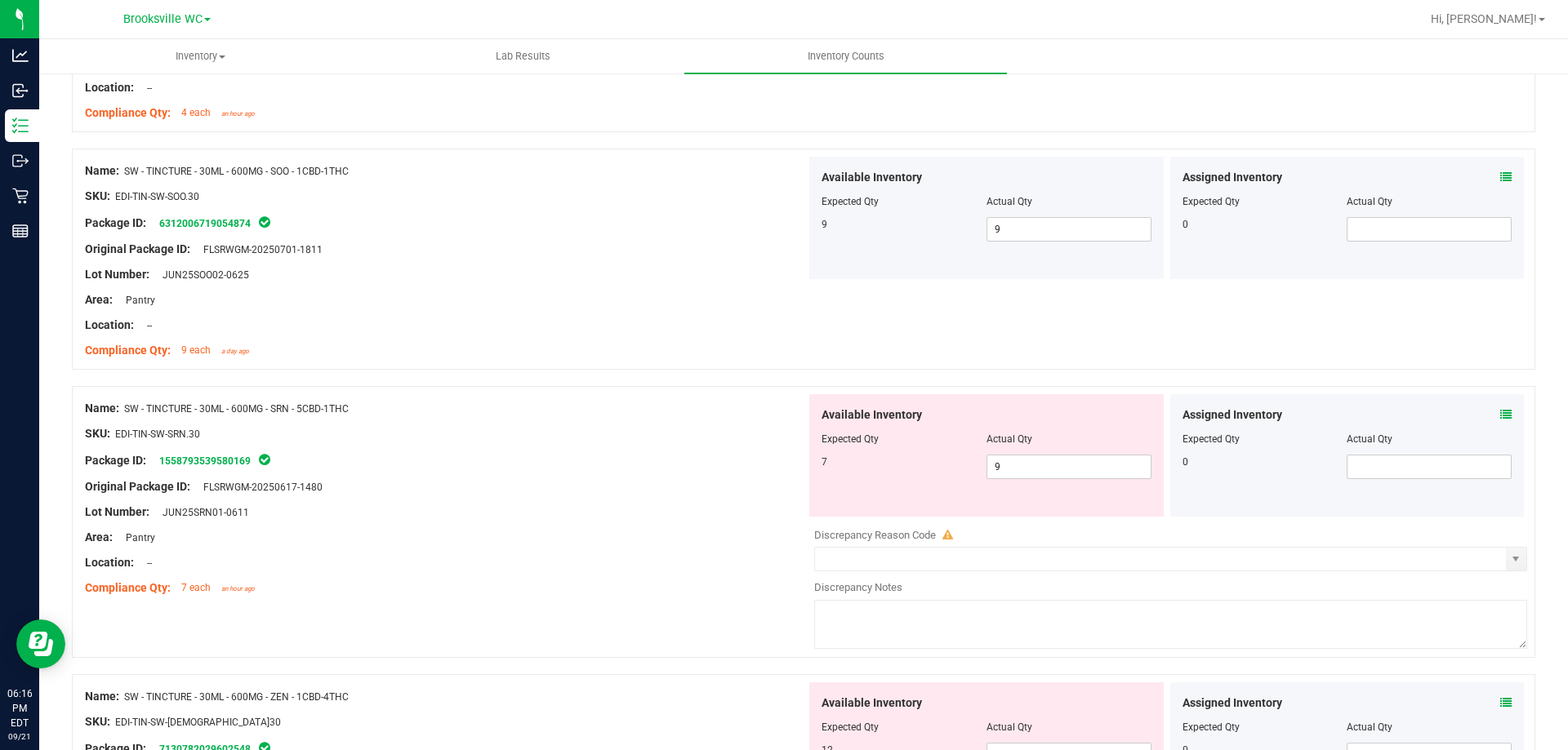
scroll to position [2450, 0]
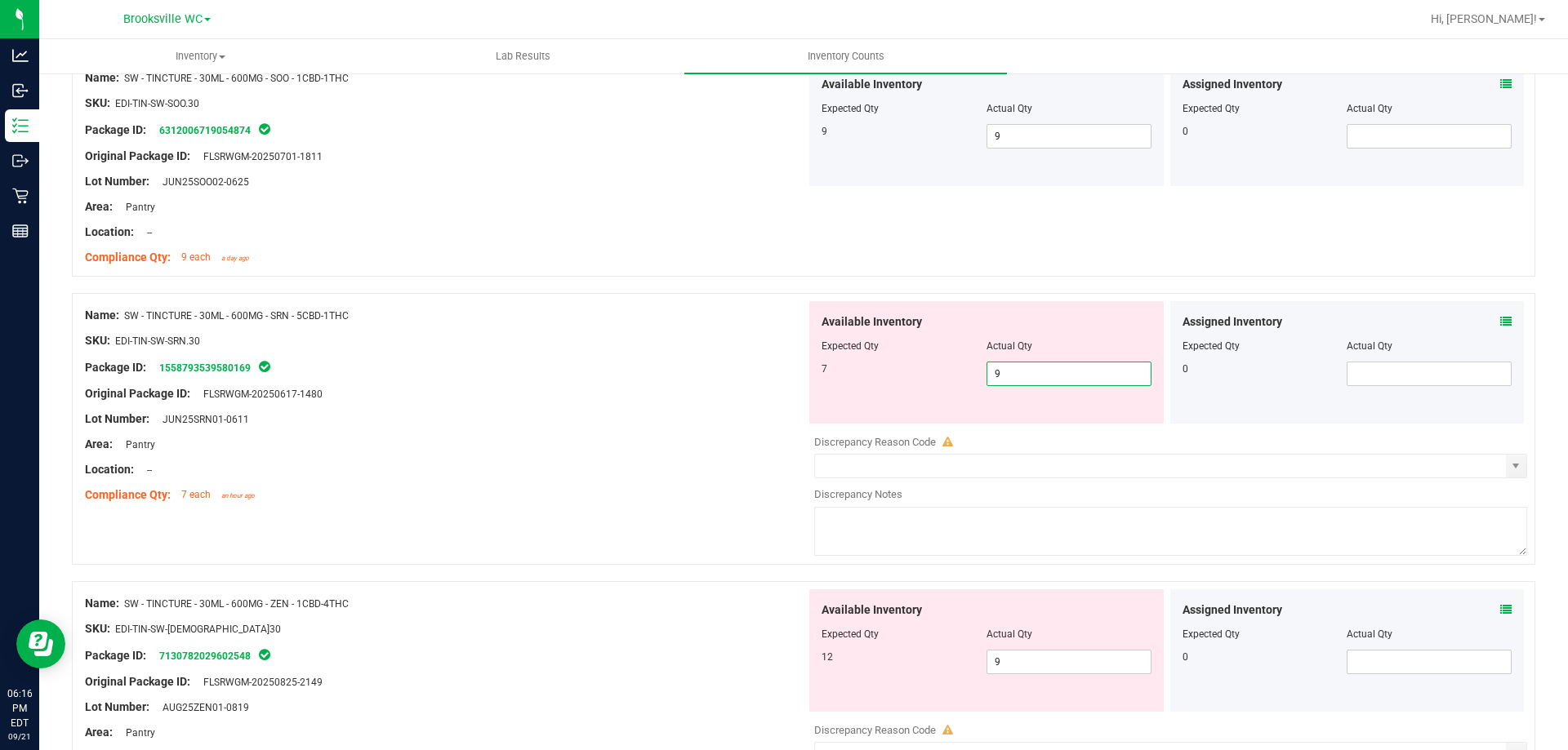
click at [997, 365] on span "9 9" at bounding box center [1068, 375] width 165 height 25
click at [997, 365] on input "9" at bounding box center [1068, 374] width 163 height 23
type input "7"
click at [703, 475] on div "Location: --" at bounding box center [446, 470] width 720 height 17
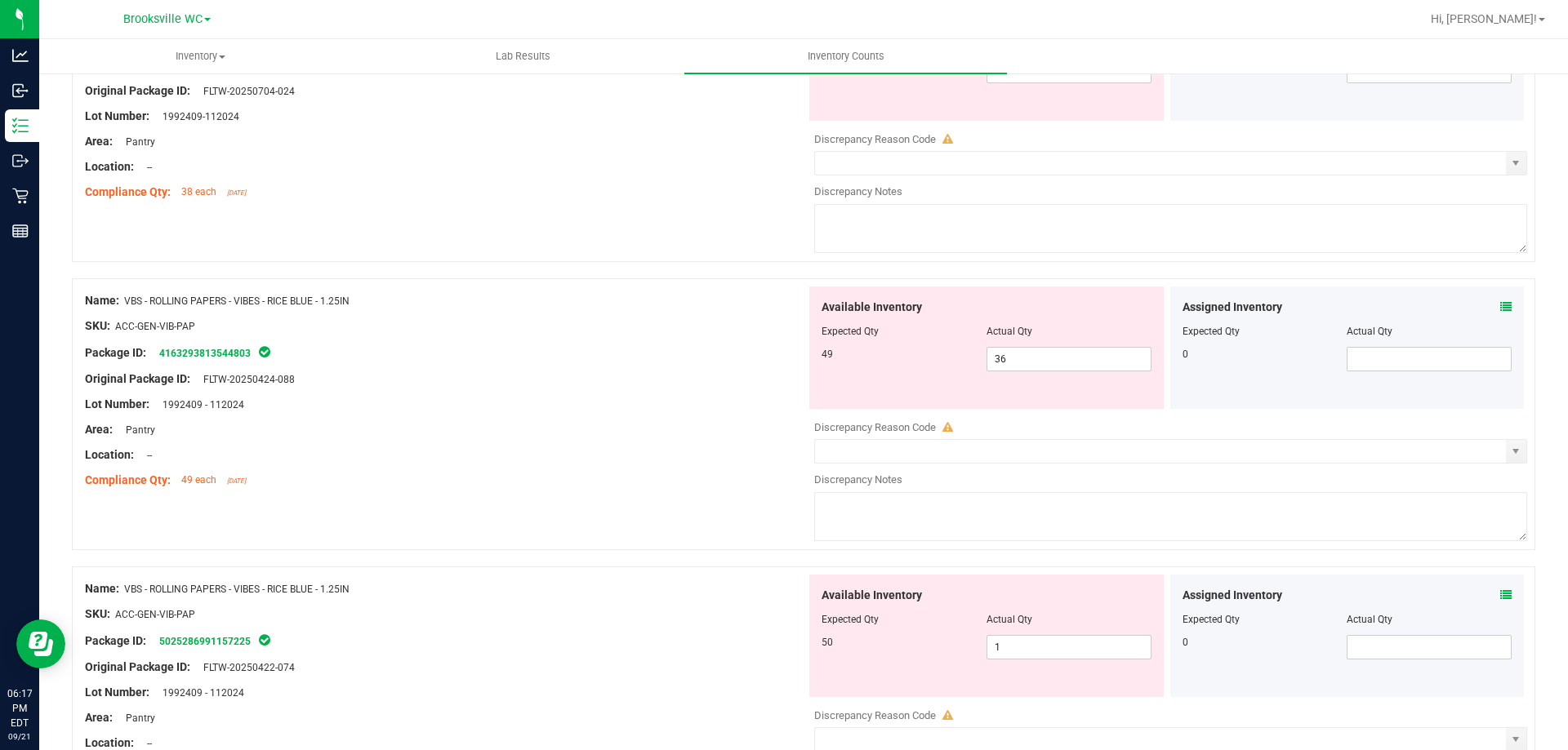
scroll to position [3185, 0]
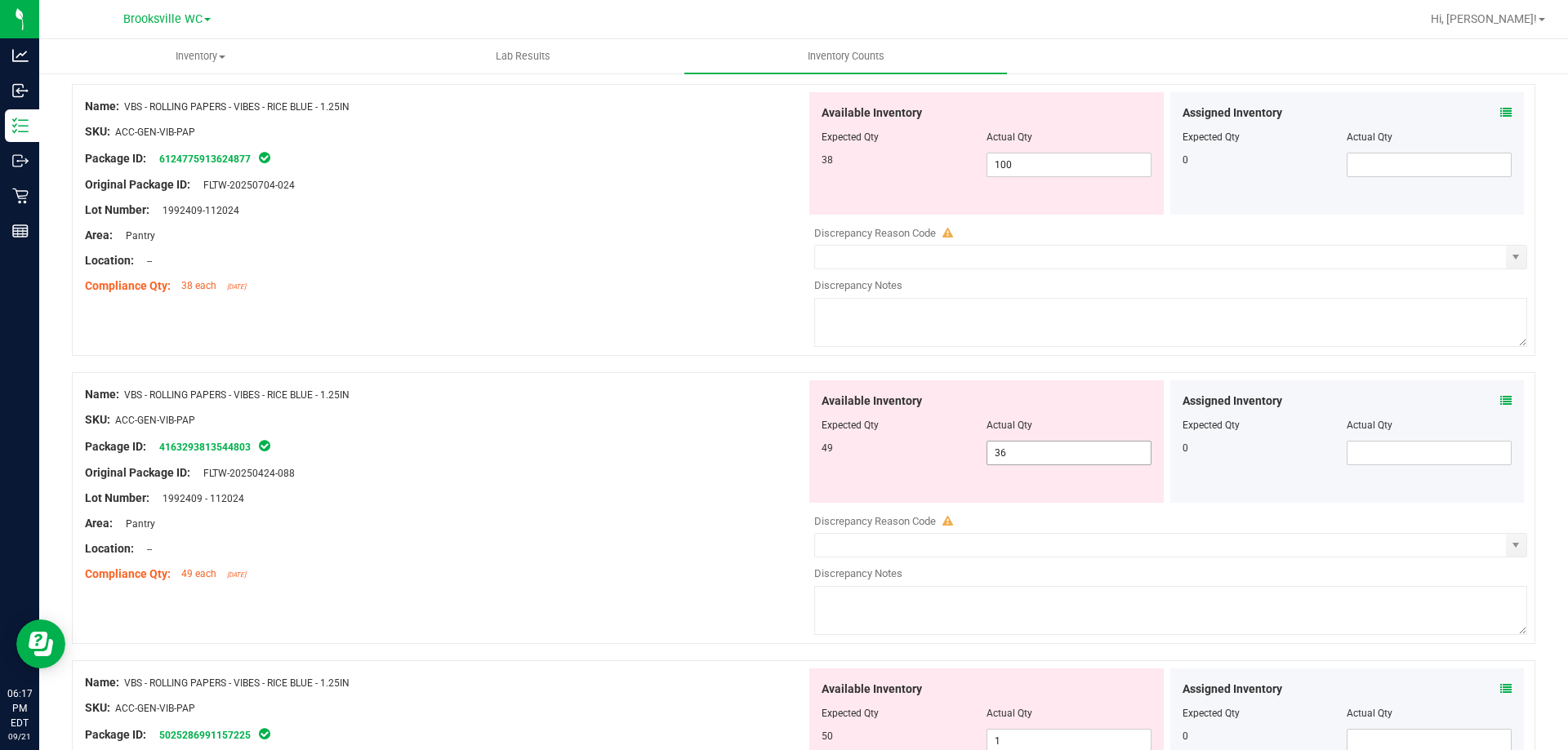
click at [1038, 448] on span "36 36" at bounding box center [1068, 453] width 165 height 25
click at [1037, 447] on input "36" at bounding box center [1068, 453] width 163 height 23
type input "49"
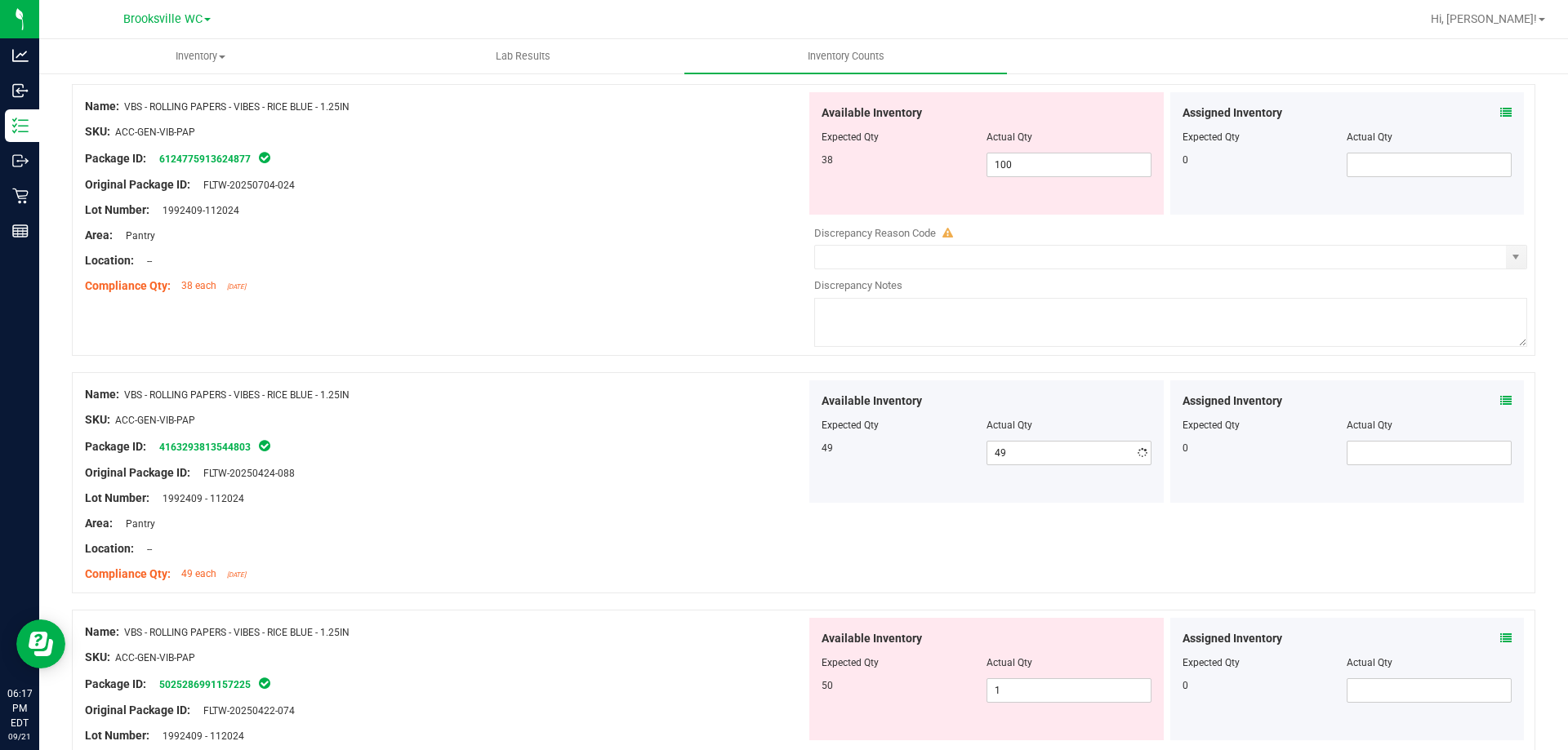
click at [1005, 144] on div at bounding box center [986, 148] width 330 height 9
click at [1015, 162] on span "100 100" at bounding box center [1068, 165] width 165 height 25
click at [1015, 162] on input "100" at bounding box center [1068, 165] width 163 height 23
type input "38"
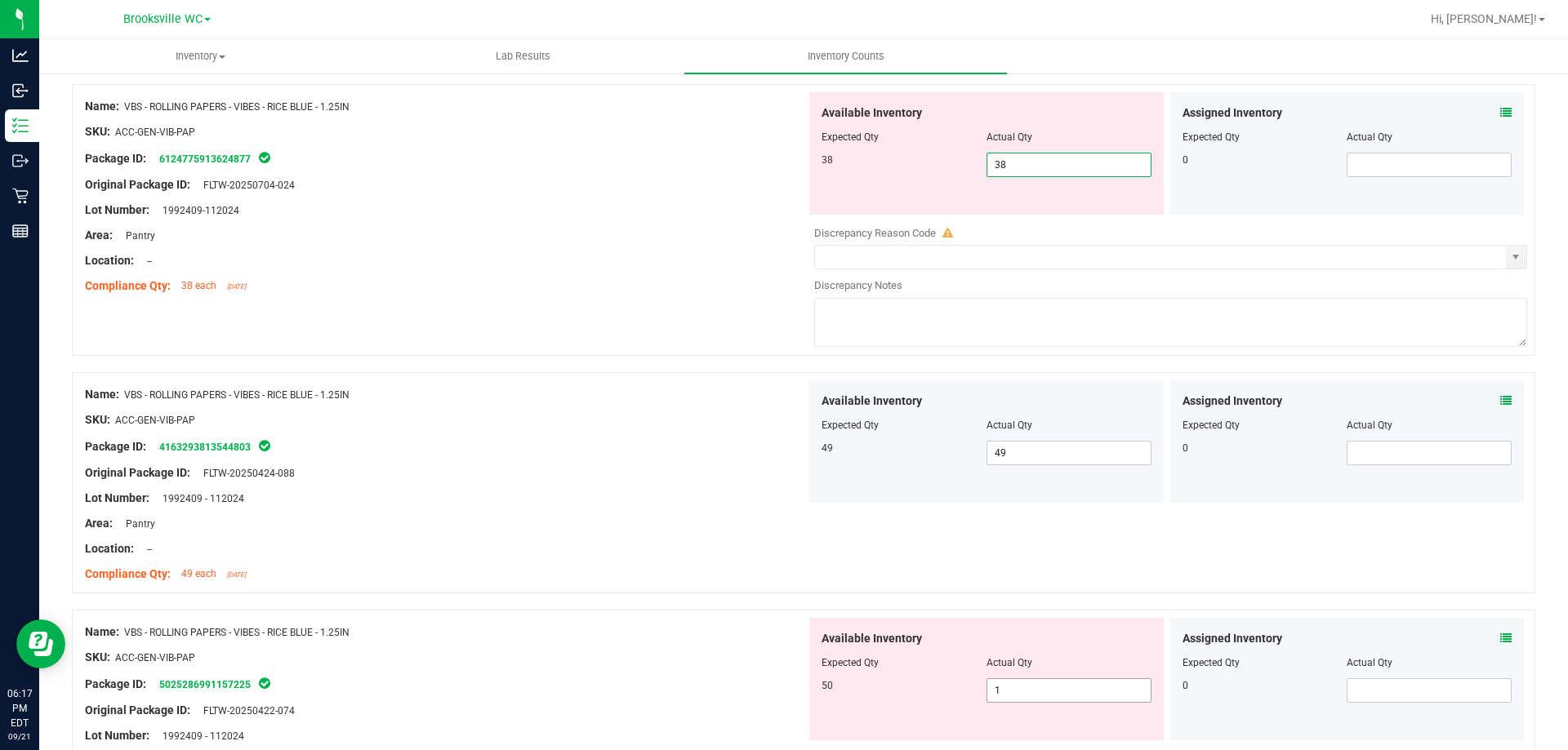
click at [1020, 697] on div "Available Inventory Expected Qty Actual Qty 50 1 1" at bounding box center [1166, 747] width 720 height 259
click at [1020, 743] on div at bounding box center [1171, 747] width 713 height 9
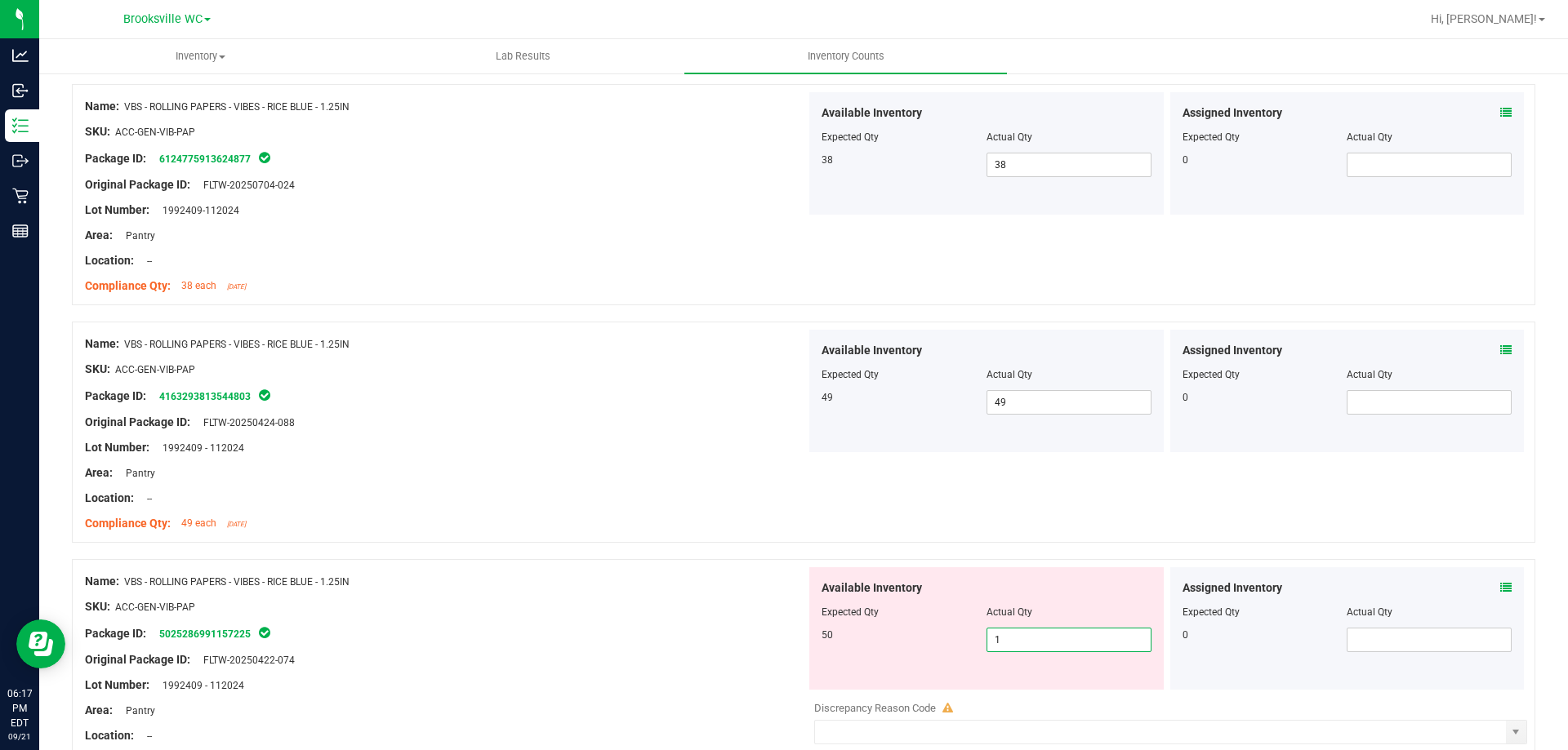
click at [1018, 638] on span "1 1" at bounding box center [1068, 640] width 165 height 25
click at [1018, 638] on input "1" at bounding box center [1068, 640] width 163 height 23
type input "50"
click at [725, 610] on div "SKU: ACC-GEN-VIB-PAP" at bounding box center [446, 607] width 720 height 17
type input "50"
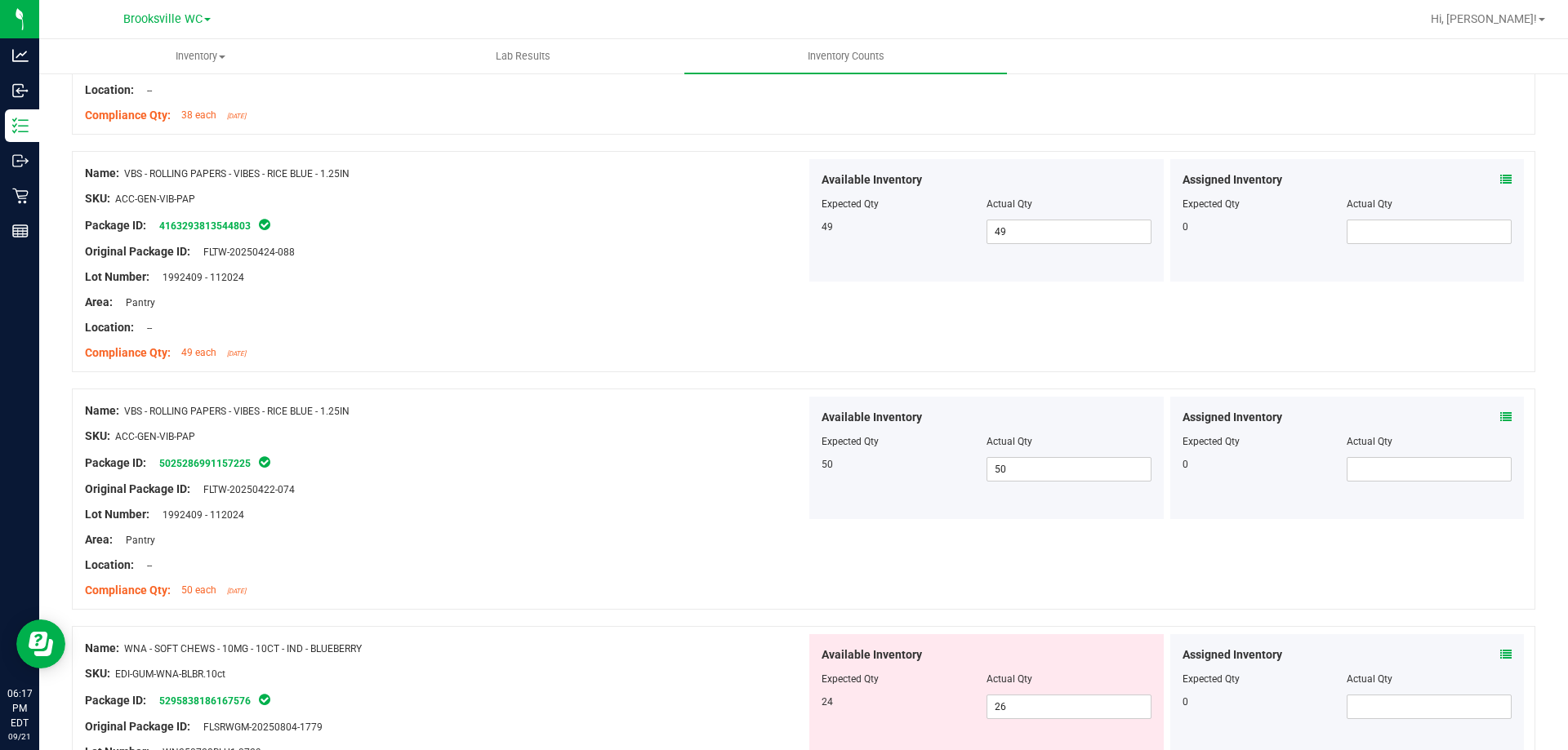
scroll to position [3511, 0]
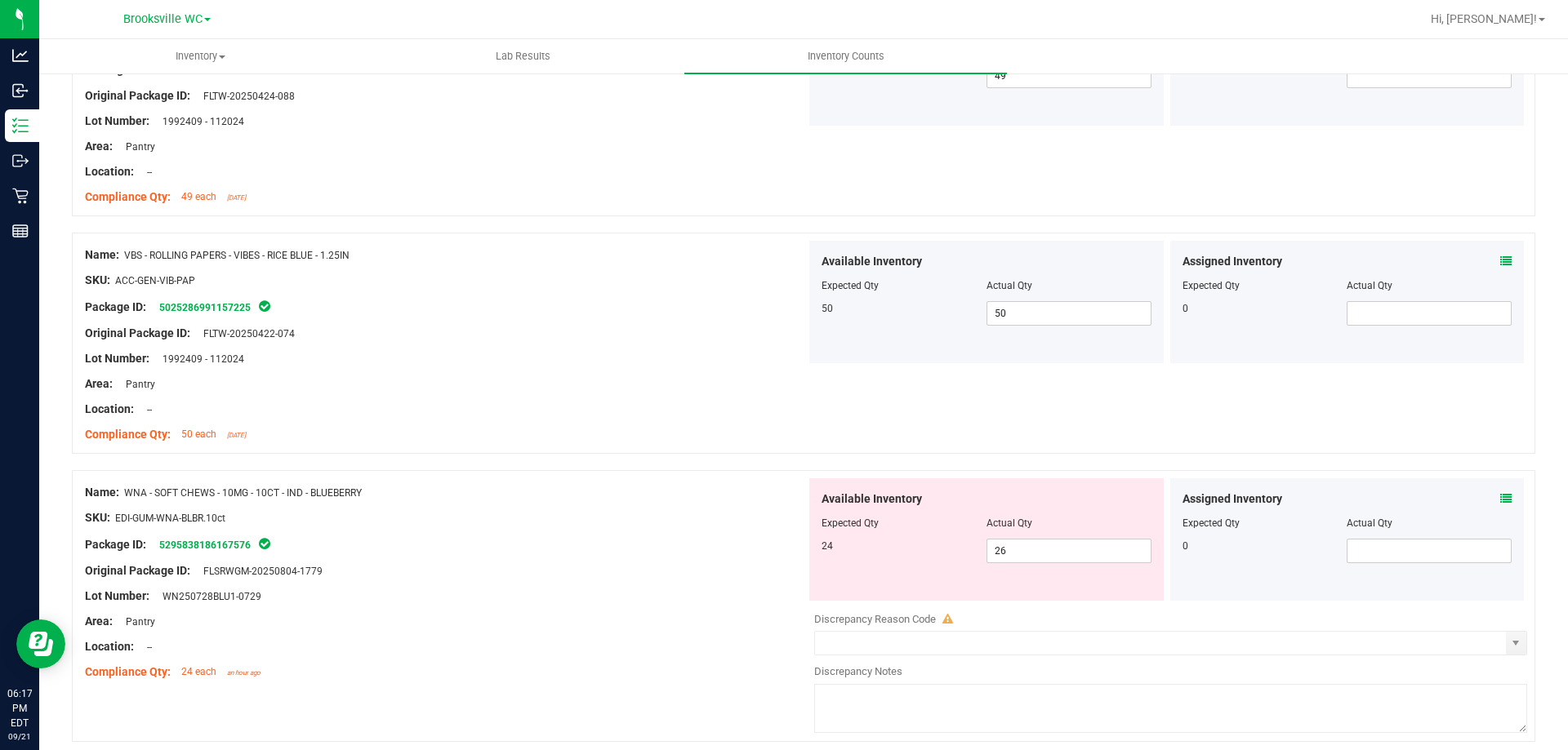
click at [1500, 498] on icon at bounding box center [1505, 499] width 11 height 11
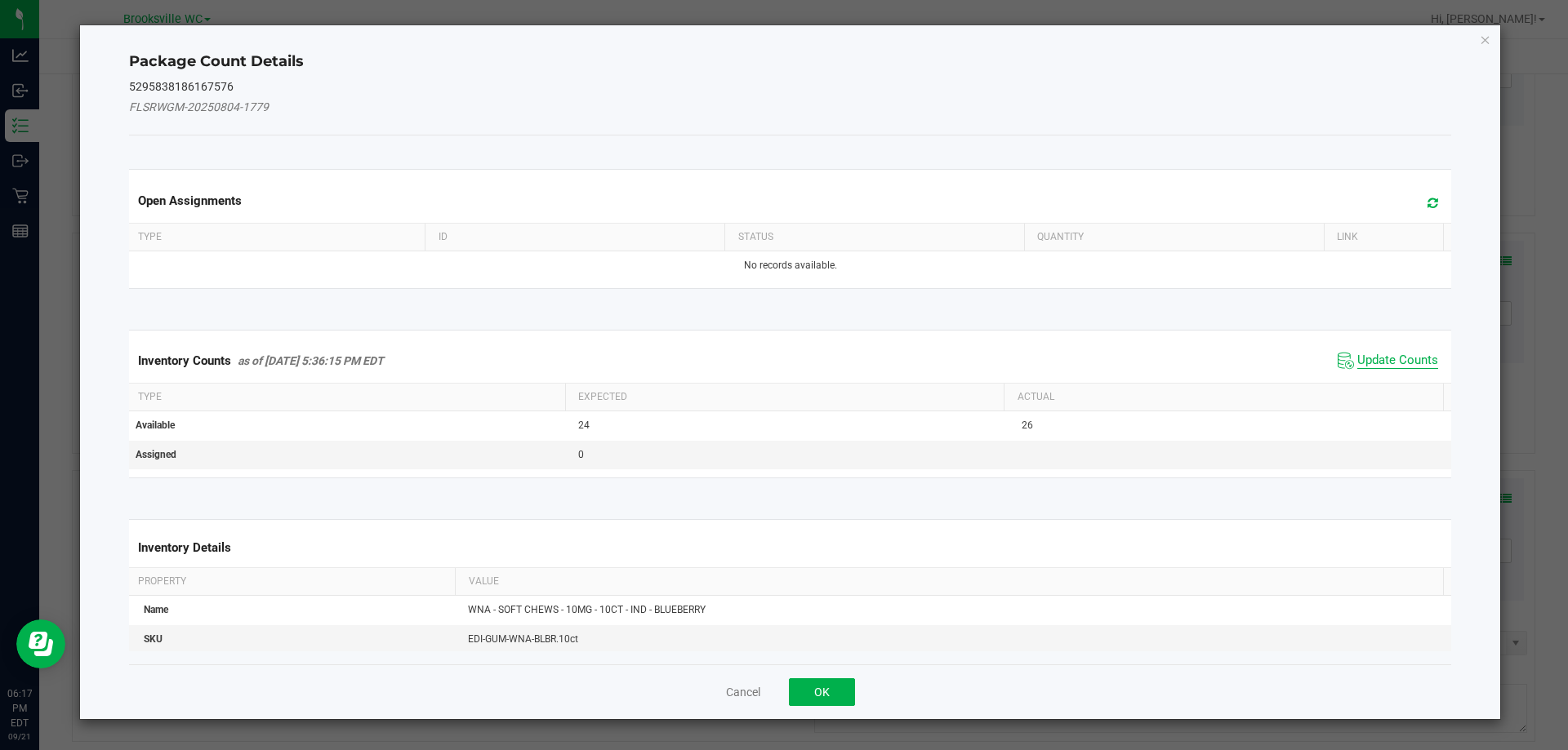
click at [1391, 359] on span "Update Counts" at bounding box center [1396, 360] width 81 height 16
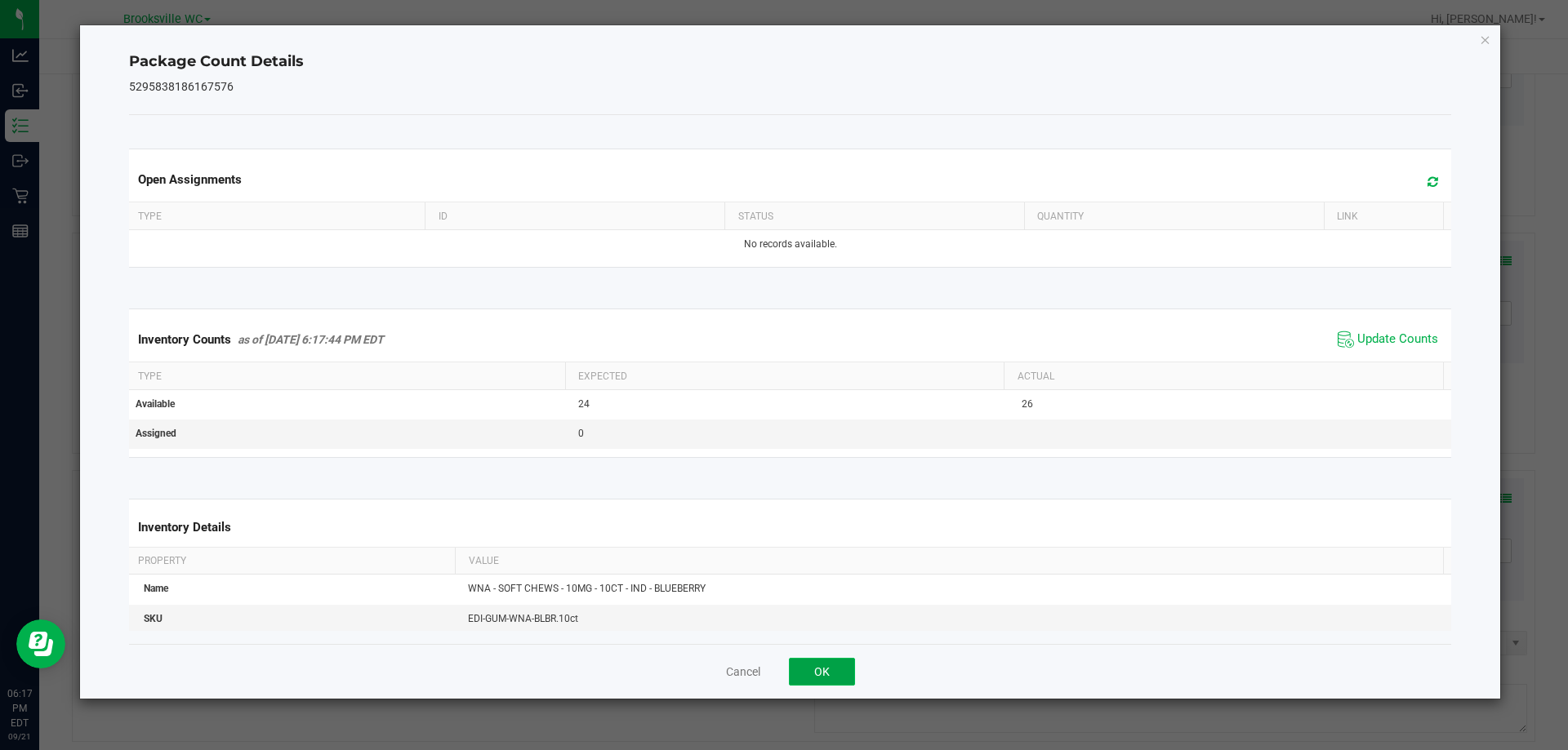
click at [821, 669] on button "OK" at bounding box center [822, 671] width 66 height 27
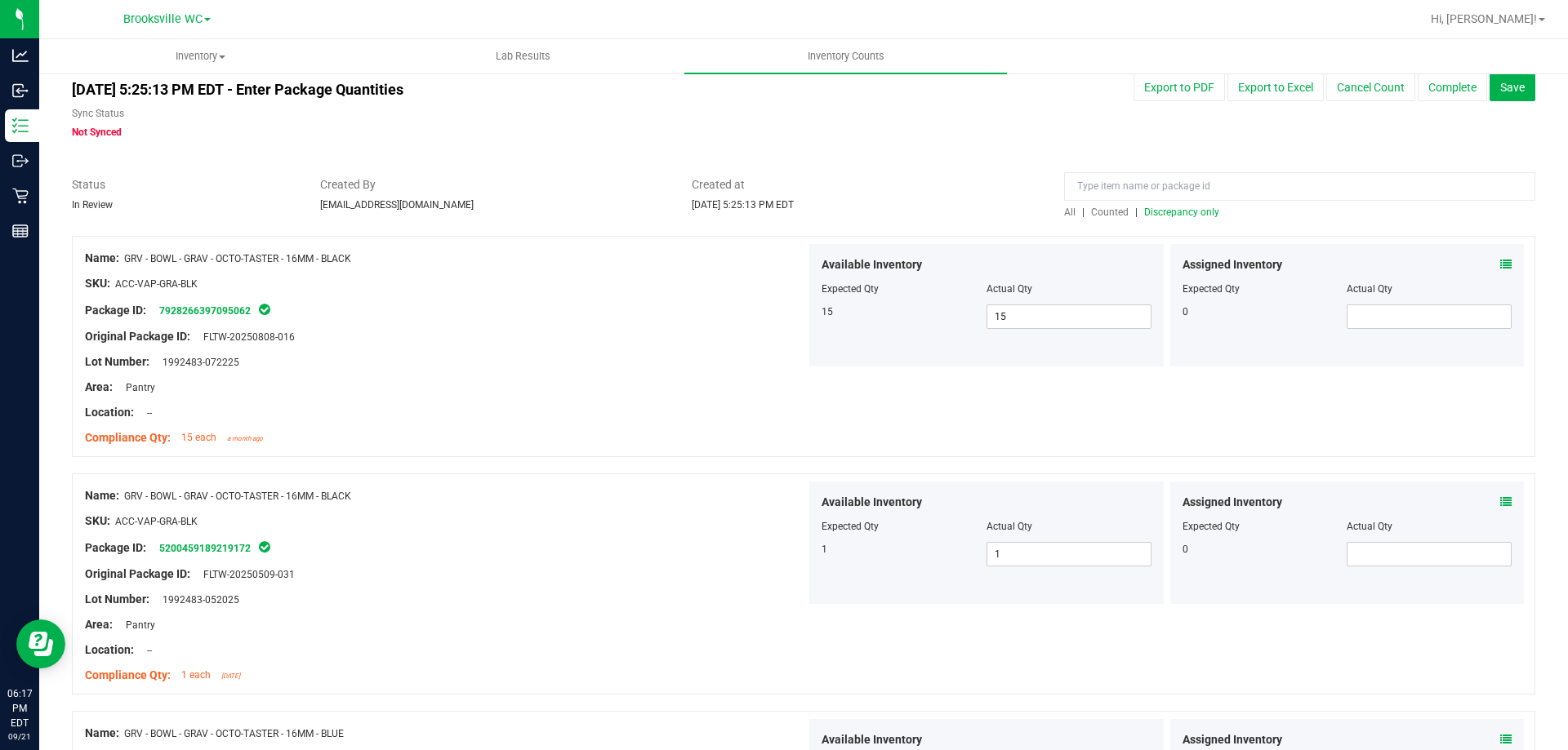
scroll to position [0, 0]
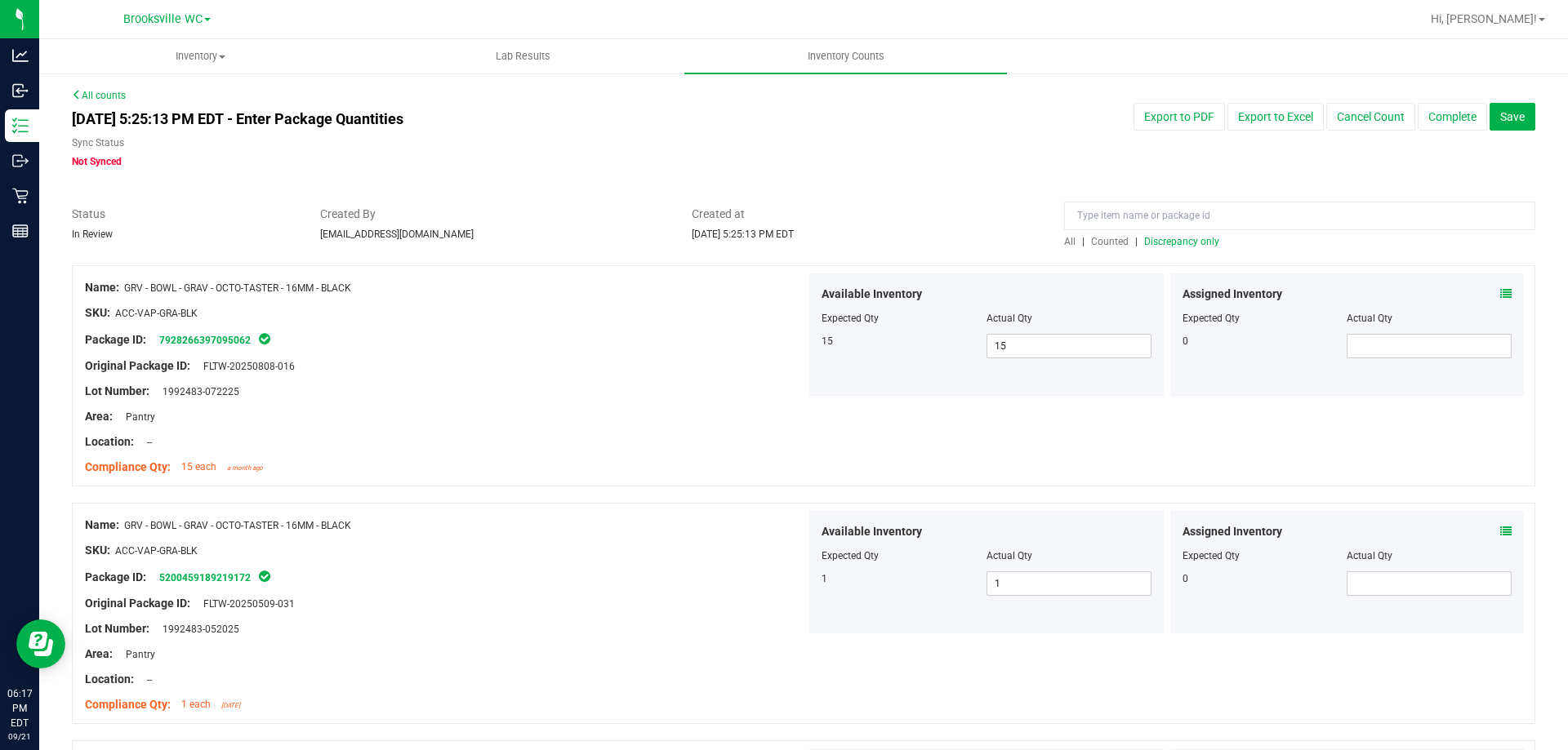
click at [1190, 247] on div "All | Counted | Discrepancy only" at bounding box center [1299, 242] width 471 height 15
click at [1190, 243] on span "Discrepancy only" at bounding box center [1181, 242] width 75 height 11
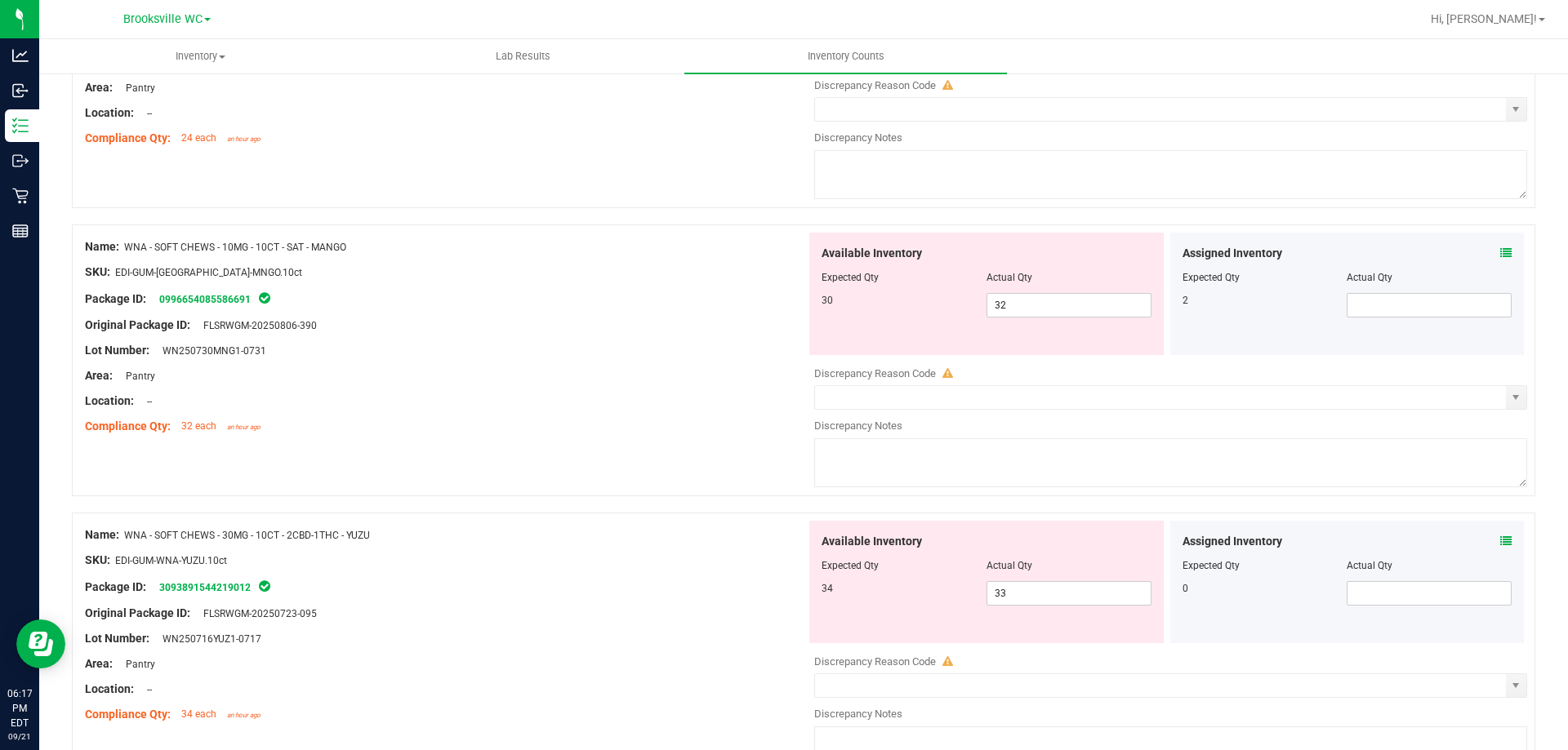
scroll to position [1300, 0]
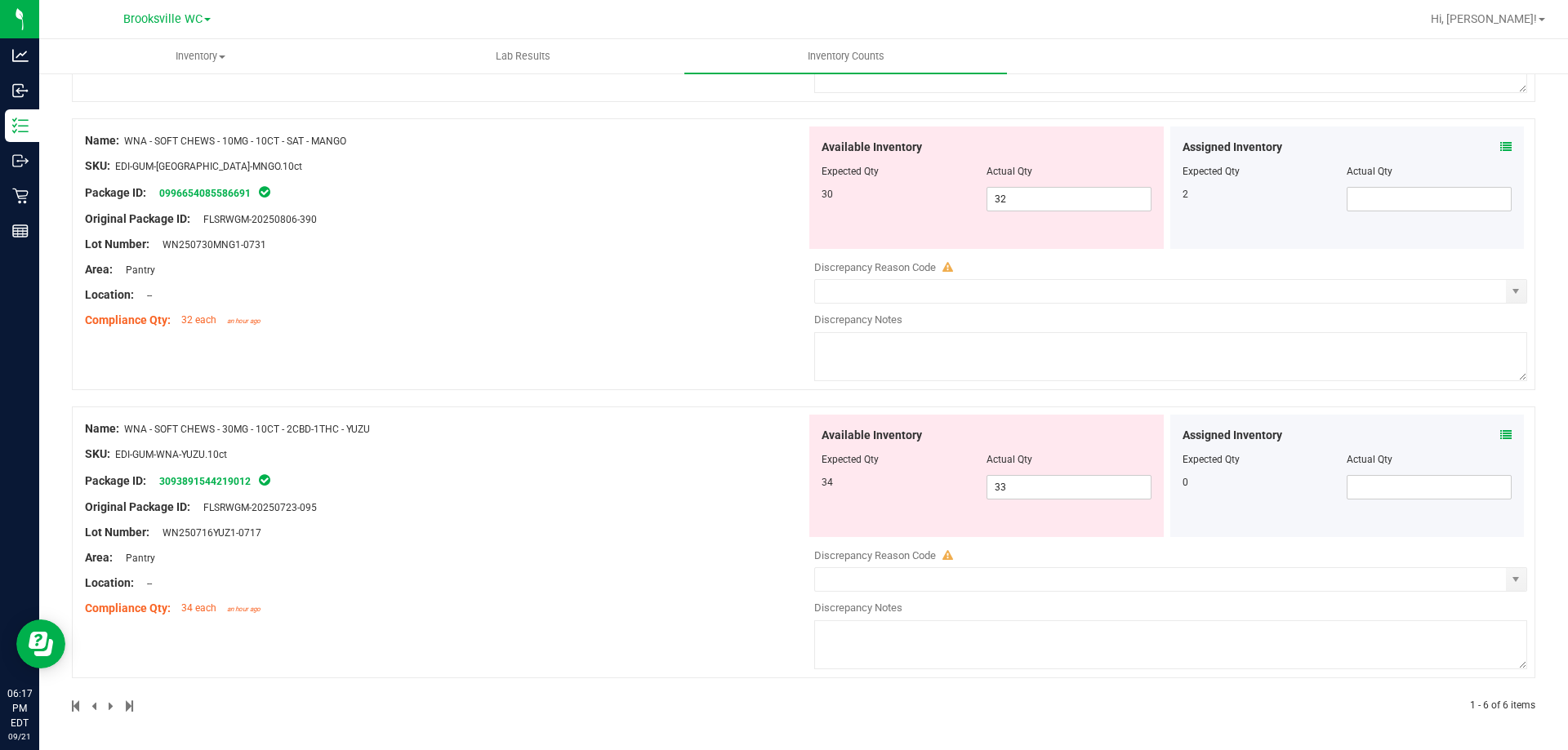
click at [1500, 434] on icon at bounding box center [1505, 435] width 11 height 11
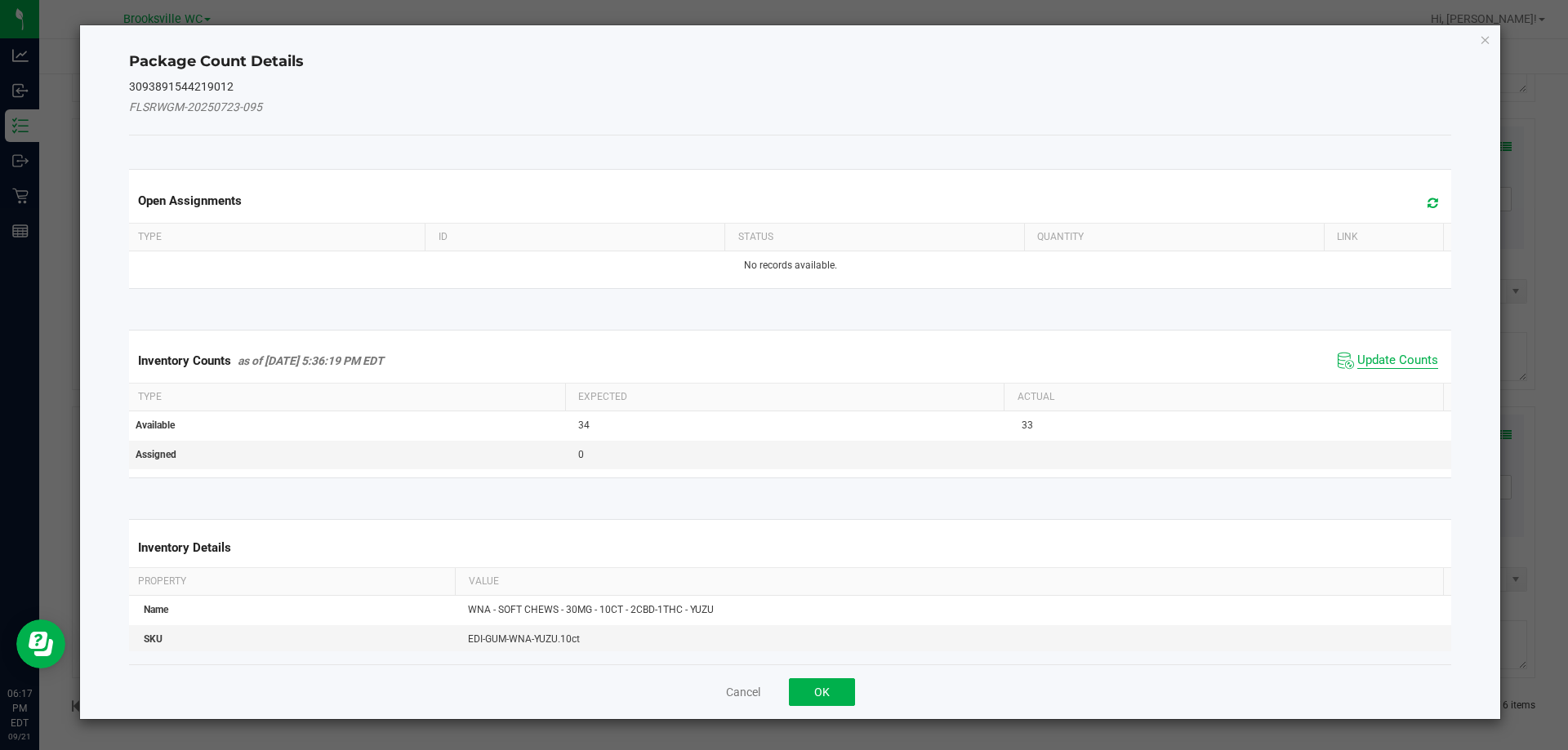
click at [1393, 364] on span "Update Counts" at bounding box center [1396, 360] width 81 height 16
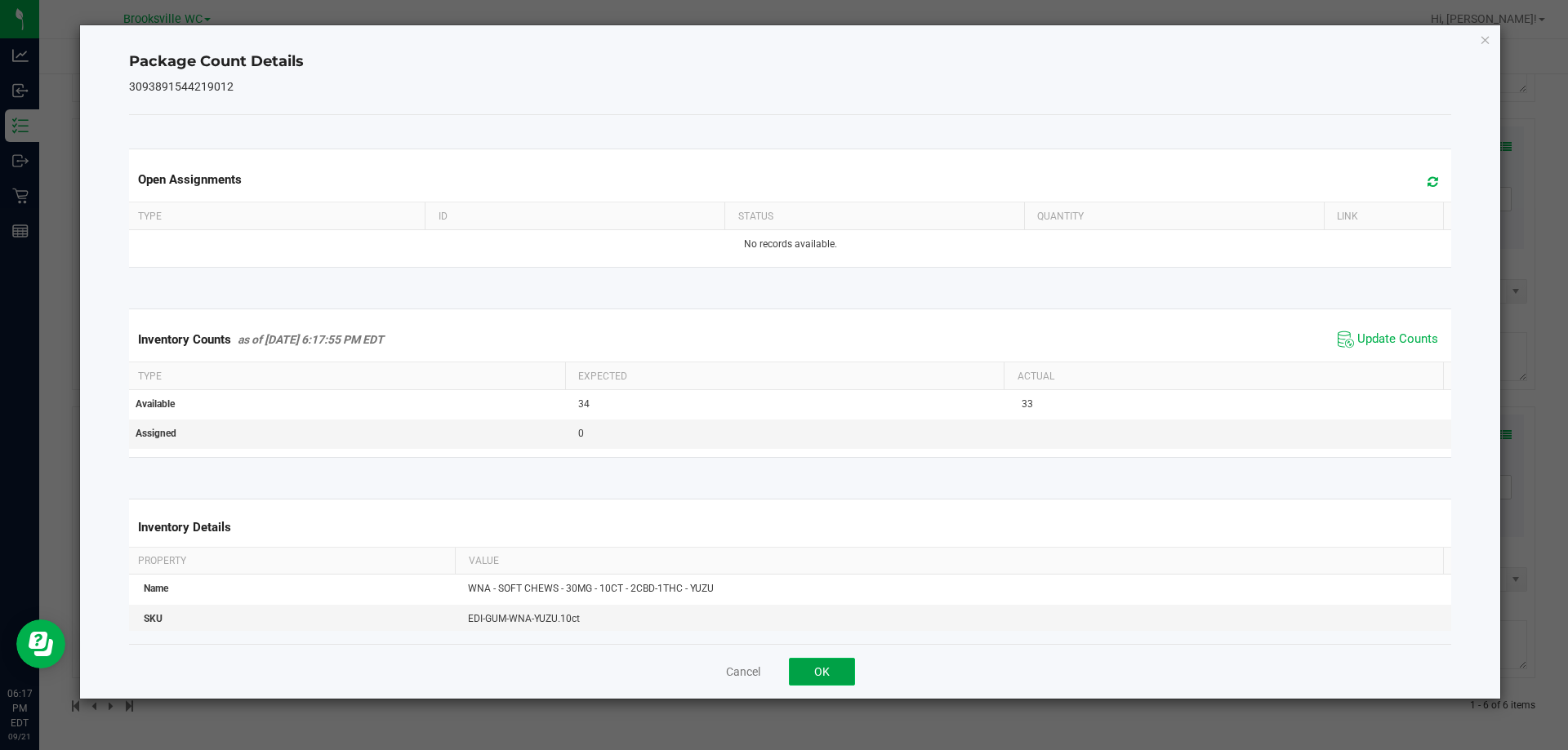
click at [818, 673] on button "OK" at bounding box center [822, 671] width 66 height 27
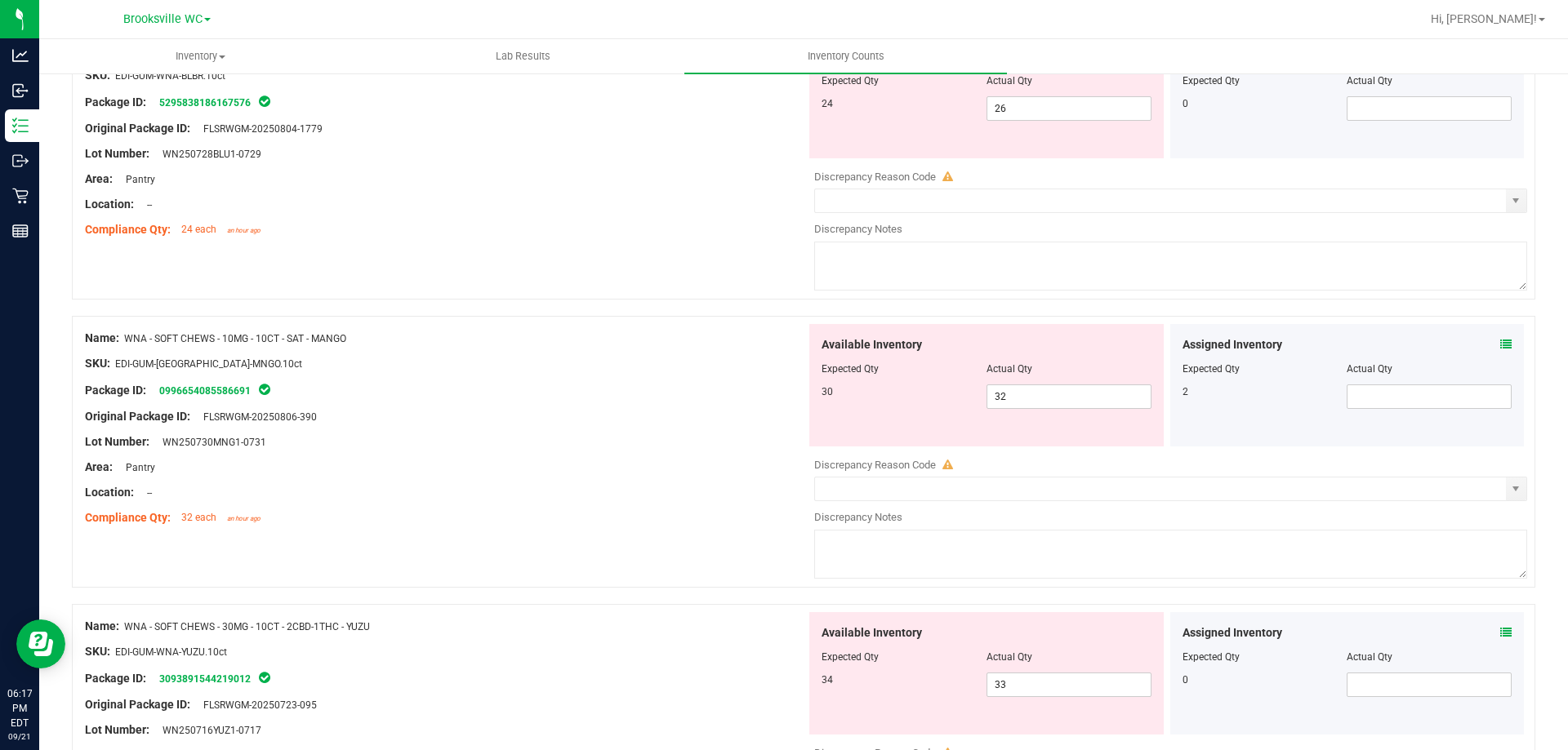
scroll to position [1055, 0]
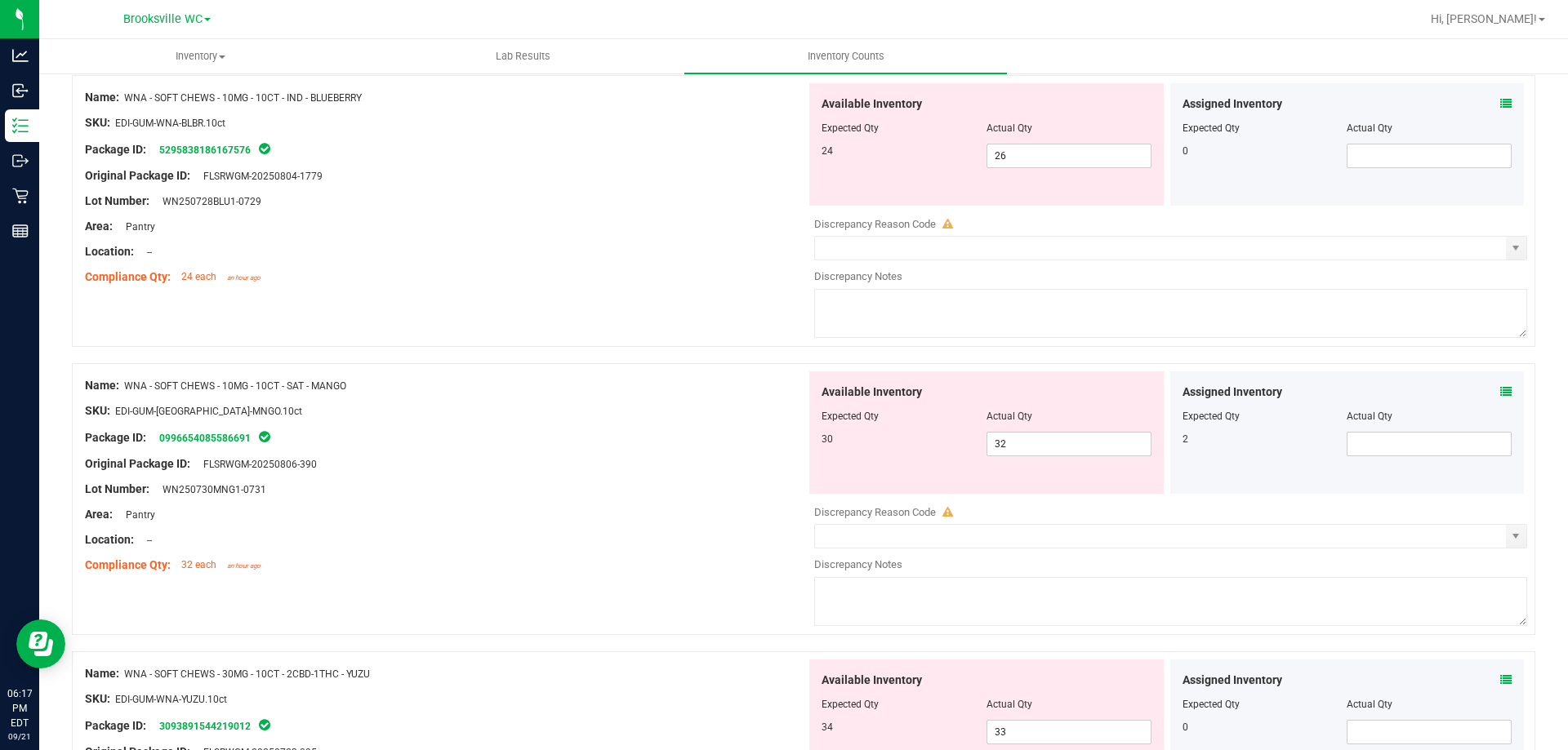
click at [1500, 392] on icon at bounding box center [1505, 392] width 11 height 11
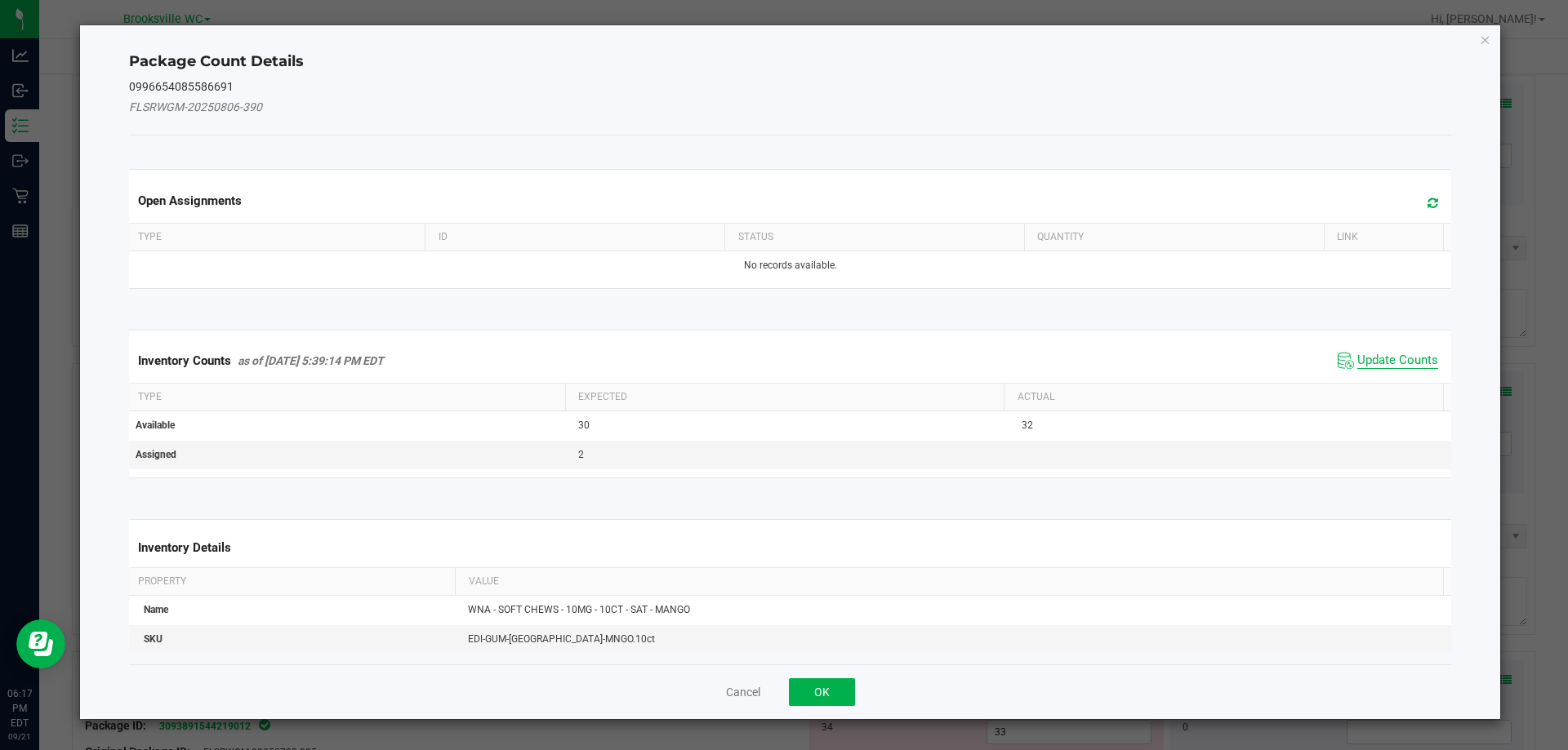
click at [1400, 367] on span "Update Counts" at bounding box center [1396, 360] width 81 height 16
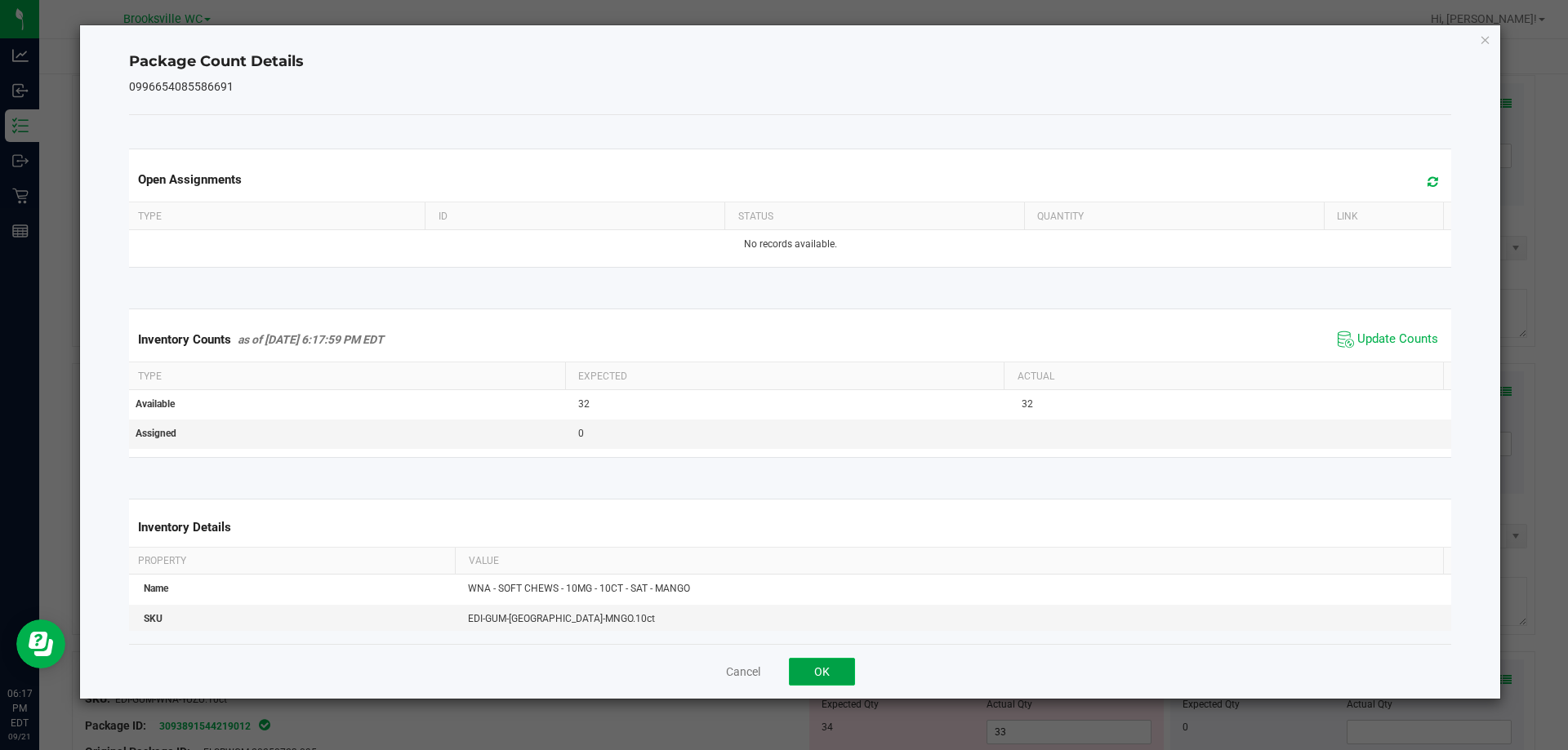
click at [811, 664] on button "OK" at bounding box center [822, 671] width 66 height 27
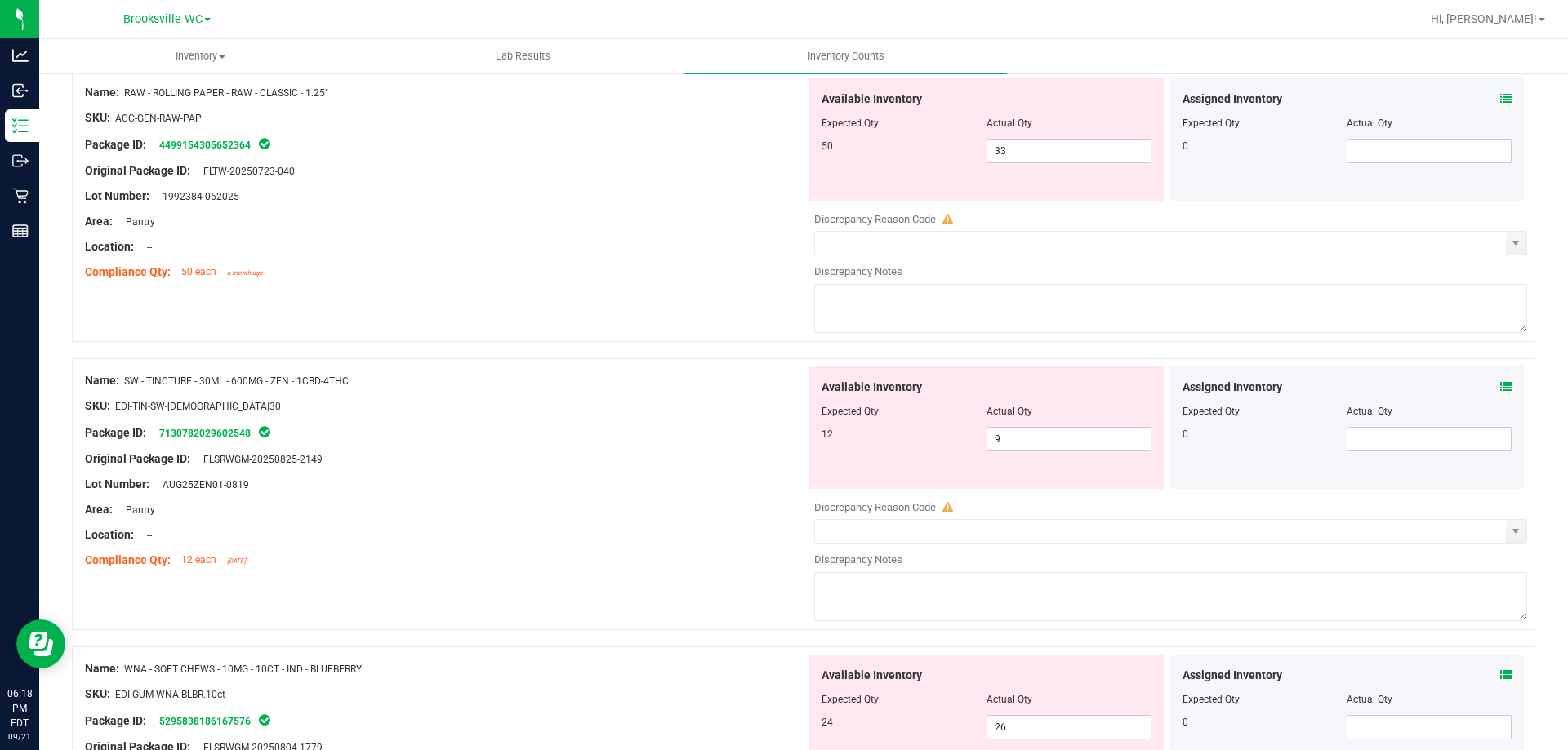
scroll to position [0, 0]
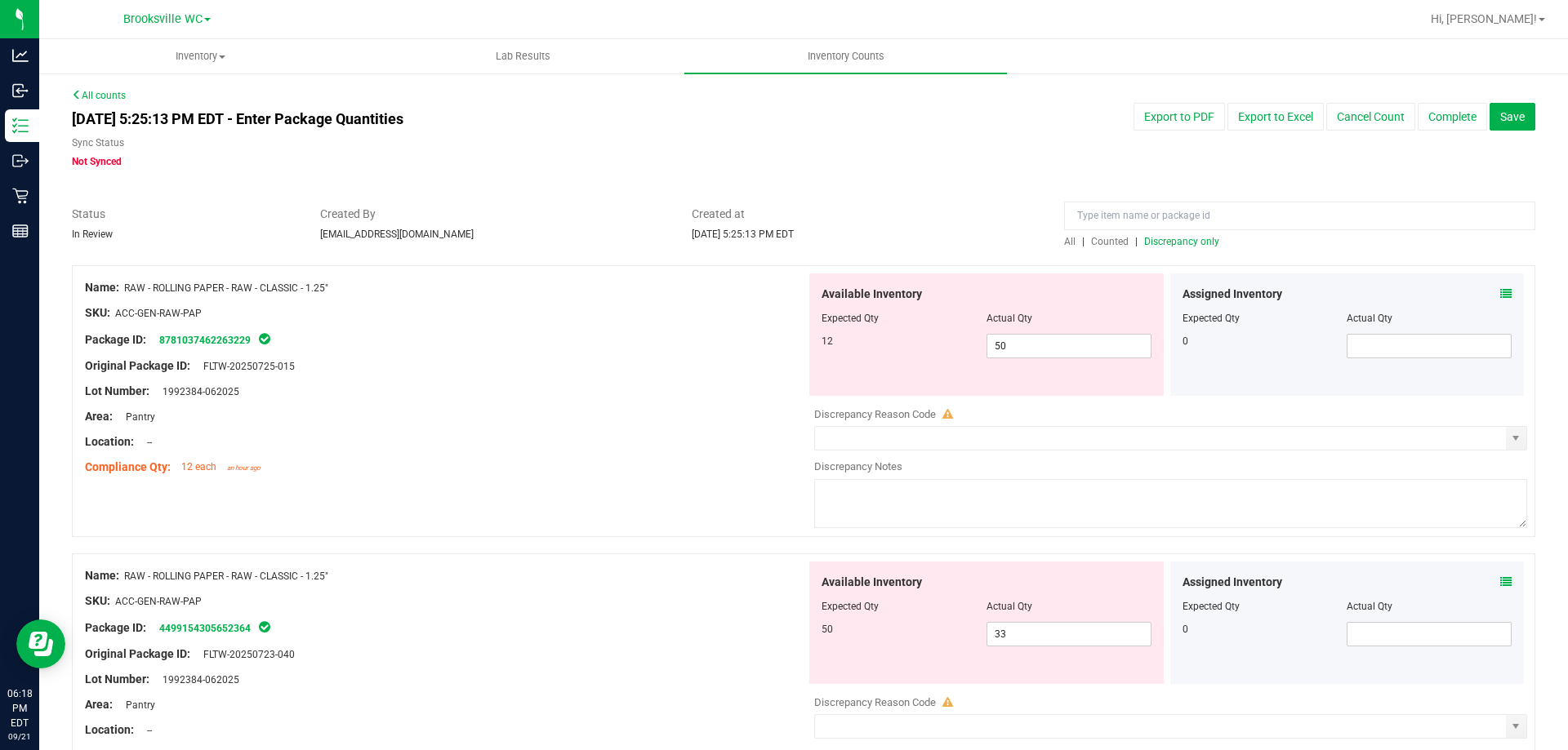
click at [751, 385] on div "Lot Number: 1992384-062025" at bounding box center [446, 392] width 720 height 17
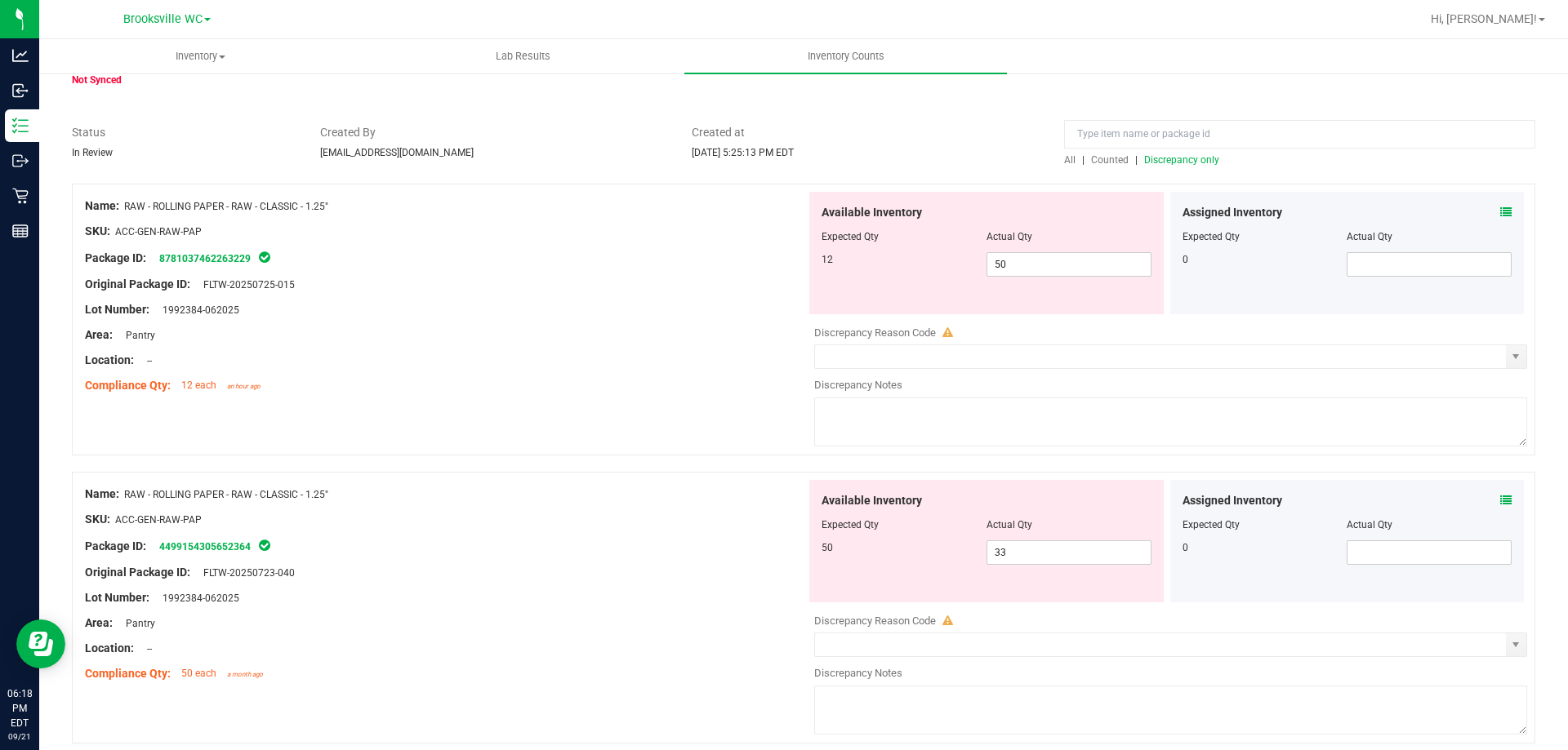
scroll to position [163, 0]
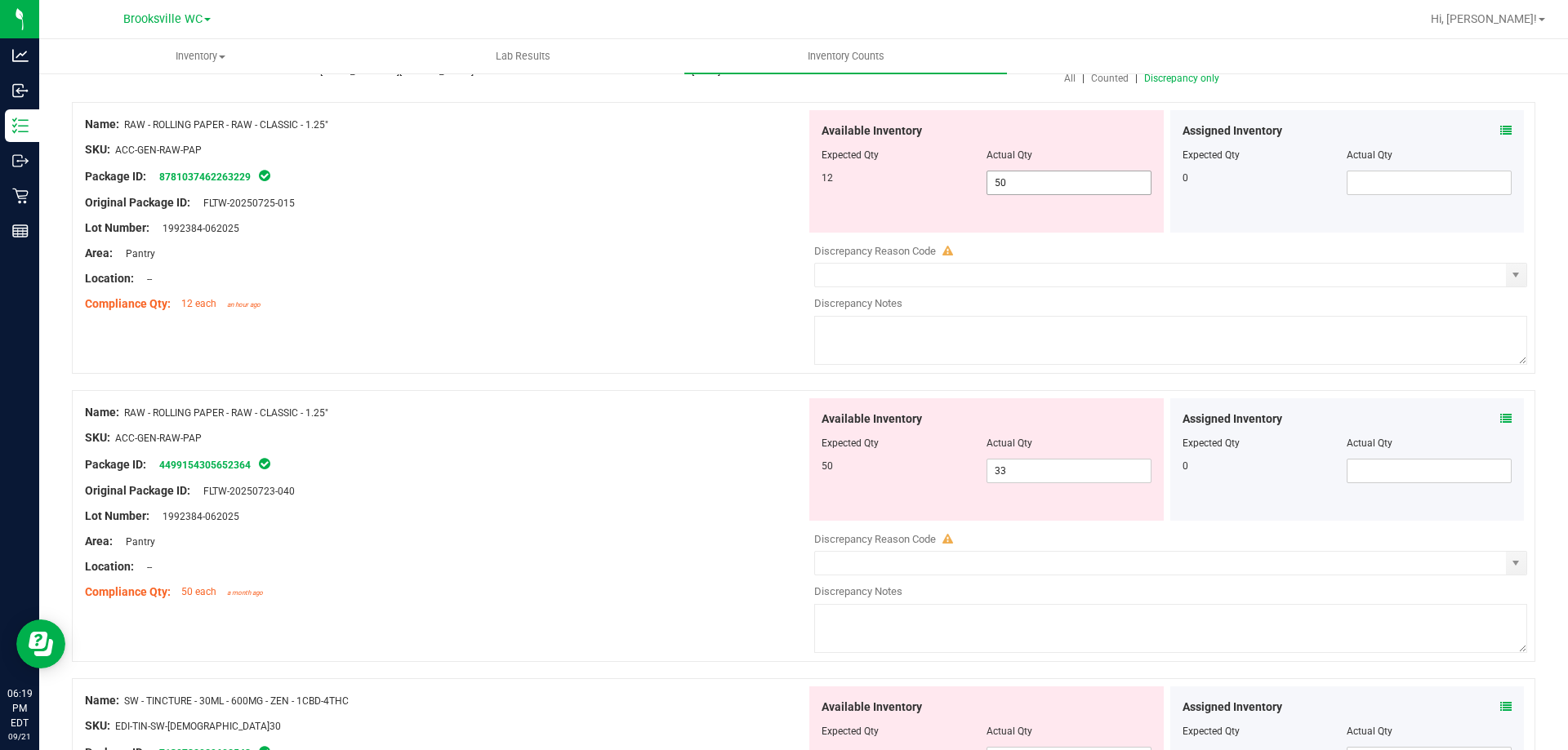
click at [1040, 184] on span "50 50" at bounding box center [1068, 183] width 165 height 25
click at [1040, 184] on input "50" at bounding box center [1068, 183] width 163 height 23
type input "12"
click at [1028, 467] on div "Available Inventory Expected Qty Actual Qty 50 33 33" at bounding box center [987, 459] width 355 height 122
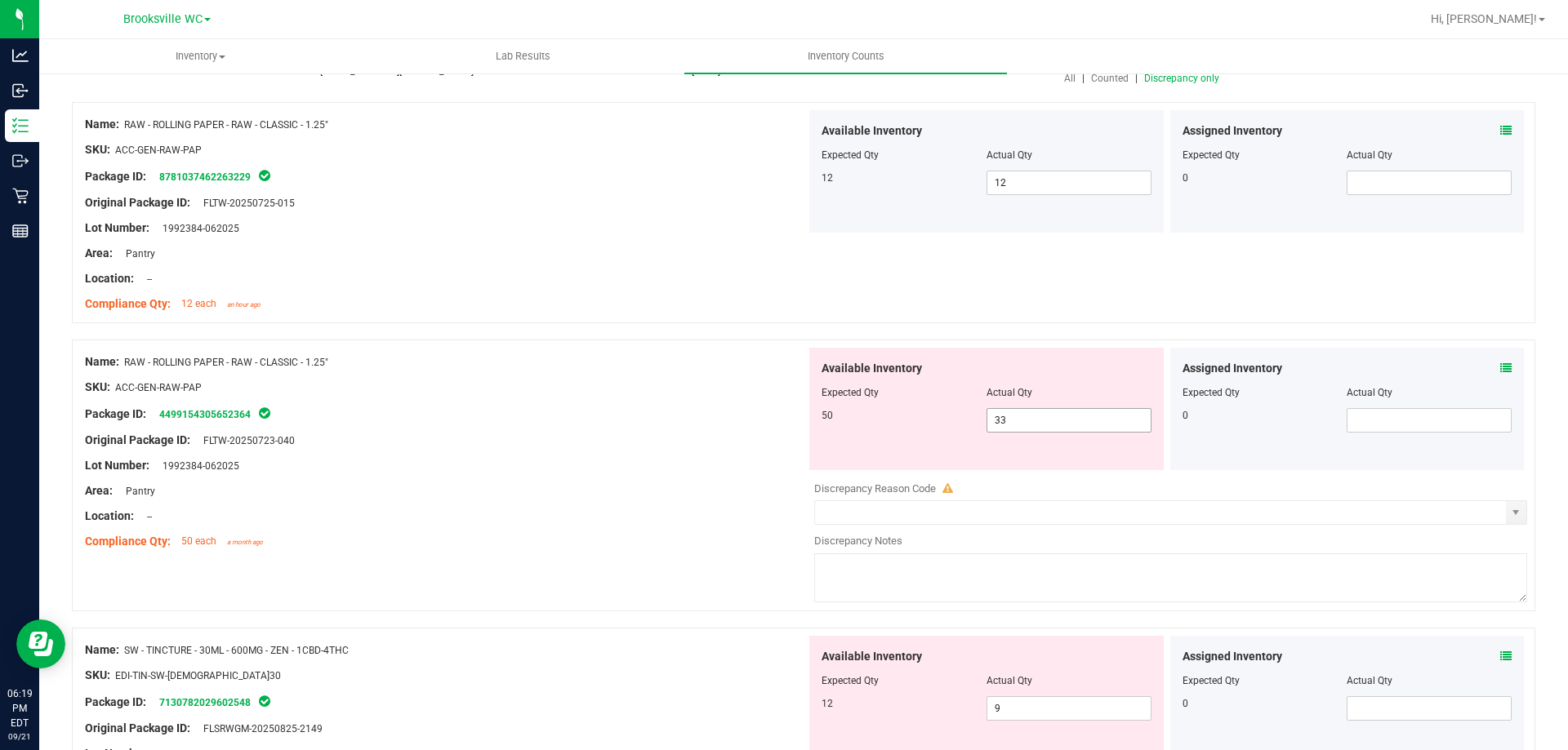
click at [1028, 467] on div "Available Inventory Expected Qty Actual Qty 50 33 33" at bounding box center [987, 409] width 355 height 122
click at [1029, 411] on span "33 33" at bounding box center [1068, 421] width 165 height 25
click at [0, 0] on input "33" at bounding box center [0, 0] width 0 height 0
type input "50"
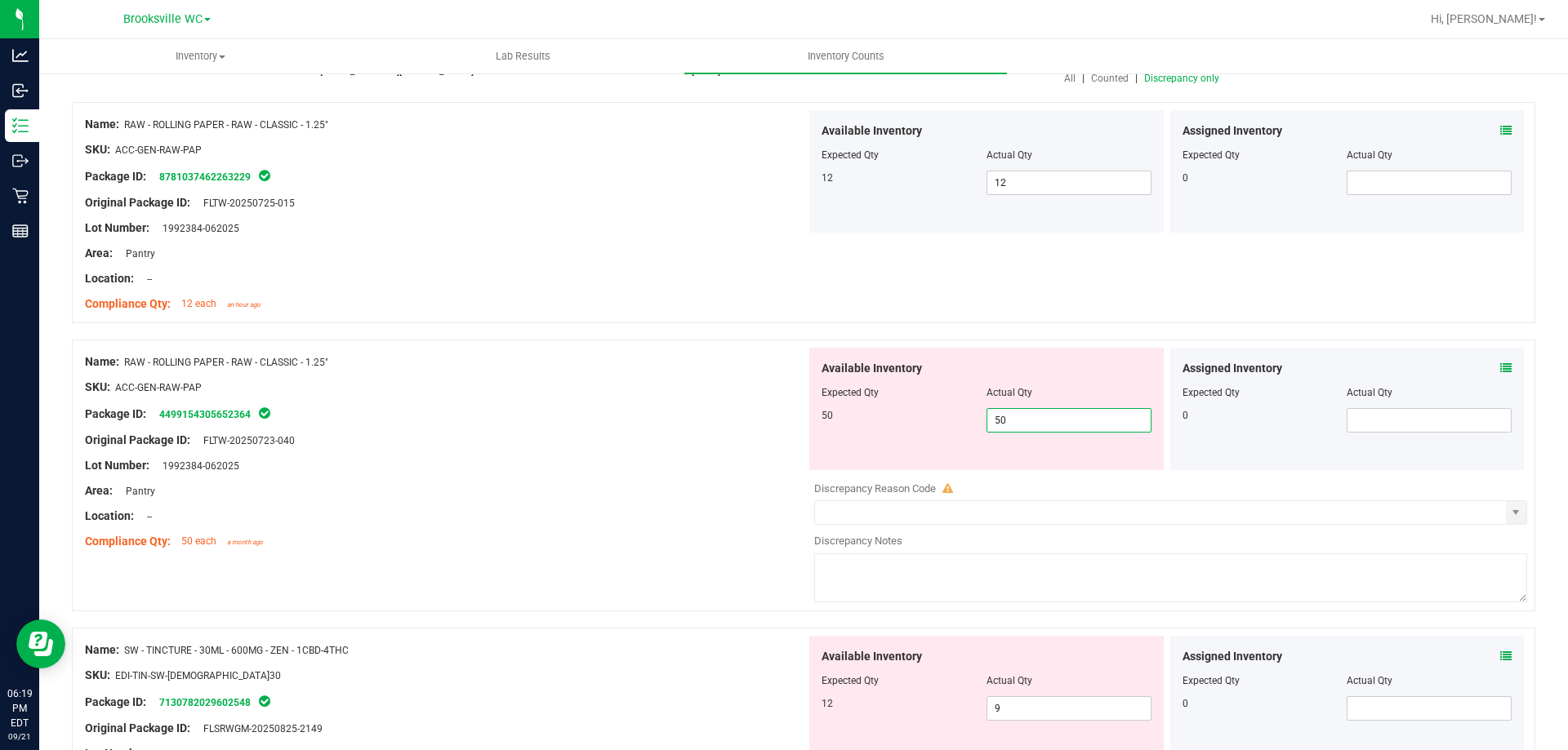
click at [673, 427] on div at bounding box center [446, 428] width 720 height 9
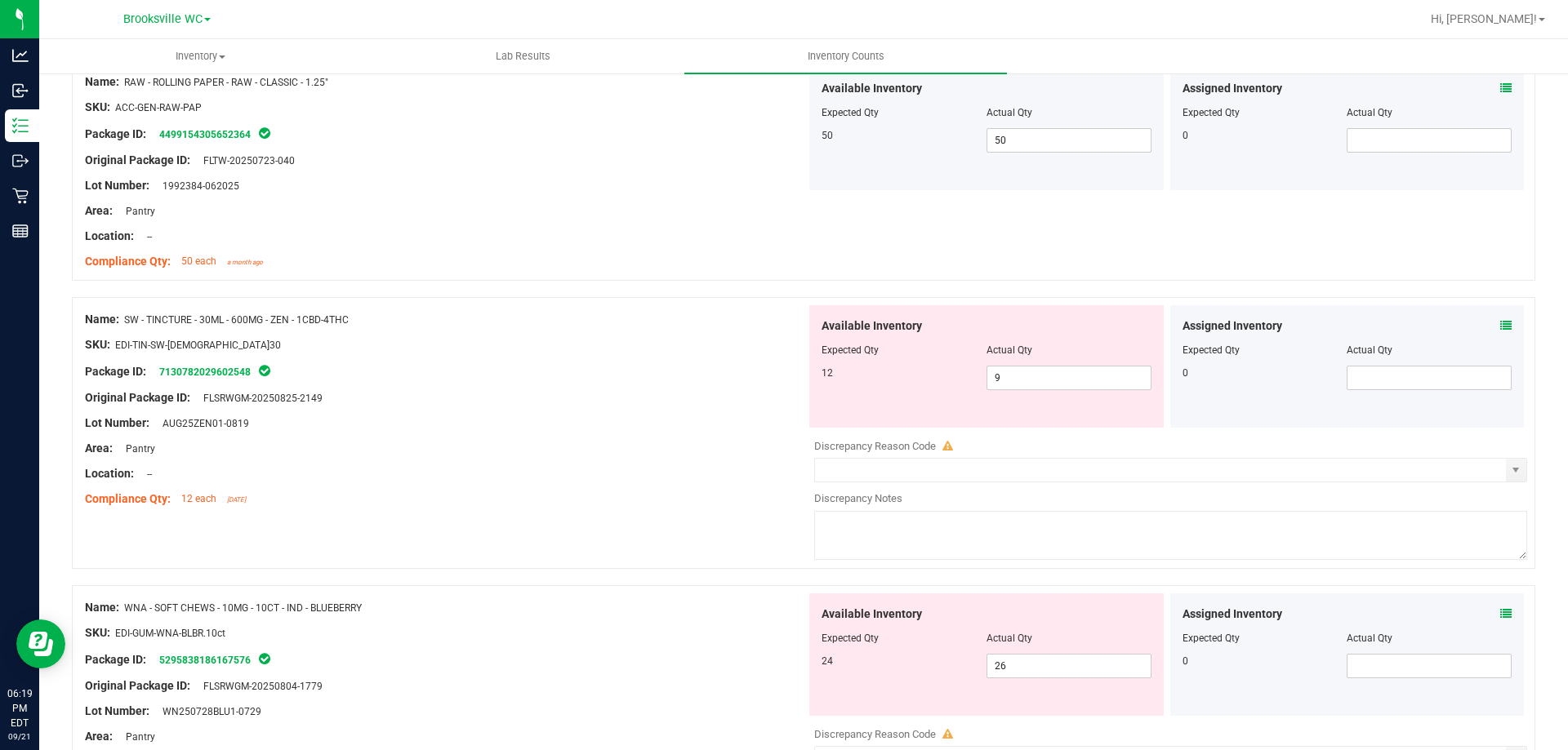
scroll to position [490, 0]
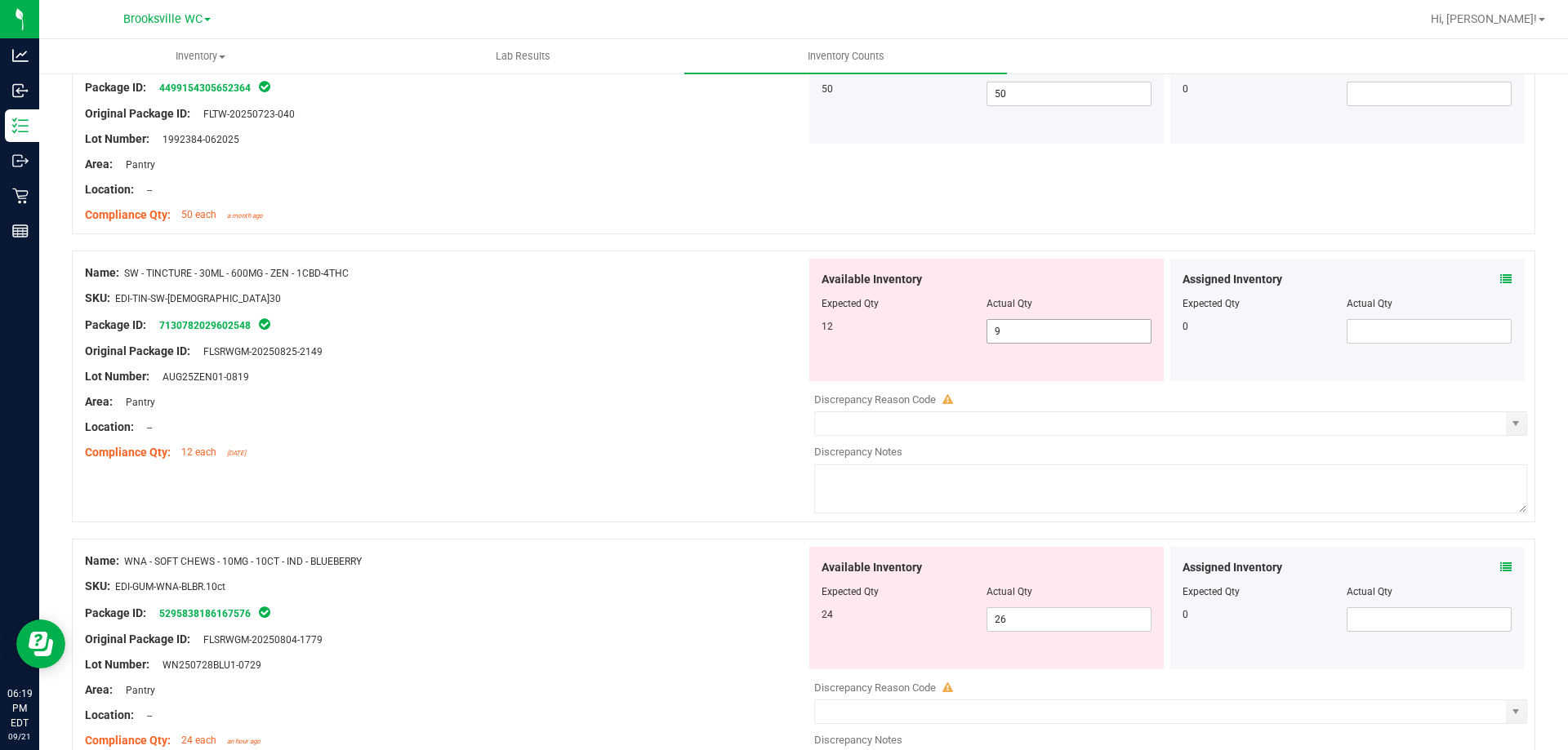
click at [1021, 338] on span "9 9" at bounding box center [1068, 332] width 165 height 25
click at [1021, 338] on input "9" at bounding box center [1068, 332] width 163 height 23
type input "12"
click at [703, 392] on div at bounding box center [446, 390] width 720 height 9
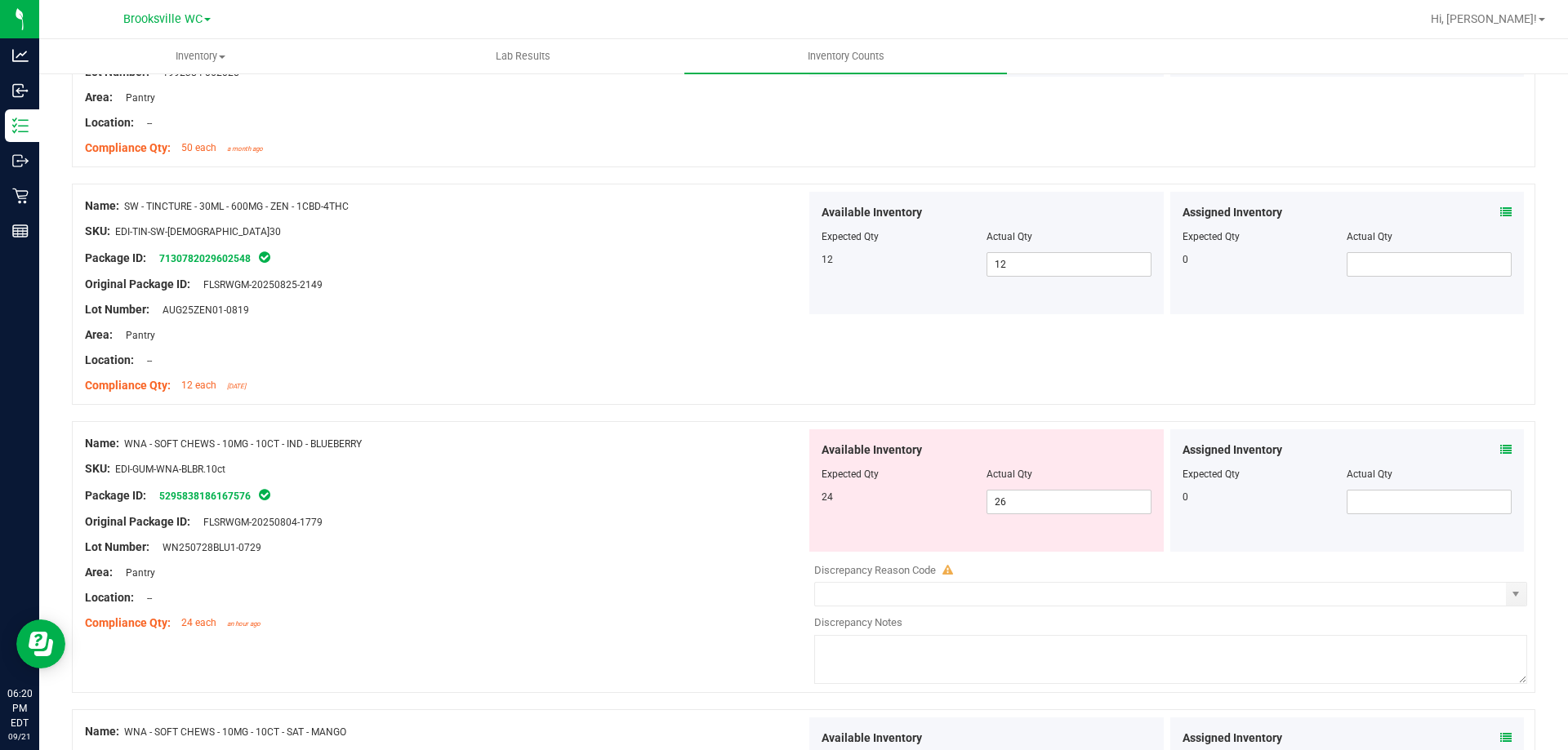
scroll to position [816, 0]
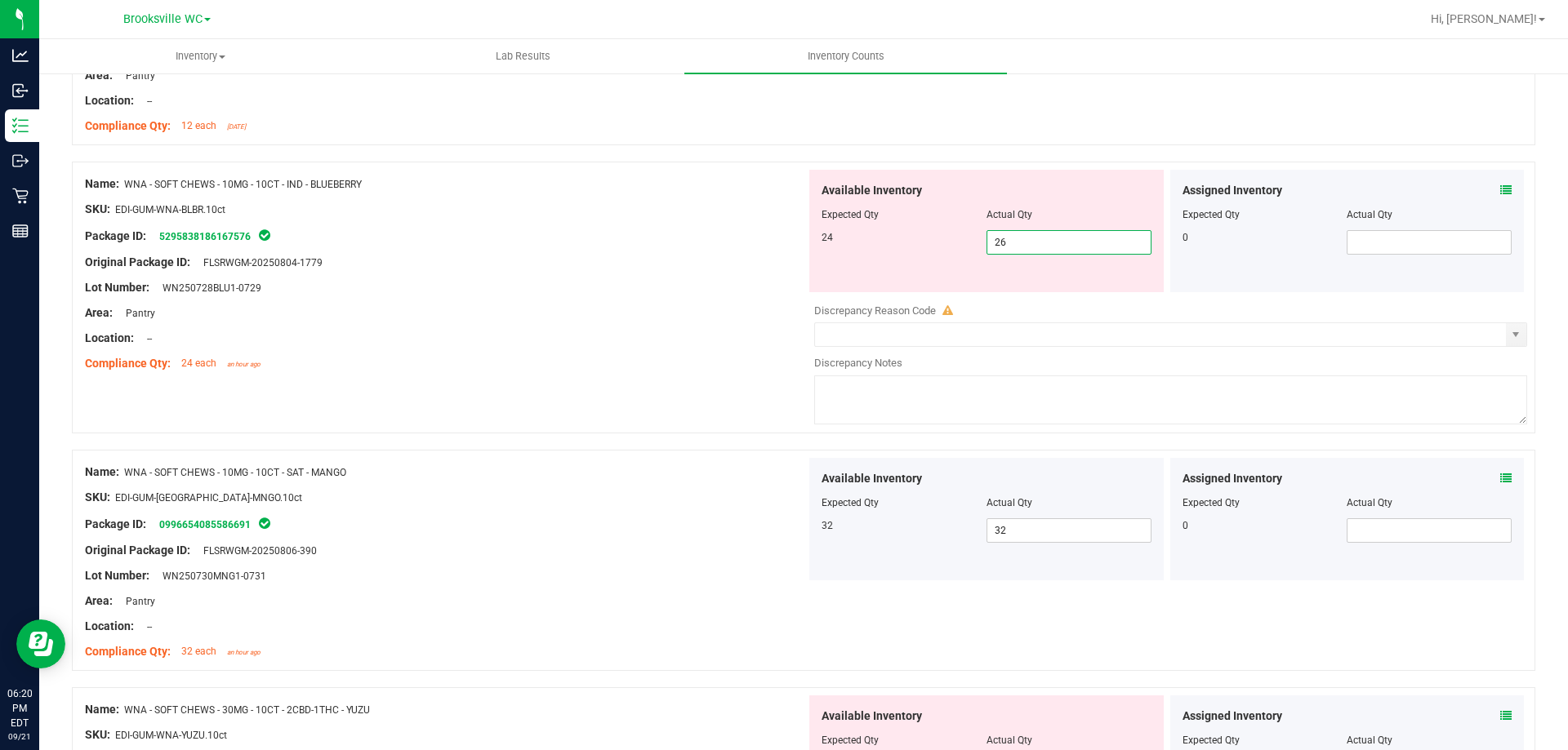
click at [1025, 244] on span "26 26" at bounding box center [1068, 243] width 165 height 25
click at [1024, 244] on input "26" at bounding box center [1068, 243] width 163 height 23
type input "24"
click at [702, 268] on div "Original Package ID: FLSRWGM-20250804-1779" at bounding box center [446, 263] width 720 height 17
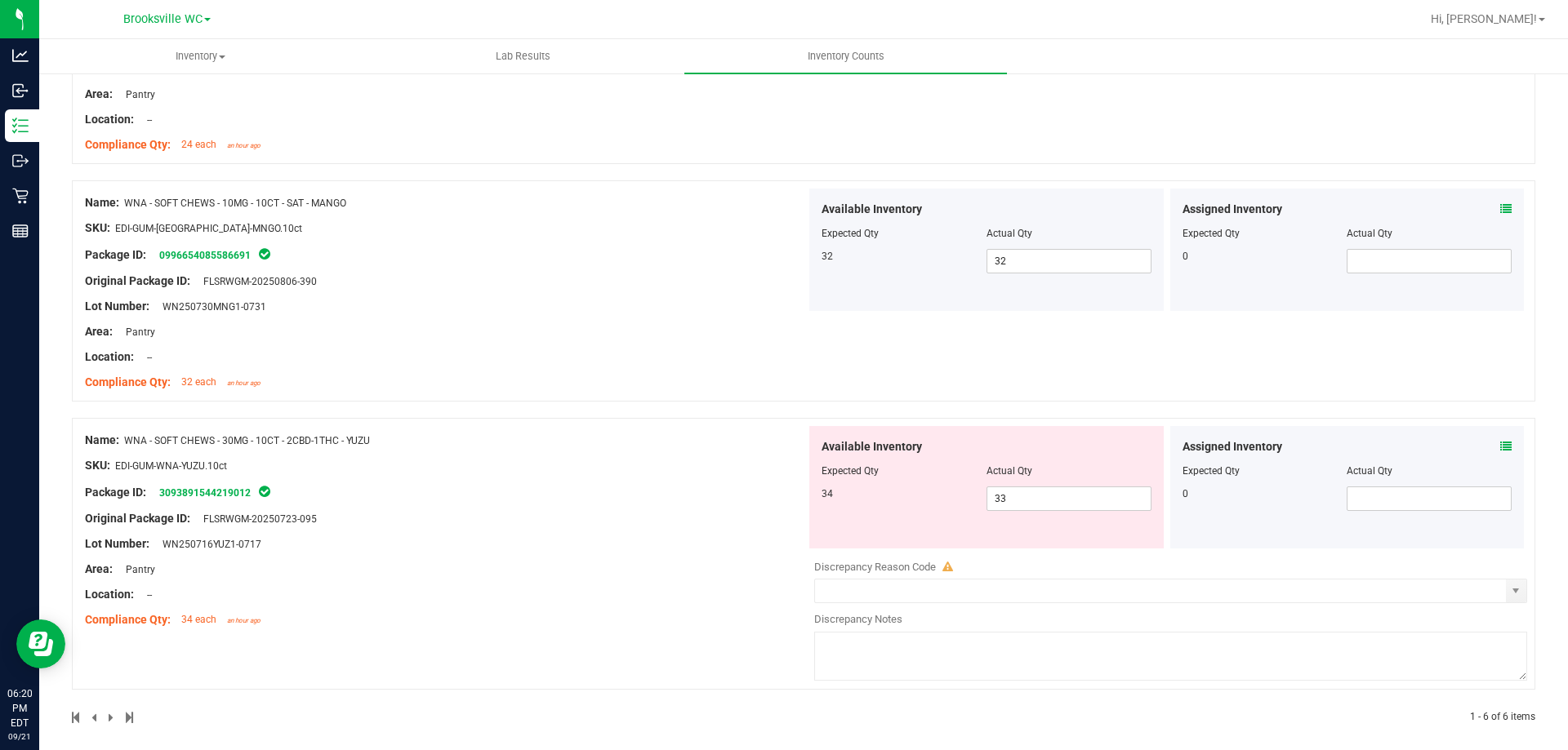
scroll to position [1047, 0]
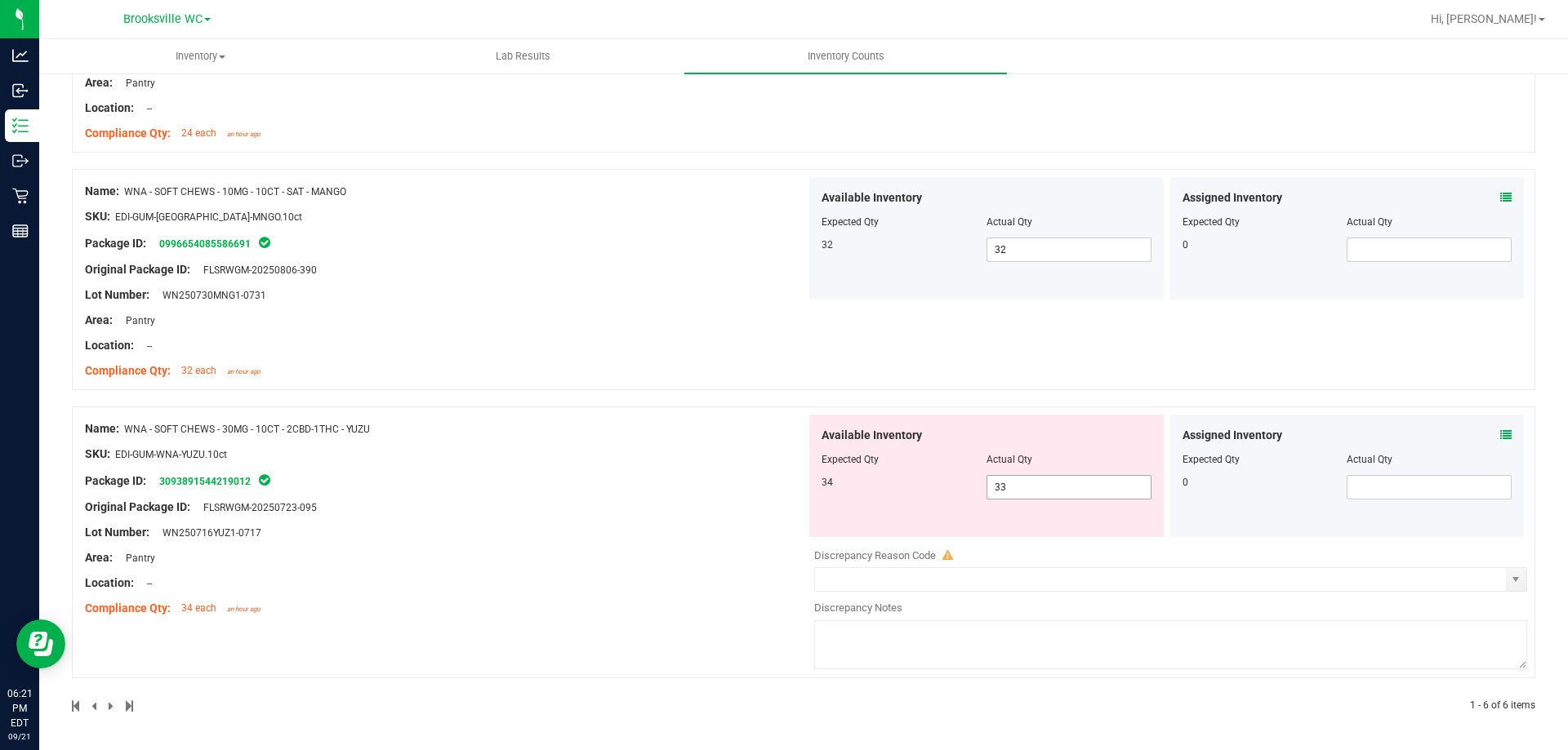
click at [1032, 485] on span "33 33" at bounding box center [1068, 487] width 165 height 25
click at [1032, 485] on input "33" at bounding box center [1068, 487] width 163 height 23
type input "34"
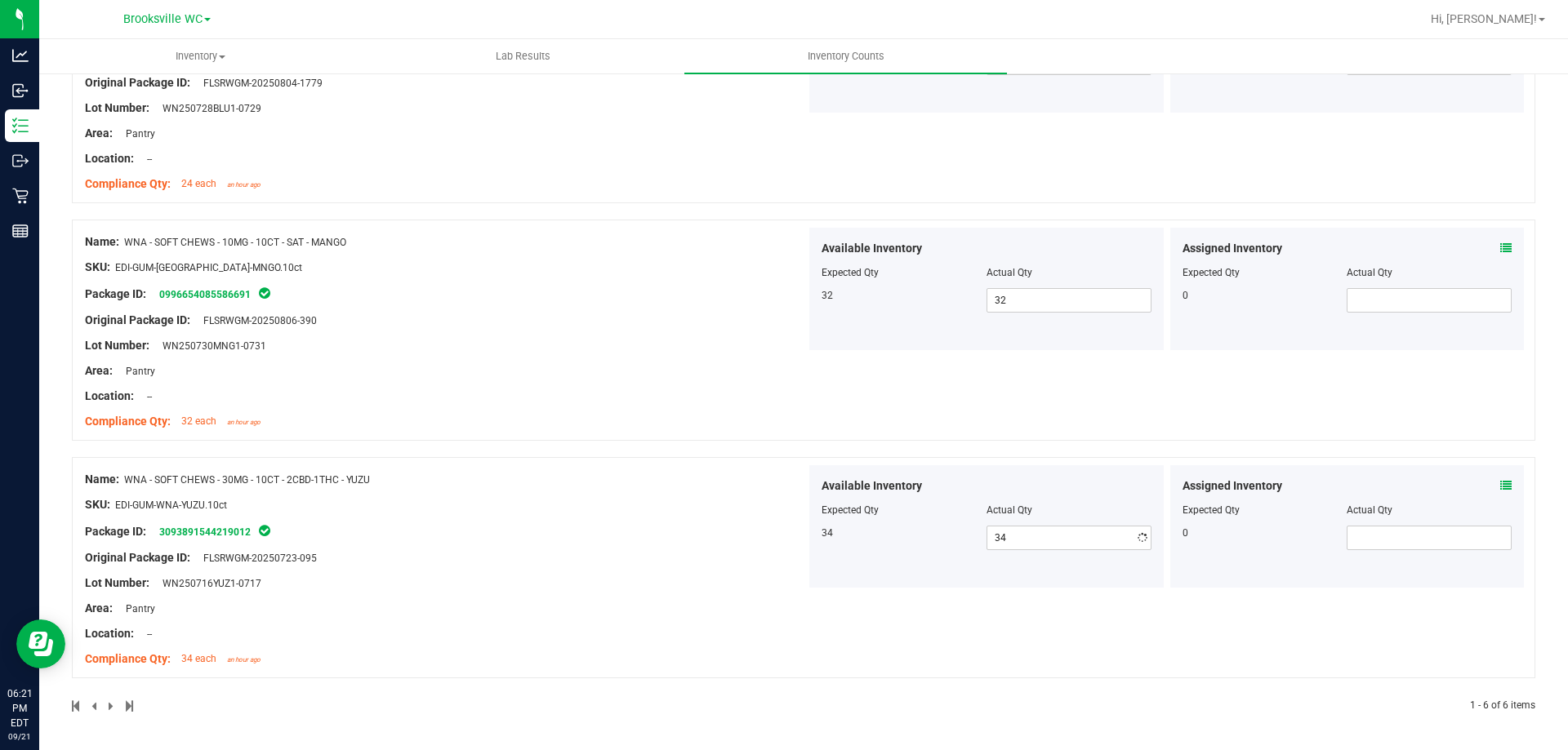
click at [583, 509] on div "Name: WNA - SOFT CHEWS - 30MG - 10CT - 2CBD-1THC - YUZU SKU: EDI-GUM-WNA-YUZU.1…" at bounding box center [446, 570] width 720 height 209
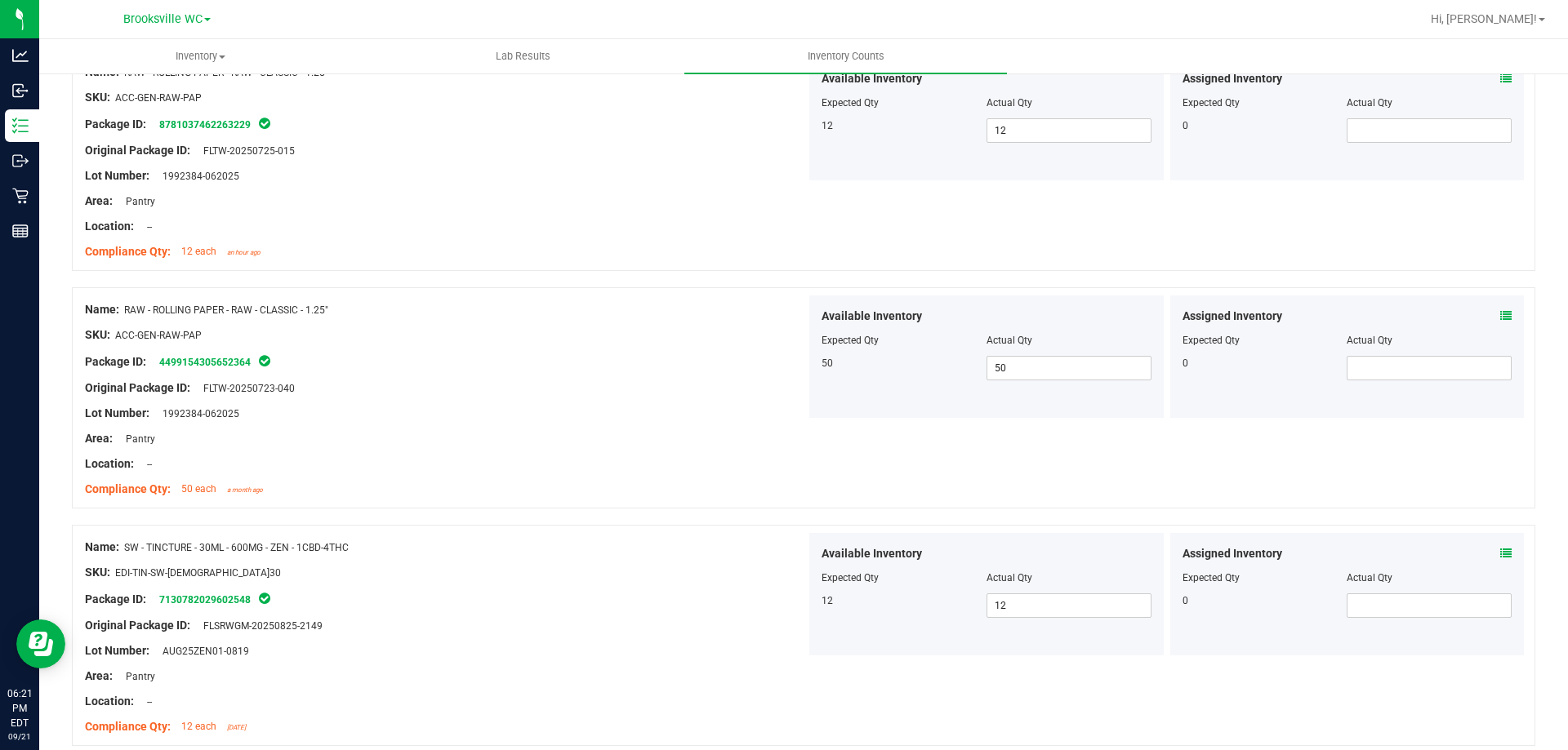
scroll to position [0, 0]
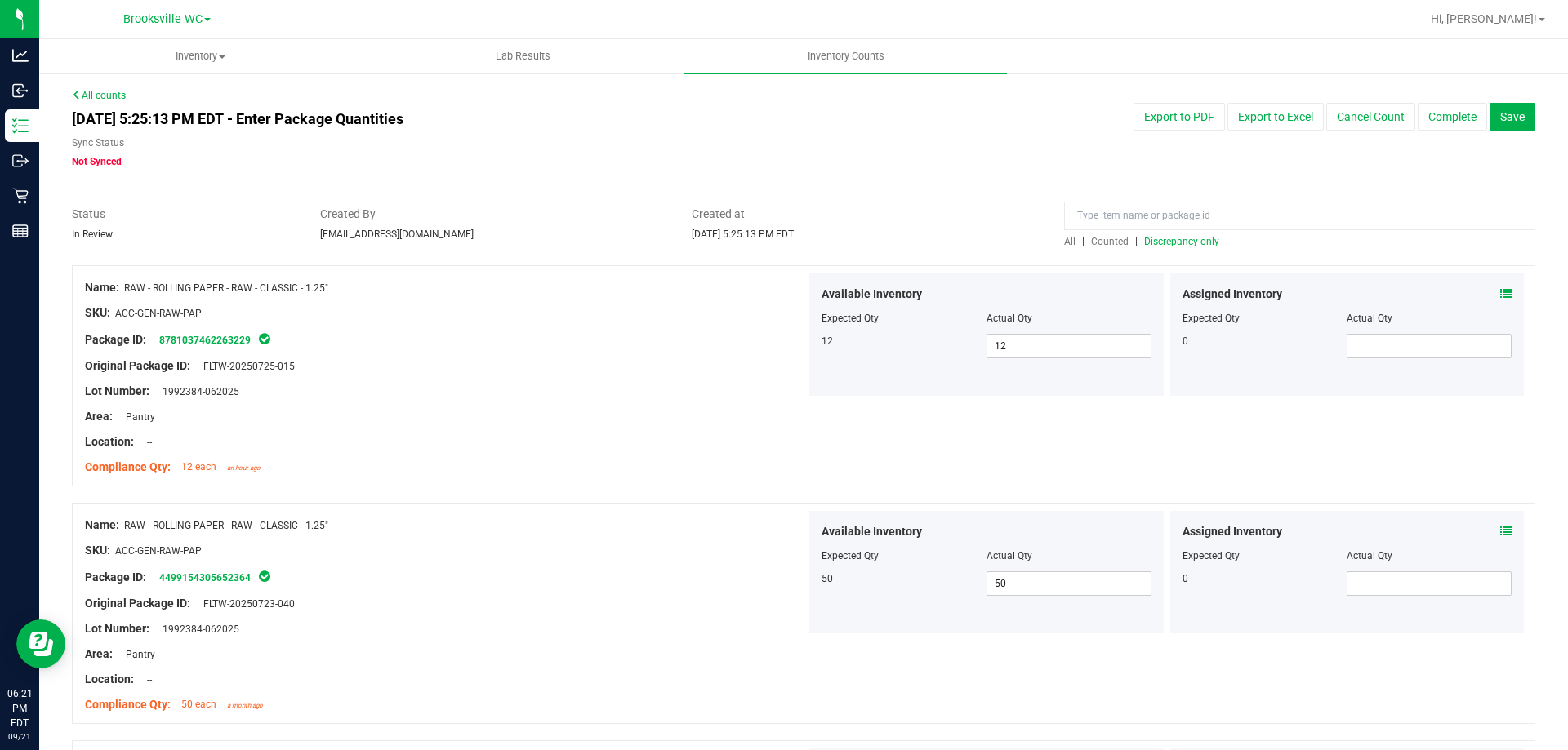
click at [1197, 247] on span "Discrepancy only" at bounding box center [1181, 242] width 75 height 11
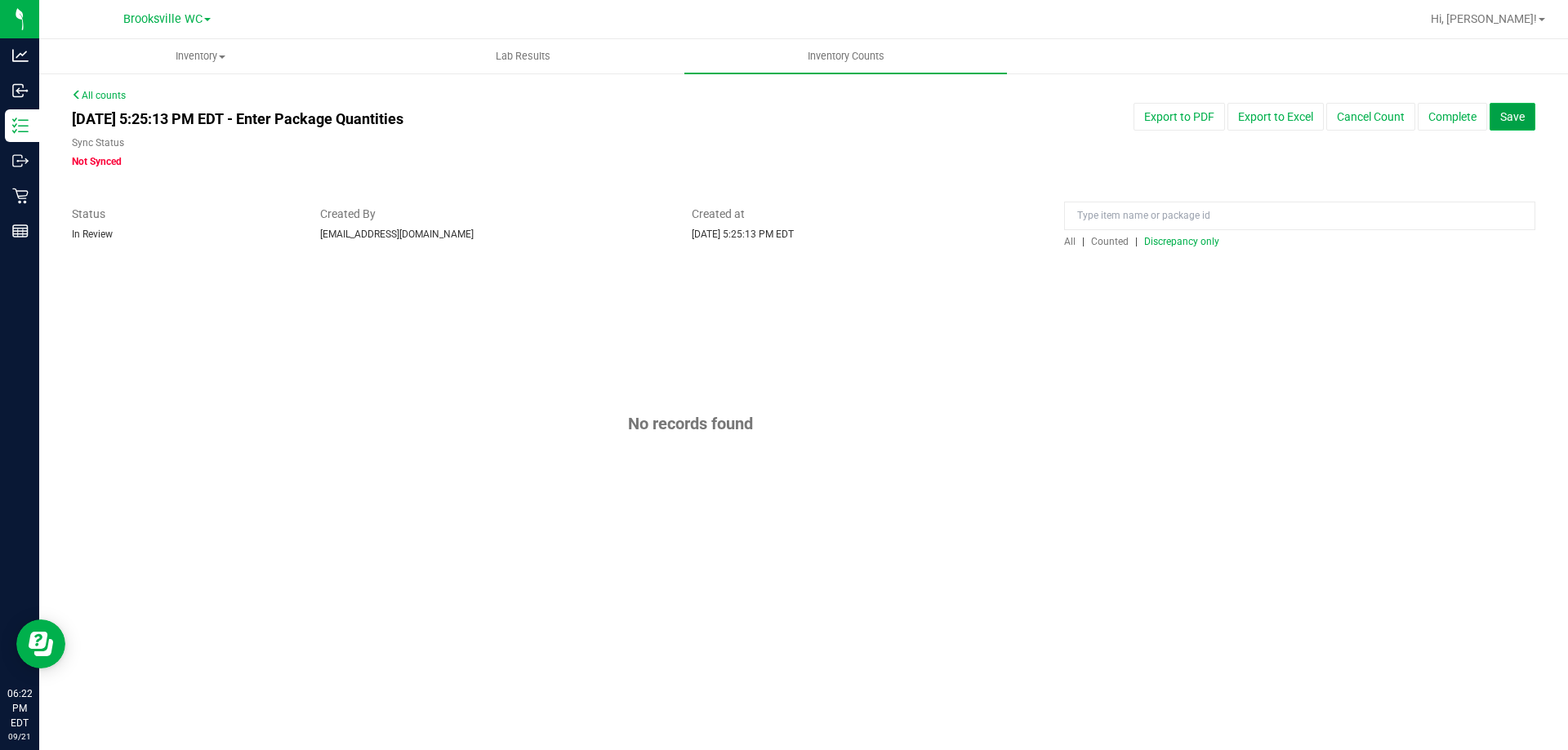
click at [1515, 122] on span "Save" at bounding box center [1512, 117] width 25 height 13
